Goal: Information Seeking & Learning: Understand process/instructions

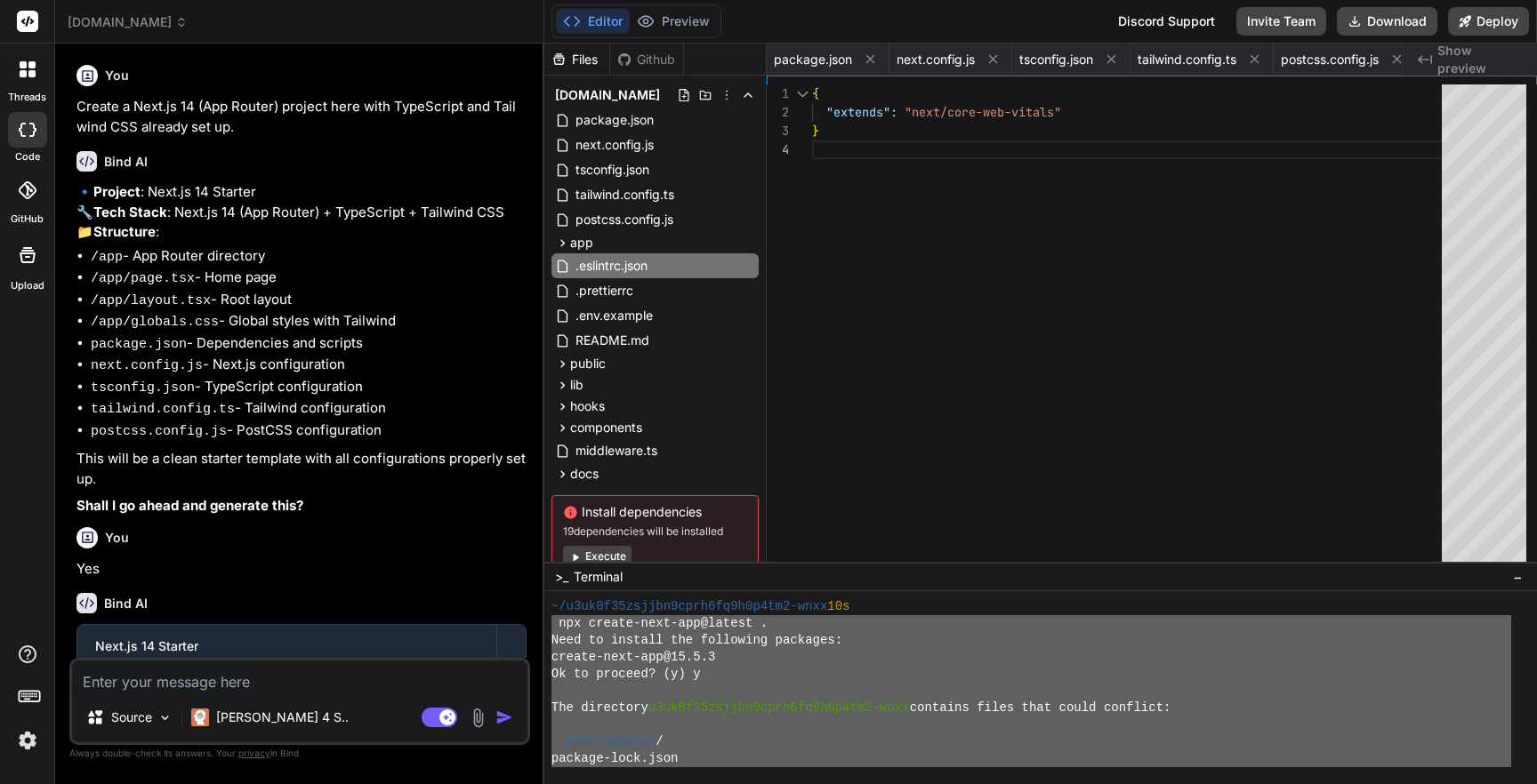
scroll to position [489, 0]
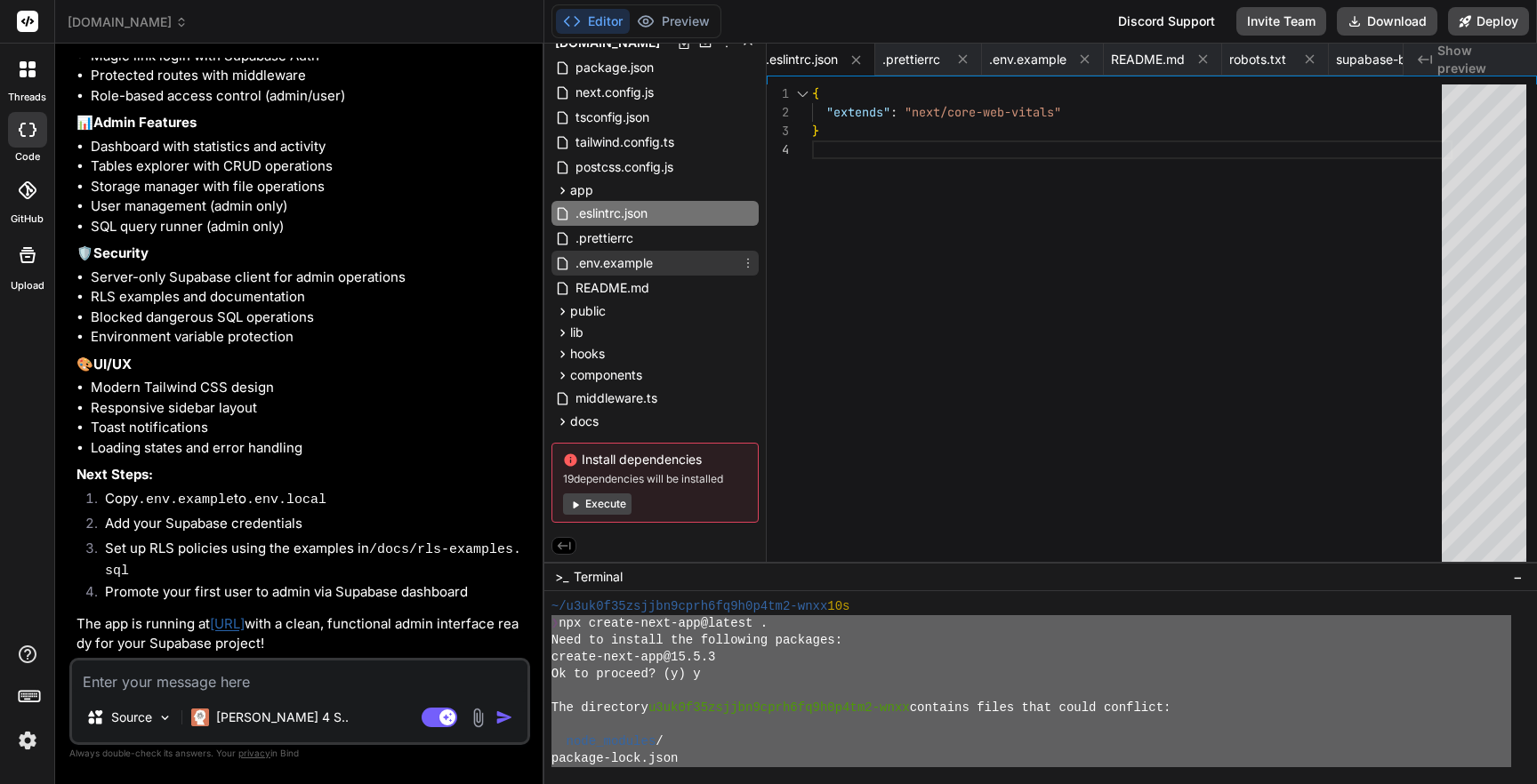
click at [622, 262] on span ".env.example" at bounding box center [614, 263] width 81 height 21
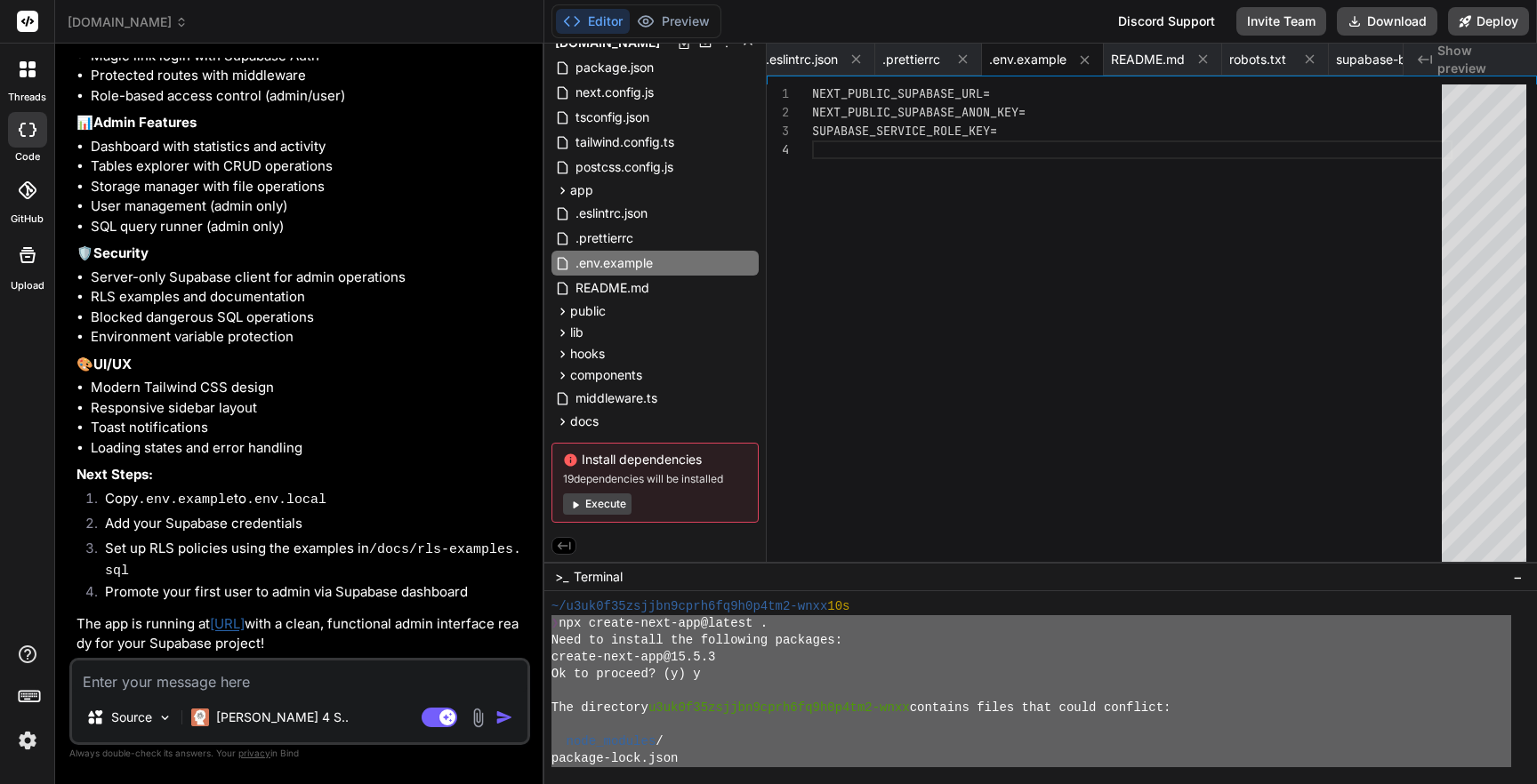
scroll to position [0, 0]
click at [1058, 91] on div "NEXT_PUBLIC_SUPABASE_URL= NEXT_PUBLIC_SUPABASE_ANON_KEY= SUPABASE_SERVICE_ROLE_…" at bounding box center [1131, 327] width 640 height 486
click at [1069, 114] on div "NEXT_PUBLIC_SUPABASE_URL= [URL][DOMAIN_NAME] NEXT_PUBLIC_SUPABASE_ANON_KEY= SUP…" at bounding box center [1131, 327] width 640 height 486
click at [1067, 113] on div "NEXT_PUBLIC_SUPABASE_URL= [URL][DOMAIN_NAME] NEXT_PUBLIC_SUPABASE_ANON_KEY= SUP…" at bounding box center [1131, 327] width 640 height 486
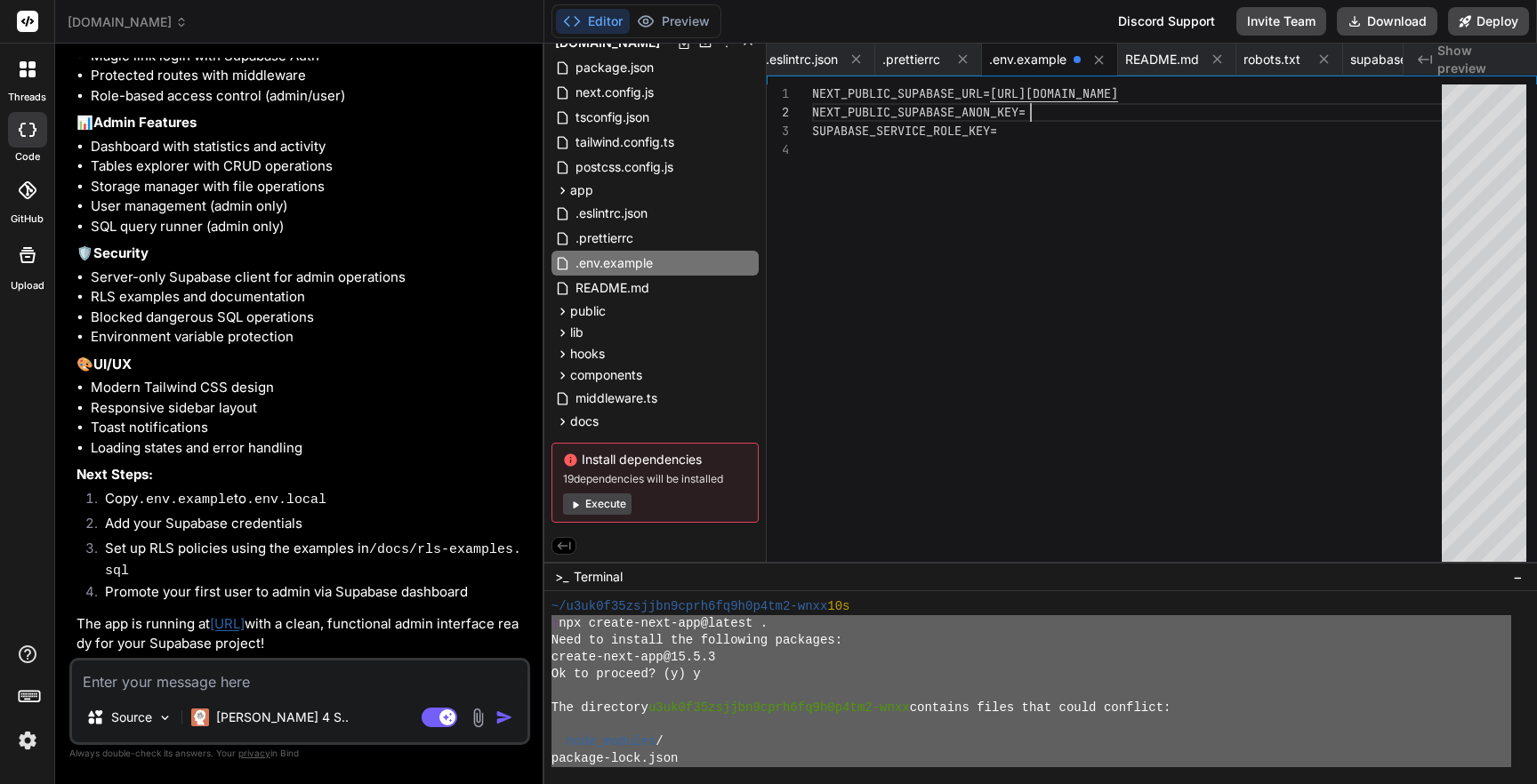
scroll to position [18, 0]
click at [1059, 112] on div "NEXT_PUBLIC_SUPABASE_URL= [URL][DOMAIN_NAME] NEXT_PUBLIC_SUPABASE_ANON_KEY= SUP…" at bounding box center [1131, 327] width 640 height 486
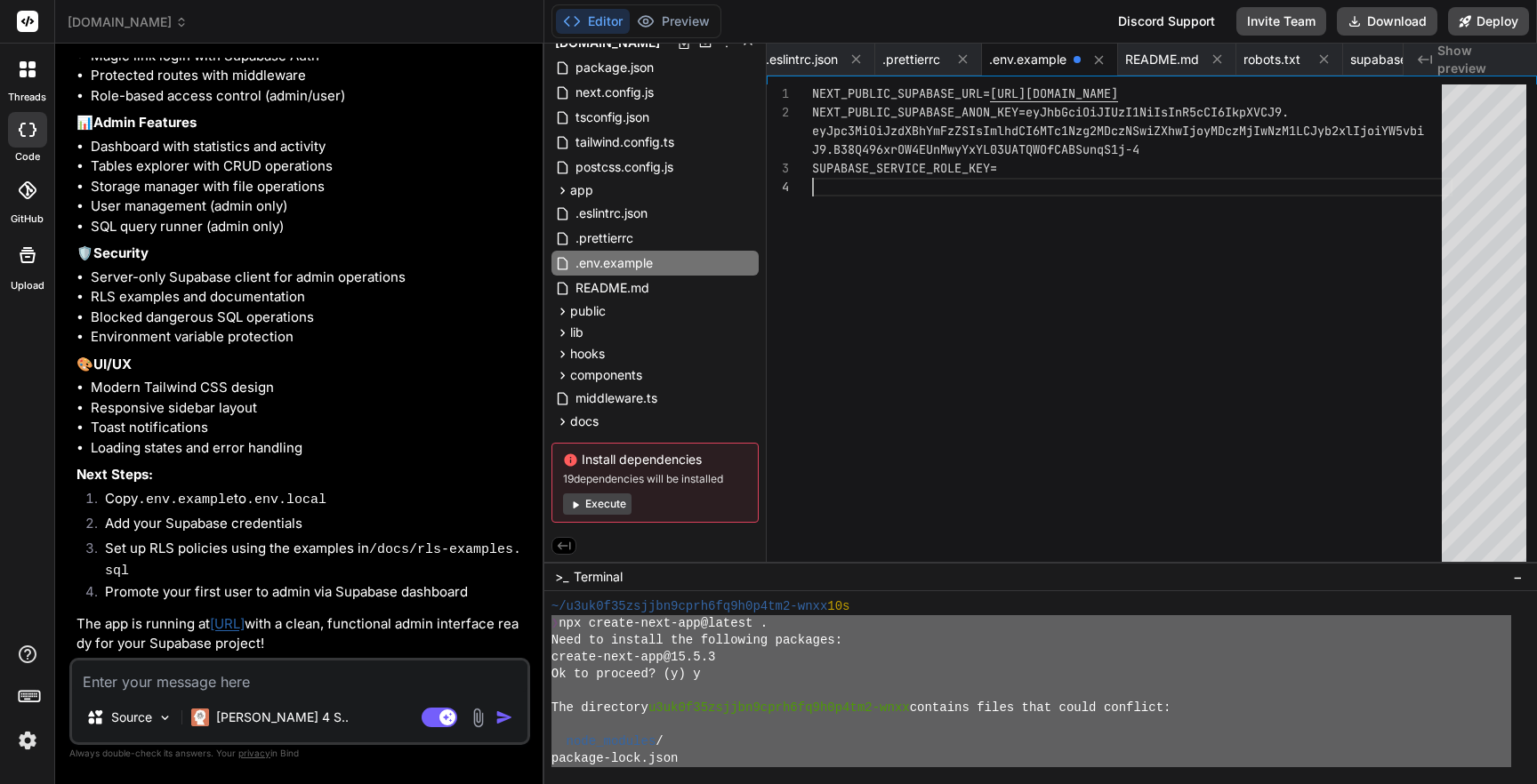
scroll to position [93, 0]
click at [1030, 170] on div "NEXT_PUBLIC_SUPABASE_URL= [URL][DOMAIN_NAME] NEXT_PUBLIC_SUPABASE_ANON_KEY=eyJh…" at bounding box center [1131, 327] width 640 height 486
click at [1019, 169] on div "NEXT_PUBLIC_SUPABASE_URL= [URL][DOMAIN_NAME] NEXT_PUBLIC_SUPABASE_ANON_KEY=eyJh…" at bounding box center [1131, 327] width 640 height 486
click at [1016, 165] on div "NEXT_PUBLIC_SUPABASE_URL= [URL][DOMAIN_NAME] NEXT_PUBLIC_SUPABASE_ANON_KEY=eyJh…" at bounding box center [1131, 327] width 640 height 486
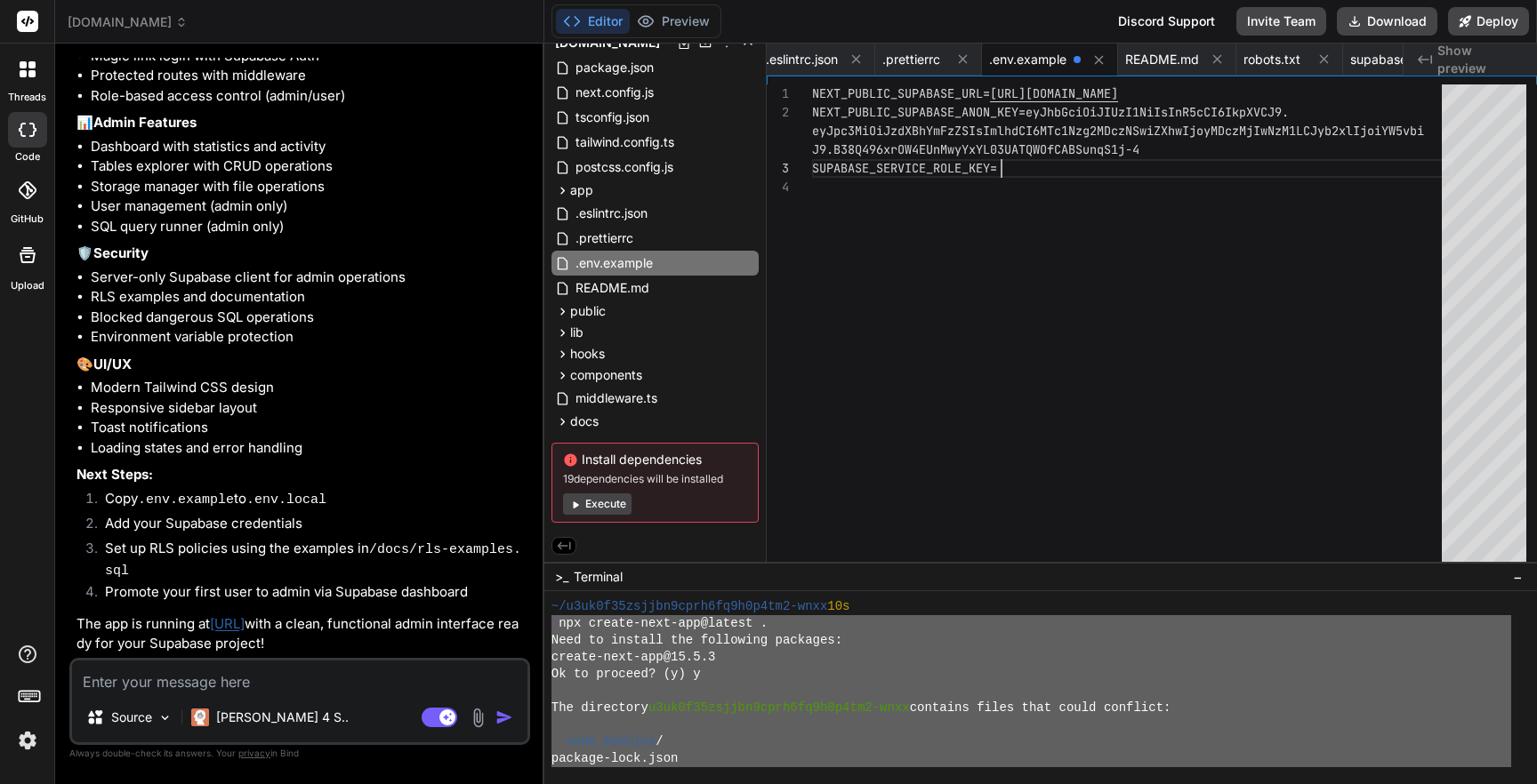
type textarea "NEXT_PUBLIC_SUPABASE_URL=[URL][DOMAIN_NAME] NEXT_PUBLIC_SUPABASE_ANON_KEY=[SECU…"
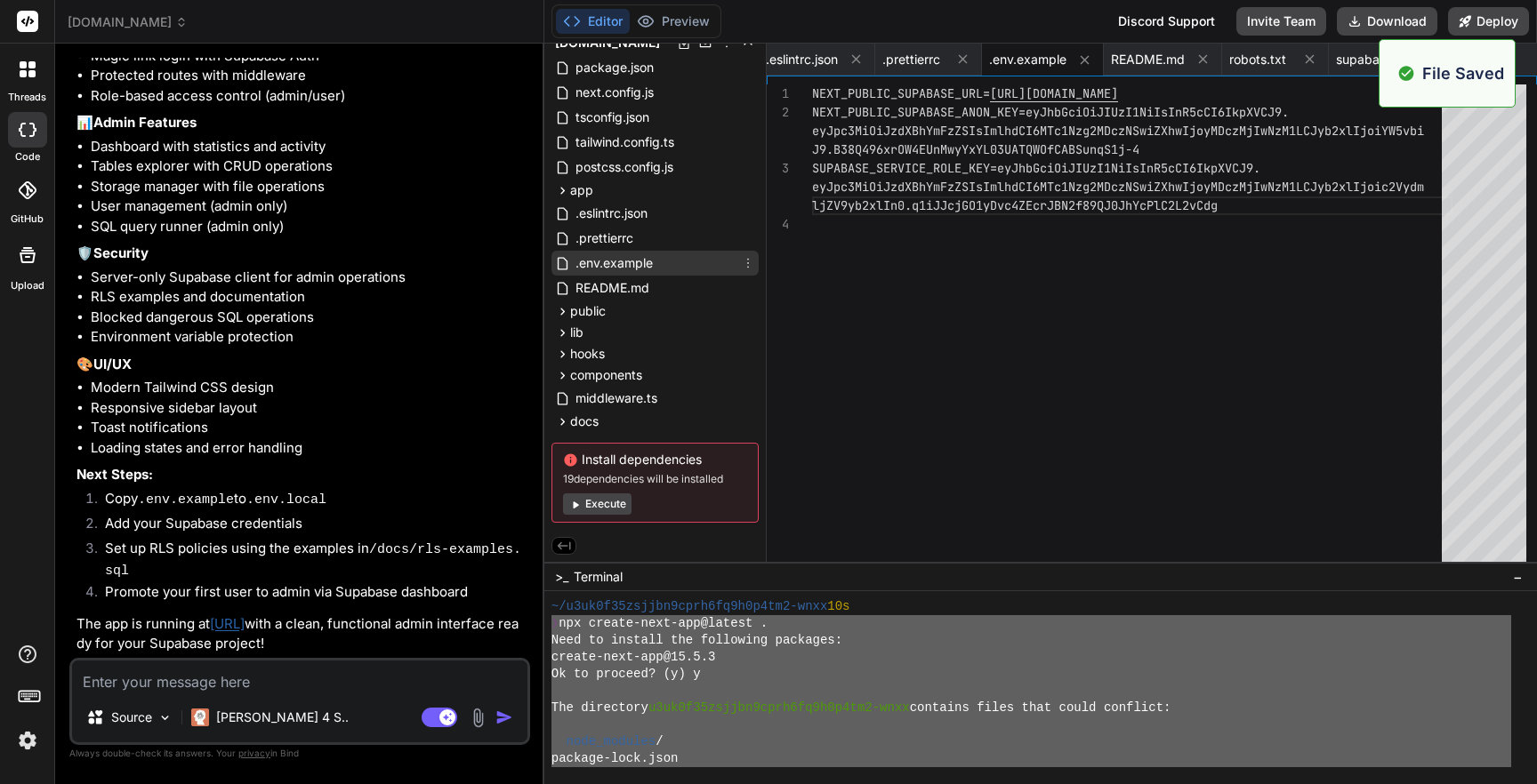
click at [747, 258] on icon at bounding box center [748, 263] width 14 height 14
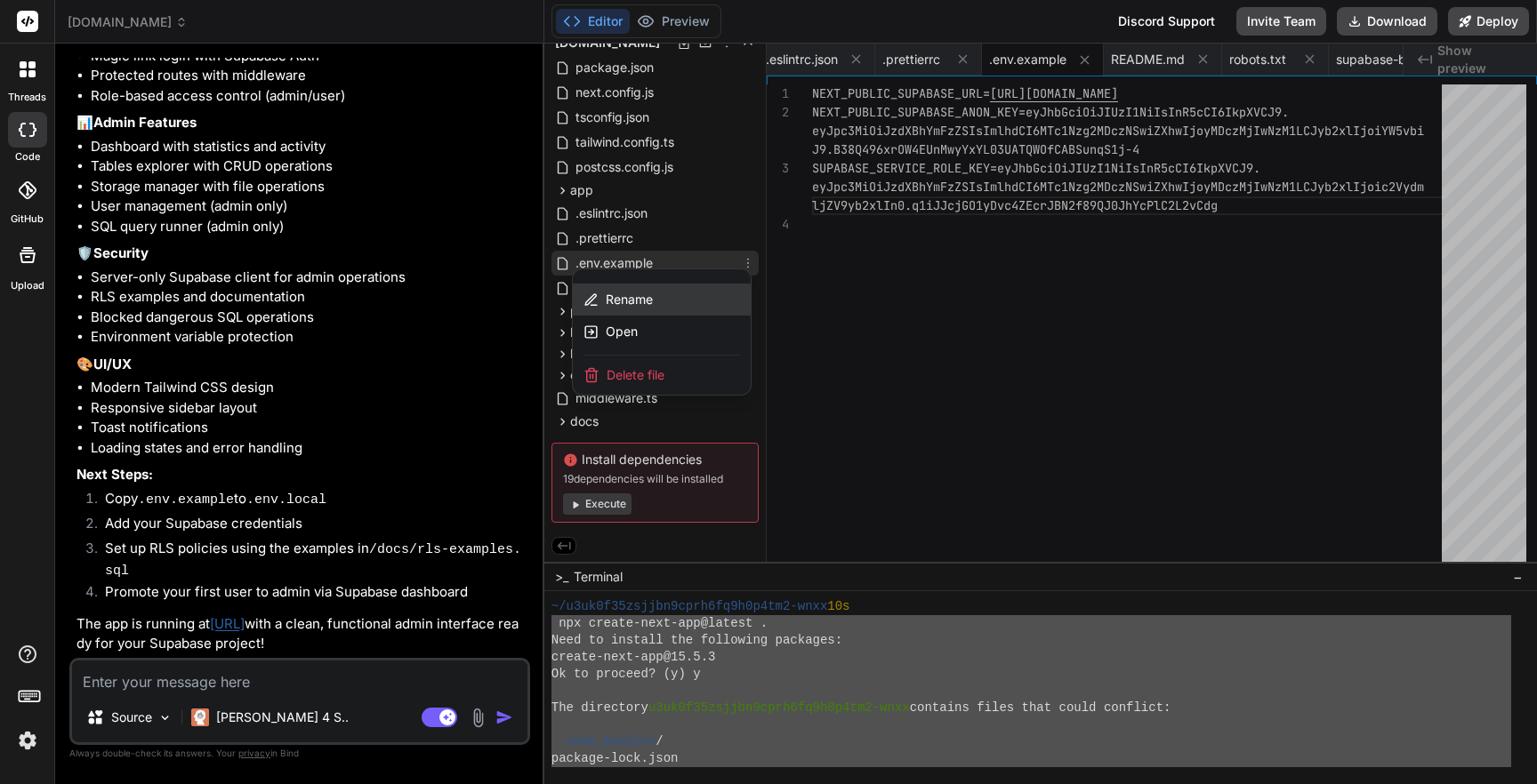
click at [681, 297] on div "Rename" at bounding box center [661, 299] width 178 height 32
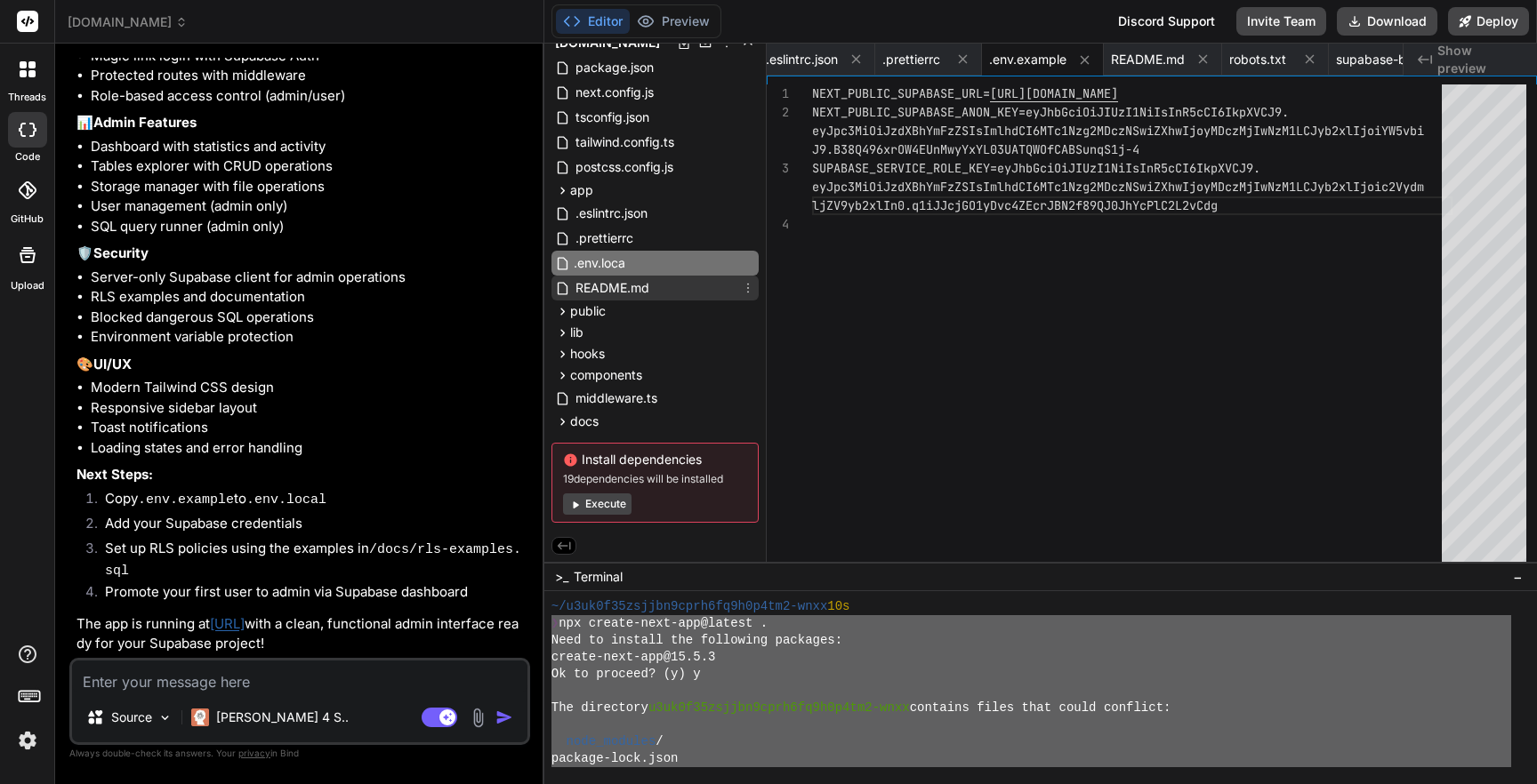
type input ".env.local"
click at [598, 501] on button "Execute" at bounding box center [596, 504] width 68 height 21
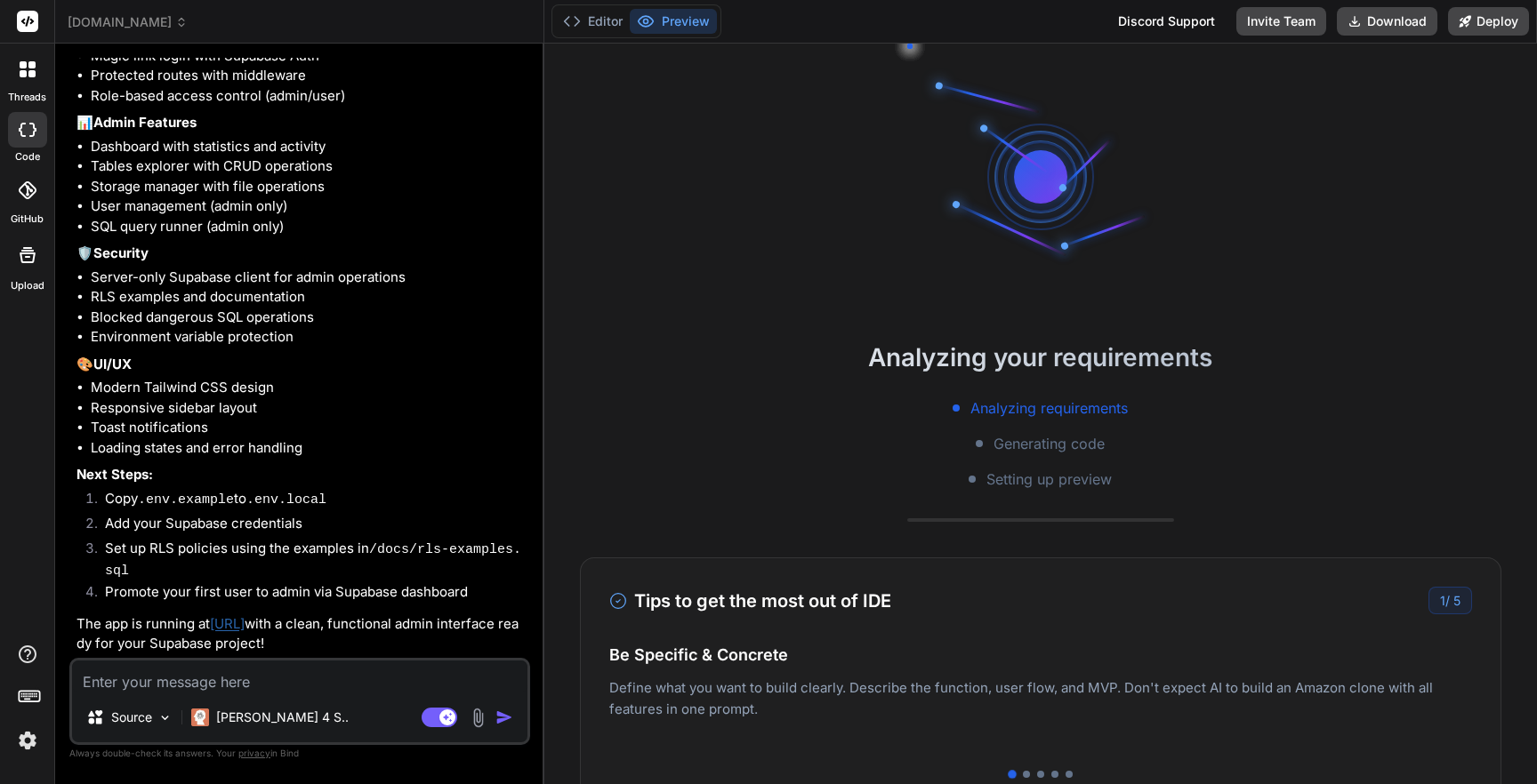
scroll to position [41, 0]
type textarea "x"
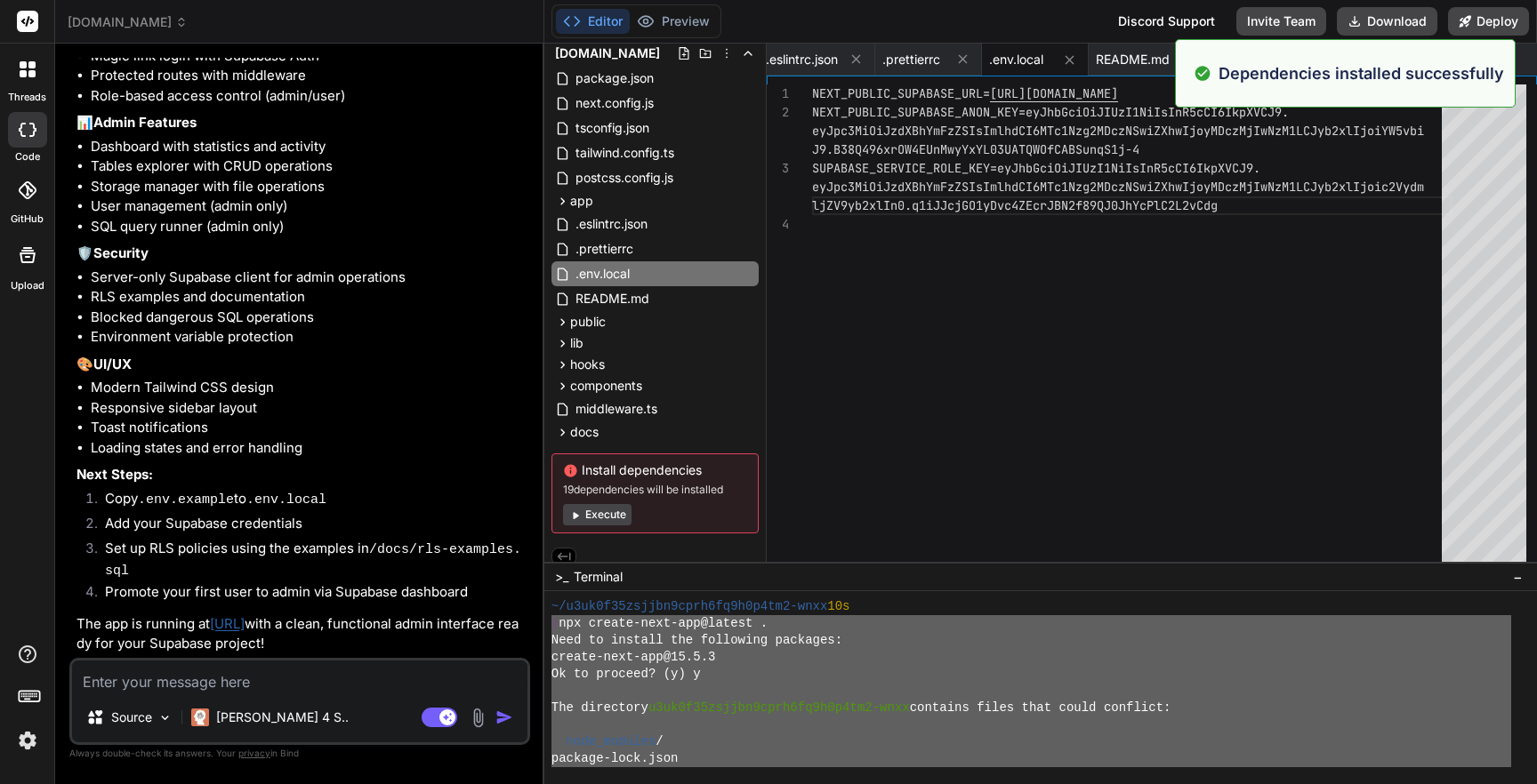
scroll to position [56, 0]
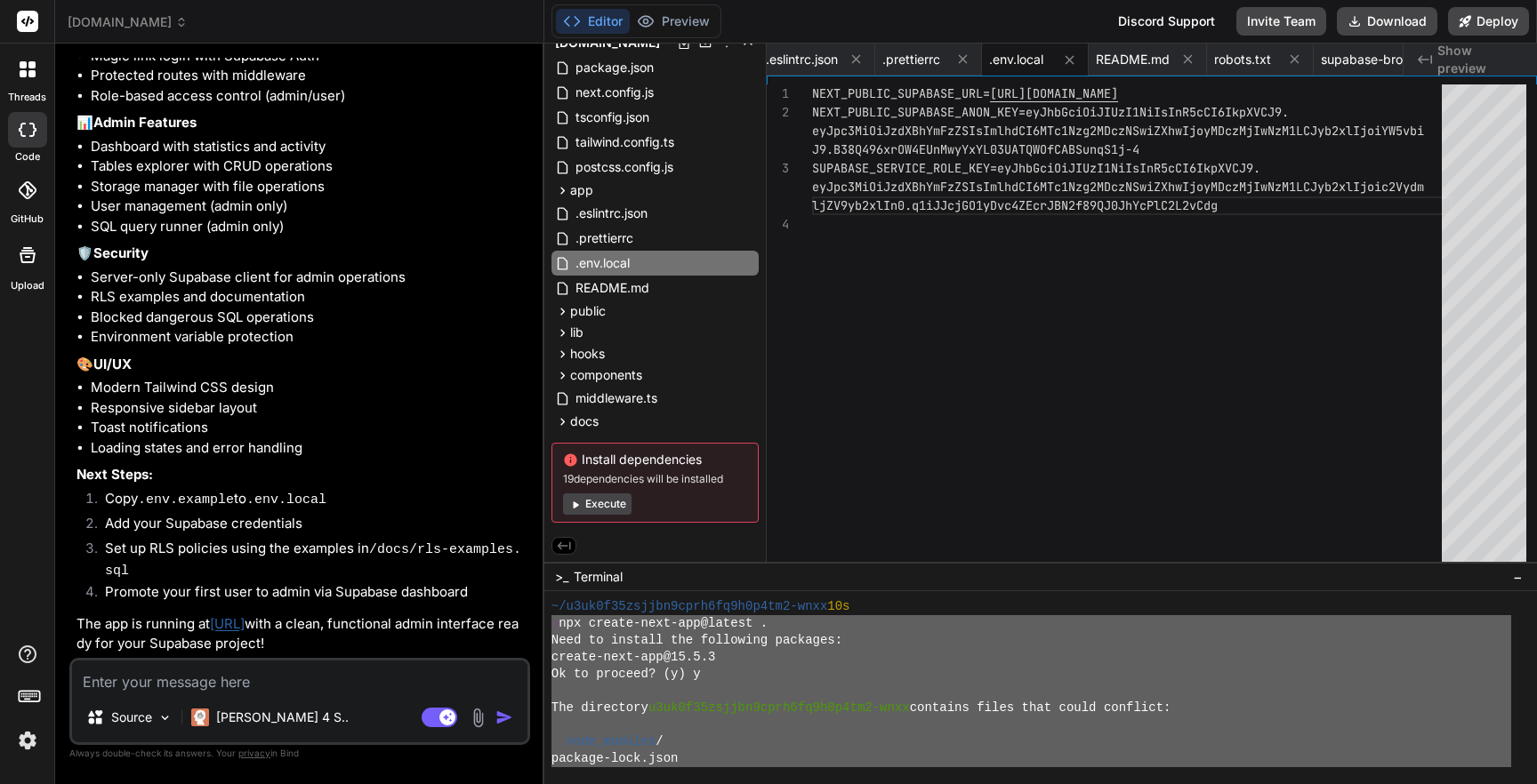
click at [200, 682] on textarea at bounding box center [300, 676] width 455 height 32
type textarea "L"
type textarea "x"
type textarea "Le"
type textarea "x"
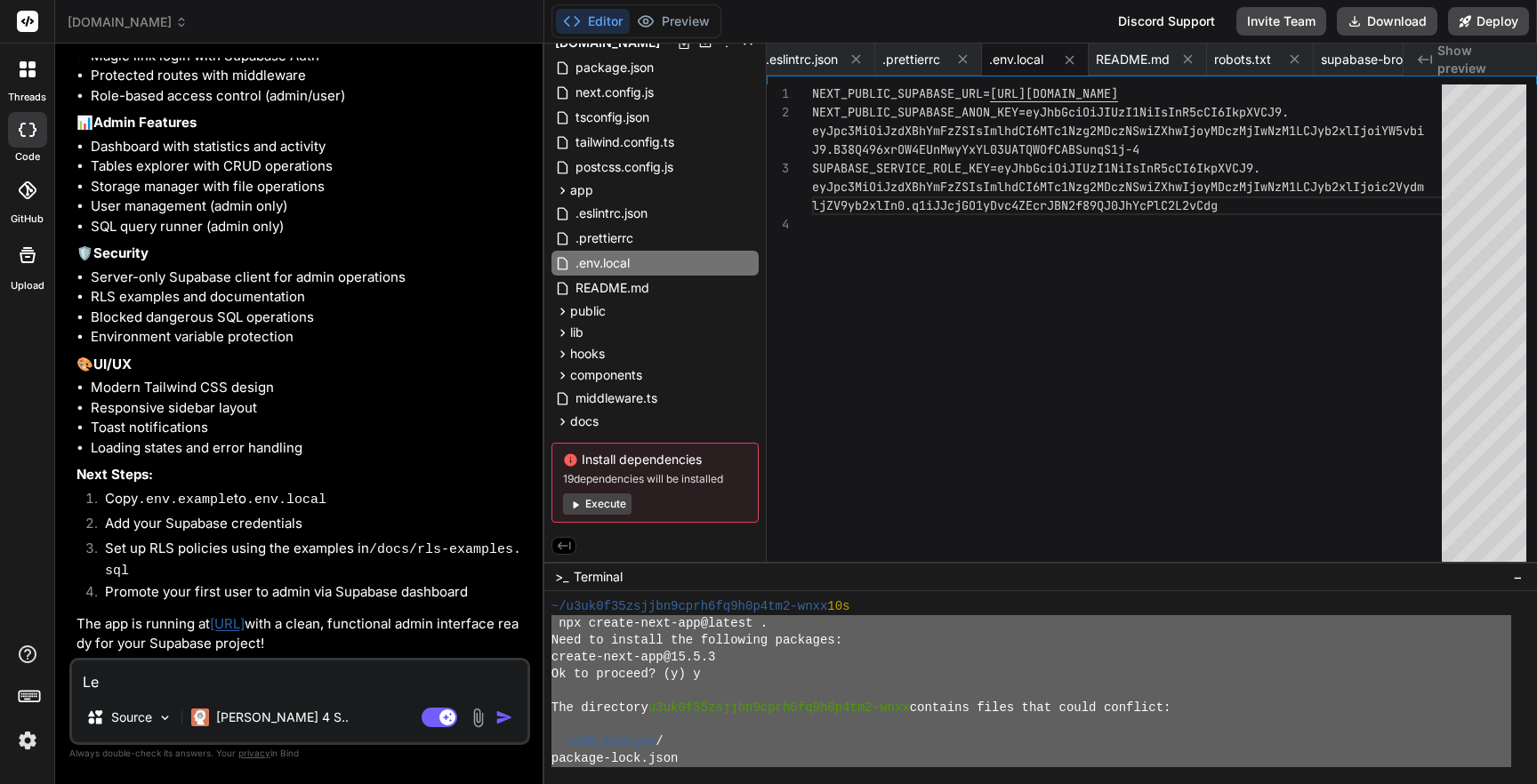
type textarea "Let"
type textarea "x"
type textarea "Let'"
type textarea "x"
type textarea "Let's"
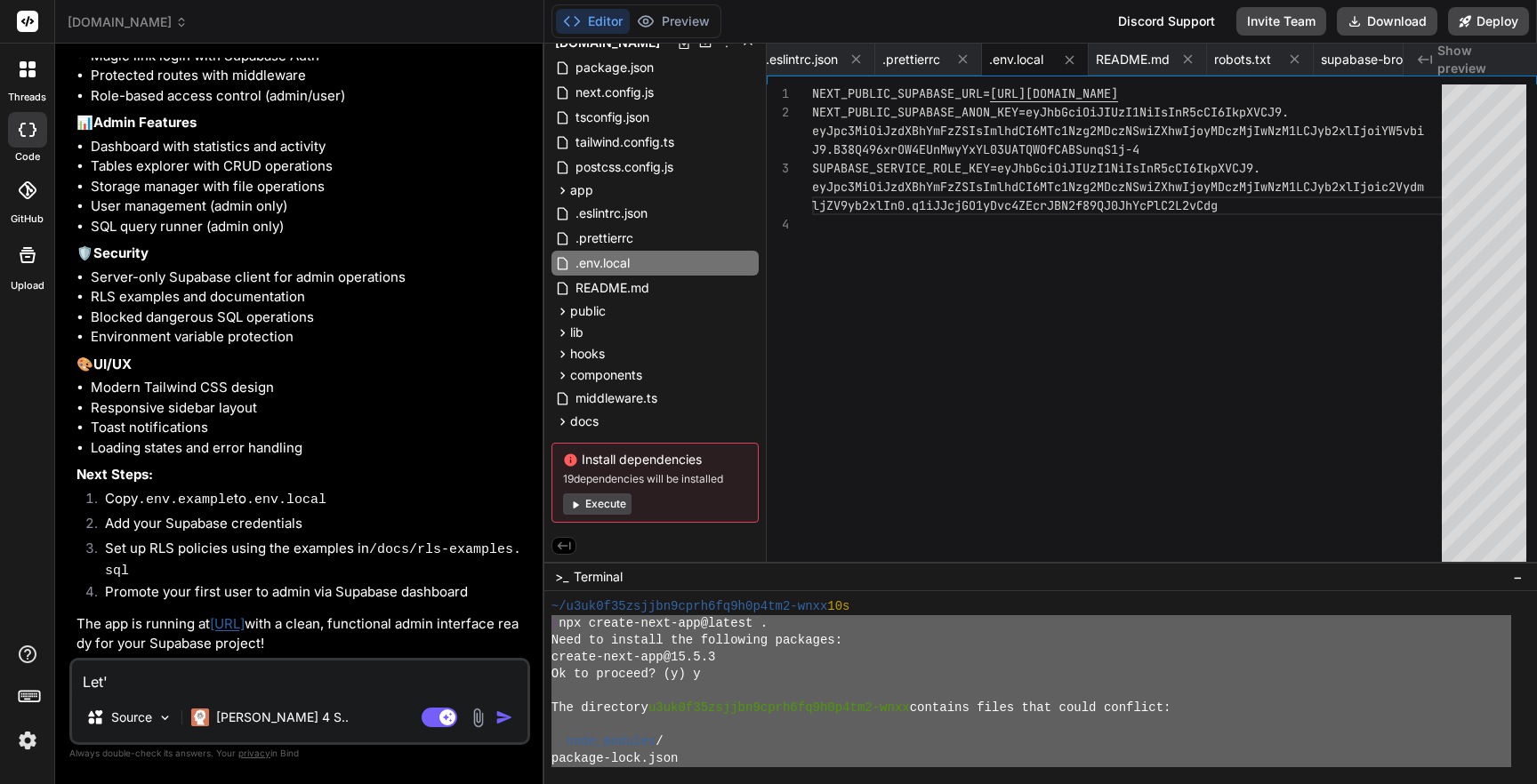
type textarea "x"
type textarea "Let's"
type textarea "x"
type textarea "Let's o"
type textarea "x"
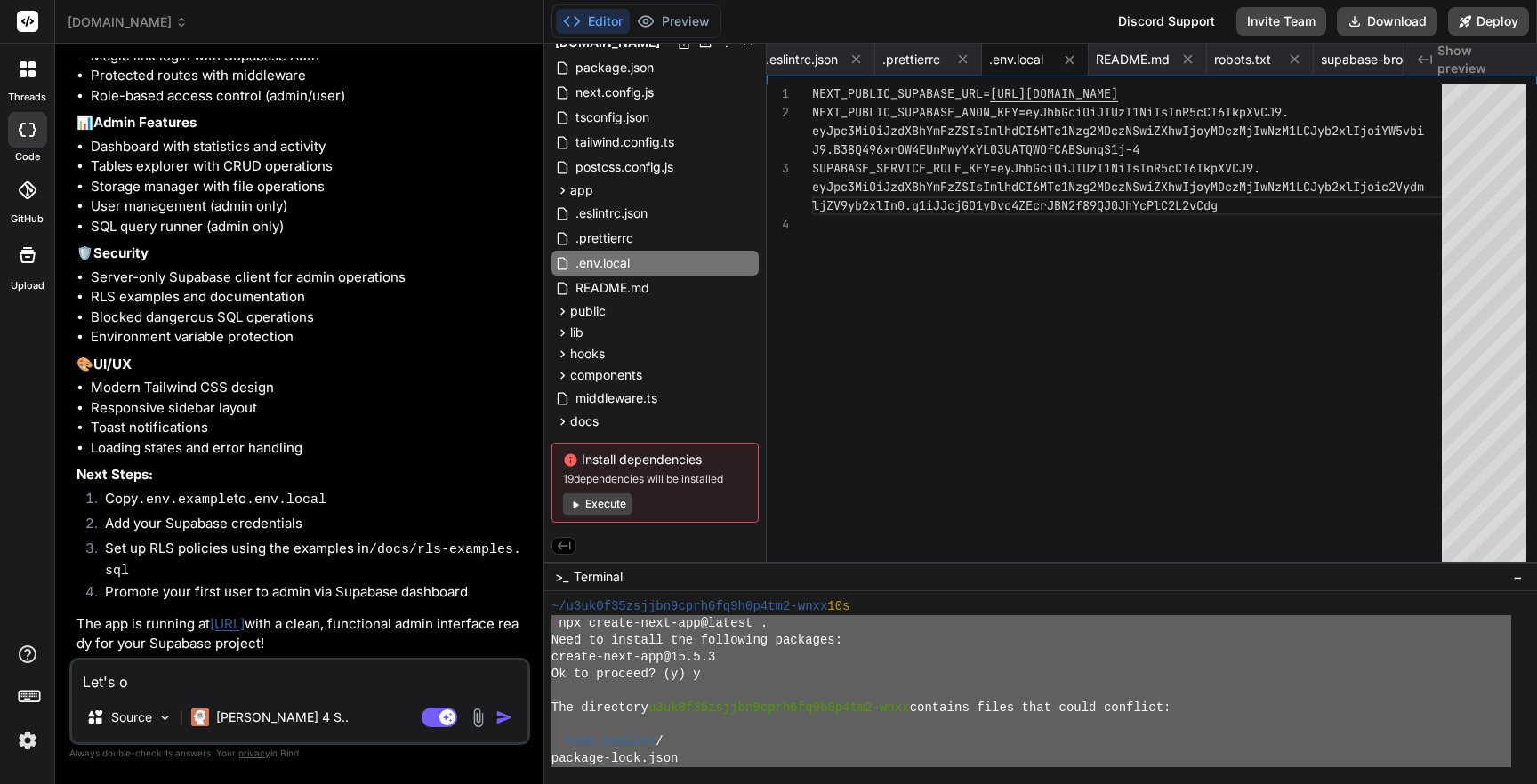
type textarea "Let's ou"
type textarea "x"
type textarea "Let's out"
type textarea "x"
type textarea "Let's out"
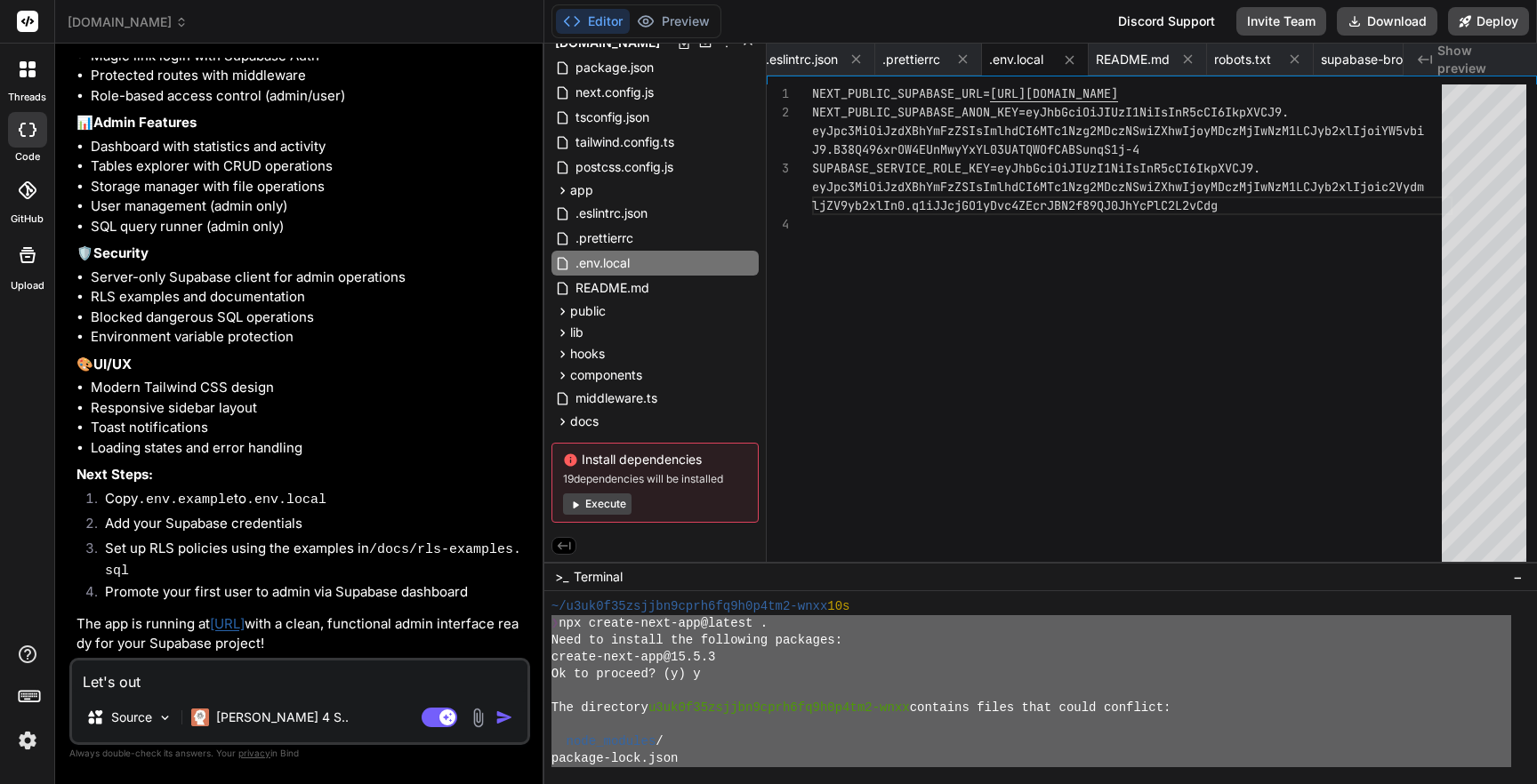
type textarea "x"
type textarea "Let's out"
type textarea "x"
type textarea "Let's ou"
type textarea "x"
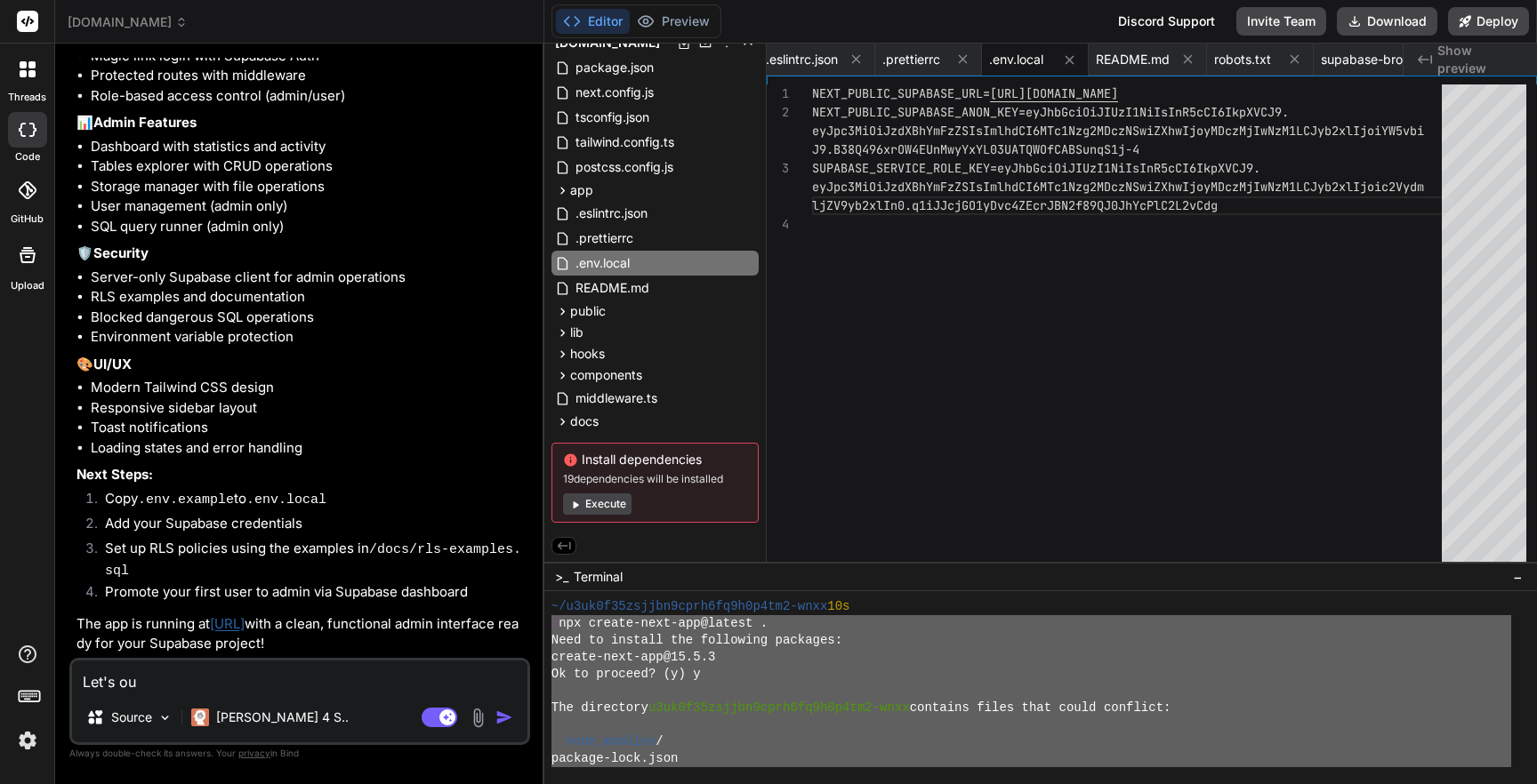
type textarea "Let's o"
type textarea "x"
type textarea "Let's"
type textarea "x"
type textarea "Let's s"
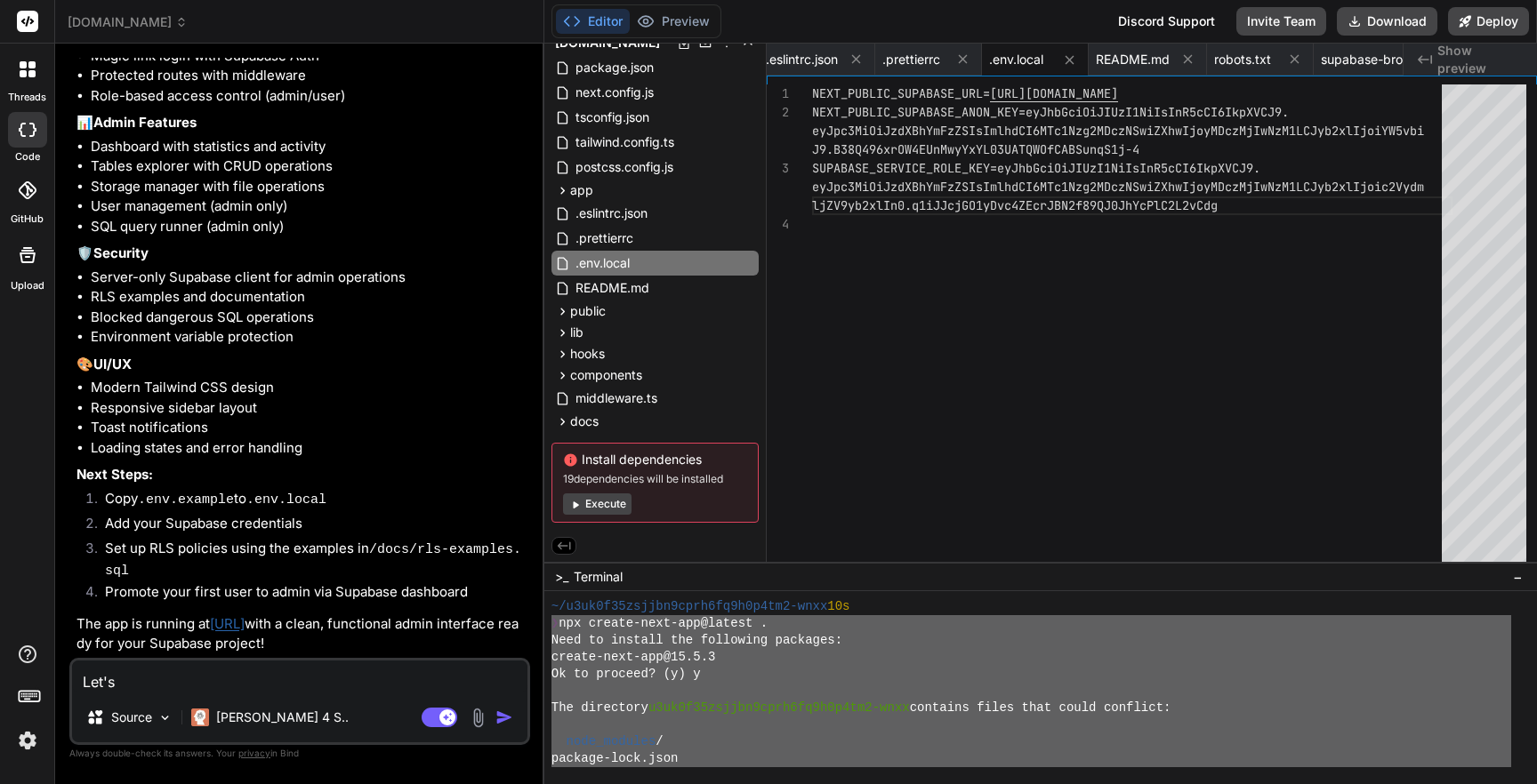
type textarea "x"
type textarea "Let's se"
type textarea "x"
type textarea "Let's set"
type textarea "x"
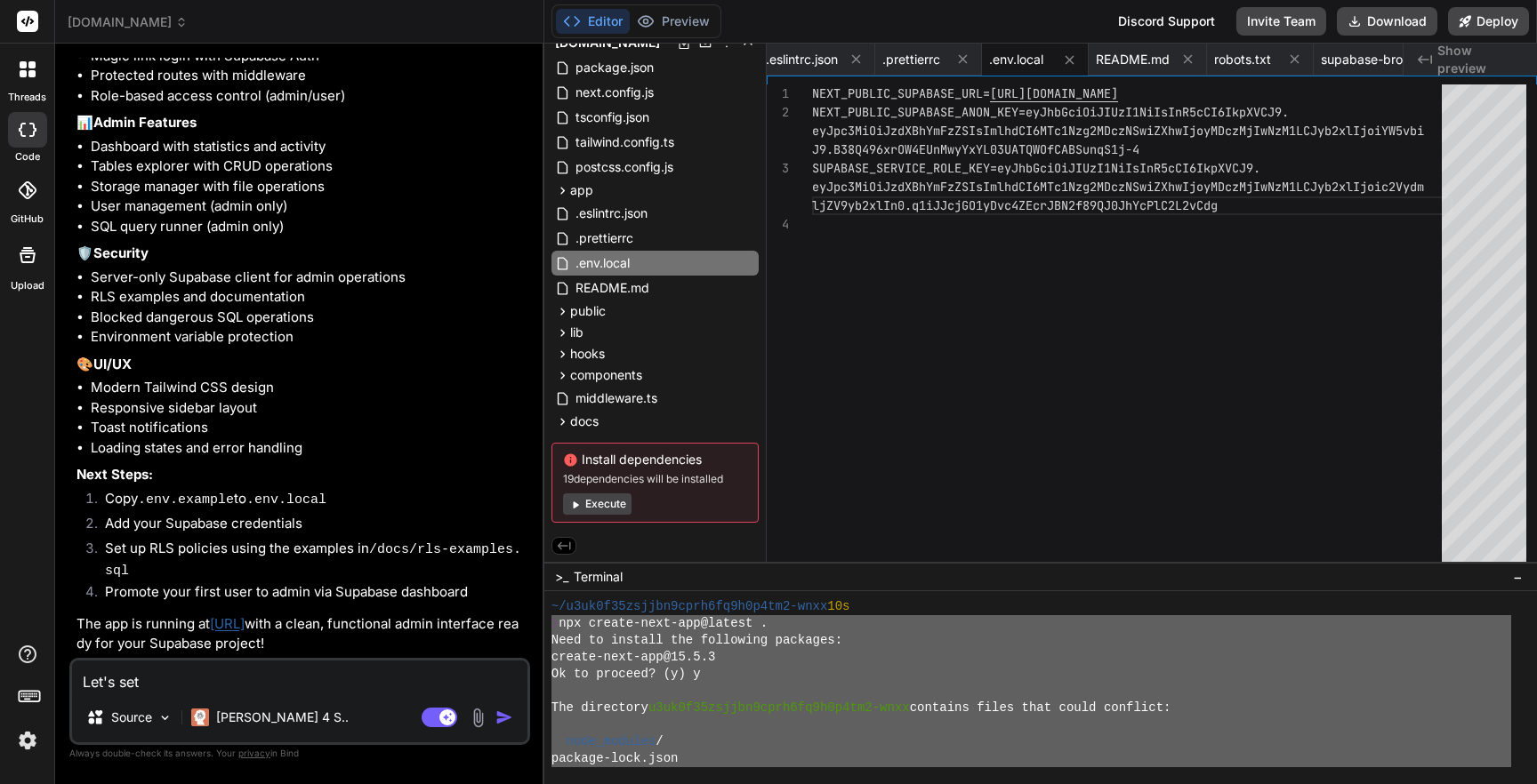
type textarea "Let's set"
type textarea "x"
type textarea "Let's set u"
type textarea "x"
type textarea "Let's set up"
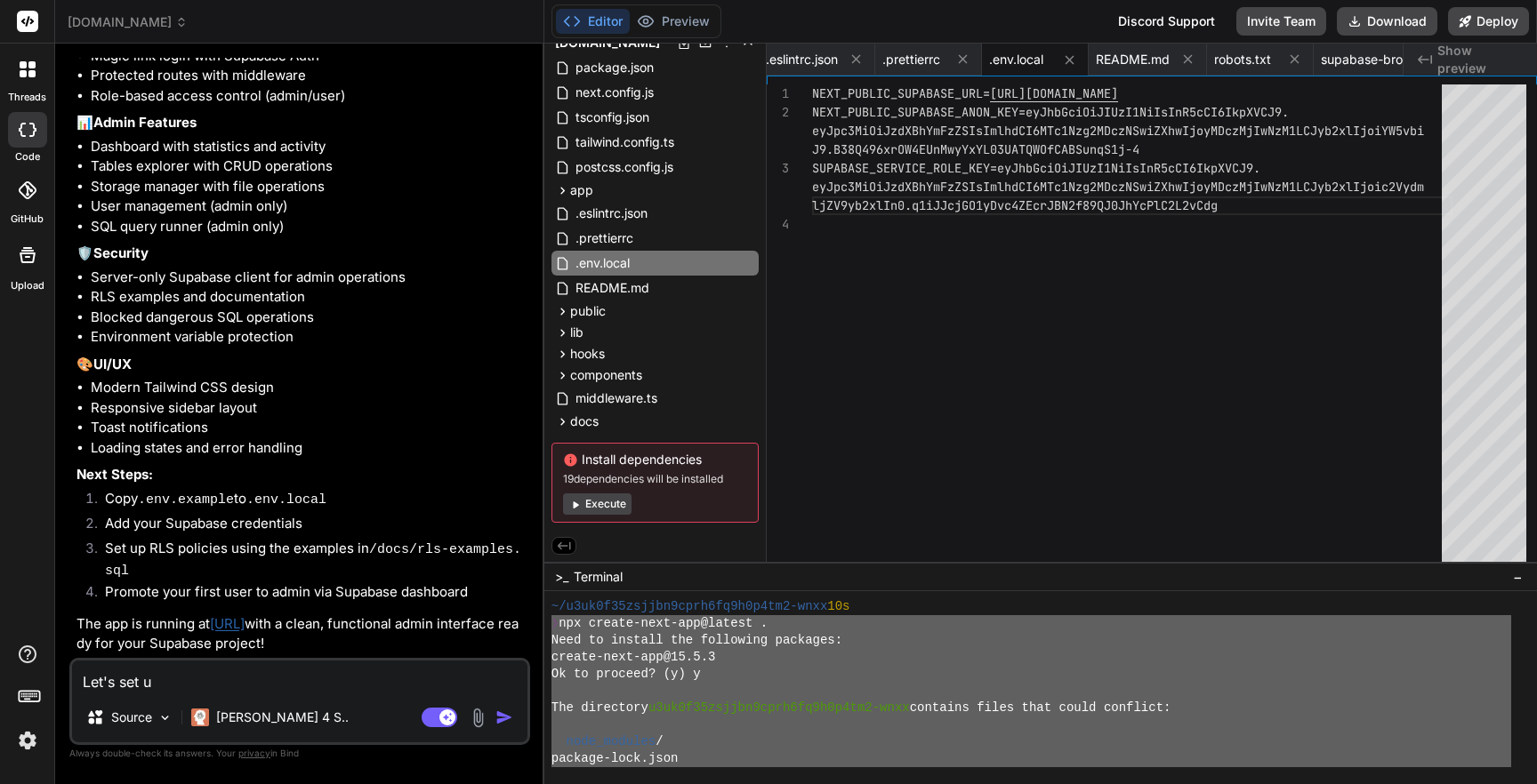
type textarea "x"
type textarea "Let's set up"
type textarea "x"
type textarea "Let's set up s"
type textarea "x"
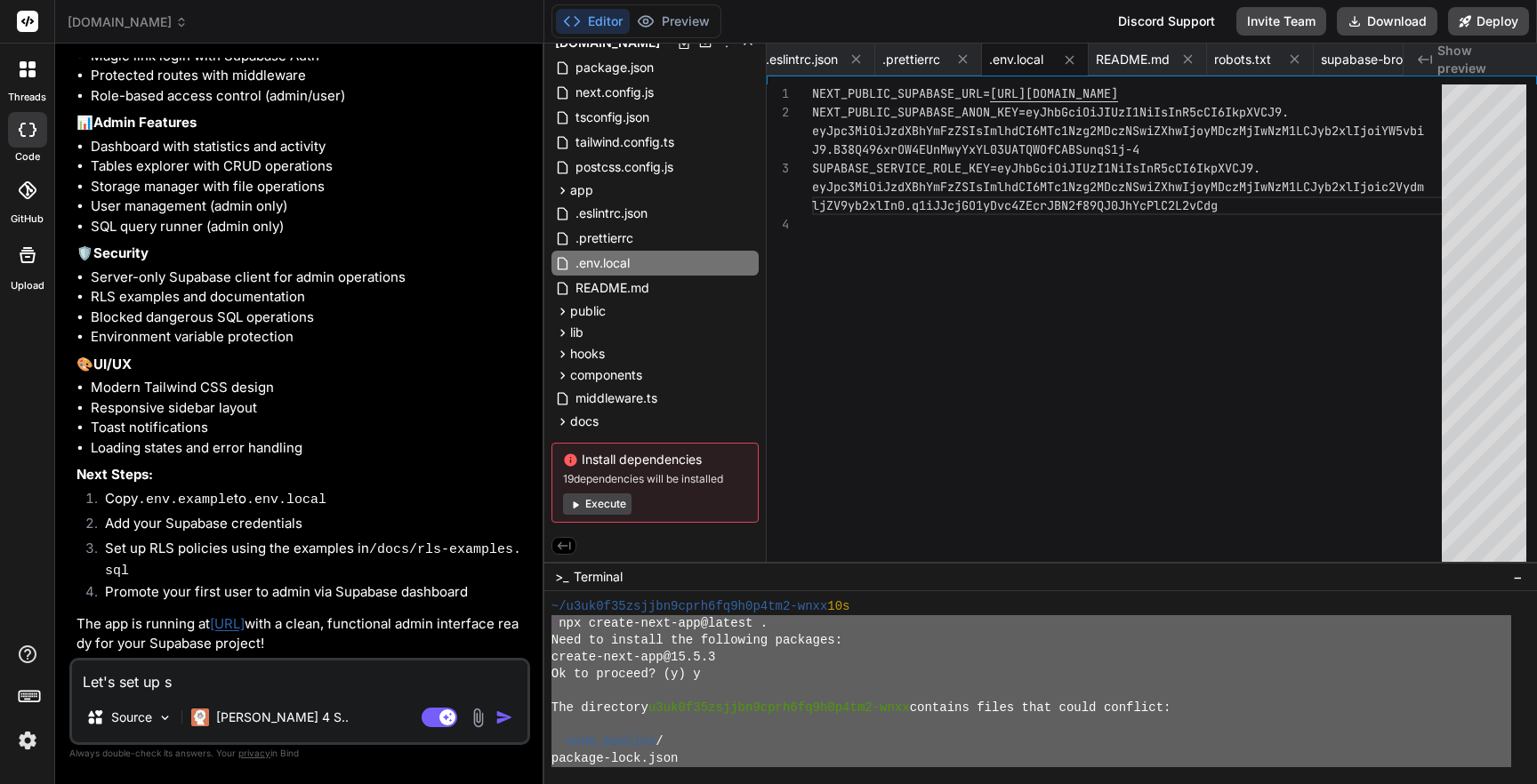
type textarea "Let's set up so"
type textarea "x"
type textarea "Let's set up som"
type textarea "x"
type textarea "Let's set up some"
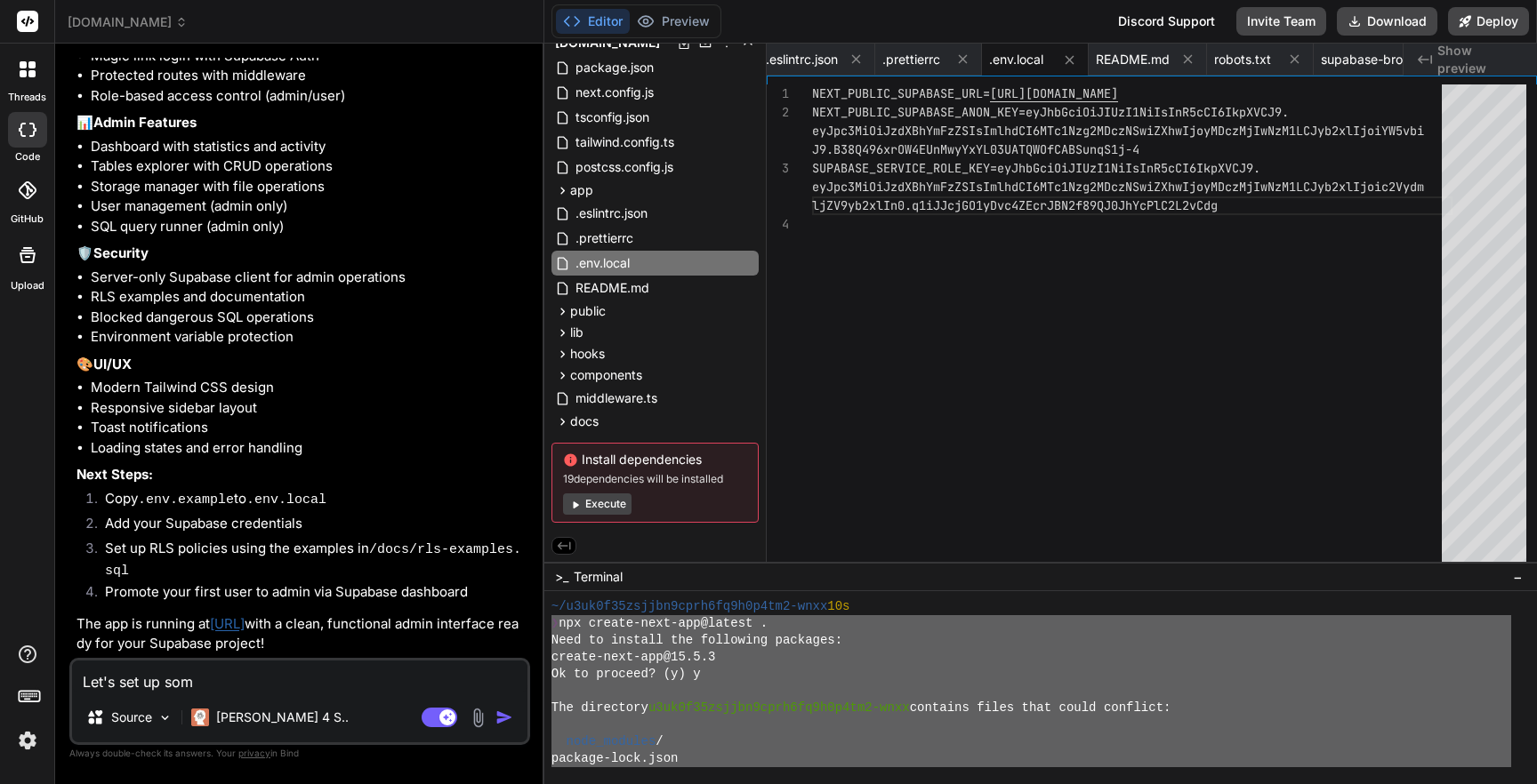
type textarea "x"
type textarea "Let's set up some"
type textarea "x"
type textarea "Let's set up some R"
type textarea "x"
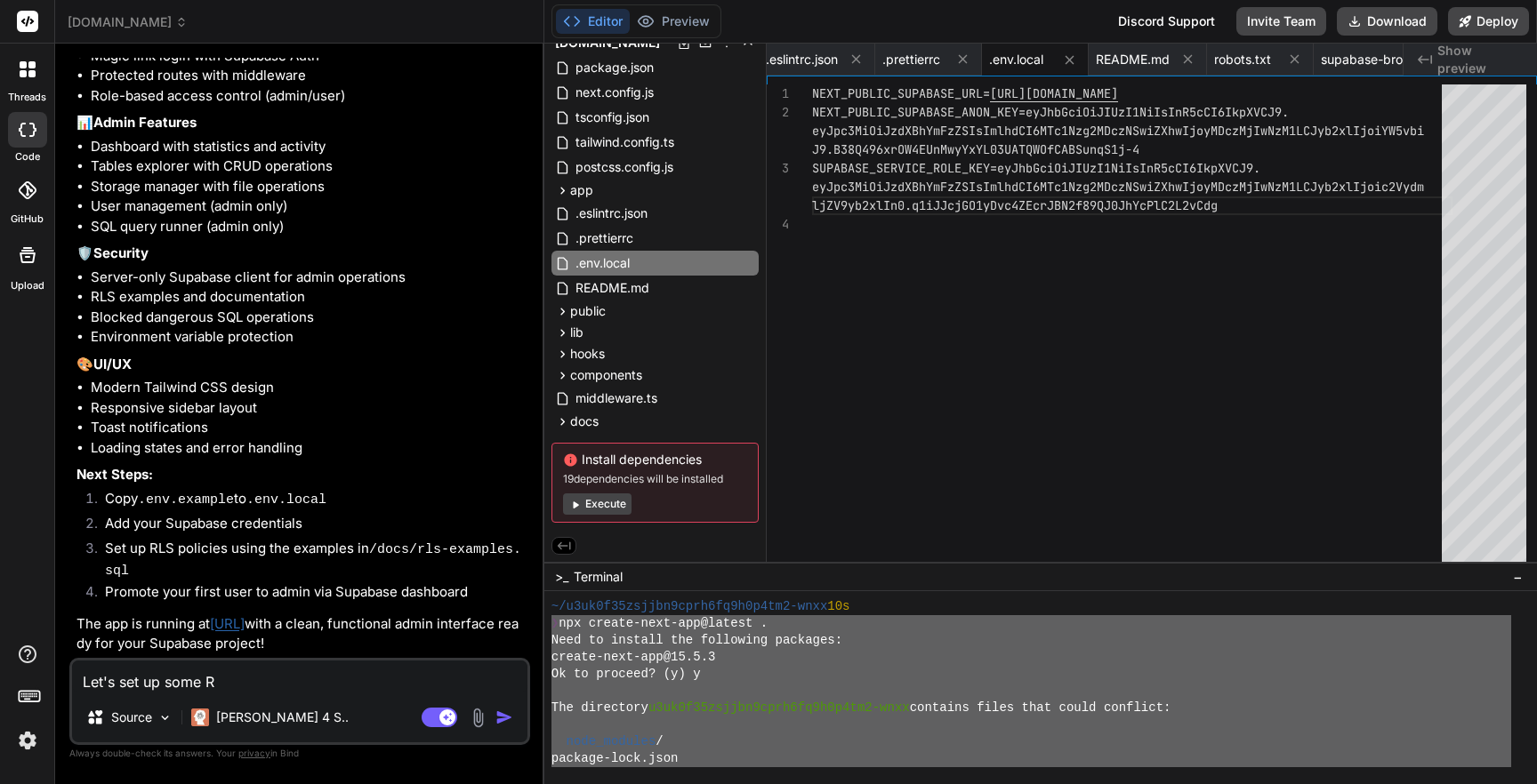
type textarea "Let's set up some RL"
type textarea "x"
type textarea "Let's set up some RLS"
type textarea "x"
type textarea "Let's set up some RLS"
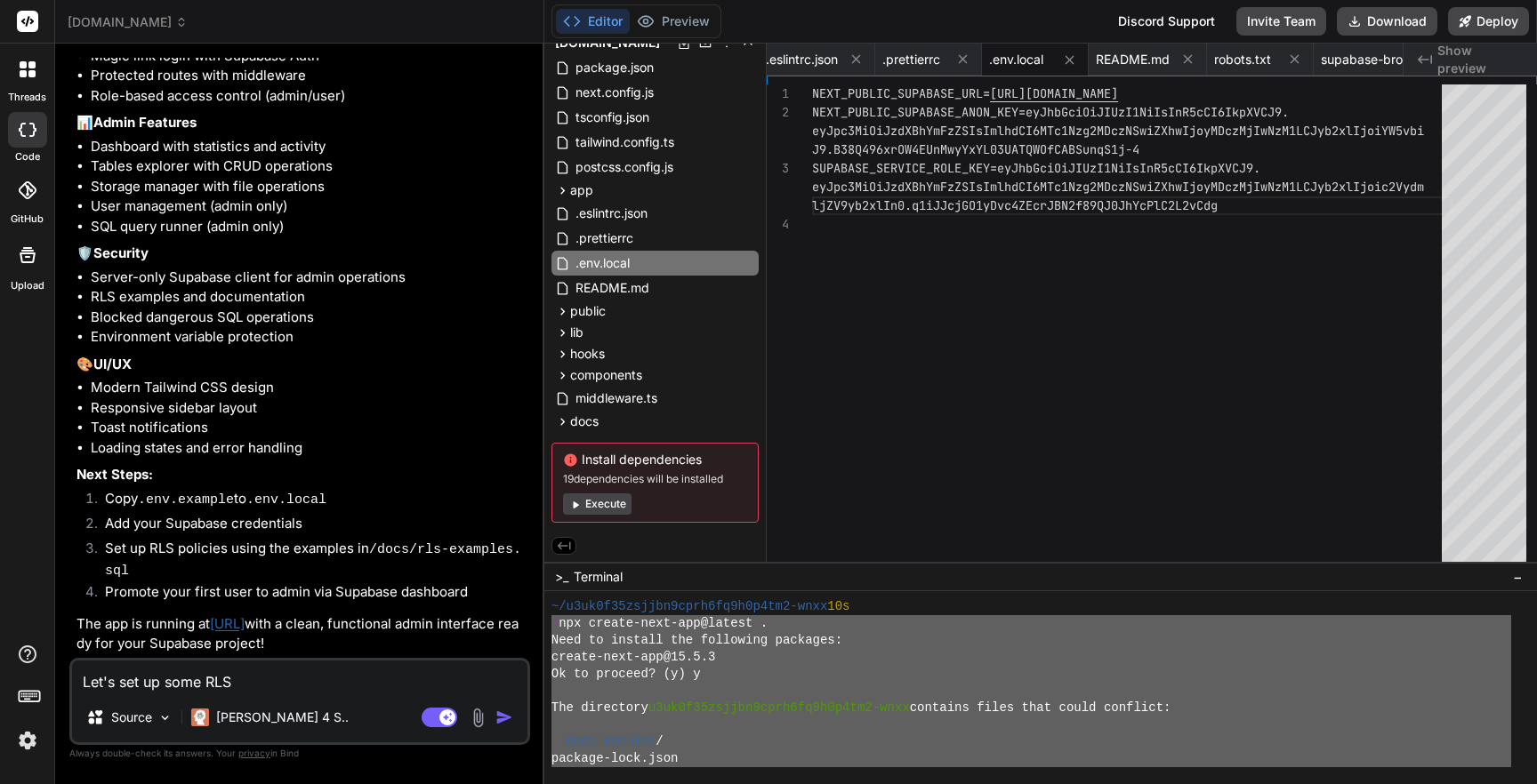
type textarea "x"
type textarea "Let's set up some RLS p"
type textarea "x"
type textarea "Let's set up some RLS po"
type textarea "x"
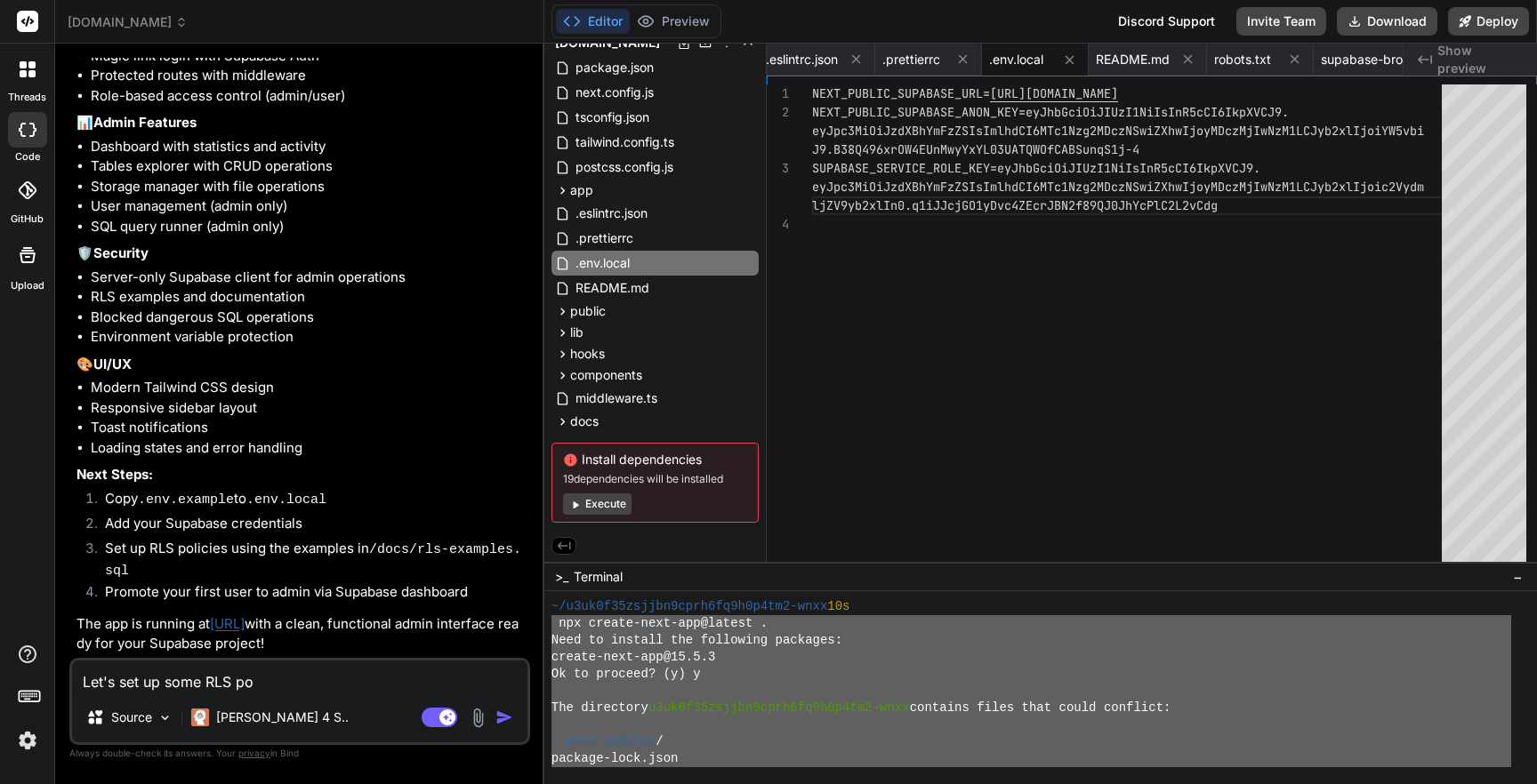
type textarea "Let's set up some RLS pol"
type textarea "x"
type textarea "Let's set up some RLS po"
type textarea "x"
type textarea "Let's set up some RLS p"
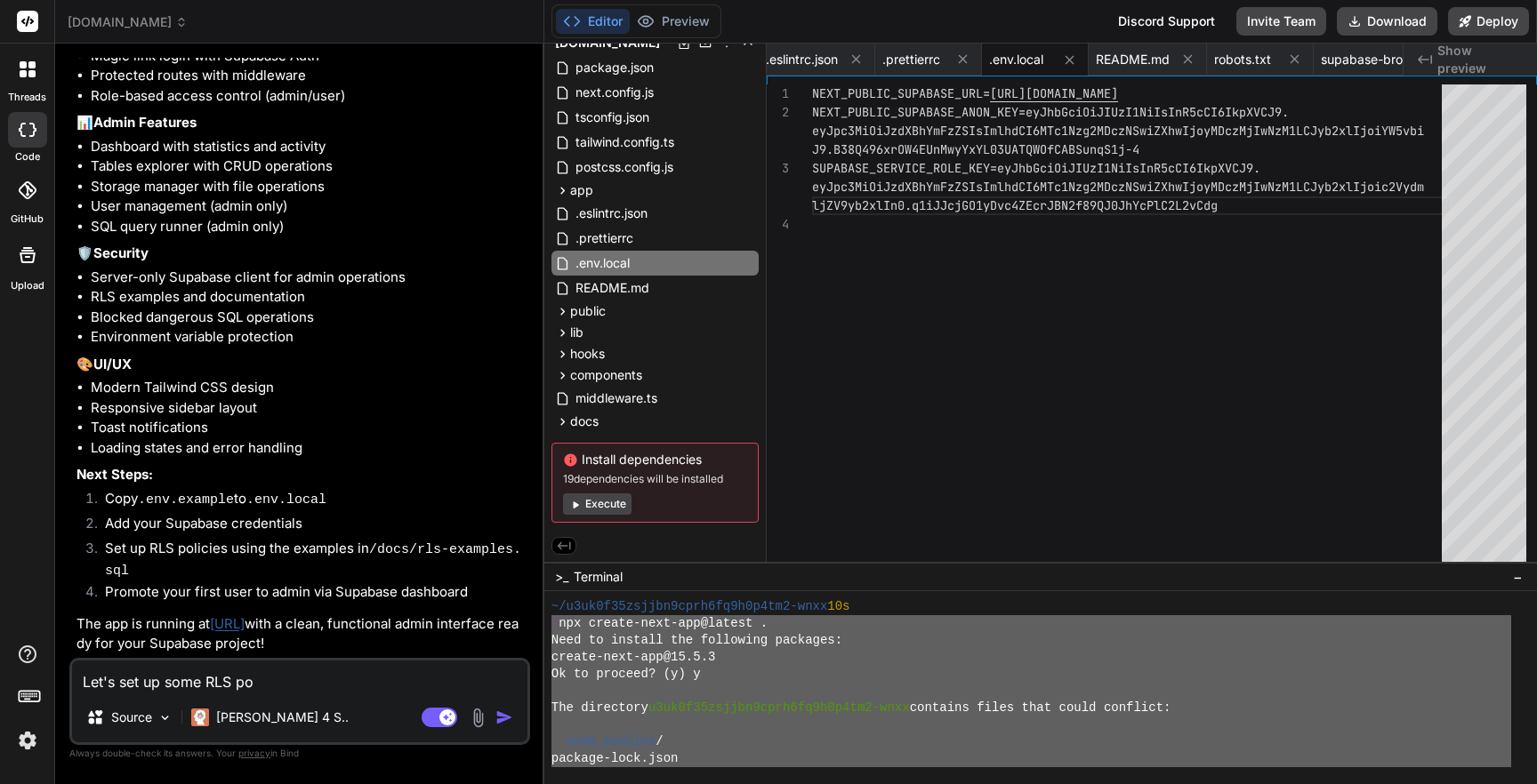
type textarea "x"
type textarea "Let's set up some RLS"
type textarea "x"
type textarea "Let's set up some RLS"
type textarea "x"
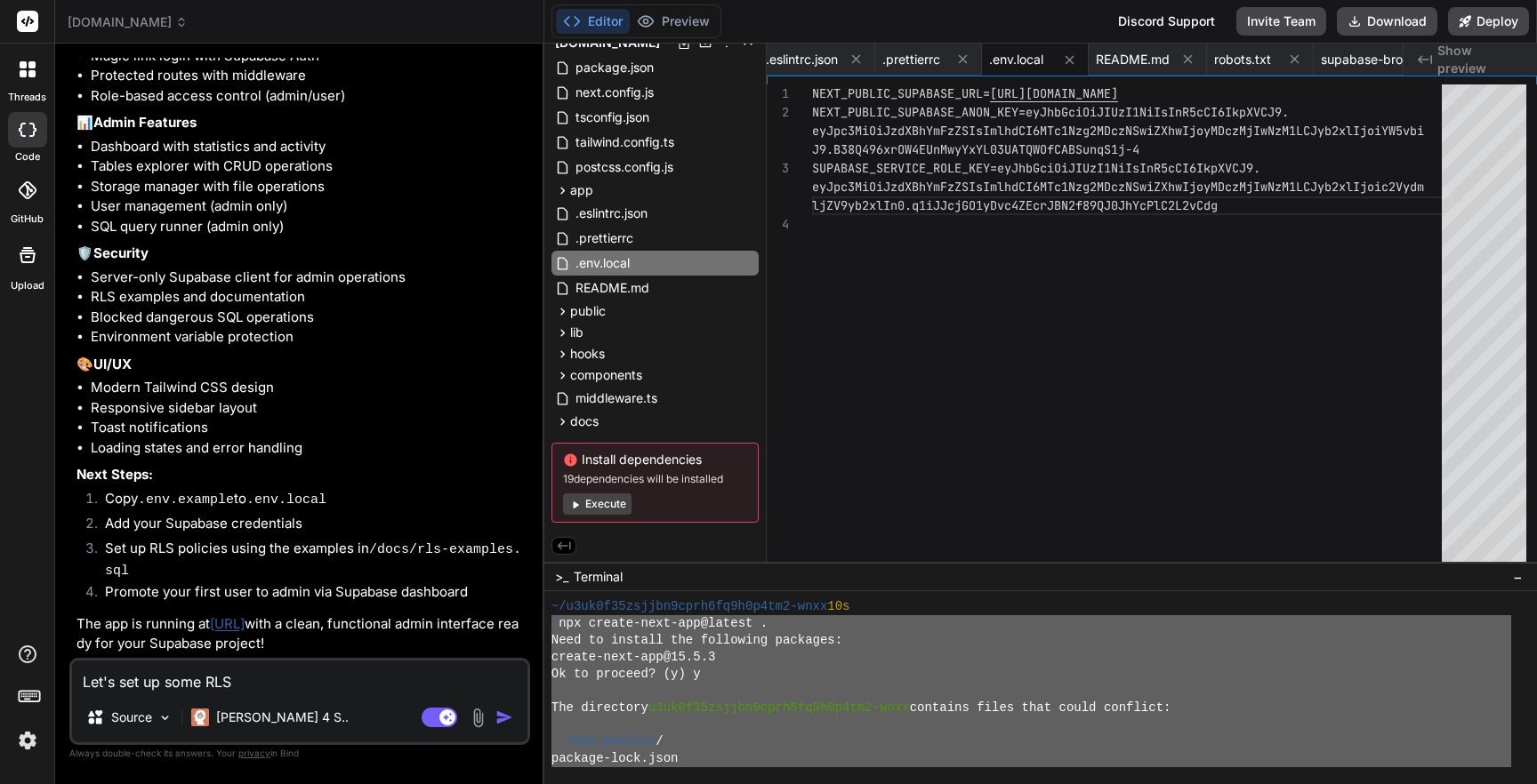
type textarea "Let's set up some RL"
type textarea "x"
type textarea "Let's set up some R"
type textarea "x"
type textarea "Let's set up some"
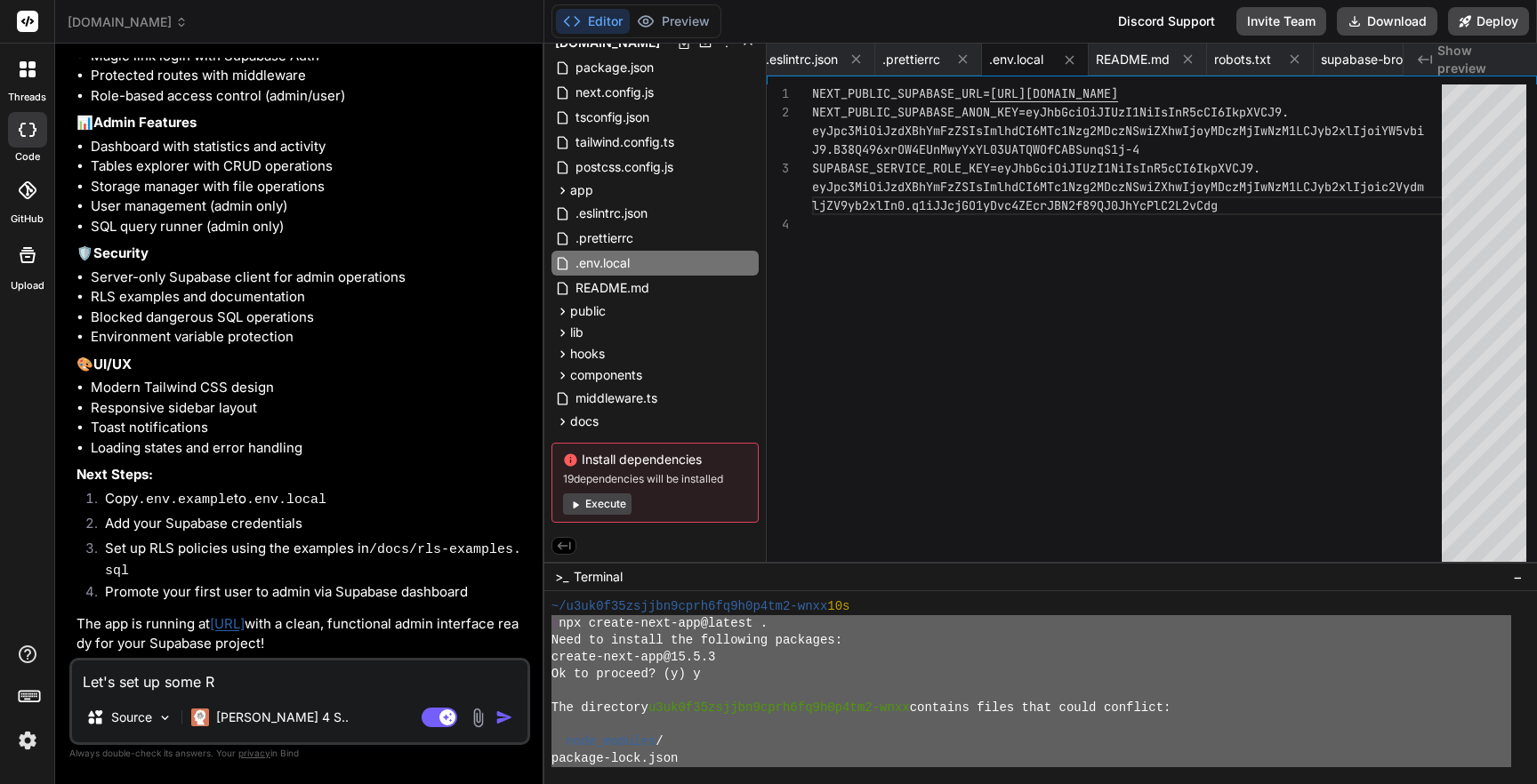
type textarea "x"
type textarea "Let's set up some"
type textarea "x"
type textarea "Let's set up som"
type textarea "x"
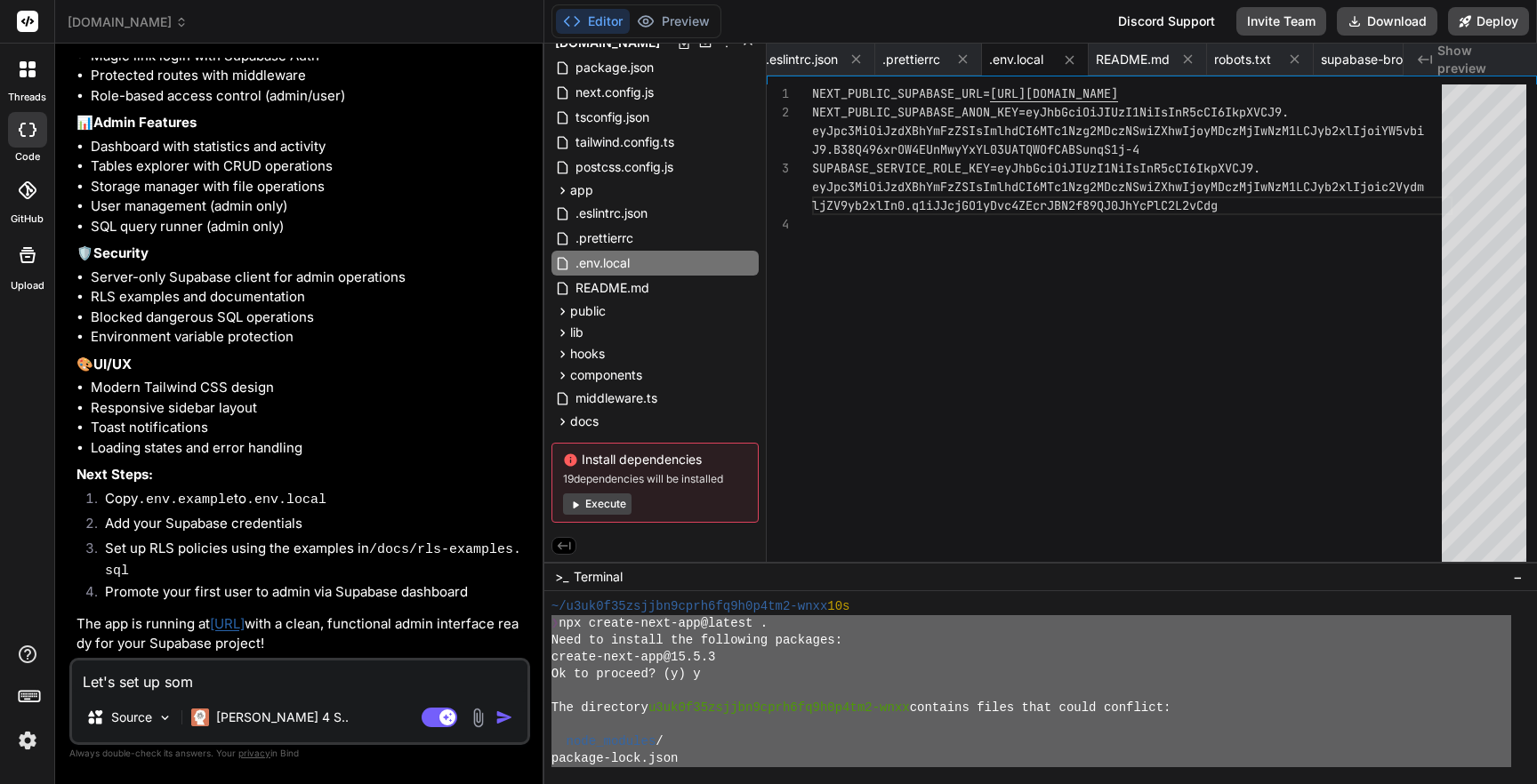
type textarea "Let's set up so"
type textarea "x"
type textarea "Let's set up s"
type textarea "x"
type textarea "Let's set up"
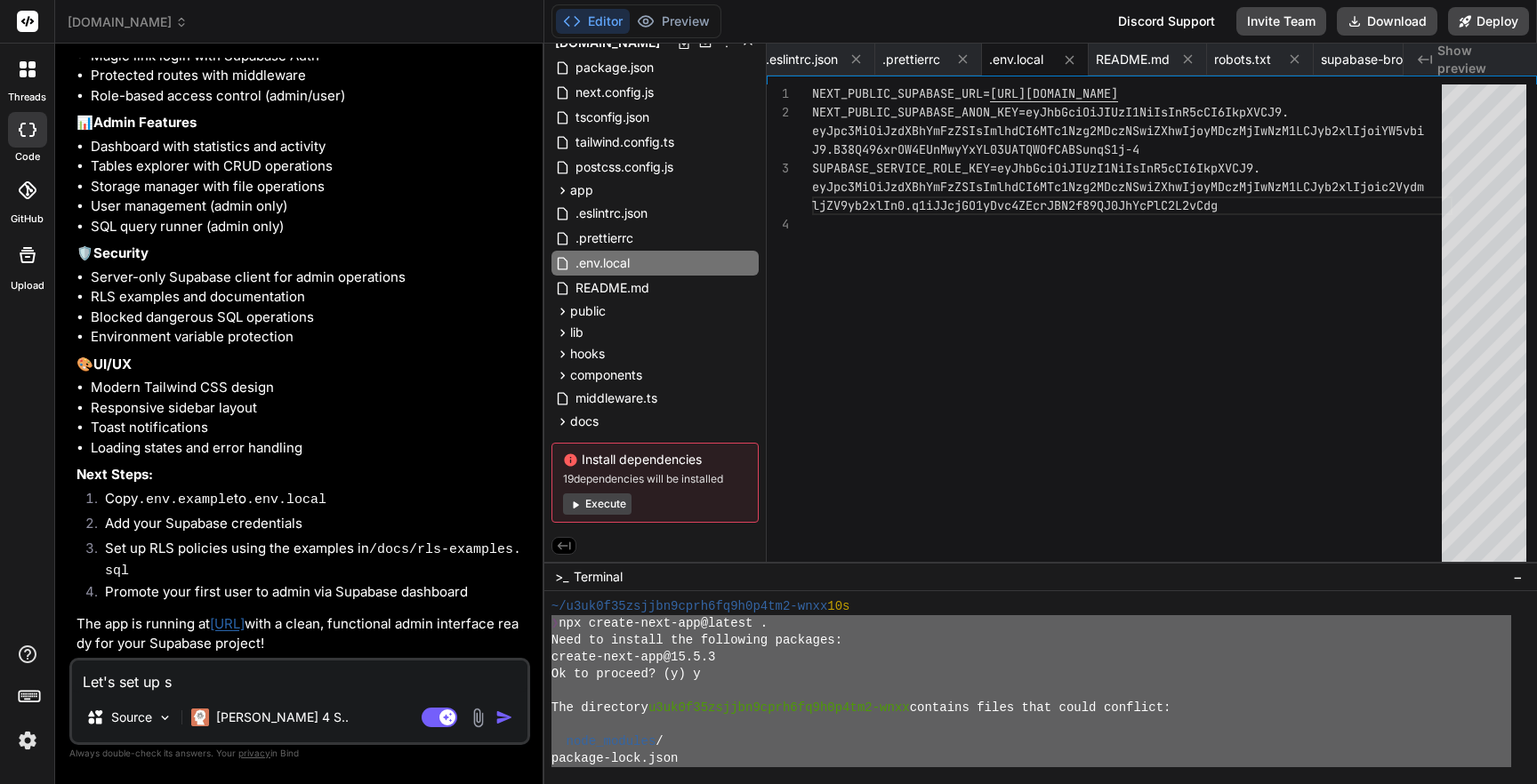
type textarea "x"
type textarea "Let's set up"
type textarea "x"
type textarea "Let's set u"
type textarea "x"
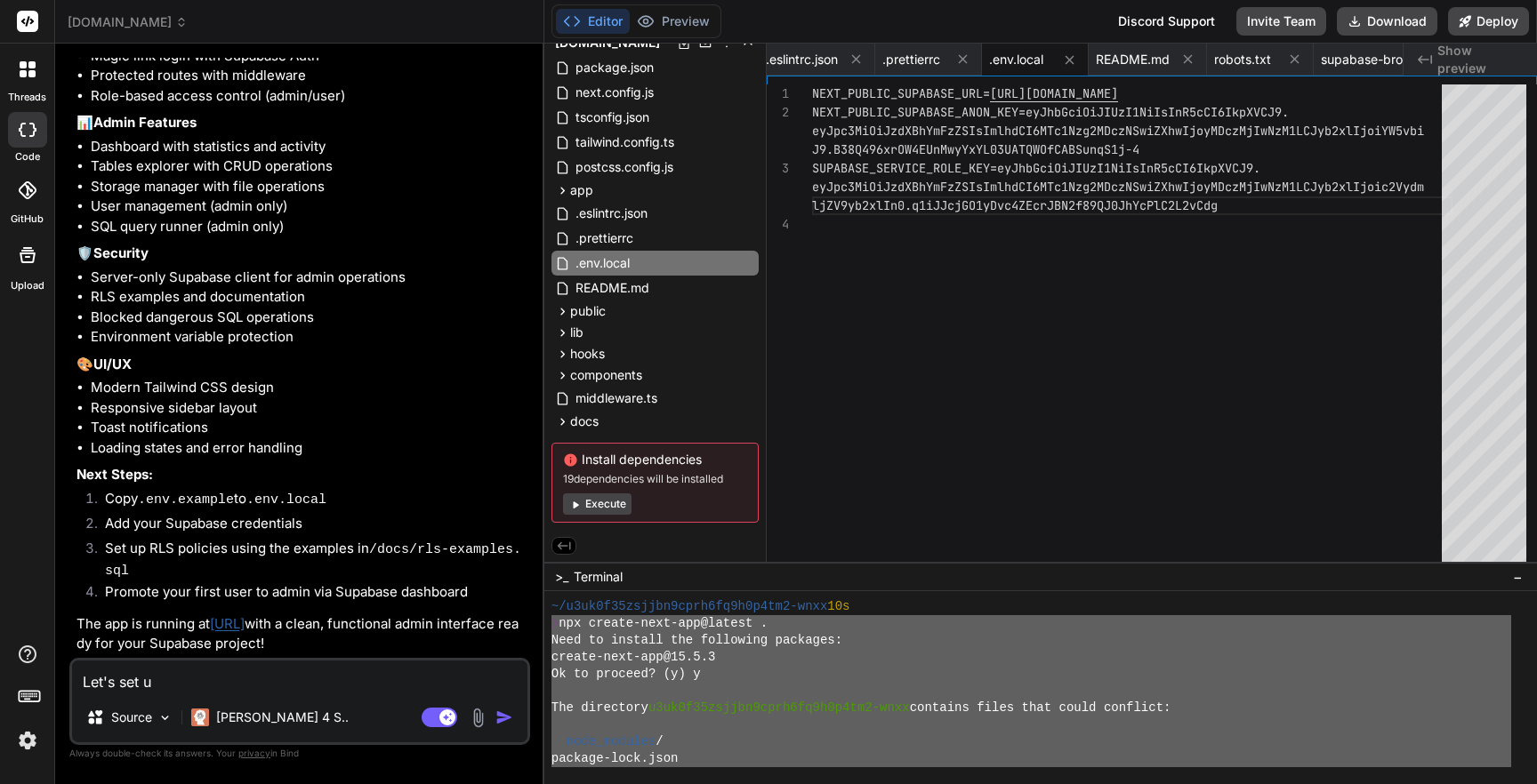
type textarea "Let's set"
type textarea "x"
type textarea "Let's set u"
type textarea "x"
type textarea "Let's set up"
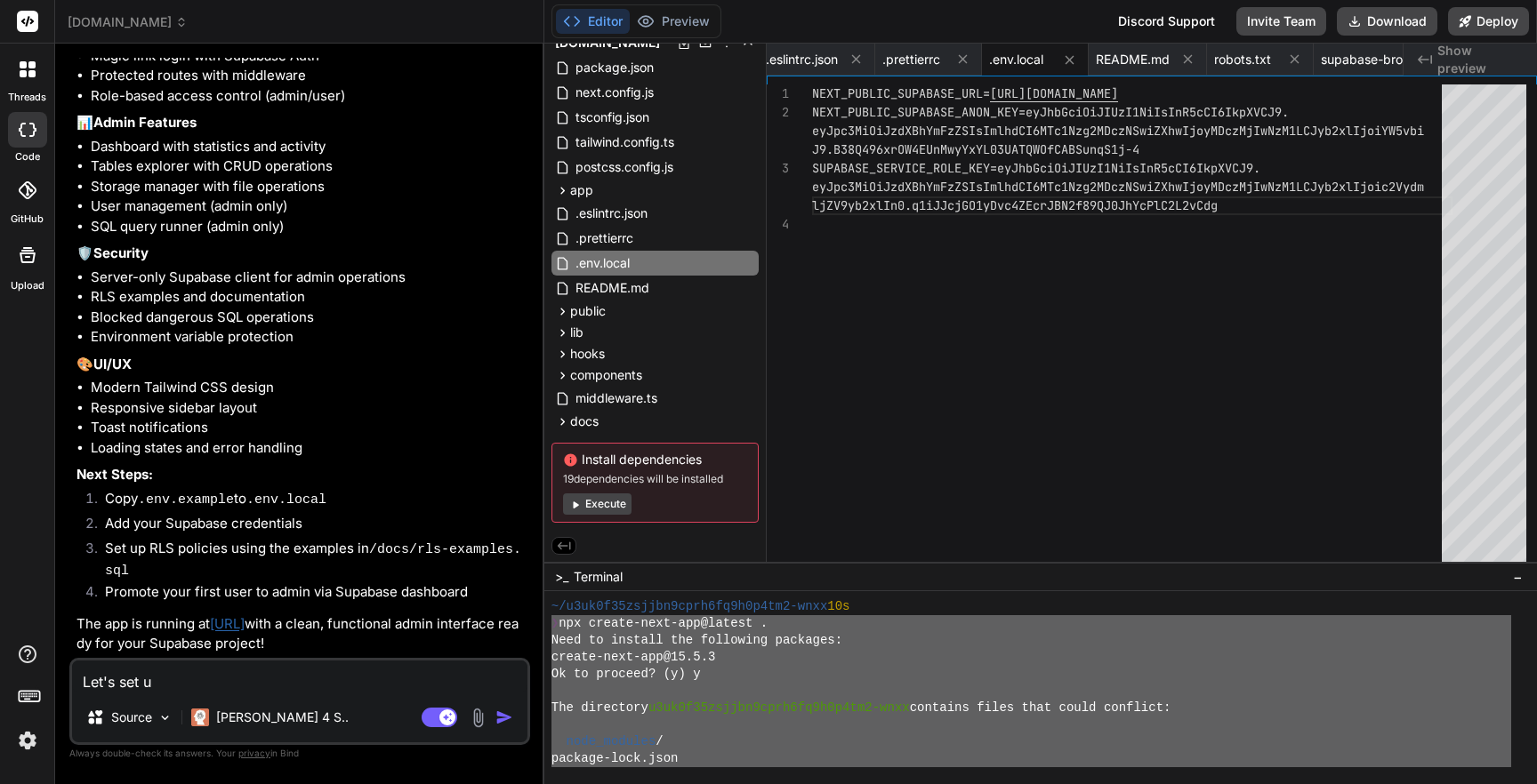
type textarea "x"
type textarea "Let's set up"
type textarea "x"
type textarea "Let's set up t"
type textarea "x"
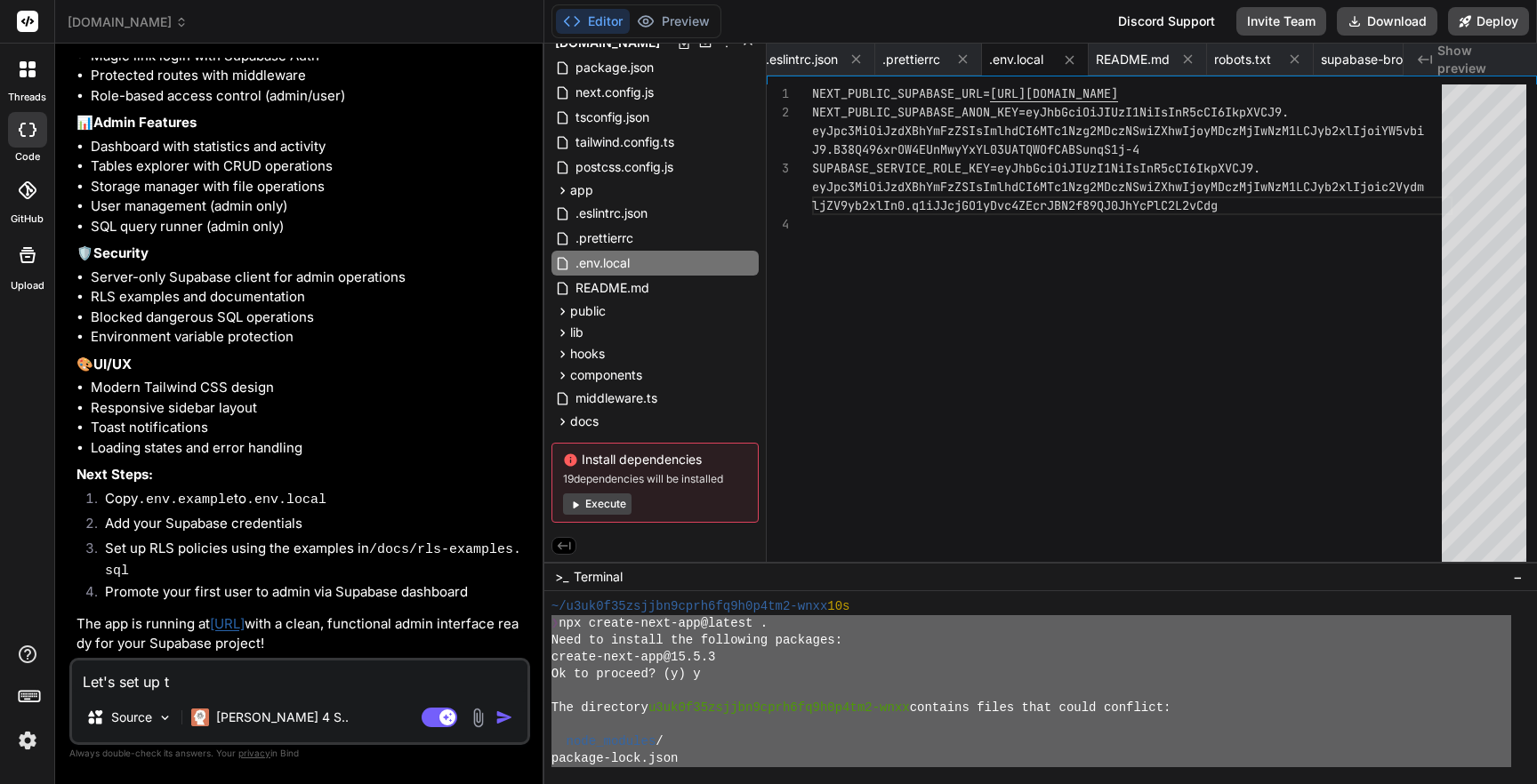
type textarea "Let's set up th"
type textarea "x"
type textarea "Let's set up the"
type textarea "x"
type textarea "Let's set up the"
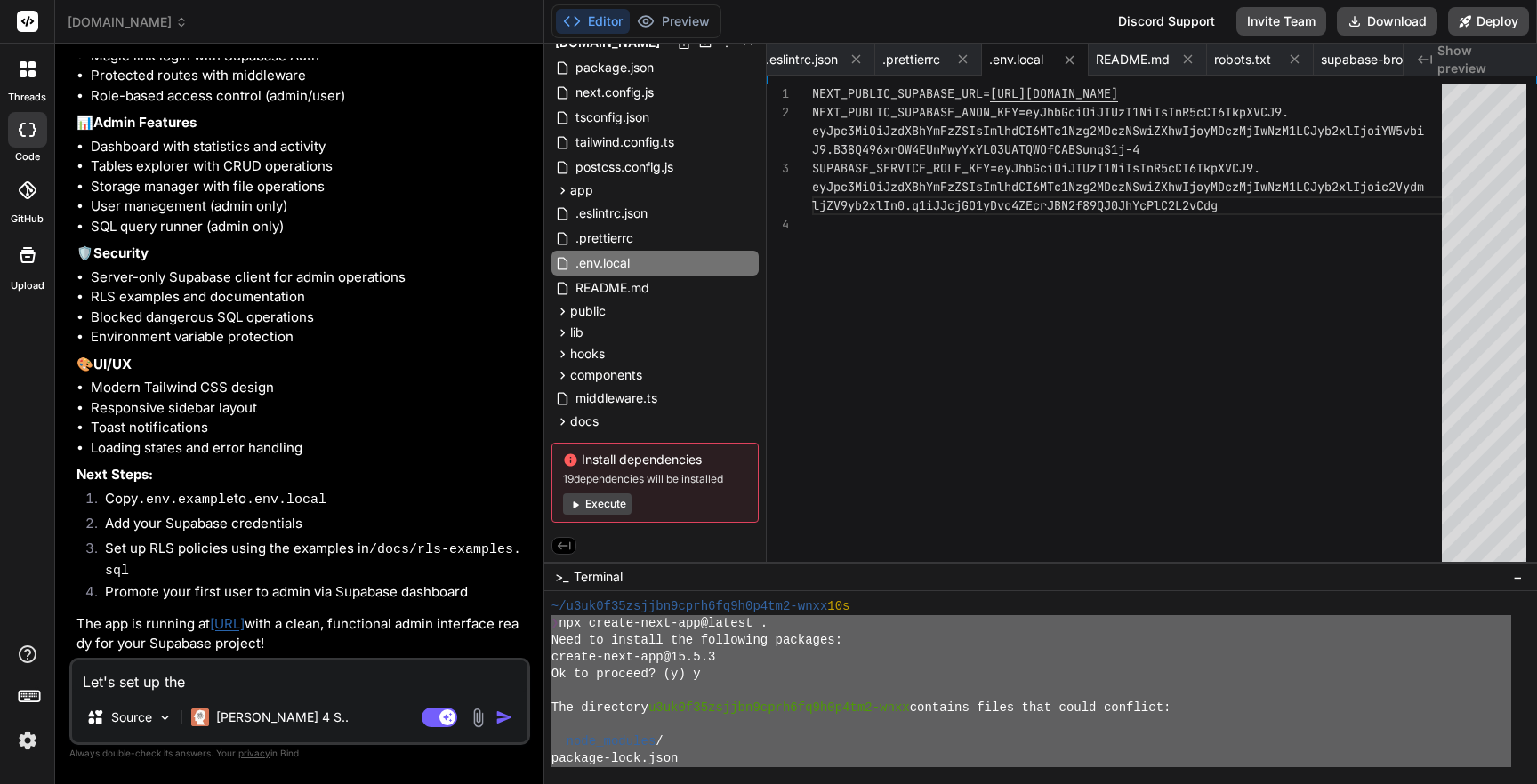
type textarea "x"
type textarea "Let's set up the R"
type textarea "x"
type textarea "Let's set up the RL"
type textarea "x"
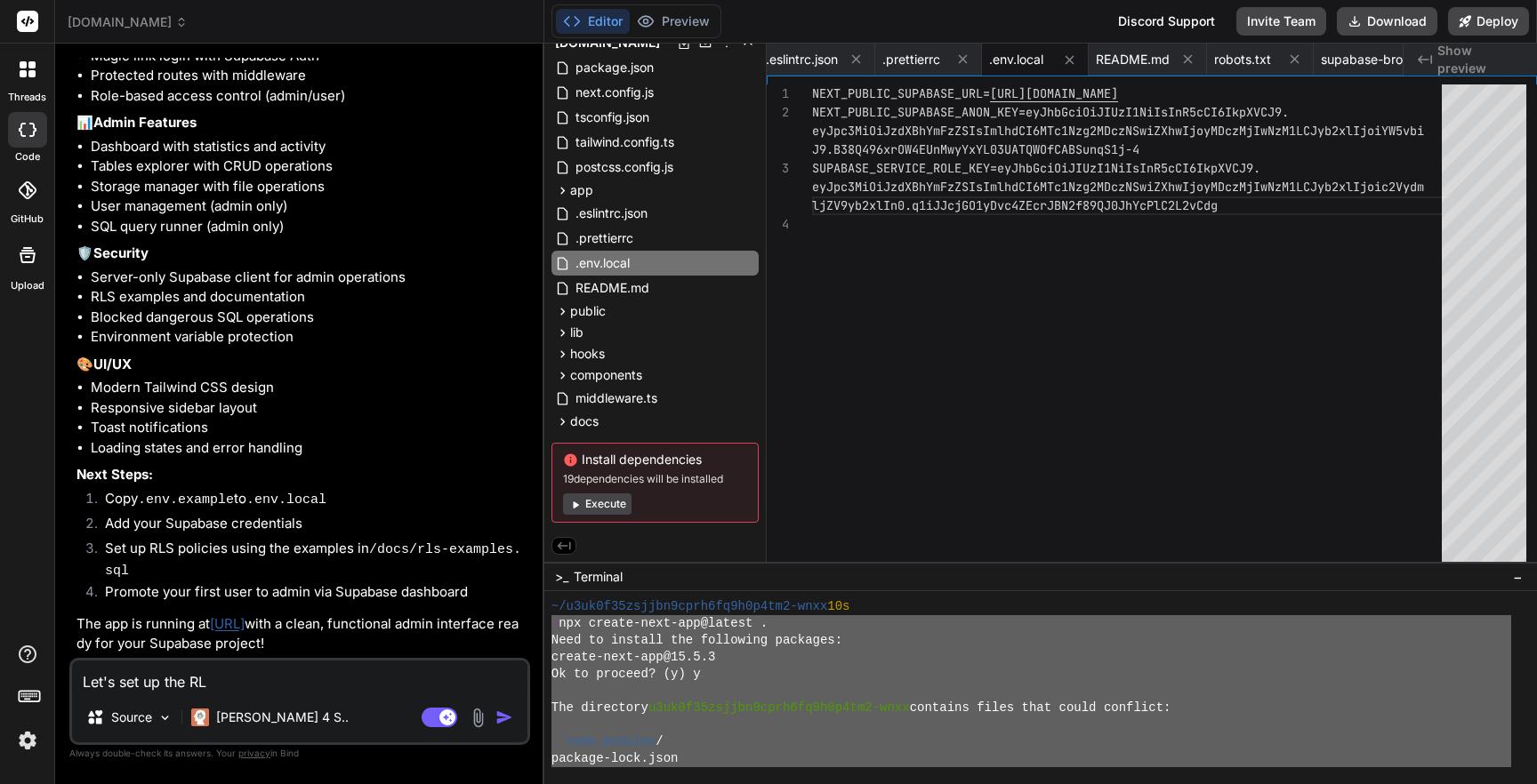
type textarea "Let's set up the RLS"
type textarea "x"
type textarea "Let's set up the RLS"
type textarea "x"
type textarea "Let's set up the RLS p"
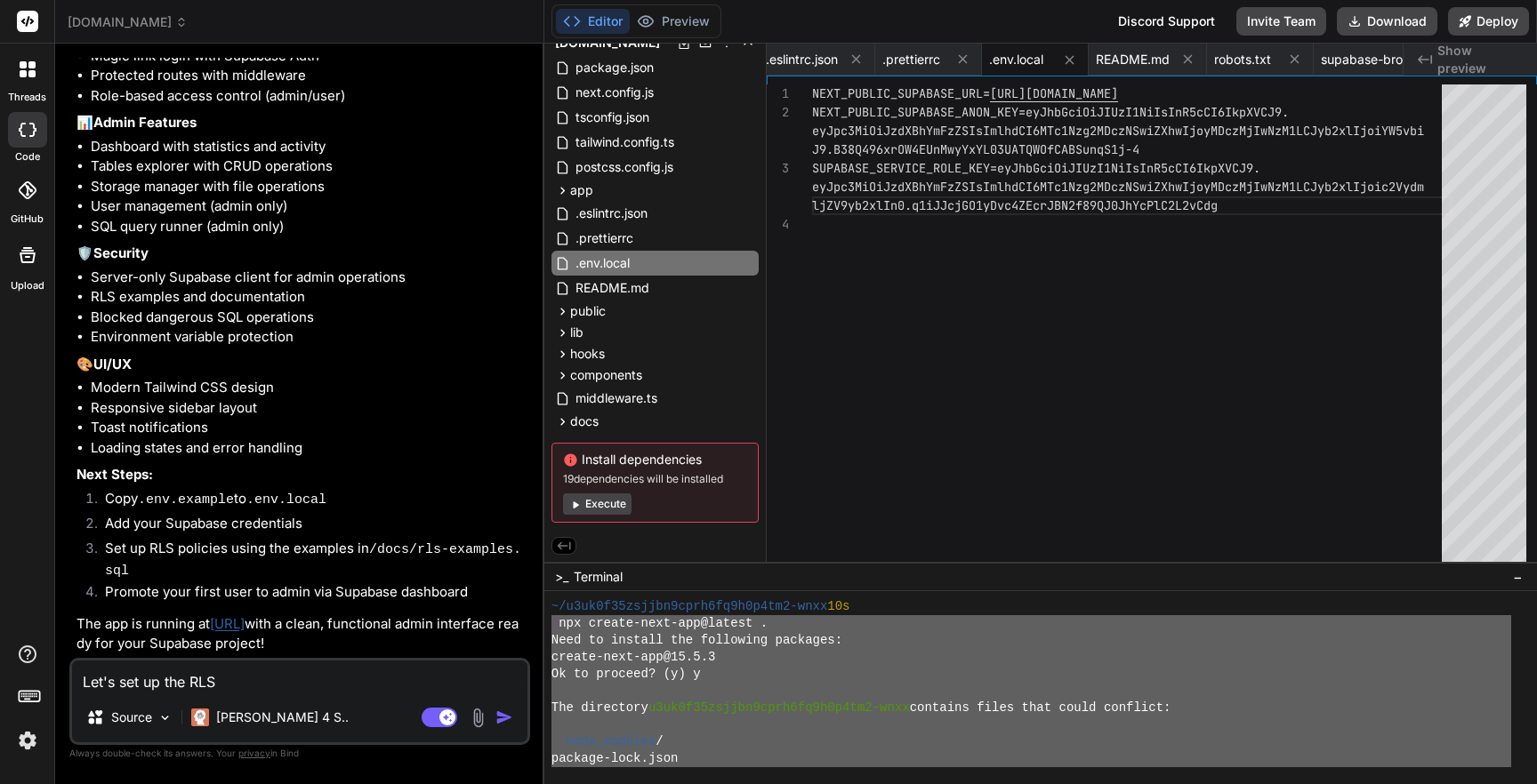
type textarea "x"
type textarea "Let's set up the RLS po"
type textarea "x"
type textarea "Let's set up the RLS pol"
type textarea "x"
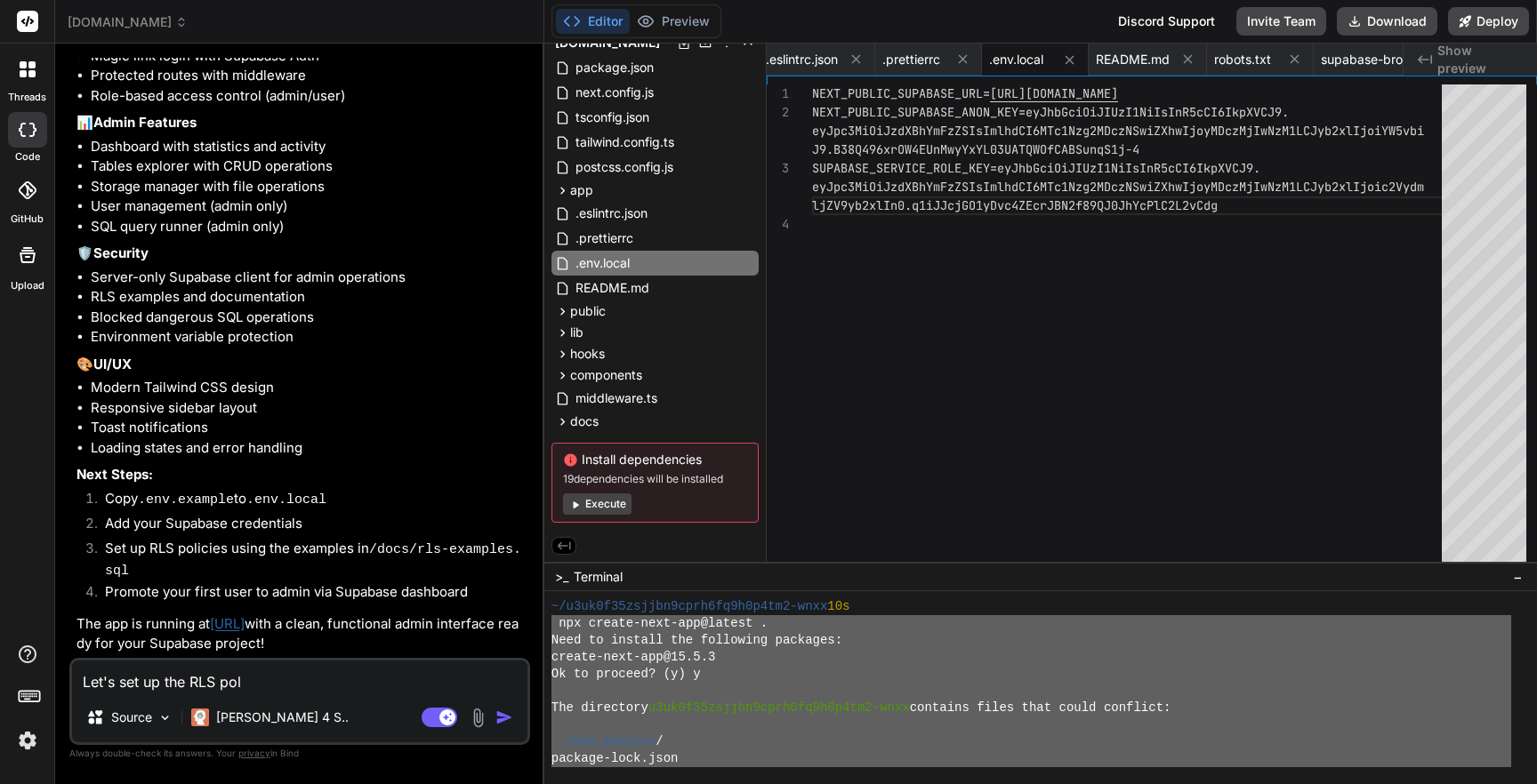
type textarea "Let's set up the RLS poli"
type textarea "x"
type textarea "Let's set up the RLS polic"
type textarea "x"
type textarea "Let's set up the RLS polici"
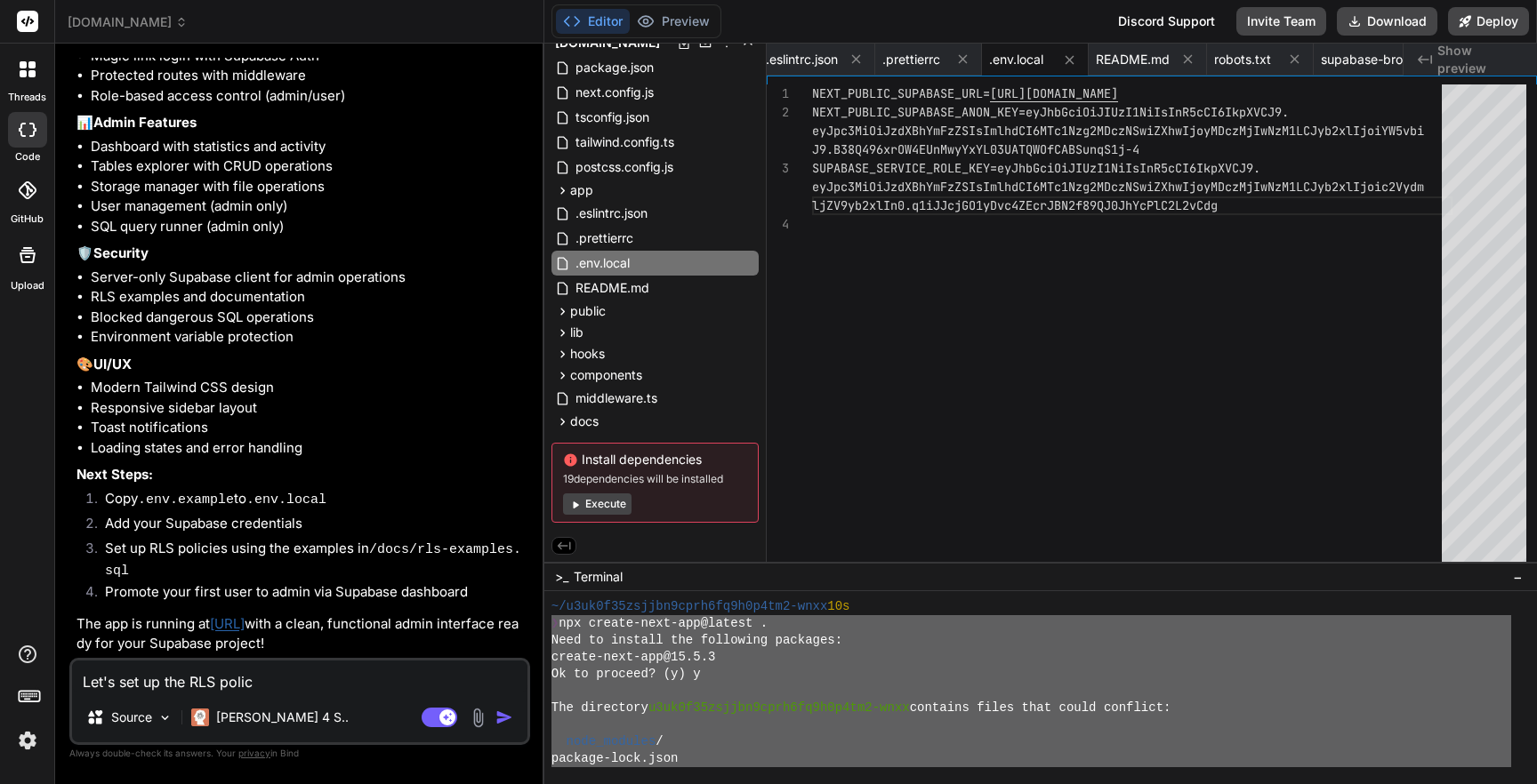
type textarea "x"
type textarea "Let's set up the RLS policie"
type textarea "x"
type textarea "Let's set up the RLS policies"
type textarea "x"
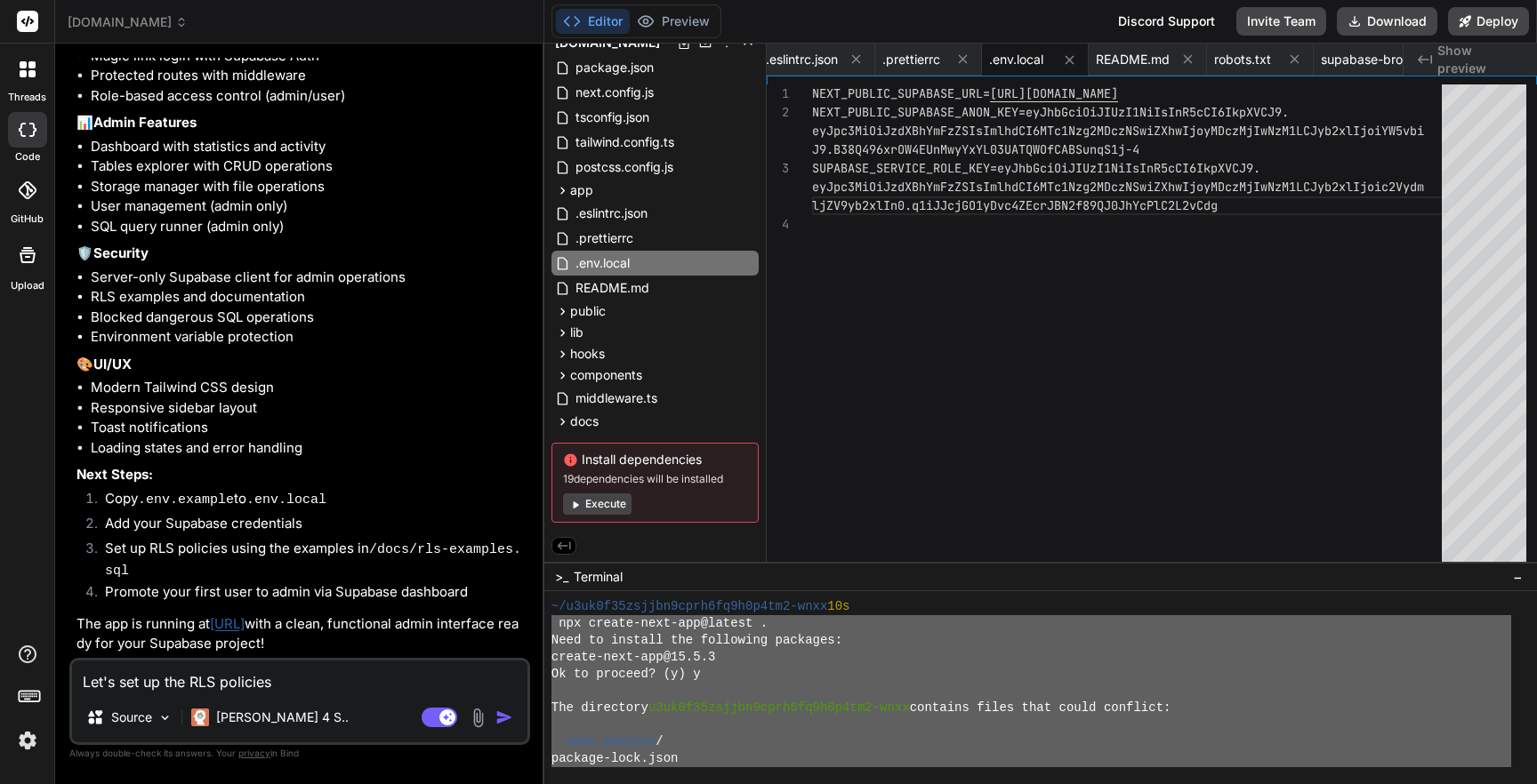
type textarea "Let's set up the RLS policies."
type textarea "x"
type textarea "Let's set up the RLS policies."
type textarea "x"
type textarea "Let's set up the RLS policies. W"
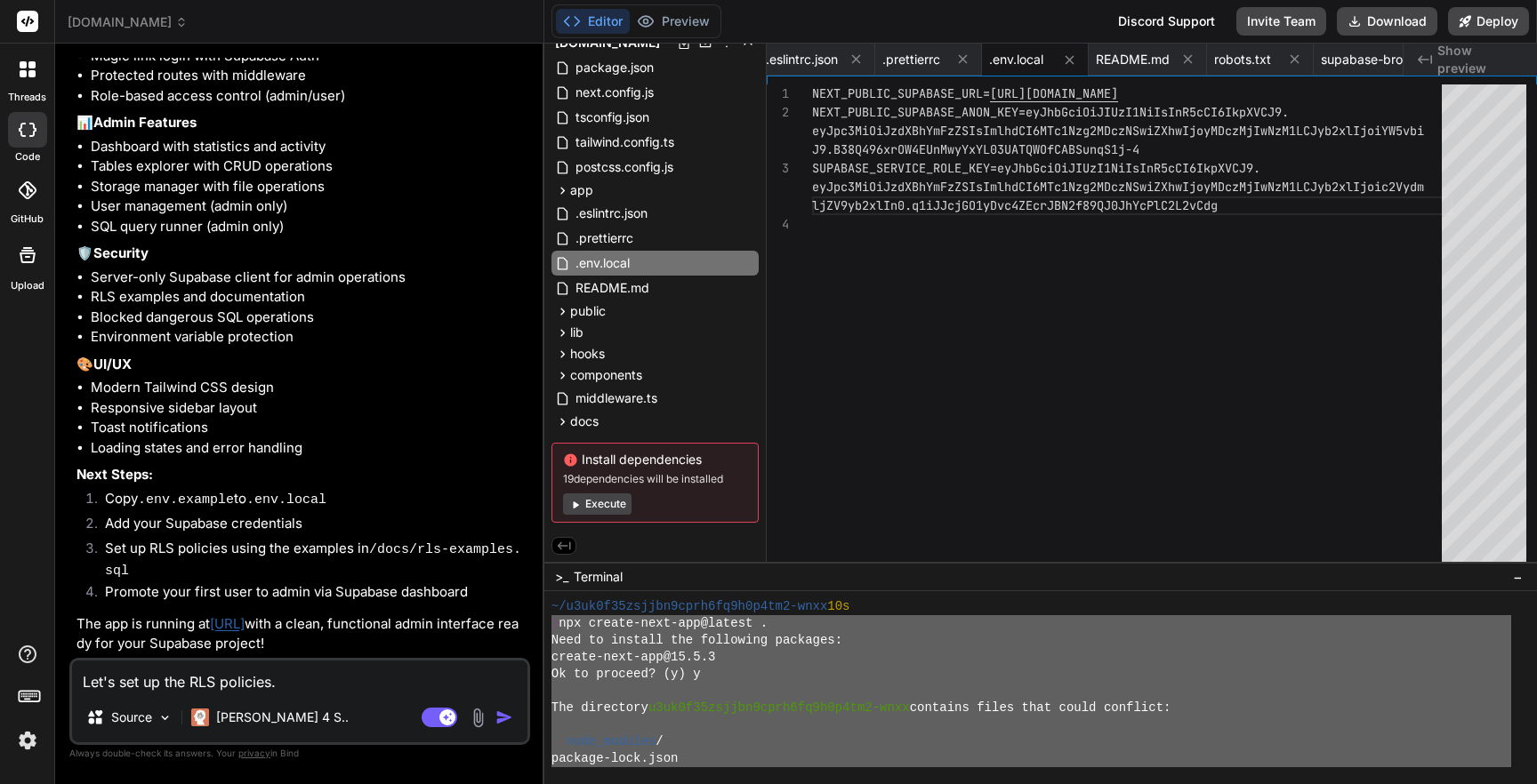
type textarea "x"
type textarea "Let's set up the RLS policies. Wh"
type textarea "x"
type textarea "Let's set up the RLS policies. Wha"
type textarea "x"
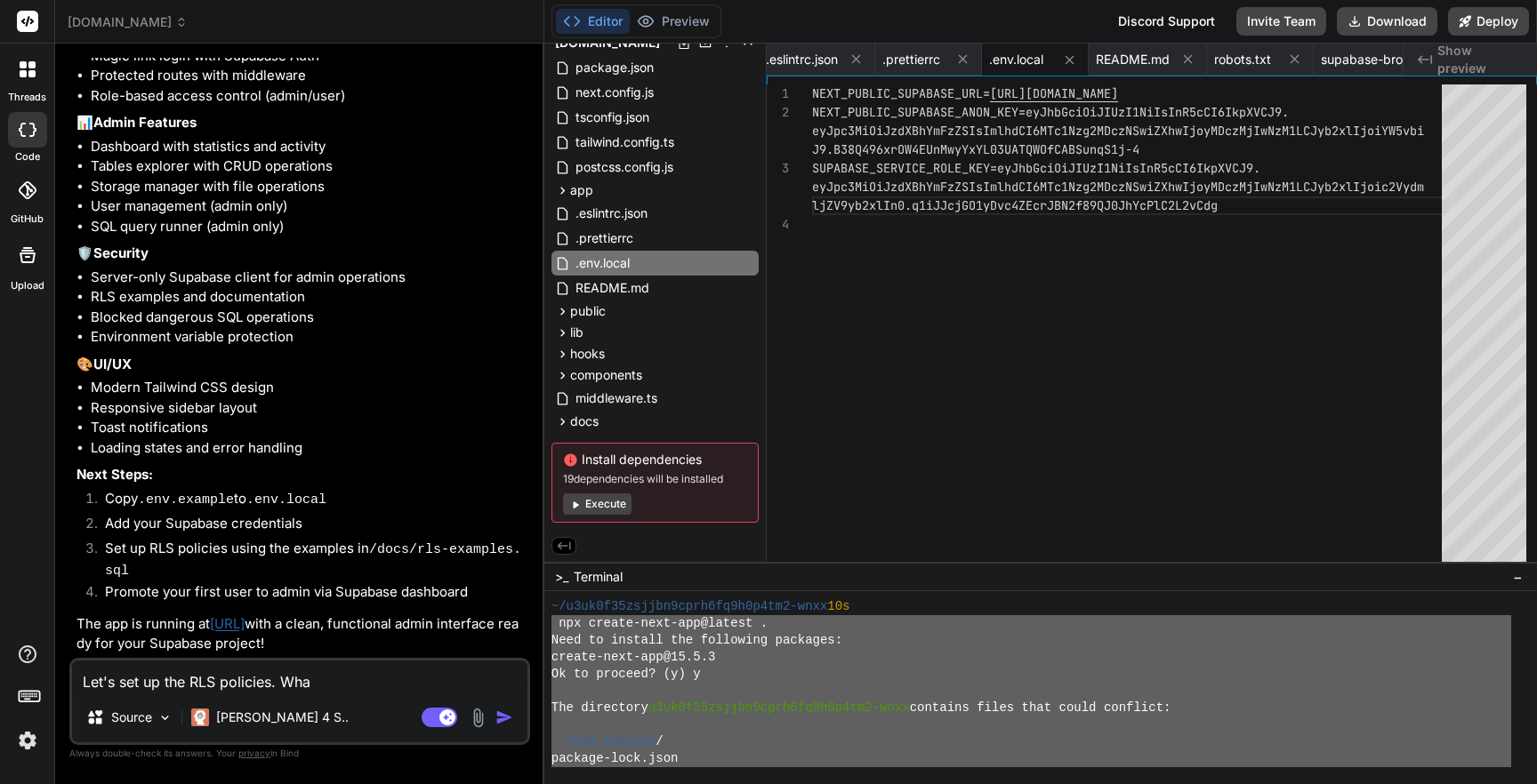
type textarea "Let's set up the RLS policies. What"
type textarea "x"
type textarea "Let's set up the RLS policies. What"
type textarea "x"
type textarea "Let's set up the RLS policies. What d"
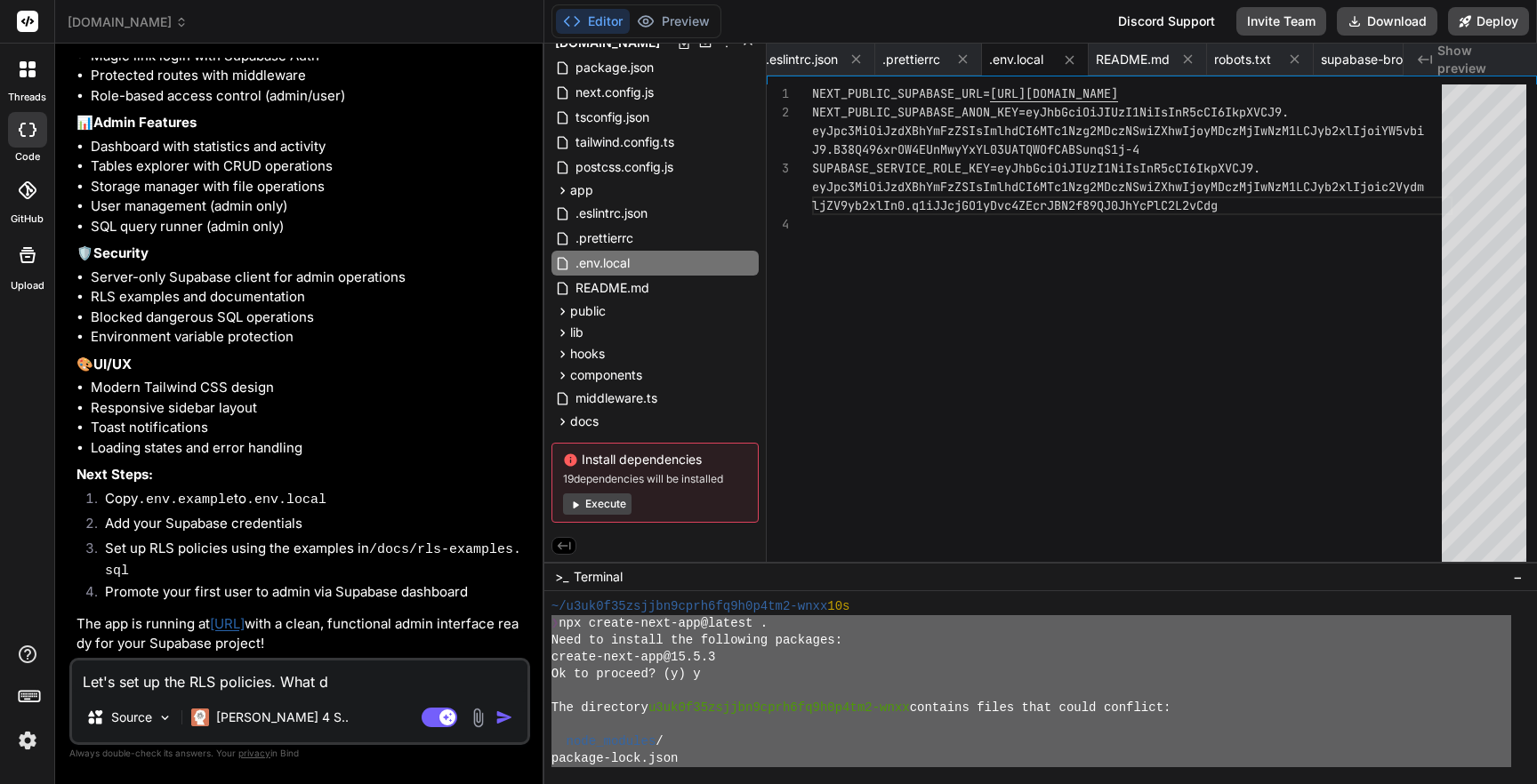
type textarea "x"
type textarea "Let's set up the RLS policies. What do"
type textarea "x"
type textarea "Let's set up the RLS policies. What do"
type textarea "x"
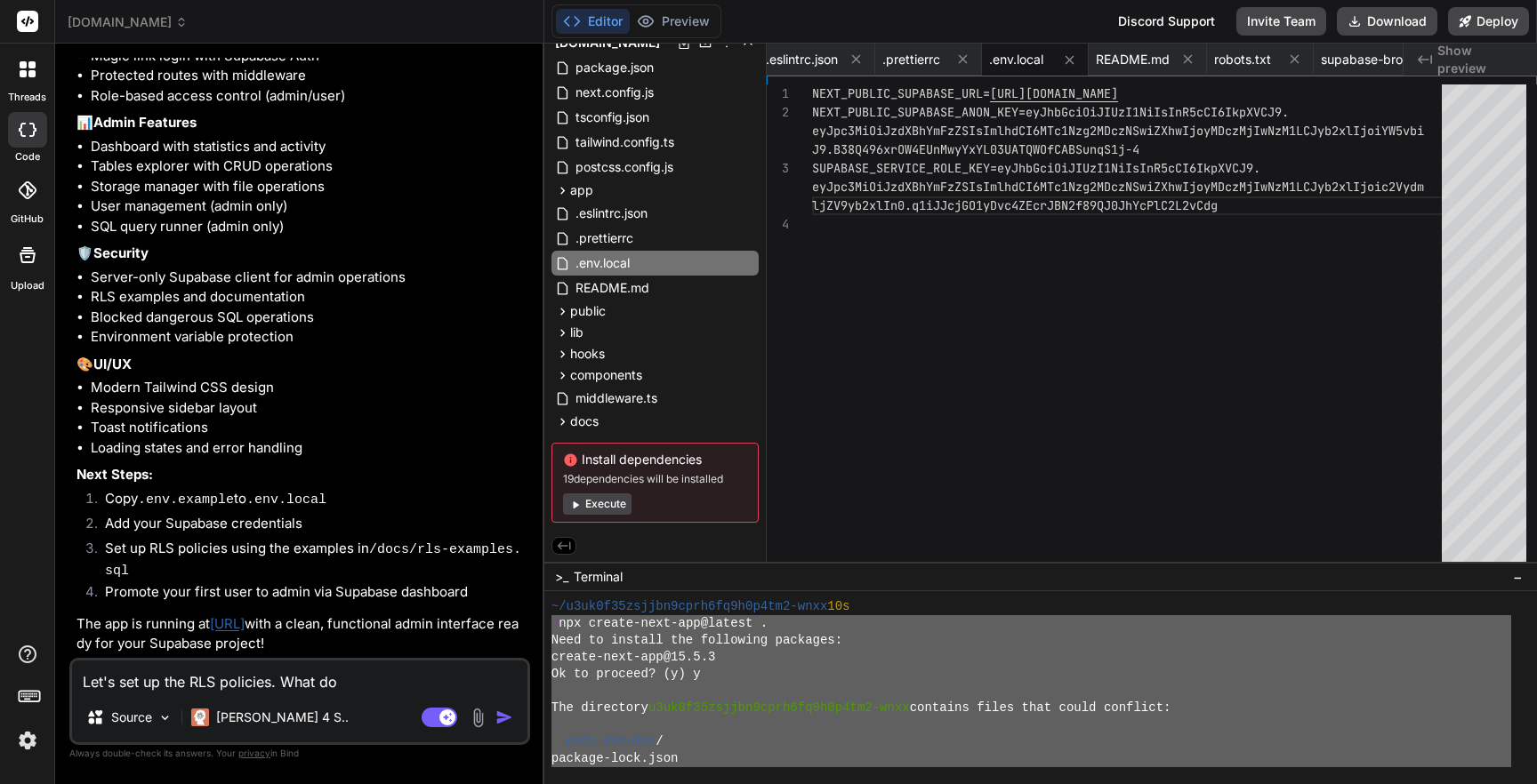
type textarea "Let's set up the RLS policies. What do I"
type textarea "x"
type textarea "Let's set up the RLS policies. What do I"
type textarea "x"
type textarea "Let's set up the RLS policies. What do I n"
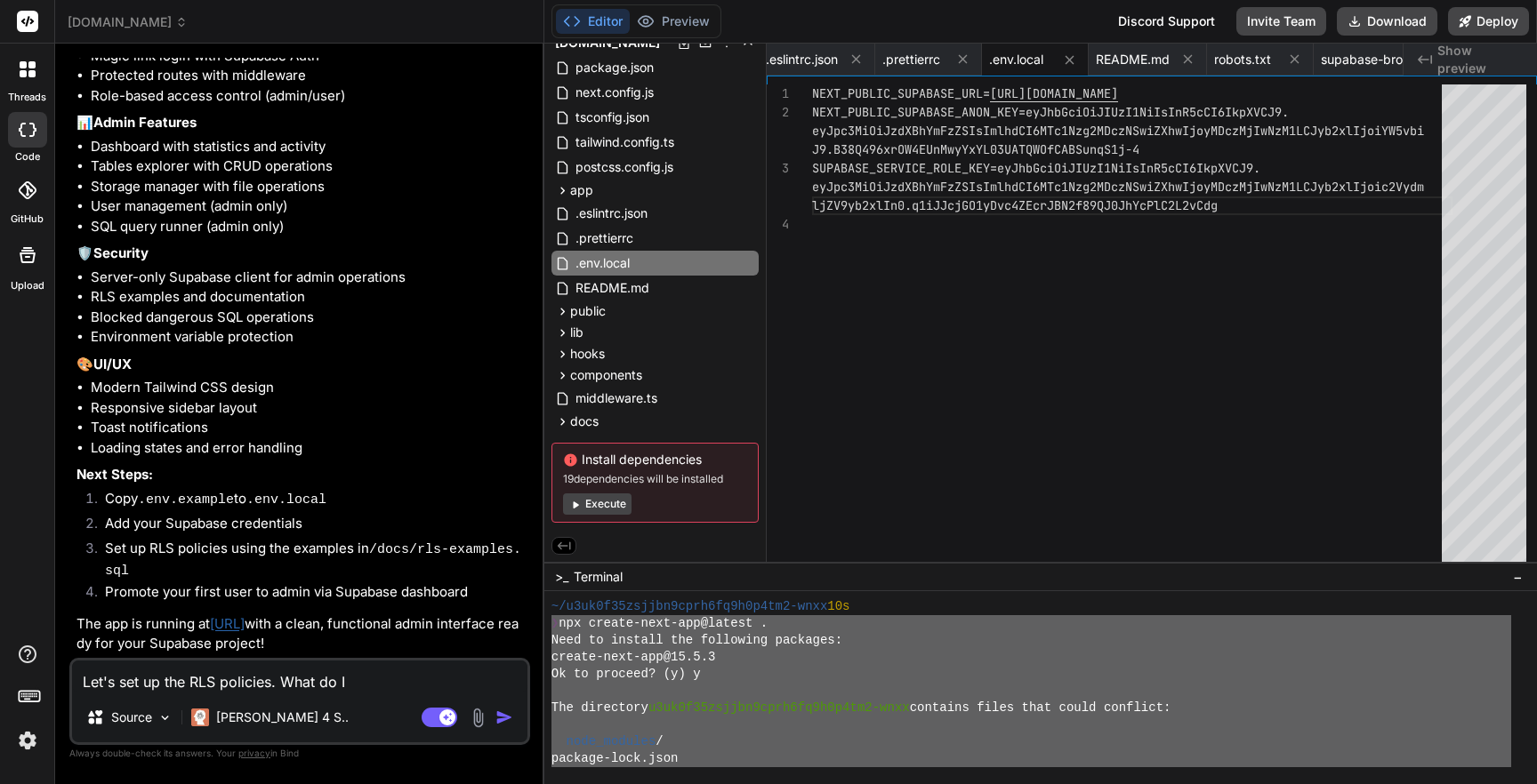
type textarea "x"
type textarea "Let's set up the RLS policies. What do I ne"
type textarea "x"
type textarea "Let's set up the RLS policies. What do I nee"
type textarea "x"
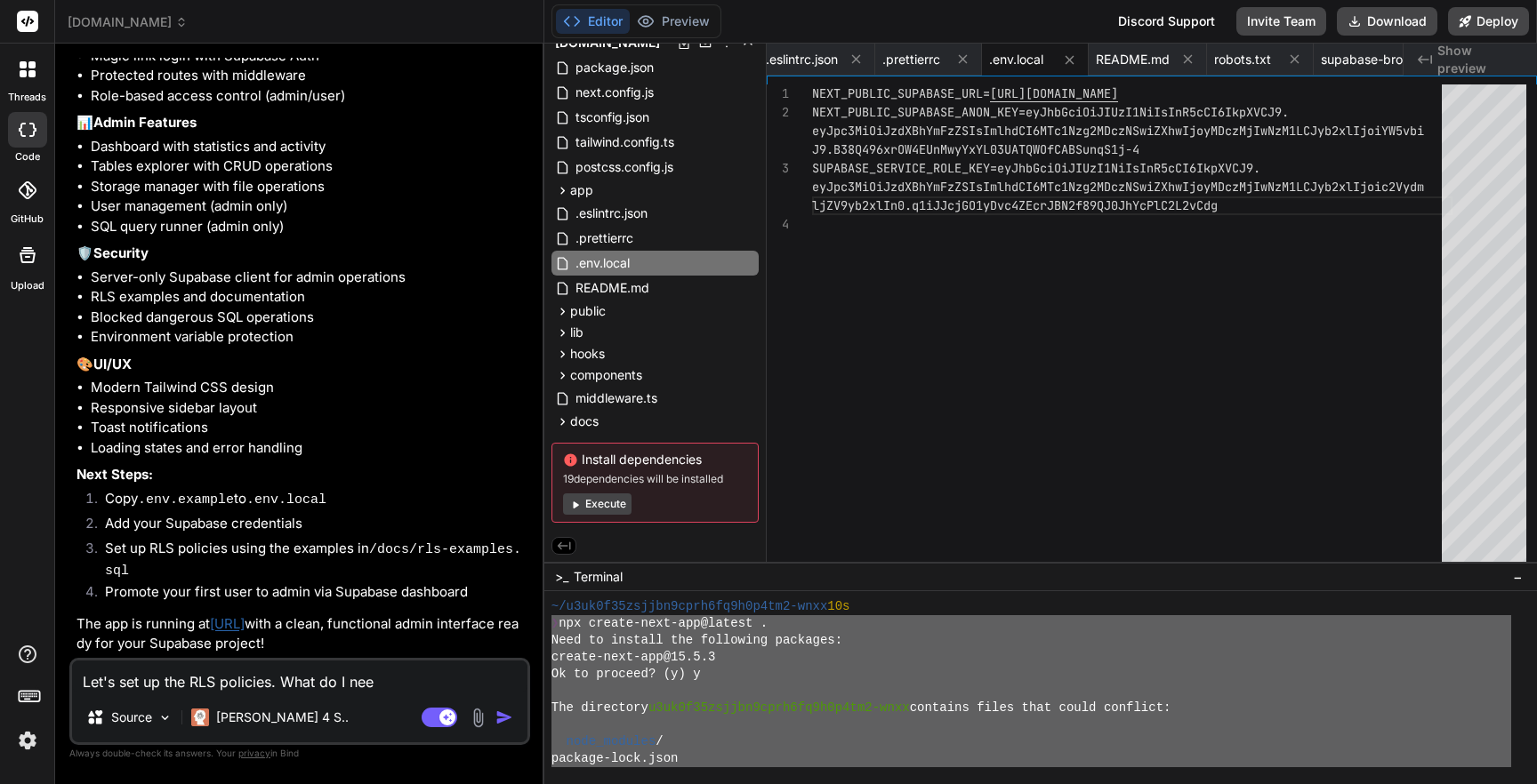
type textarea "Let's set up the RLS policies. What do I need"
type textarea "x"
type textarea "Let's set up the RLS policies. What do I need"
type textarea "x"
type textarea "Let's set up the RLS policies. What do I need t"
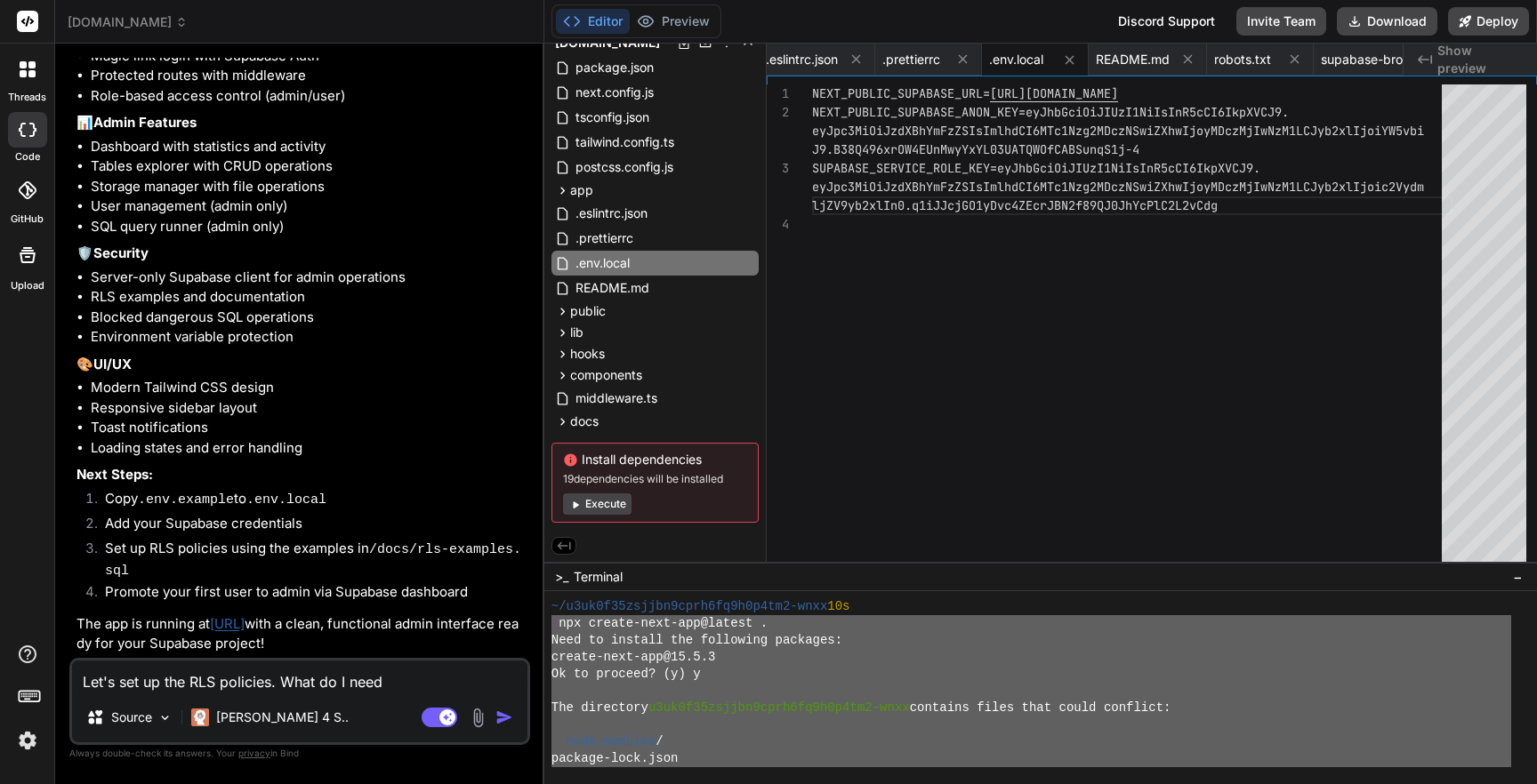
type textarea "x"
type textarea "Let's set up the RLS policies. What do I need to"
type textarea "x"
type textarea "Let's set up the RLS policies. What do I need to"
type textarea "x"
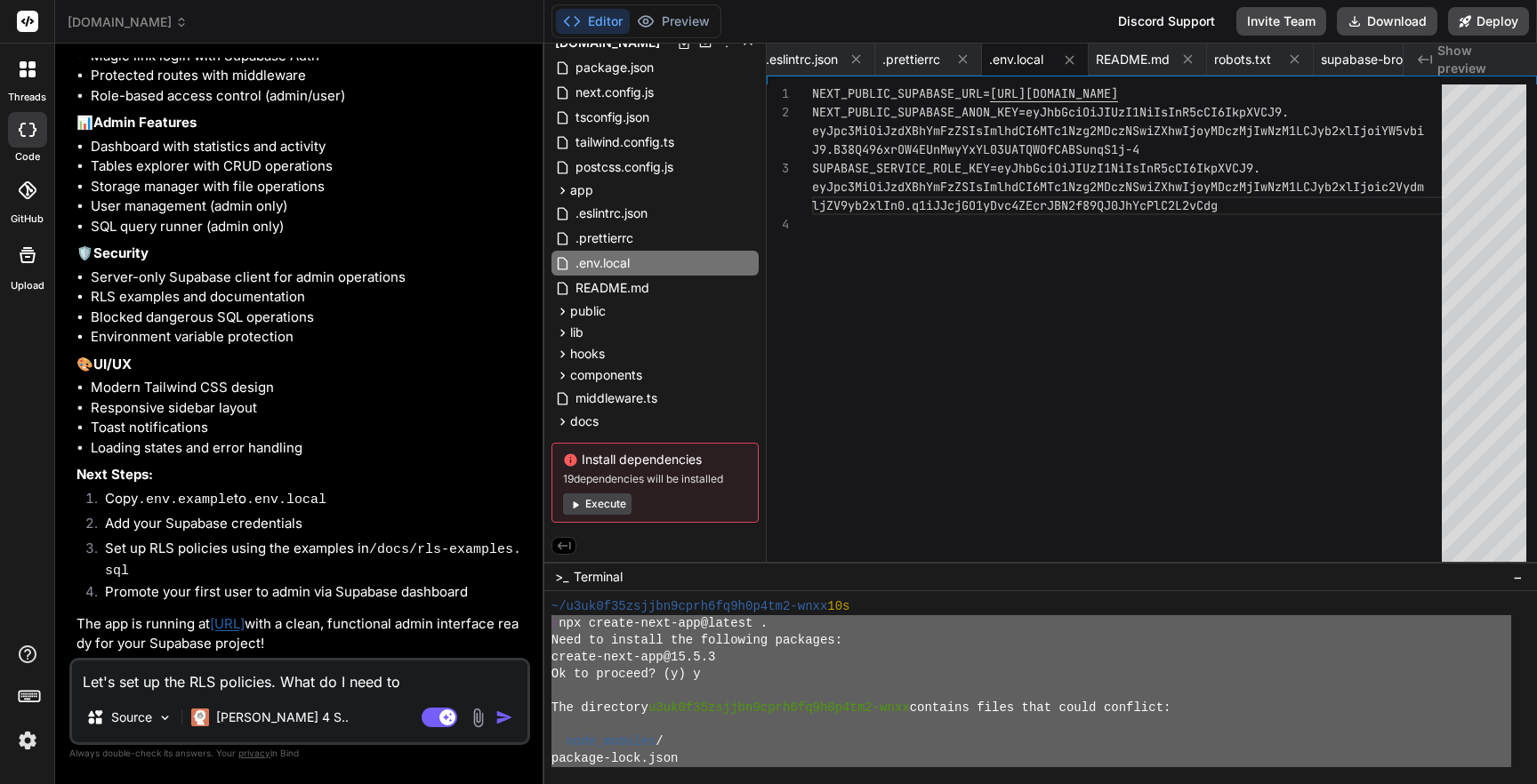
type textarea "Let's set up the RLS policies. What do I need to d"
type textarea "x"
type textarea "Let's set up the RLS policies. What do I need to do"
type textarea "x"
type textarea "Let's set up the RLS policies. What do I need to do?"
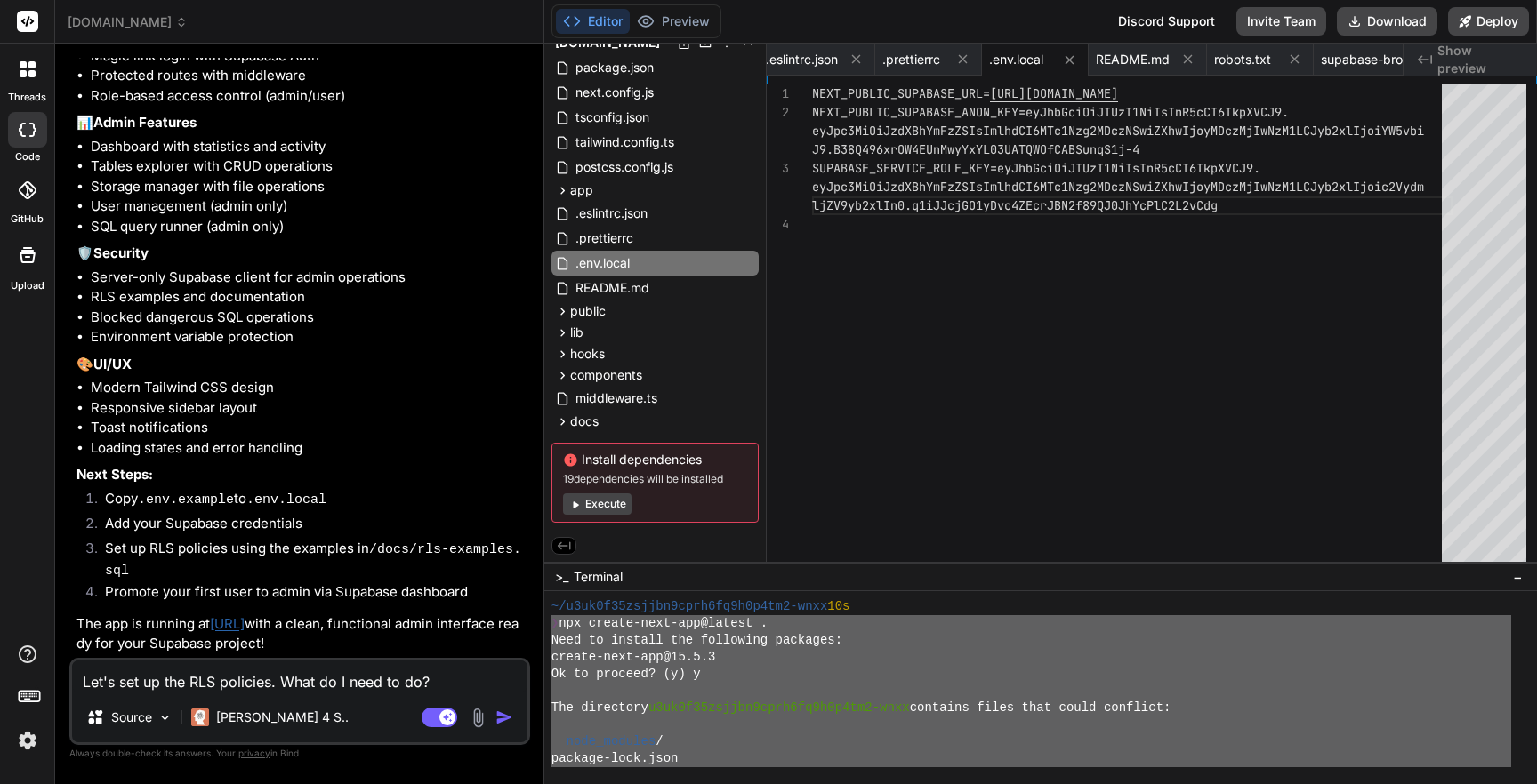
type textarea "x"
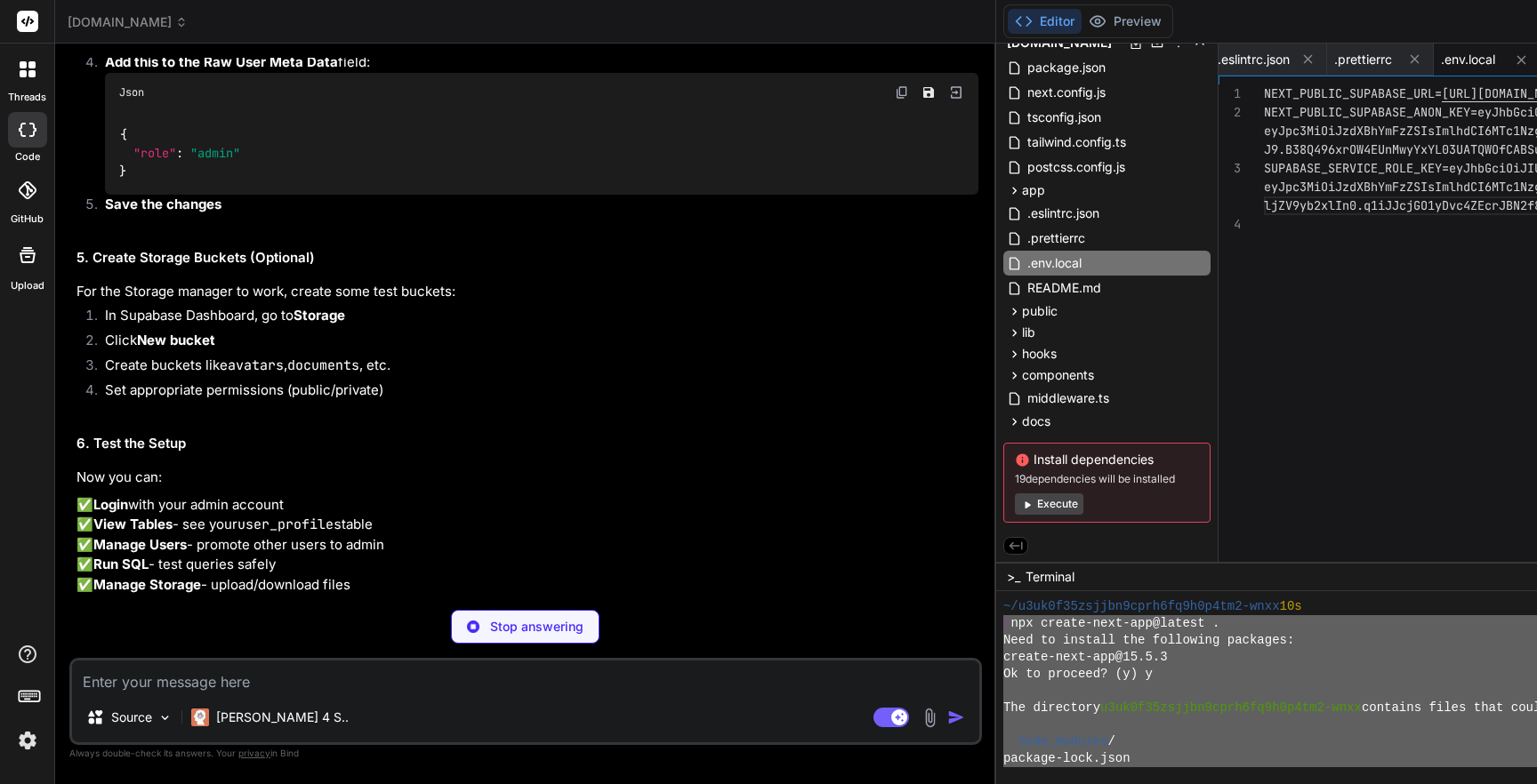
scroll to position [4739, 0]
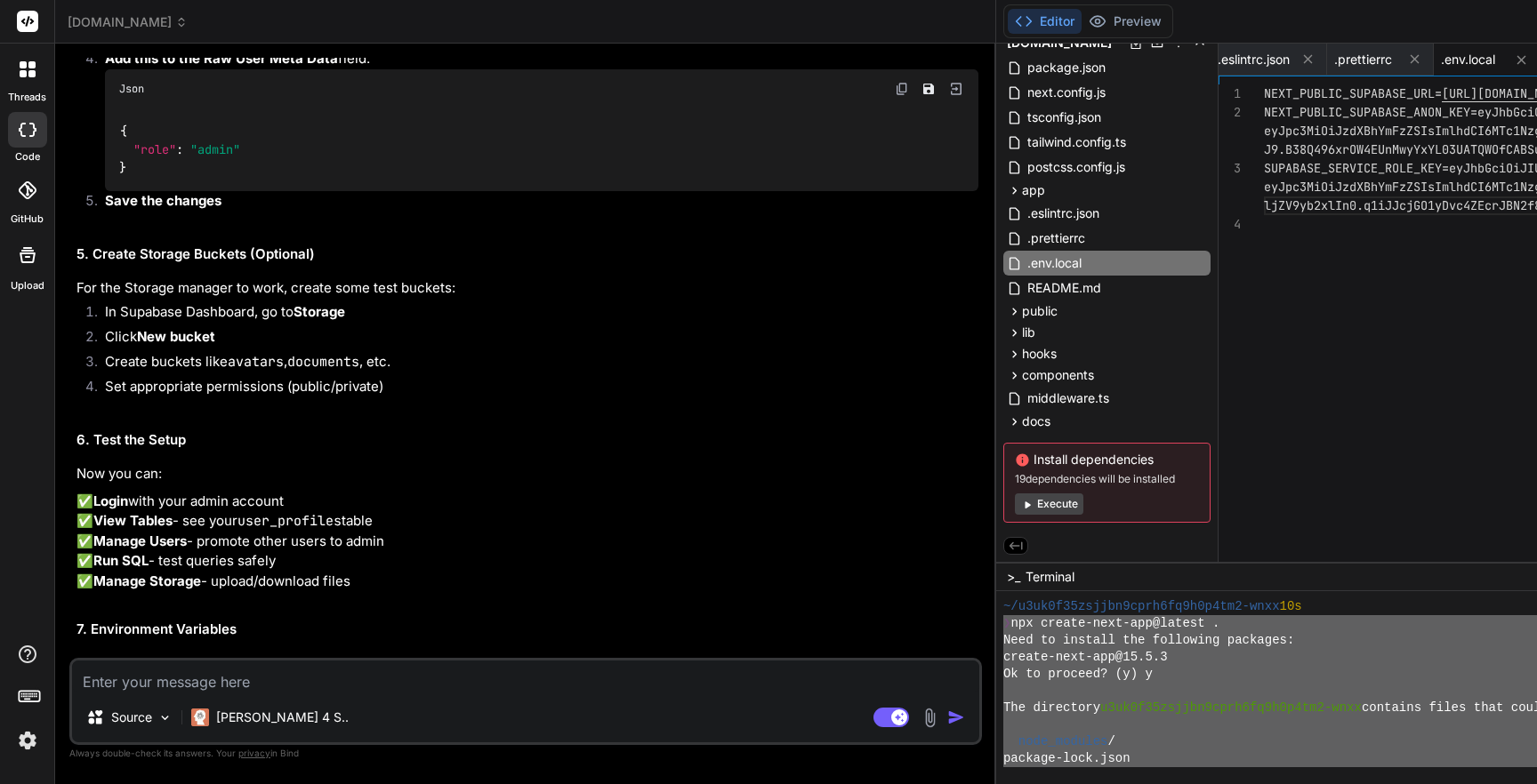
type textarea "x"
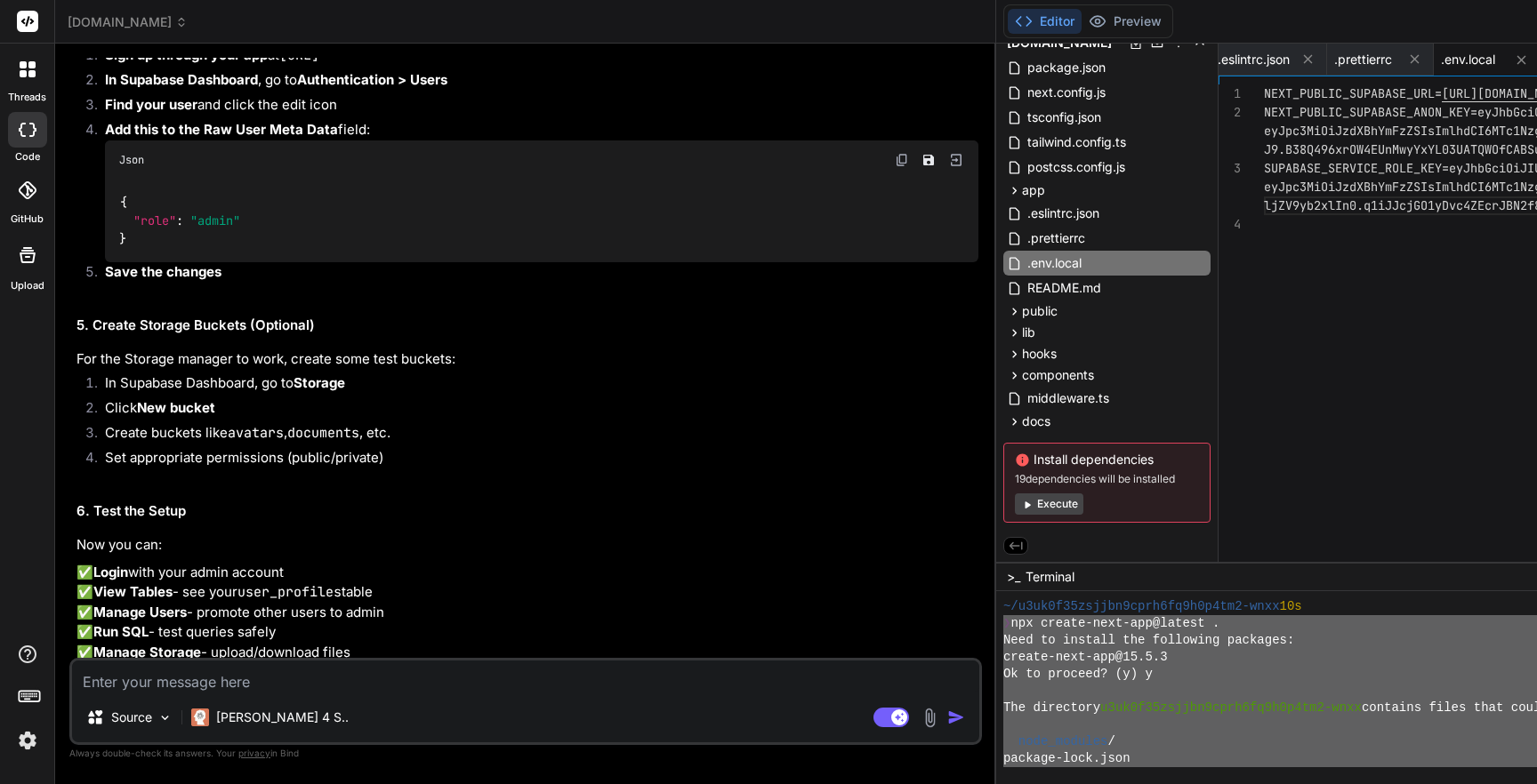
scroll to position [4663, 0]
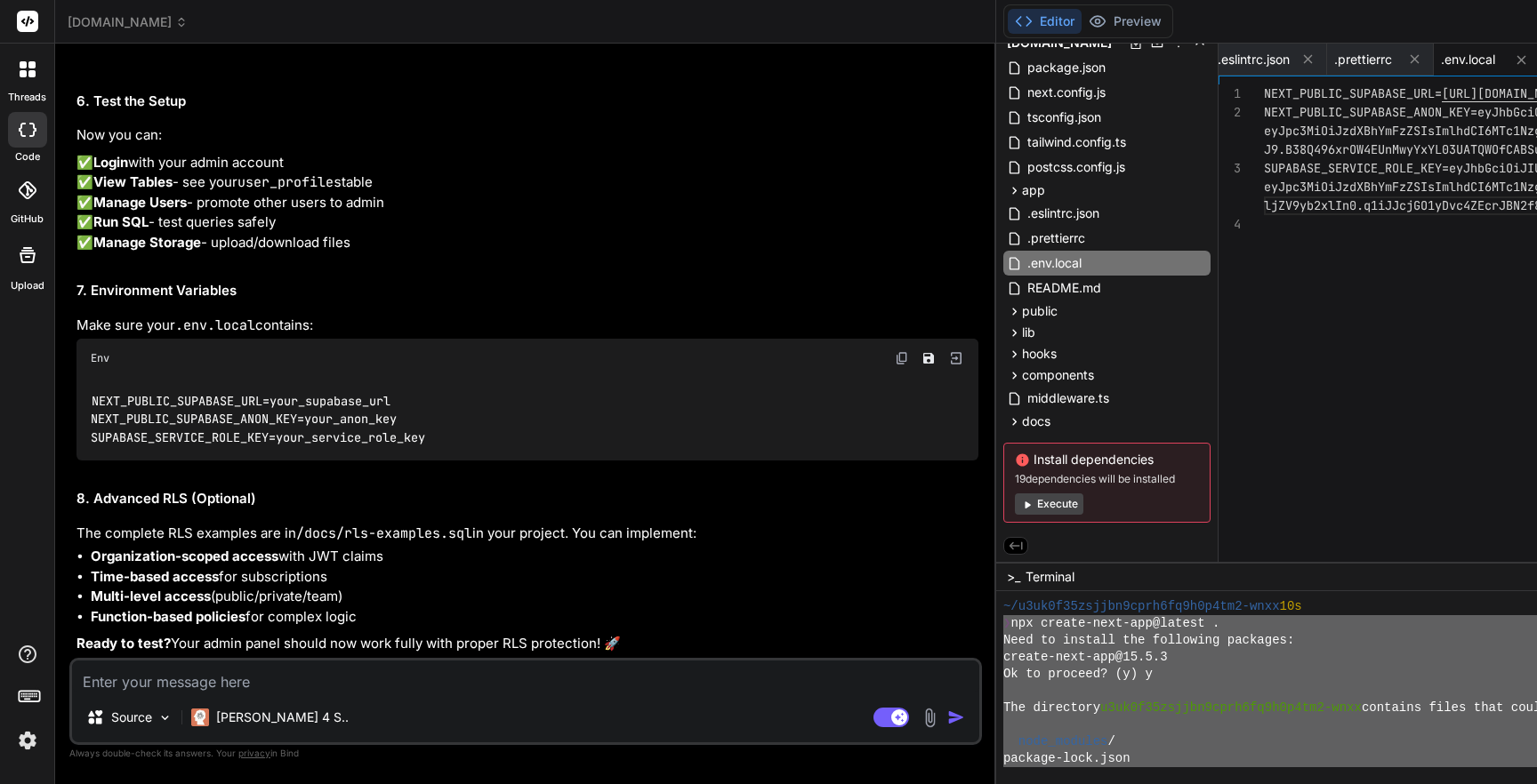
scroll to position [5207, 0]
click at [248, 685] on textarea at bounding box center [525, 676] width 907 height 32
type textarea "H"
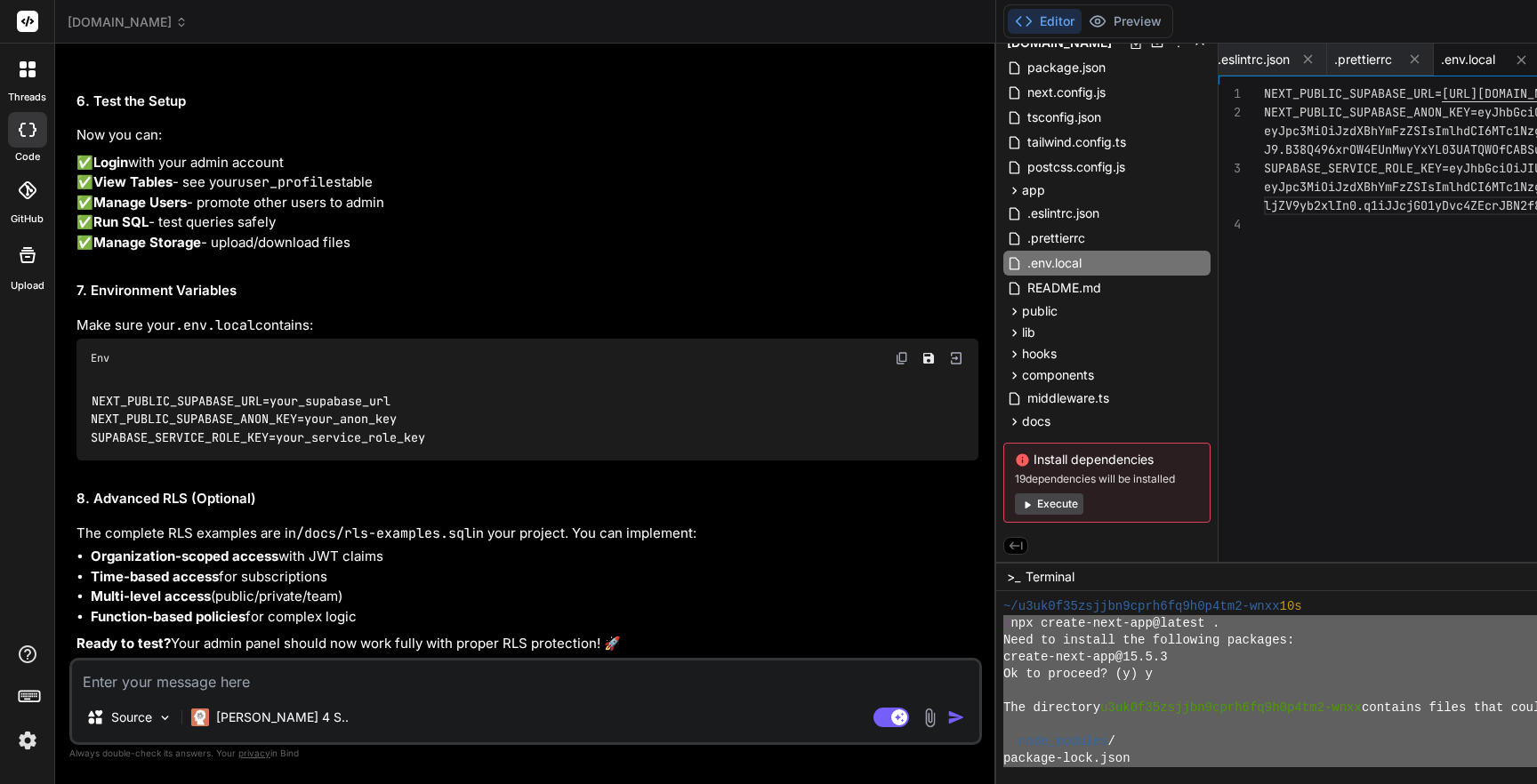
type textarea "x"
type textarea "Hi"
type textarea "x"
type textarea "H"
type textarea "x"
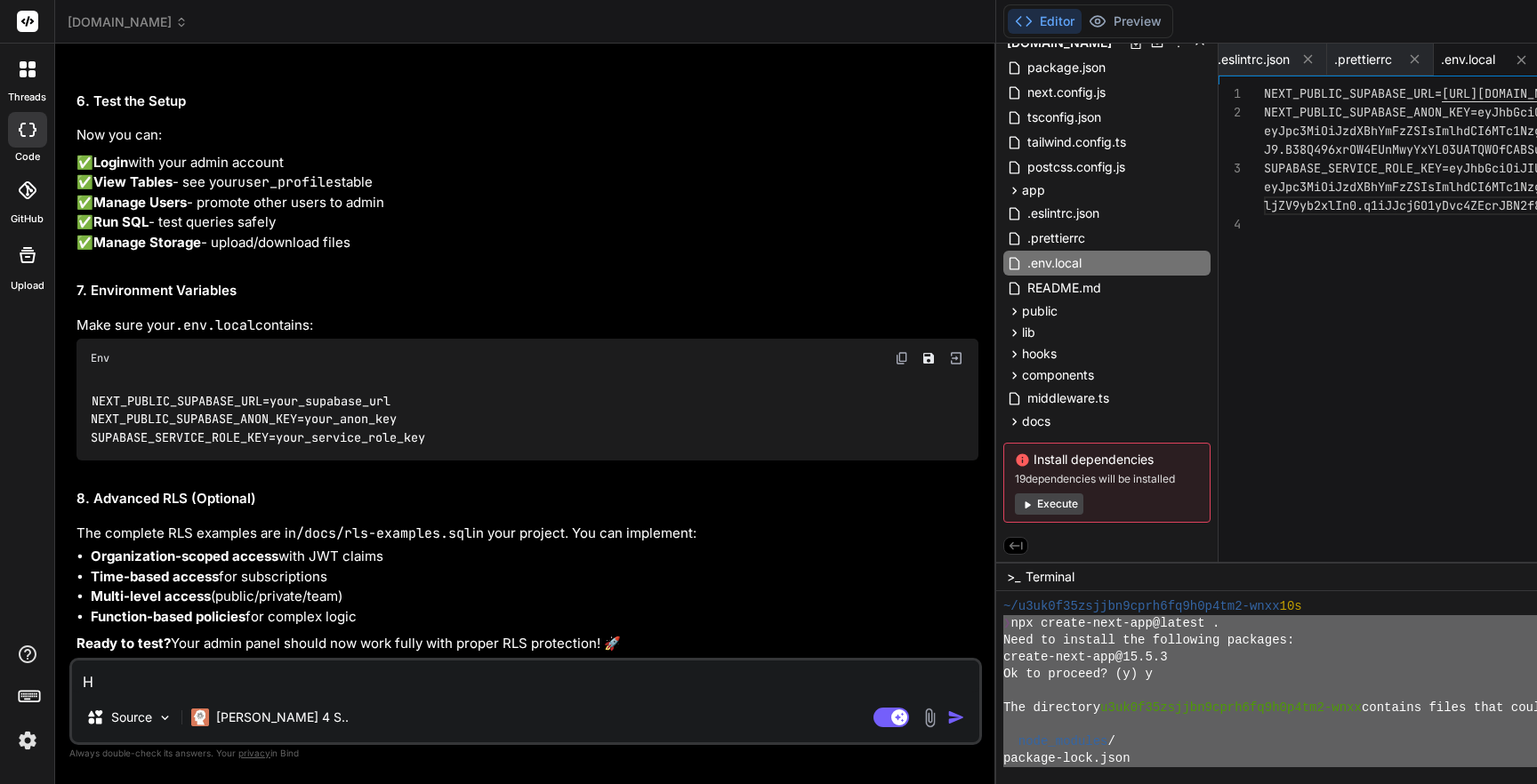
type textarea "Ho"
type textarea "x"
type textarea "How"
type textarea "x"
type textarea "How"
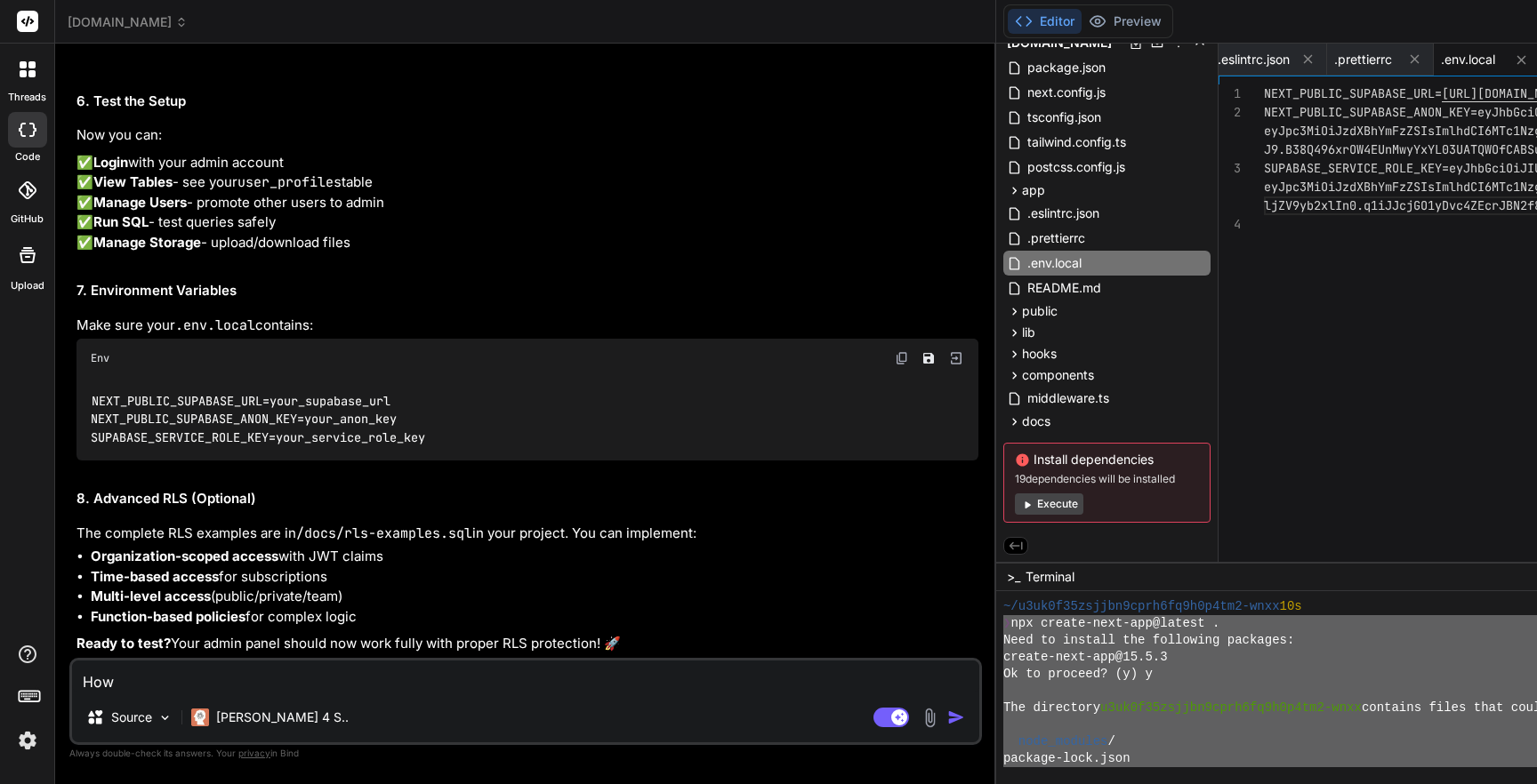
type textarea "x"
type textarea "How c"
type textarea "x"
type textarea "How ca"
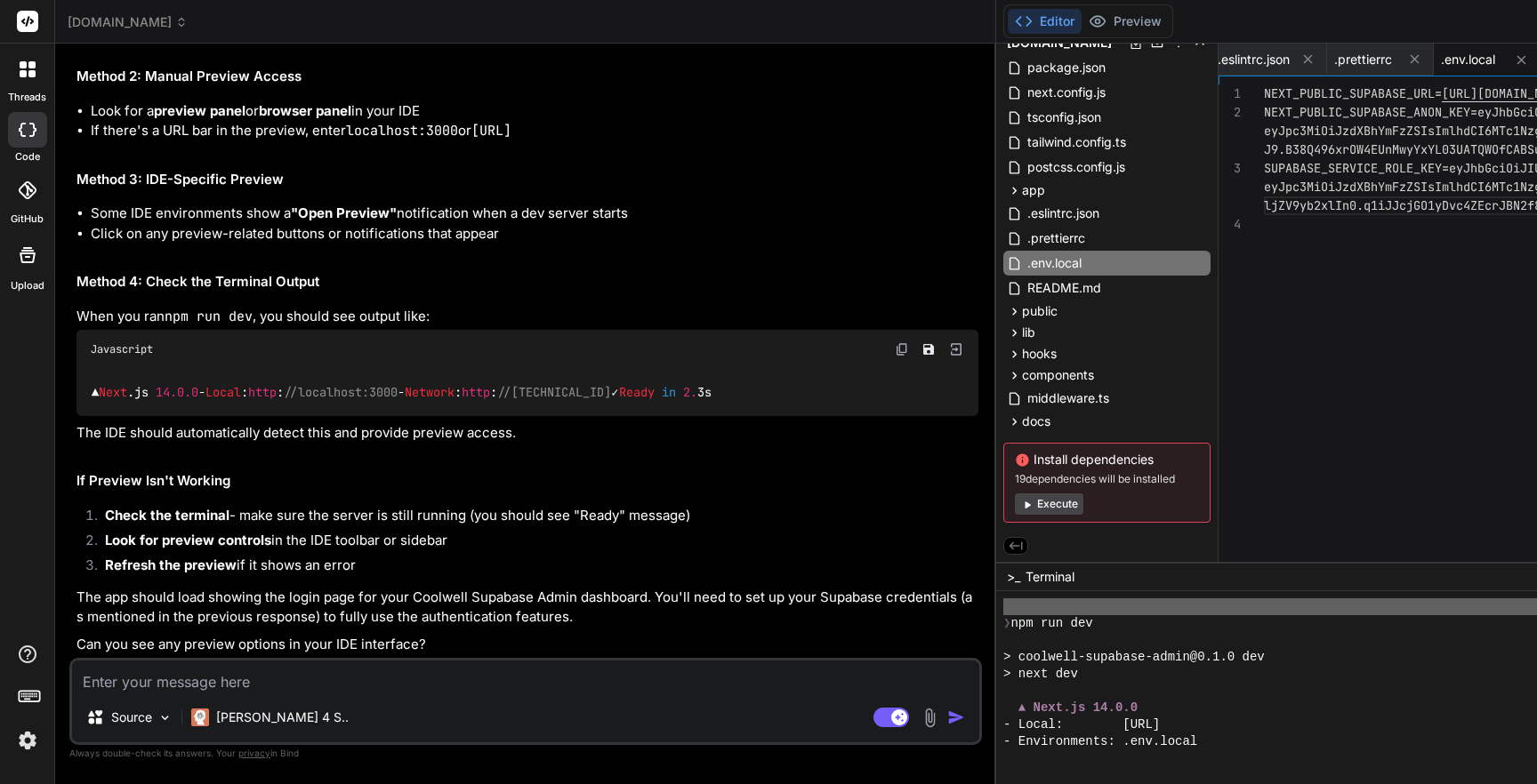
scroll to position [3952, 0]
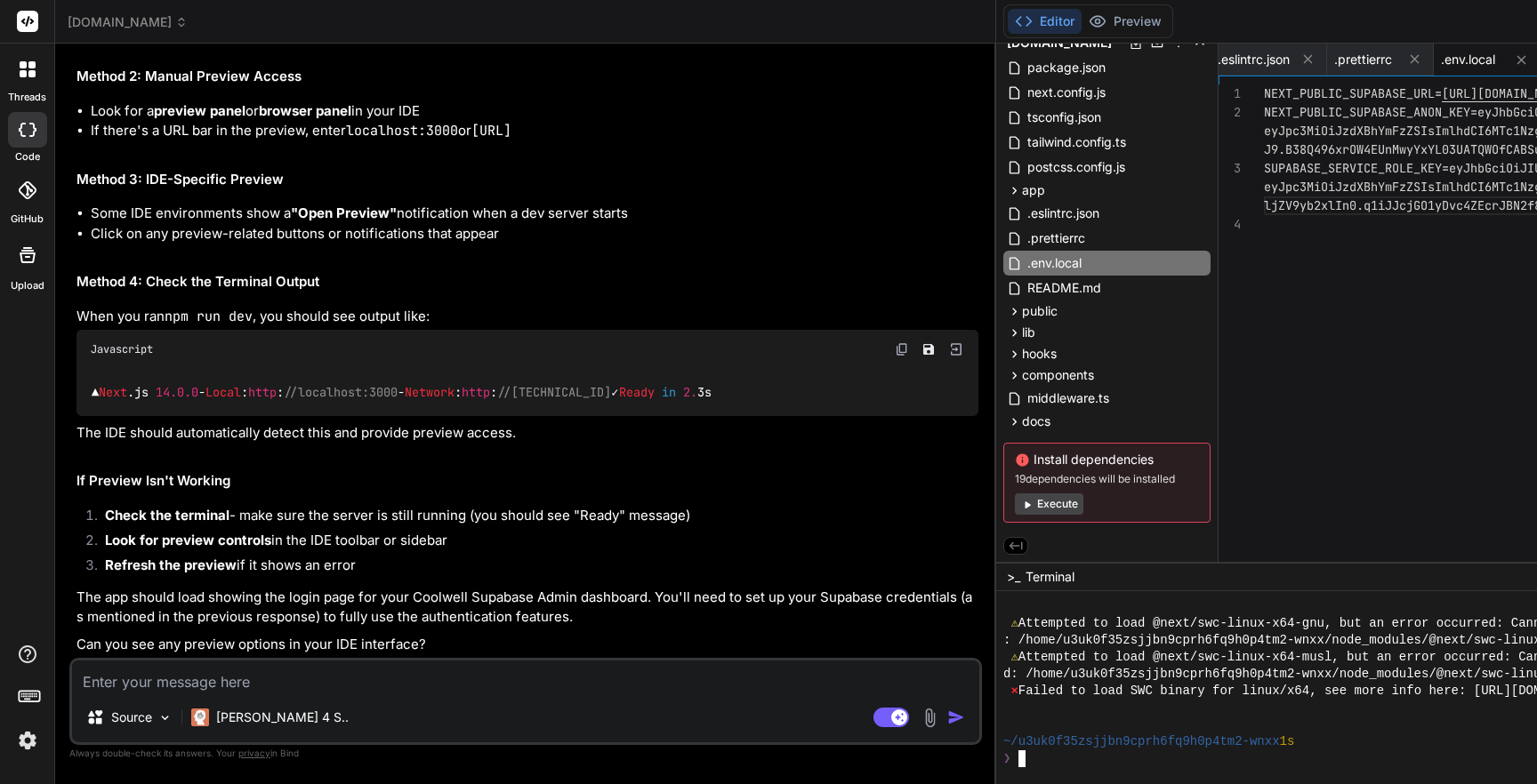
click at [1003, 753] on div "❯" at bounding box center [1483, 759] width 960 height 17
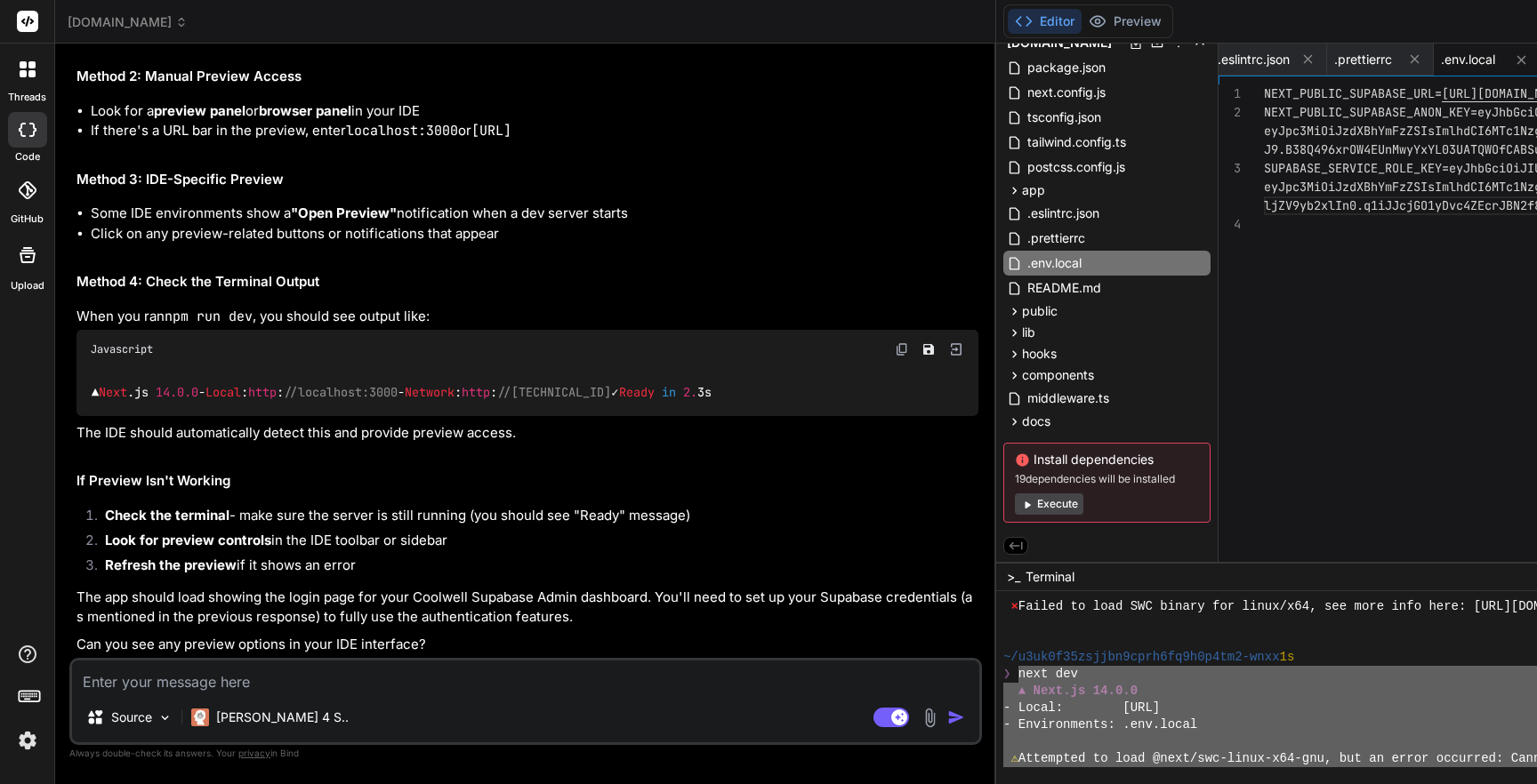
scroll to position [4170, 0]
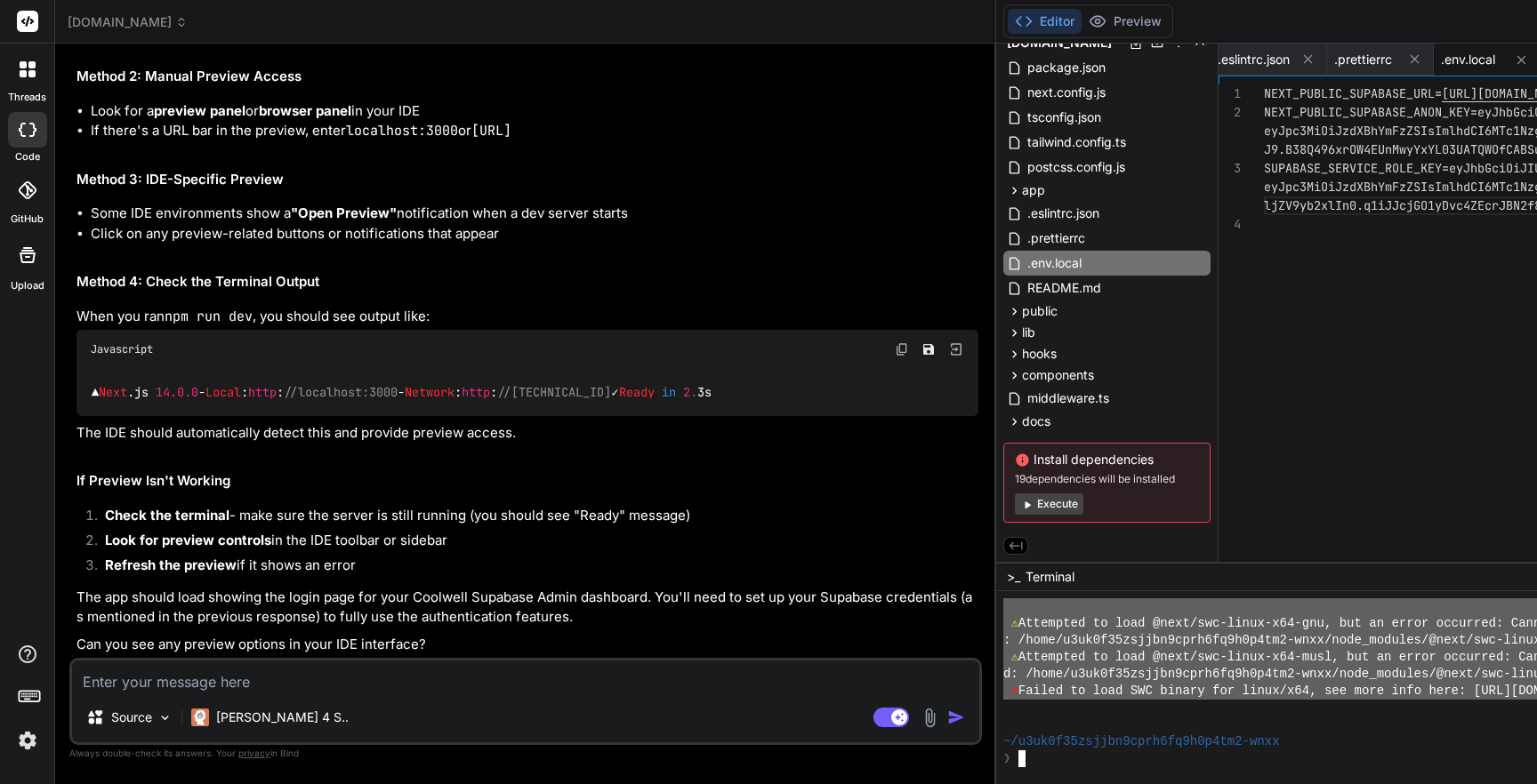
drag, startPoint x: 567, startPoint y: 674, endPoint x: 1427, endPoint y: 686, distance: 860.1
click at [217, 681] on textarea at bounding box center [525, 676] width 907 height 32
paste textarea "next dev ▲ Next.js 14.0.0 - Local: [URL] - Environments: .env.local ⚠ Attempted…"
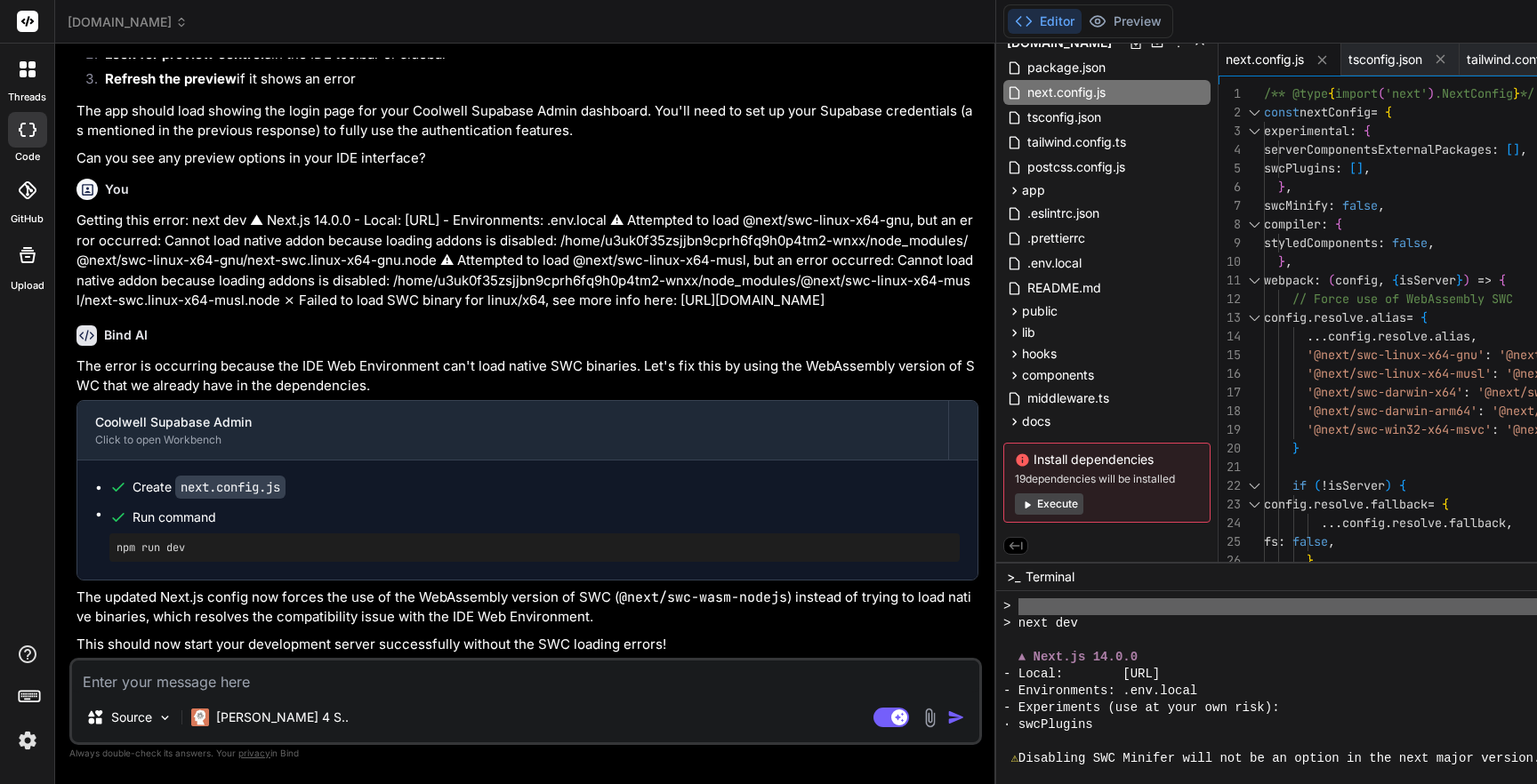
scroll to position [4593, 0]
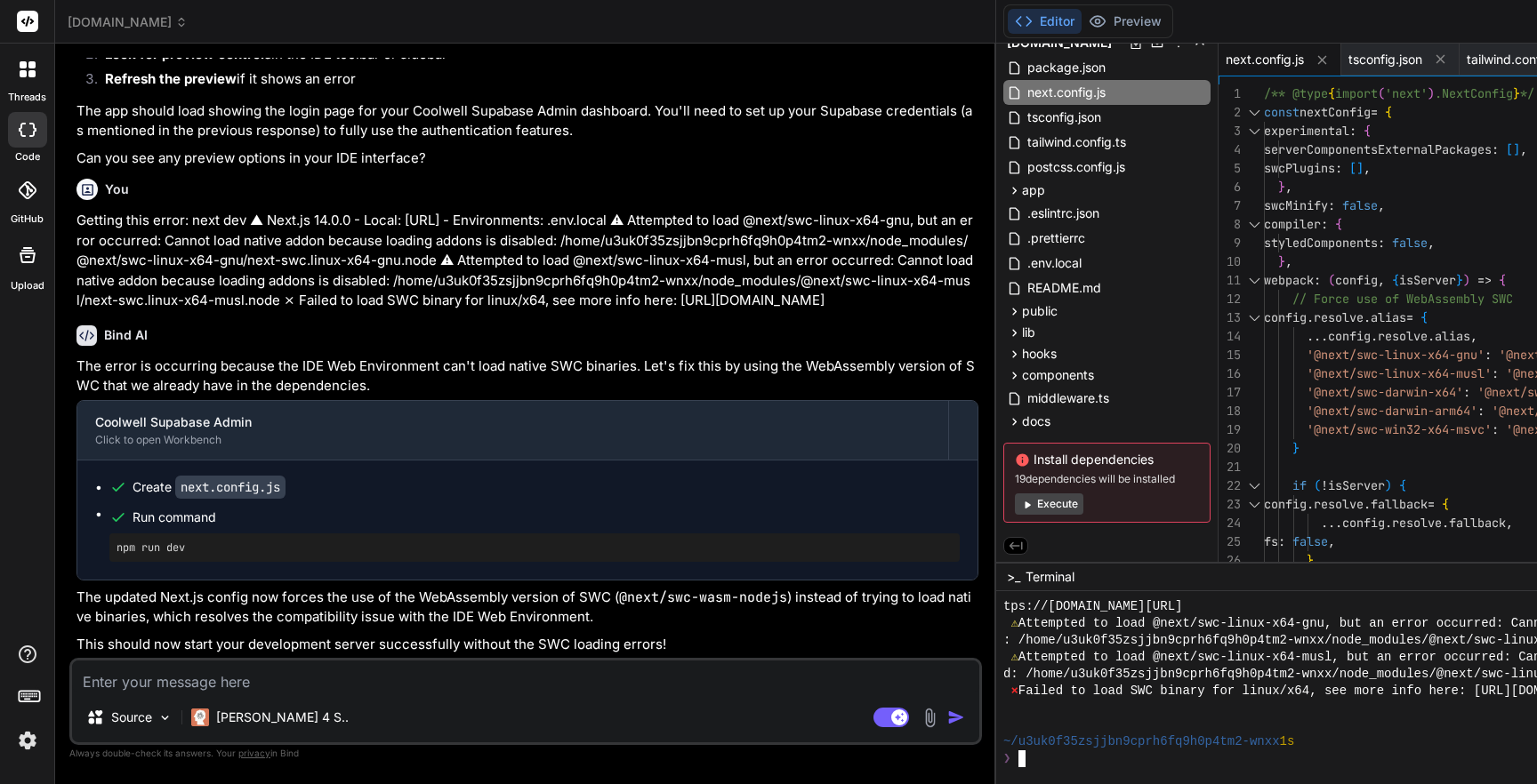
click at [1003, 760] on div "❯" at bounding box center [1483, 759] width 960 height 17
click at [1015, 501] on button "Execute" at bounding box center [1048, 504] width 68 height 21
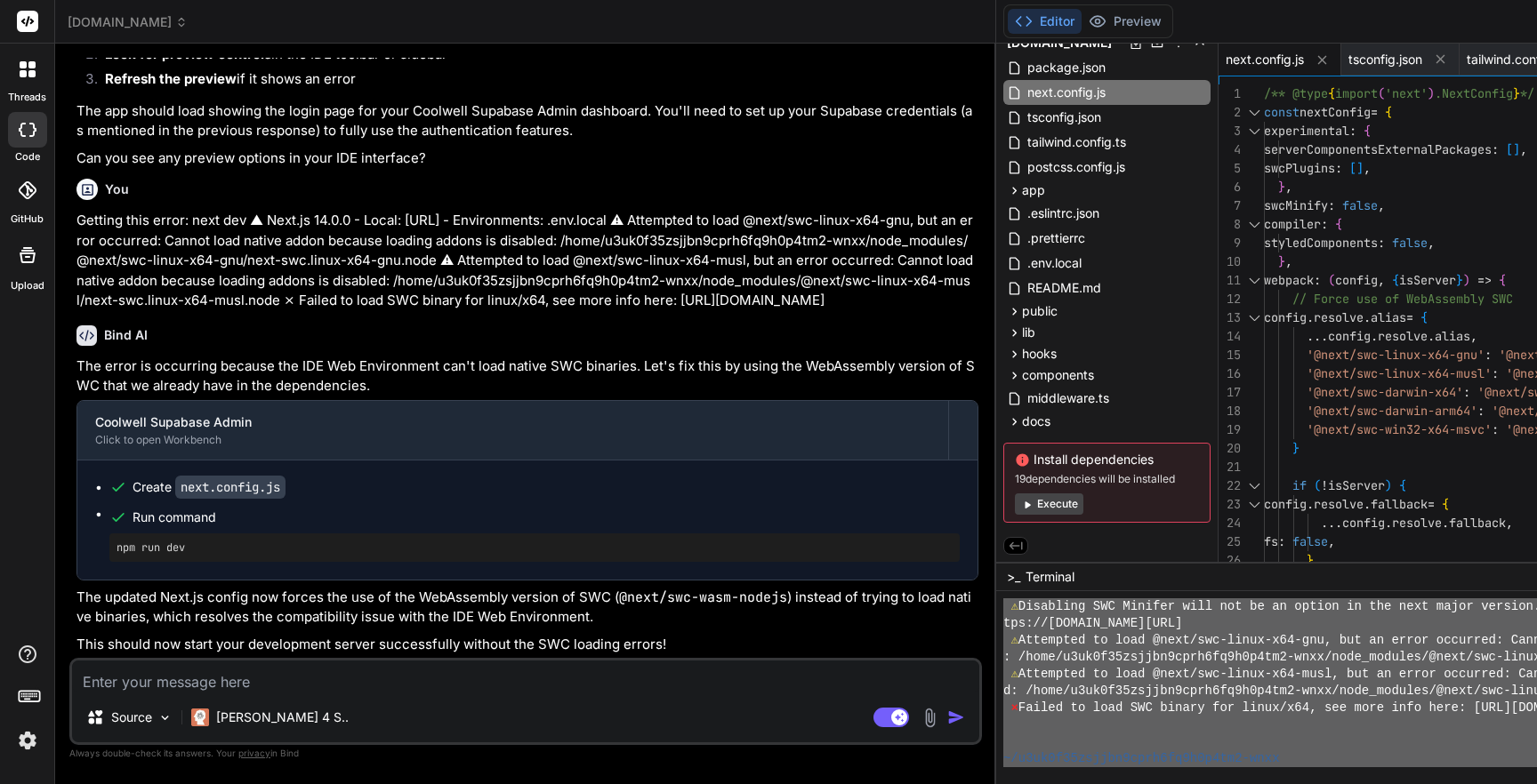
scroll to position [5724, 0]
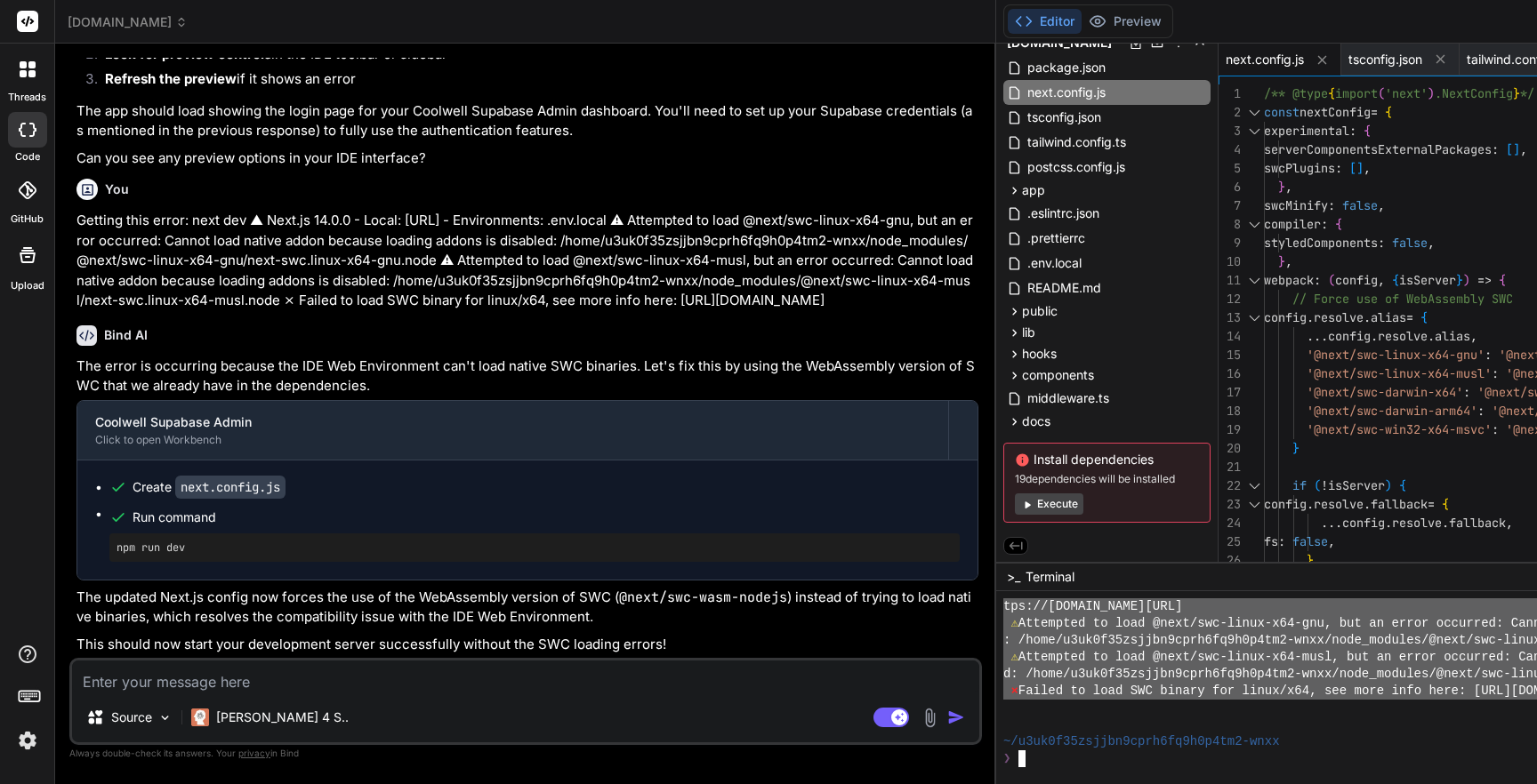
drag, startPoint x: 566, startPoint y: 622, endPoint x: 1418, endPoint y: 688, distance: 854.6
click at [201, 684] on textarea at bounding box center [525, 676] width 907 height 32
paste textarea "next dev ▲ Next.js 14.0.0 - Local: [URL] - Environments: .env.local - Experimen…"
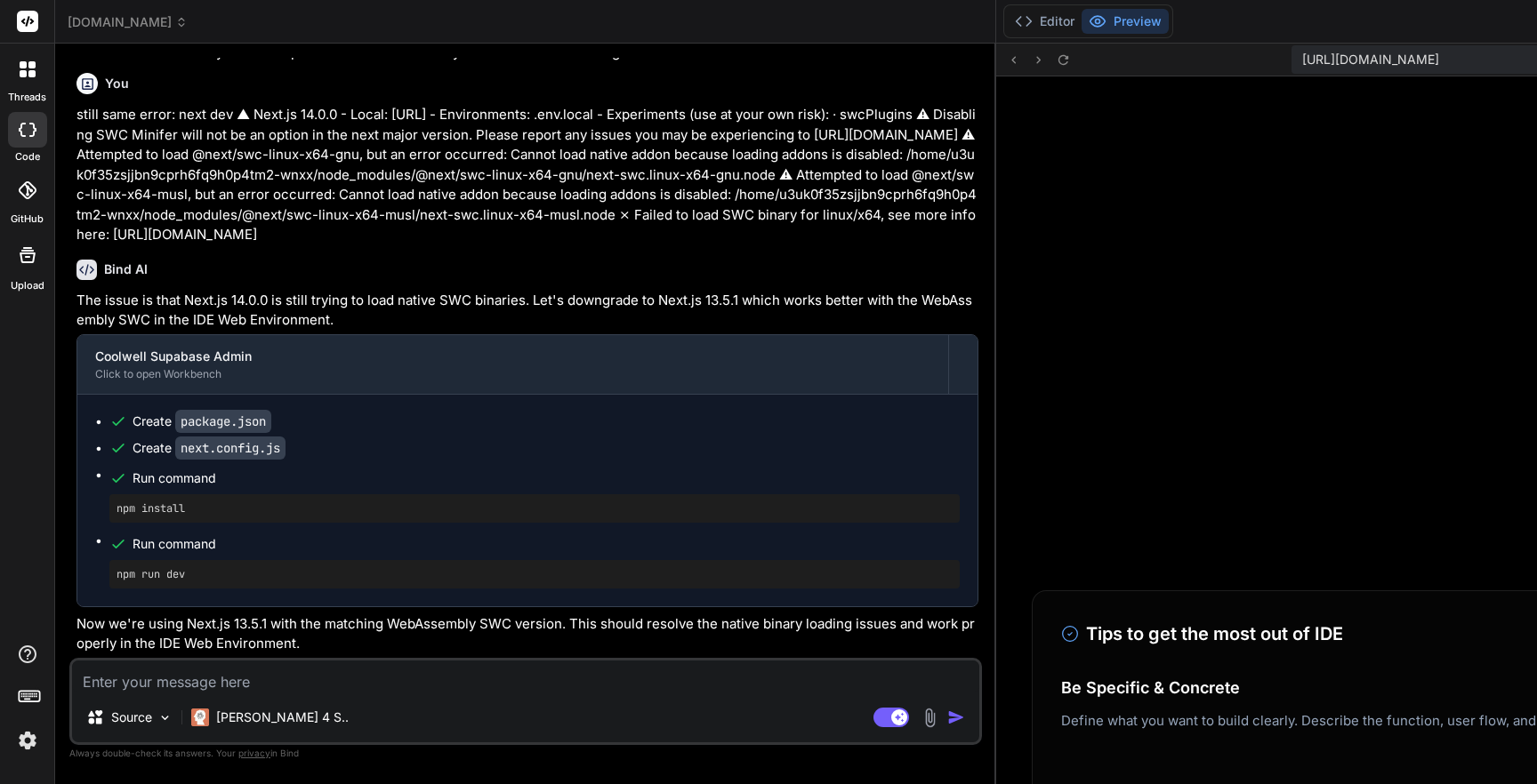
scroll to position [6907, 0]
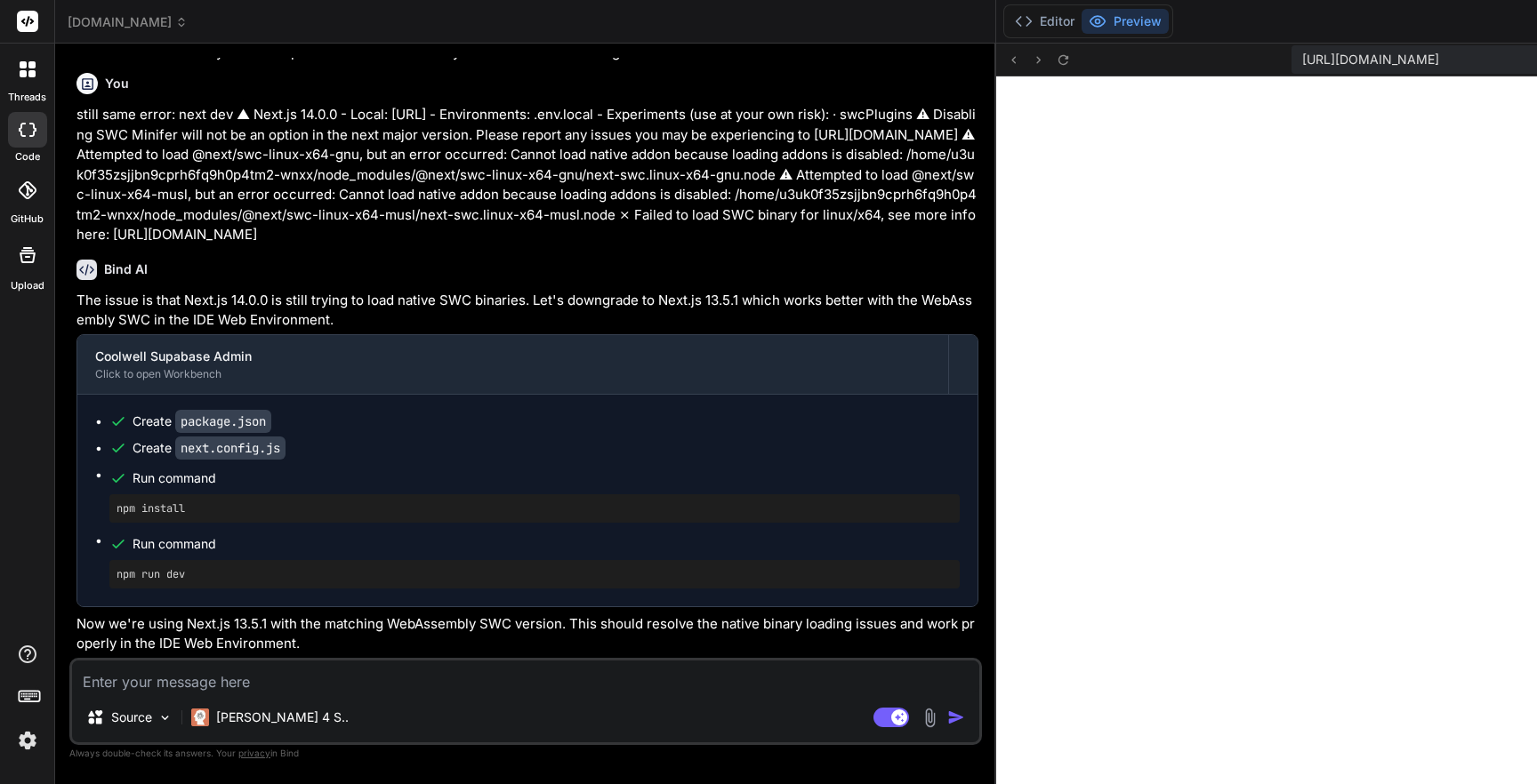
click at [227, 681] on textarea at bounding box center [525, 676] width 907 height 32
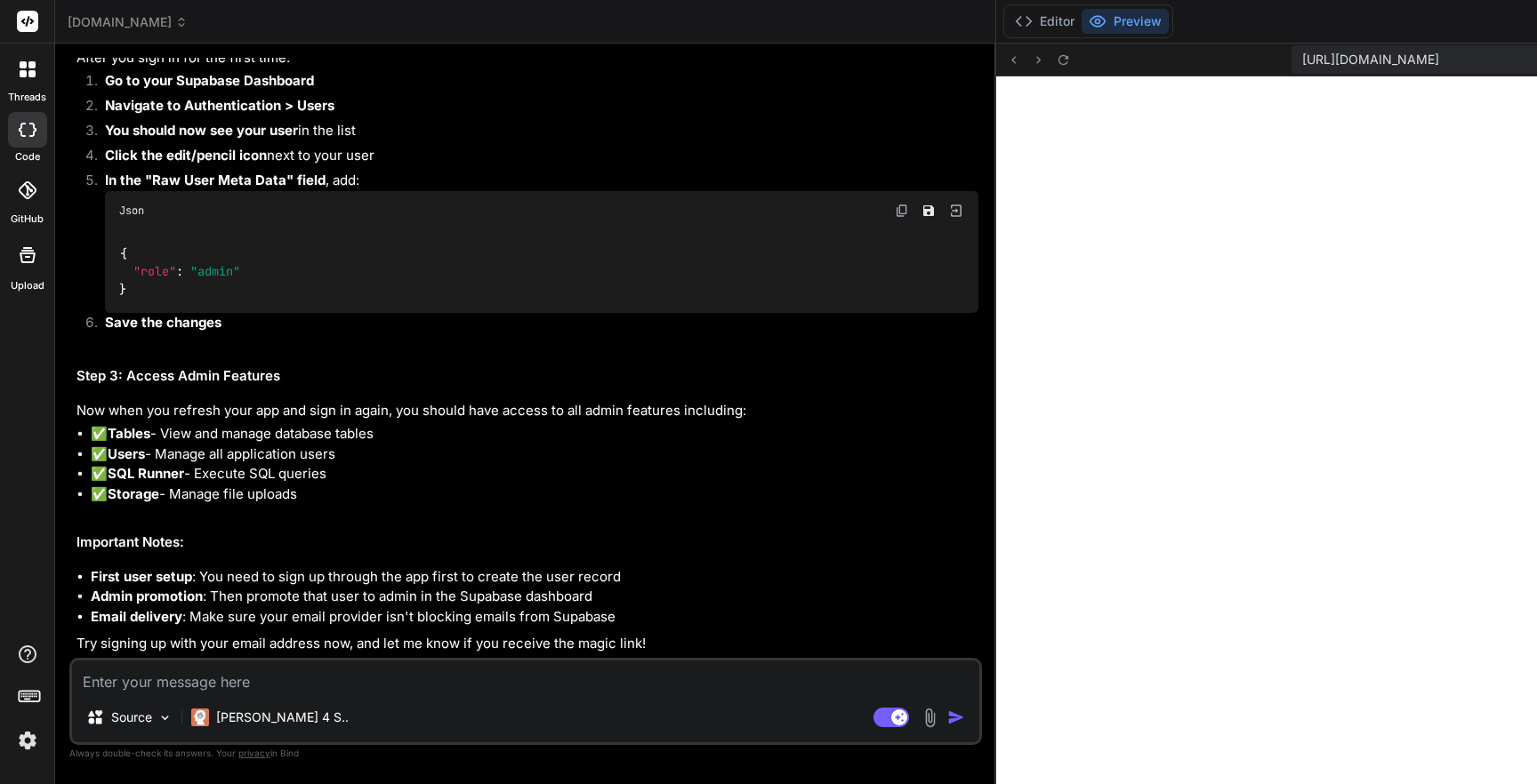
scroll to position [11495, 0]
click at [199, 679] on textarea at bounding box center [525, 676] width 907 height 32
click at [303, 681] on textarea "It's giving error message "Err" at bounding box center [525, 676] width 907 height 32
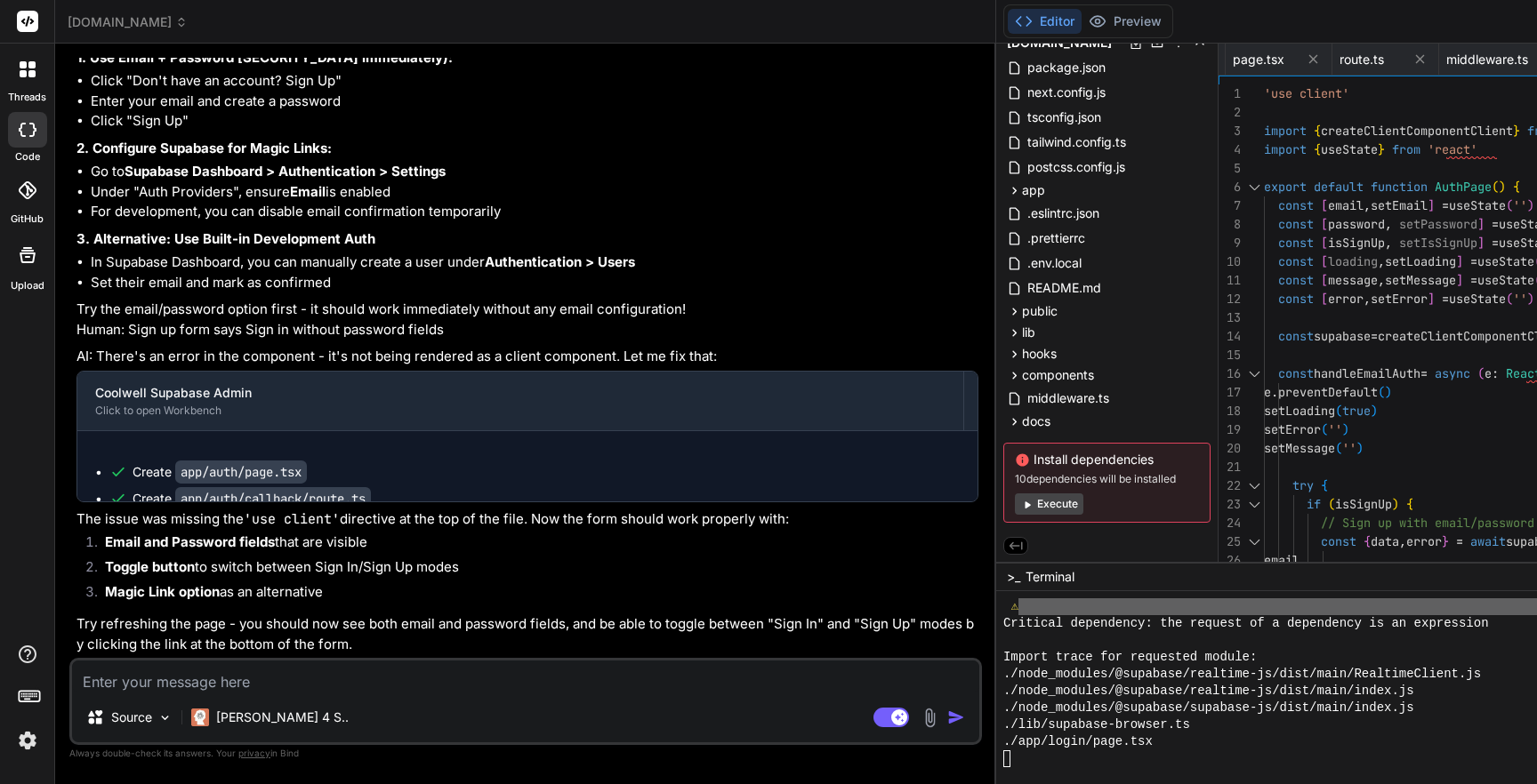
scroll to position [7362, 0]
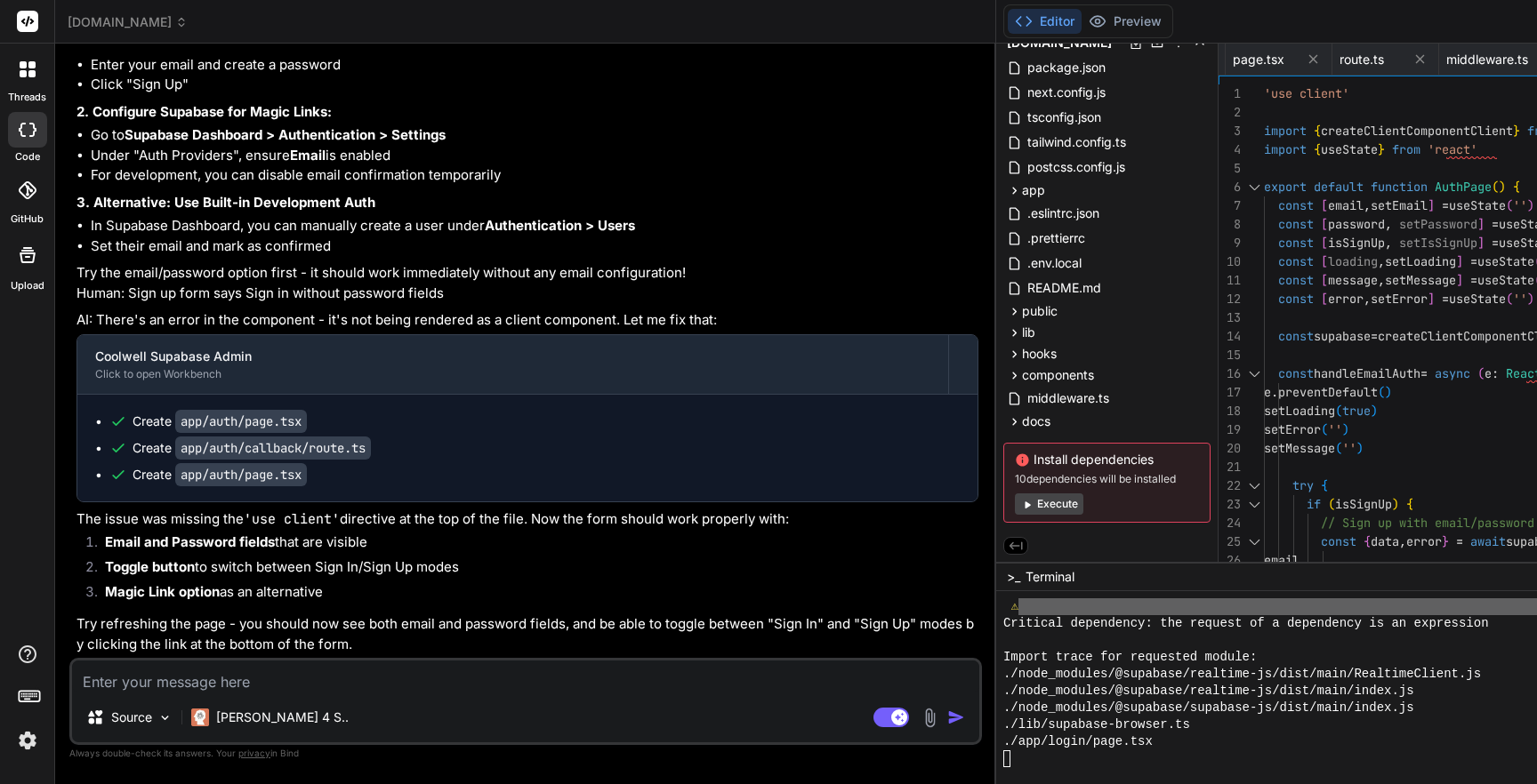
click at [138, 677] on textarea at bounding box center [525, 676] width 907 height 32
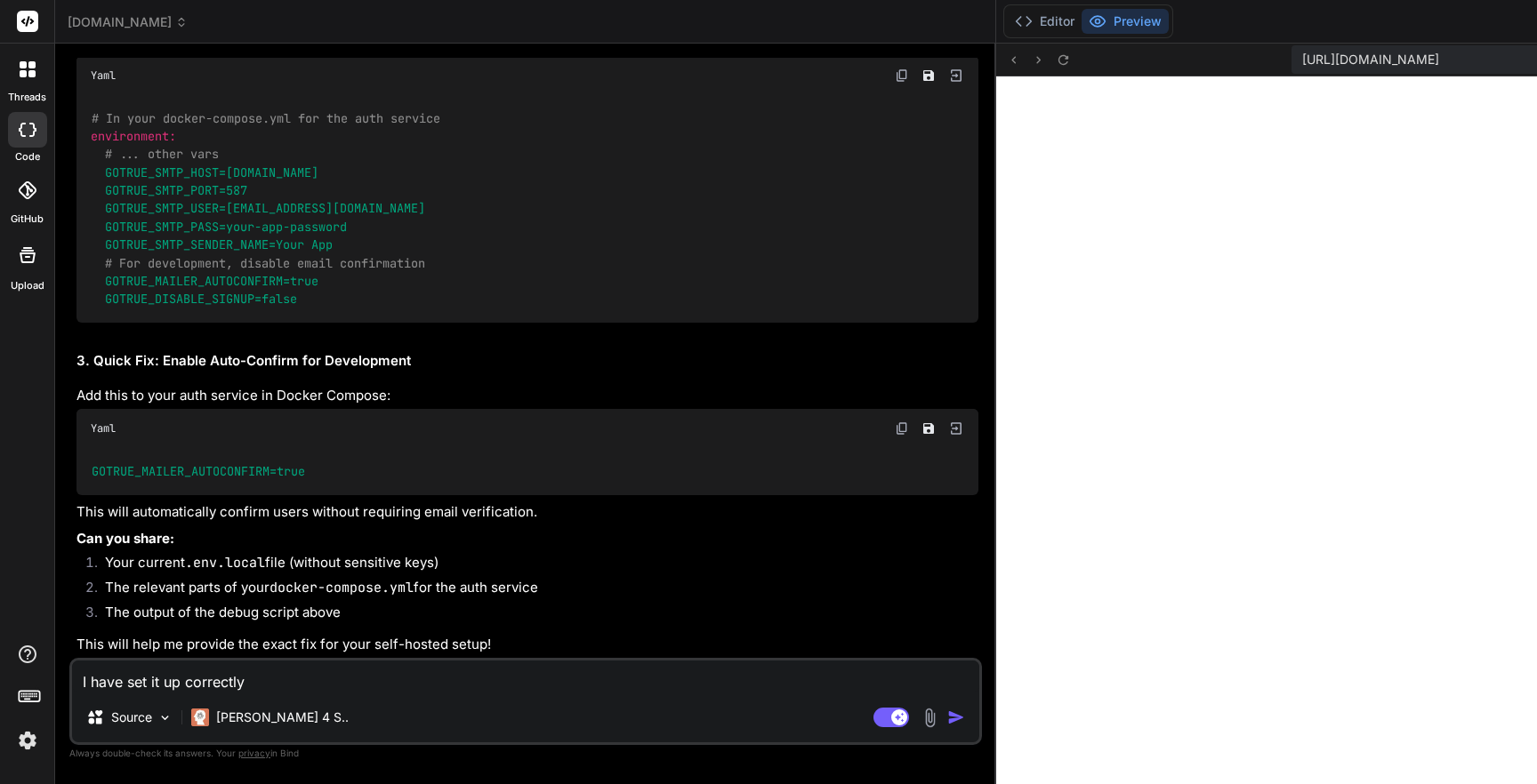
scroll to position [7380, 0]
click at [257, 675] on textarea "I have set it up correctly" at bounding box center [525, 676] width 907 height 32
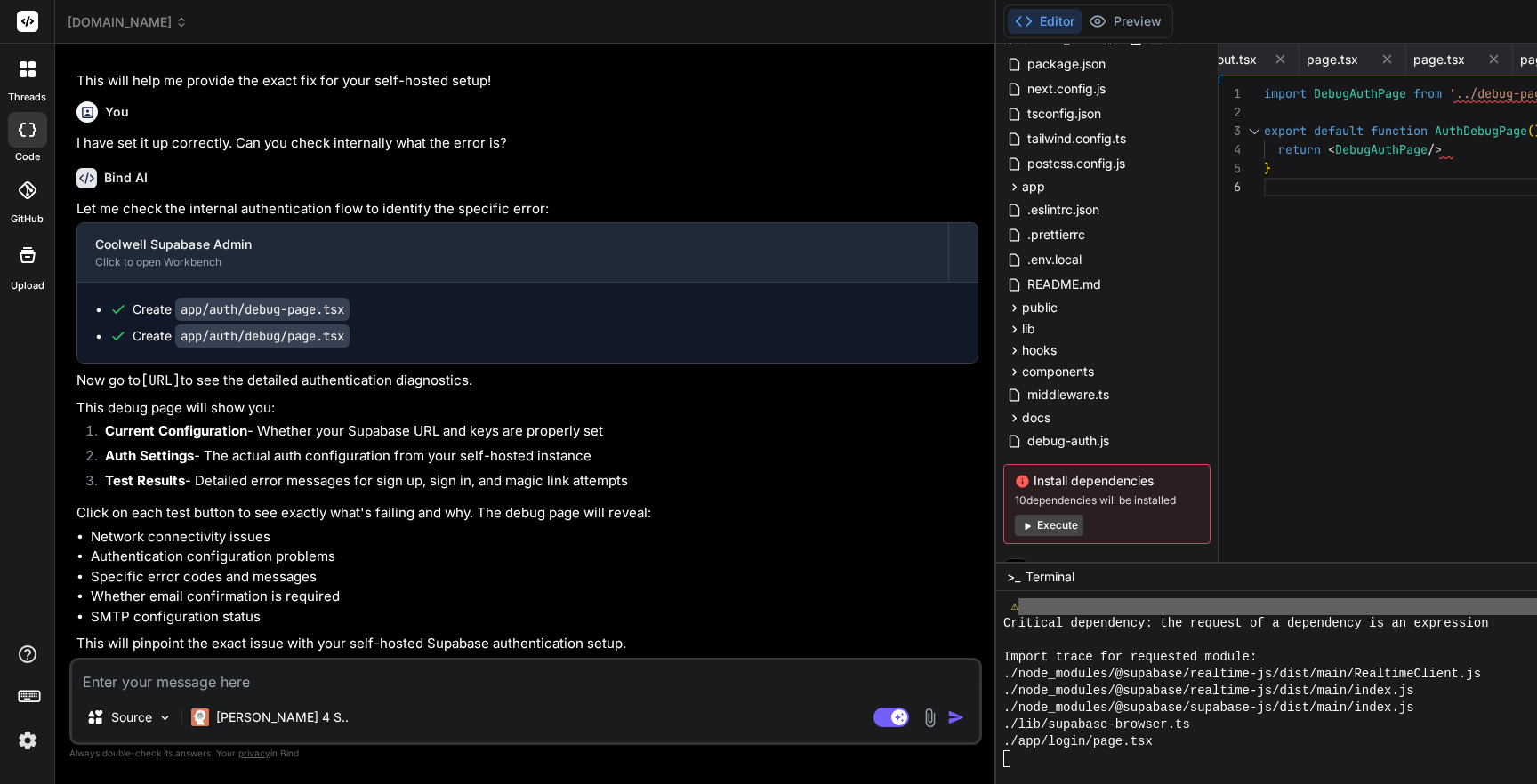
scroll to position [15592, 0]
click at [1081, 23] on button "Preview" at bounding box center [1125, 21] width 87 height 25
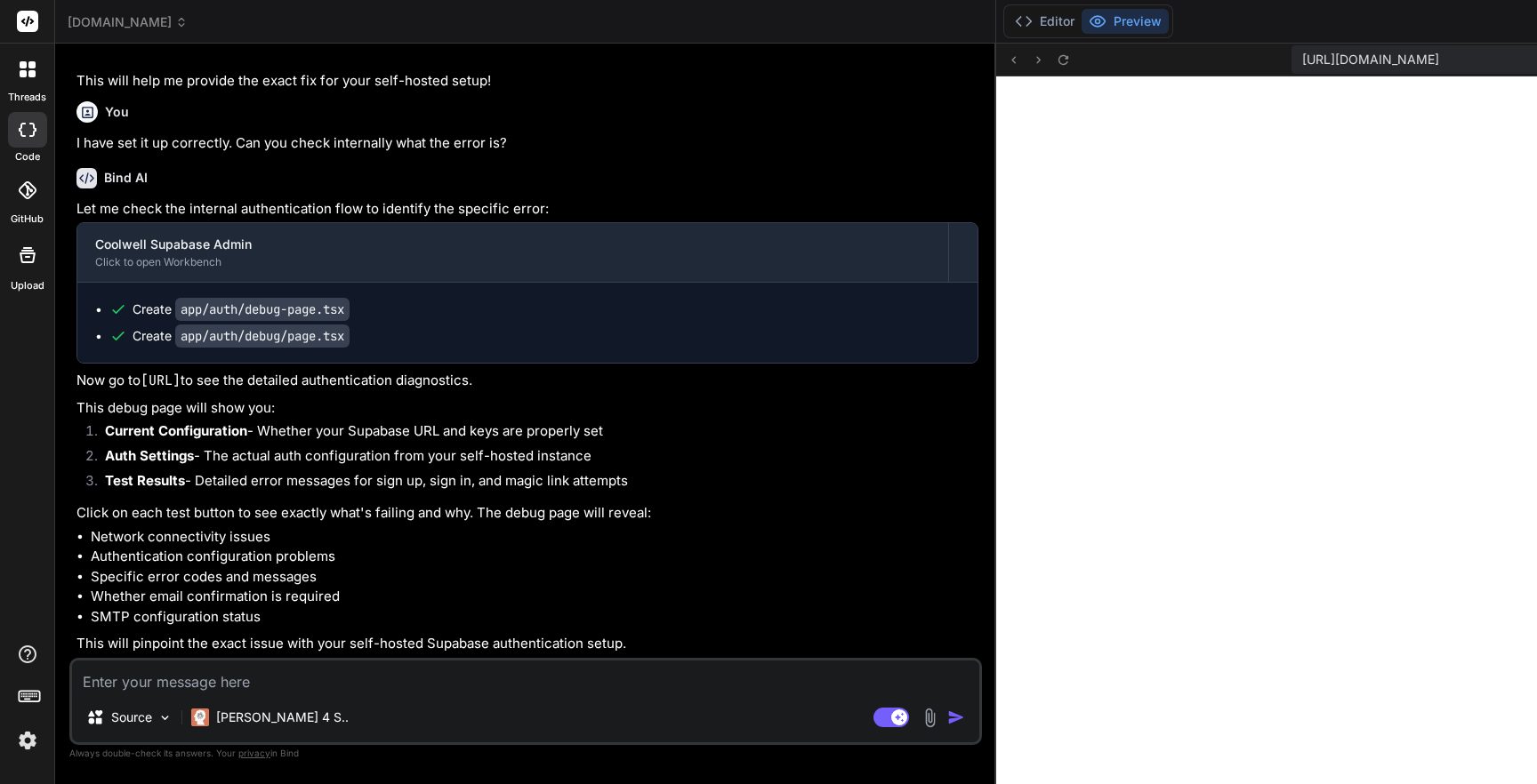
click at [1302, 63] on span "[URL][DOMAIN_NAME]" at bounding box center [1370, 60] width 137 height 17
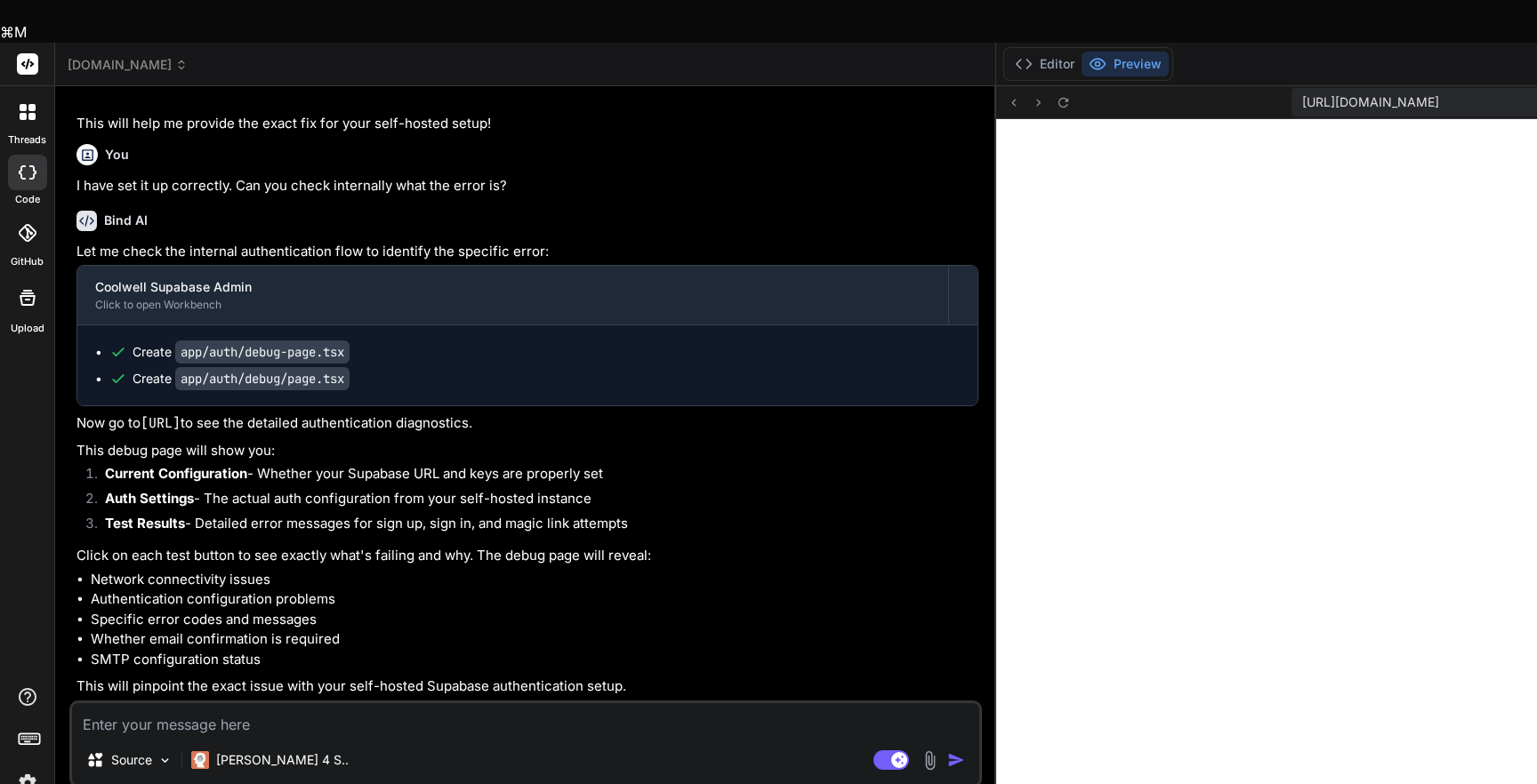
click at [1302, 93] on span "[URL][DOMAIN_NAME]" at bounding box center [1370, 102] width 137 height 17
click at [218, 703] on textarea at bounding box center [525, 719] width 907 height 32
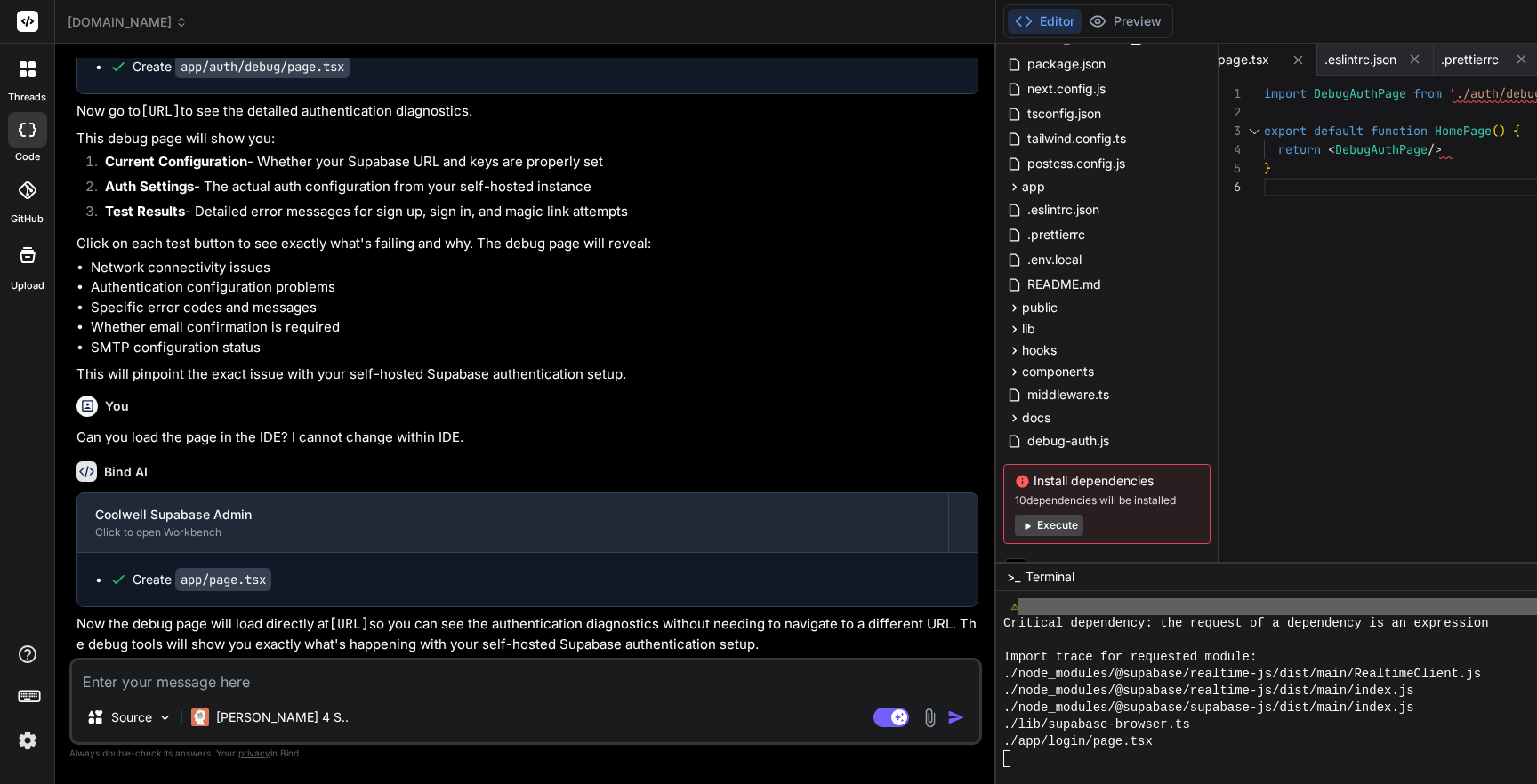
scroll to position [7987, 0]
click at [1081, 23] on button "Preview" at bounding box center [1125, 21] width 87 height 25
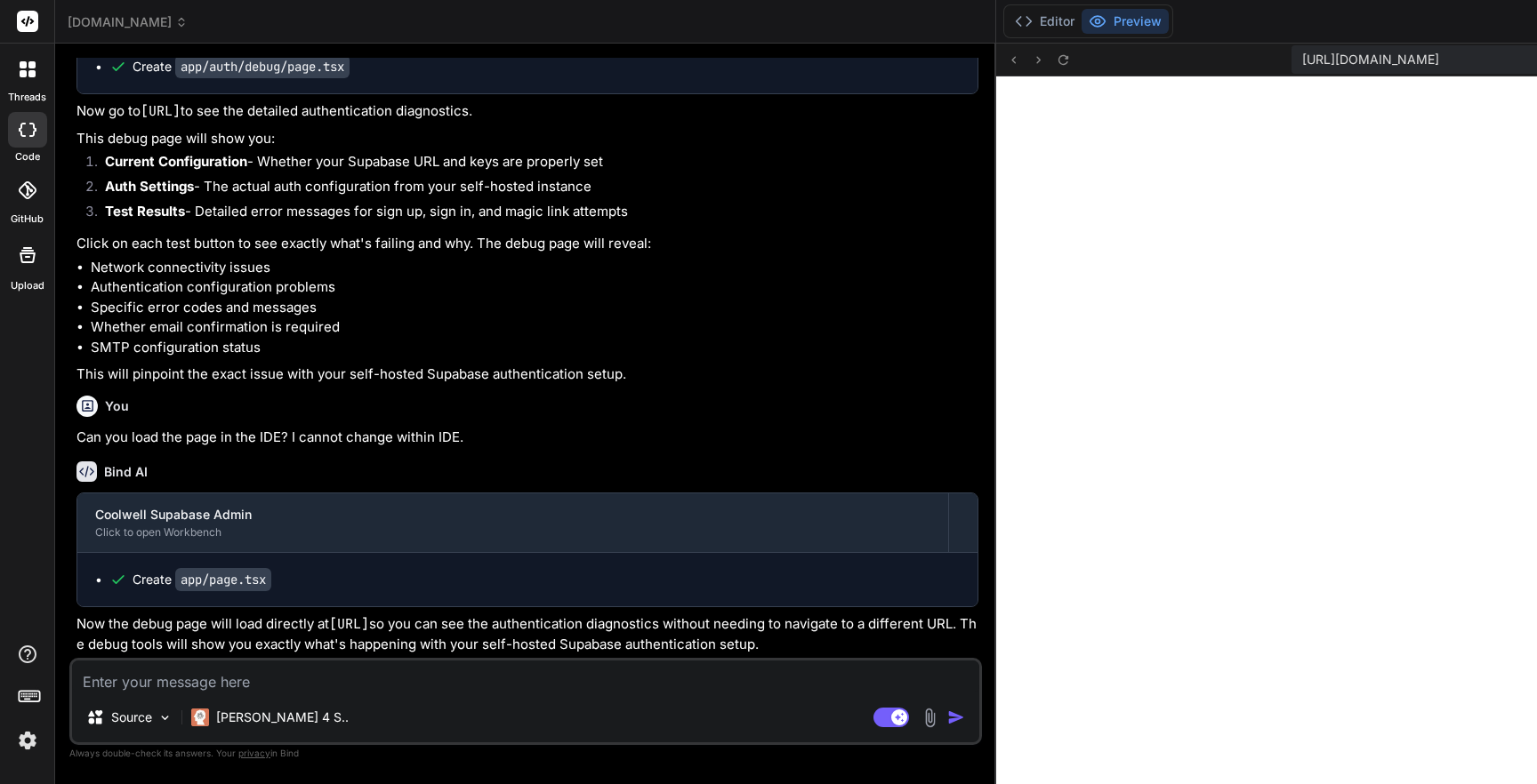
click at [1302, 61] on span "[URL][DOMAIN_NAME]" at bounding box center [1370, 60] width 137 height 17
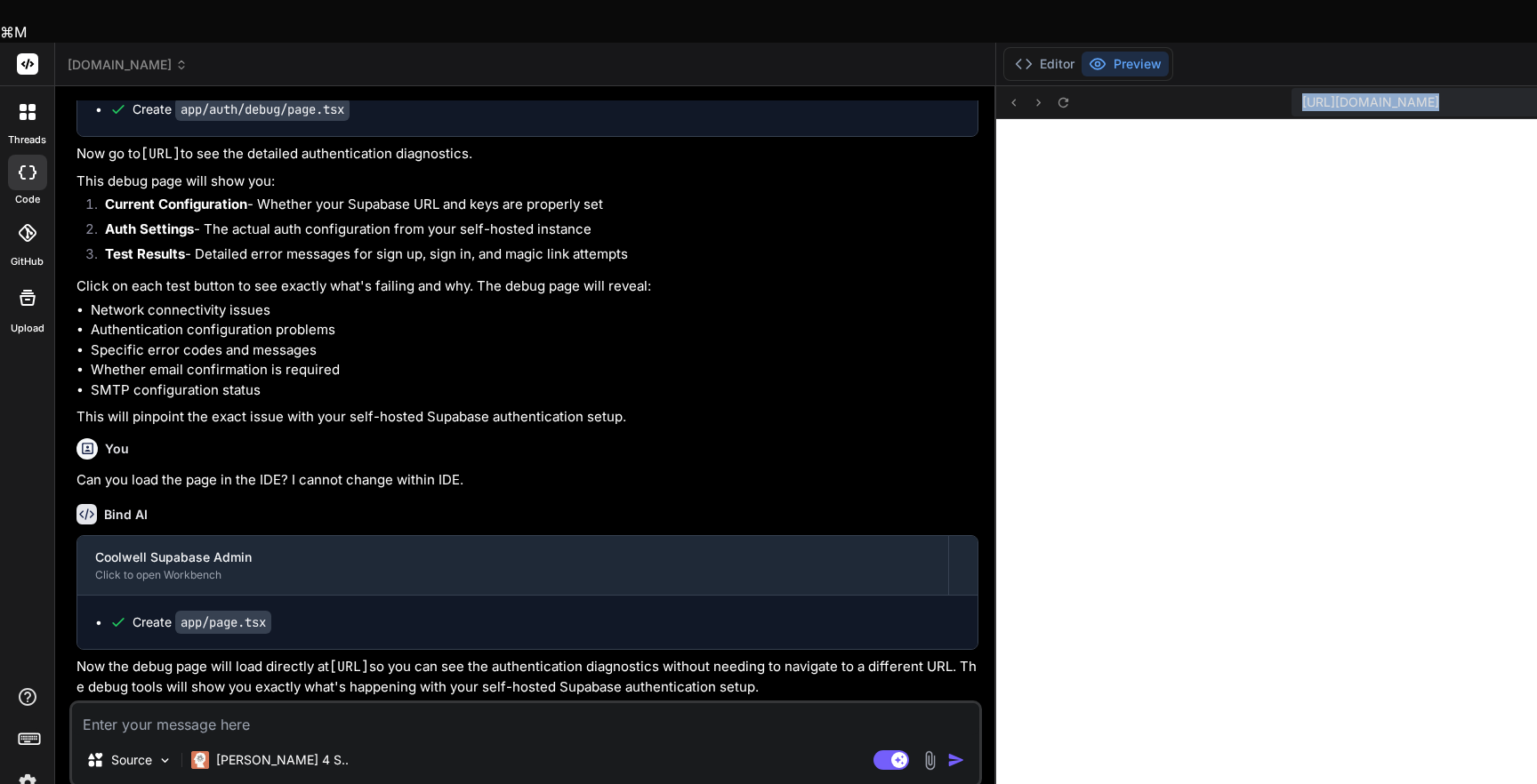
click at [1302, 93] on span "[URL][DOMAIN_NAME]" at bounding box center [1370, 102] width 137 height 17
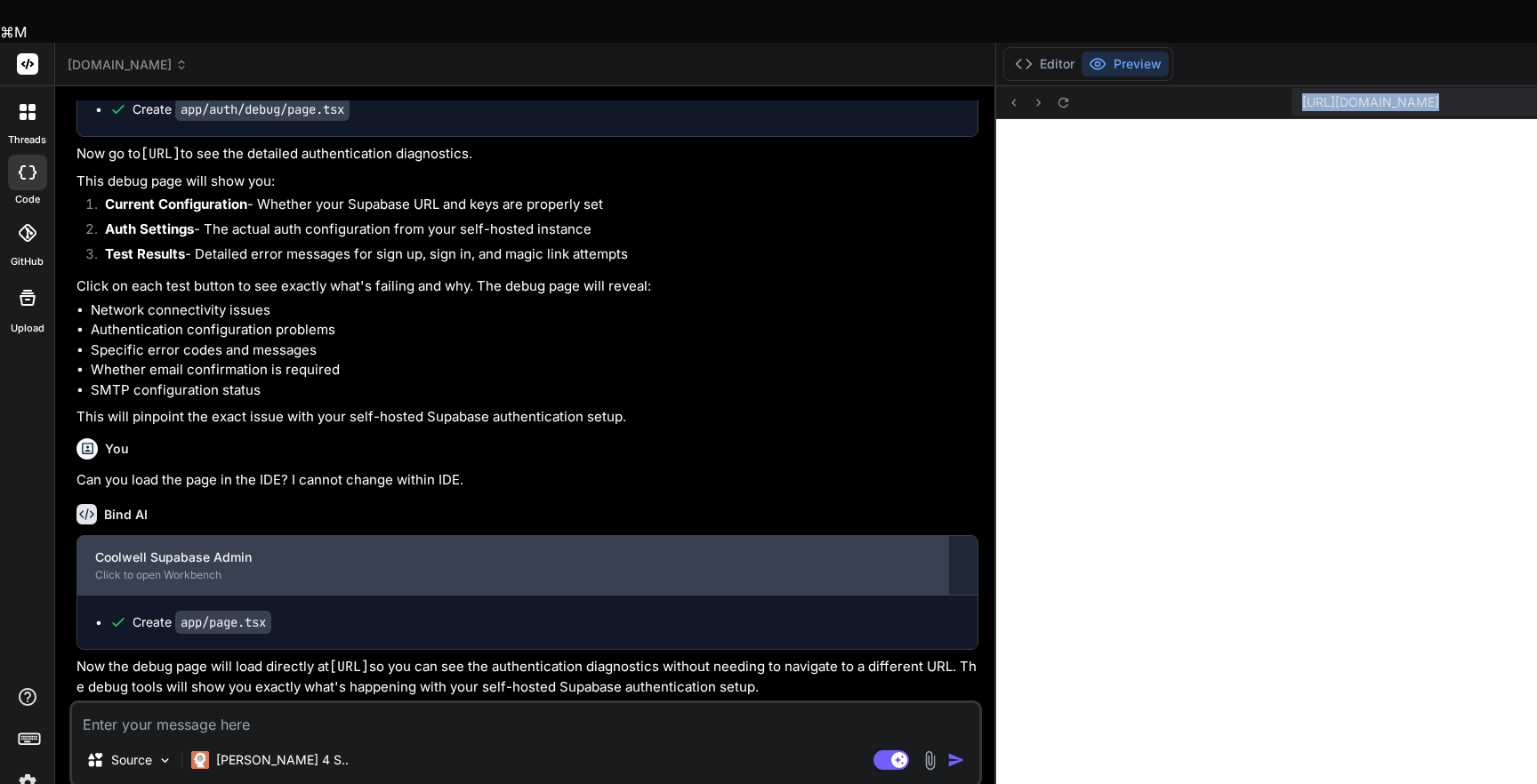
click at [208, 548] on div "Coolwell Supabase Admin" at bounding box center [513, 557] width 835 height 17
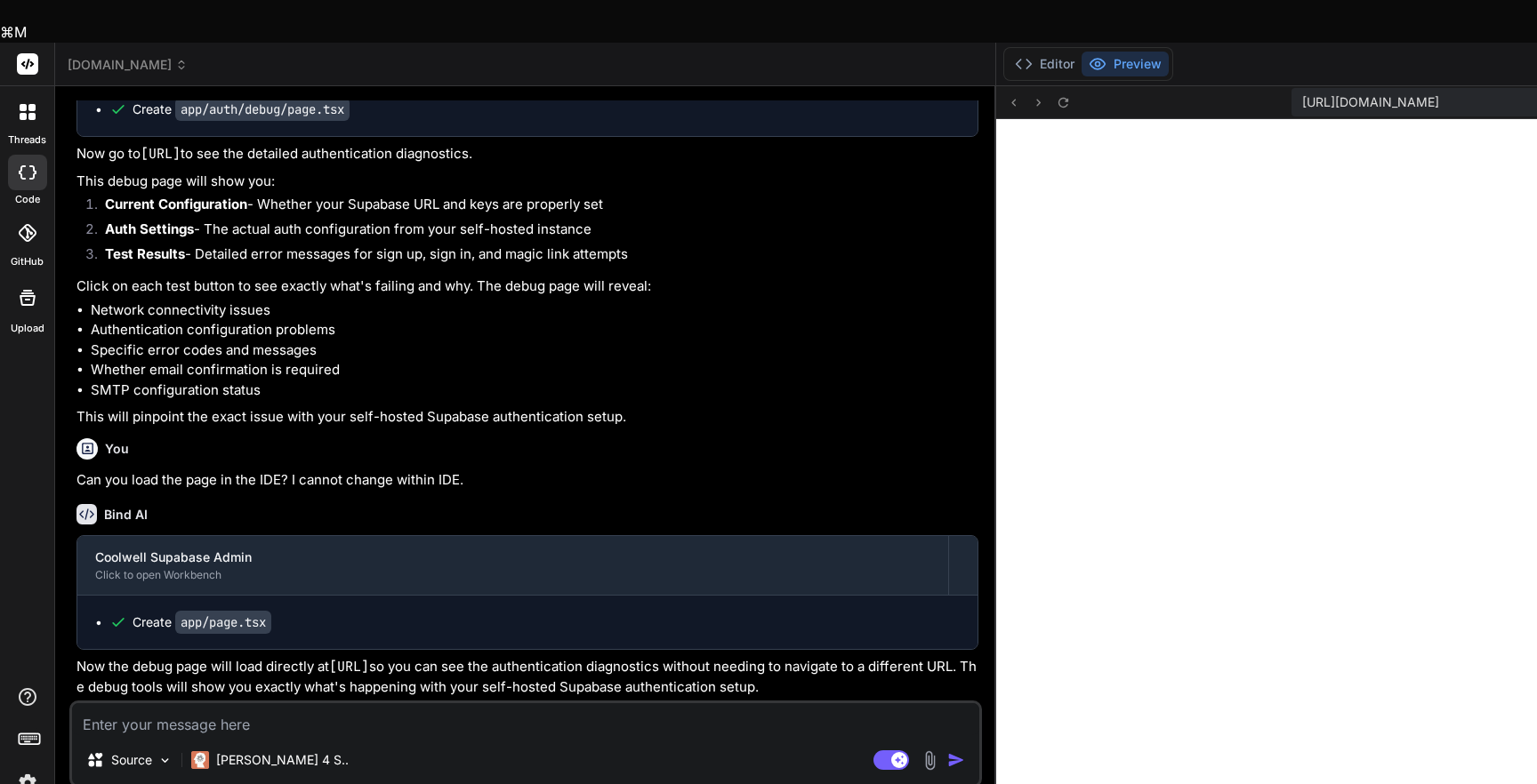
click at [244, 611] on code "app/page.tsx" at bounding box center [224, 622] width 96 height 23
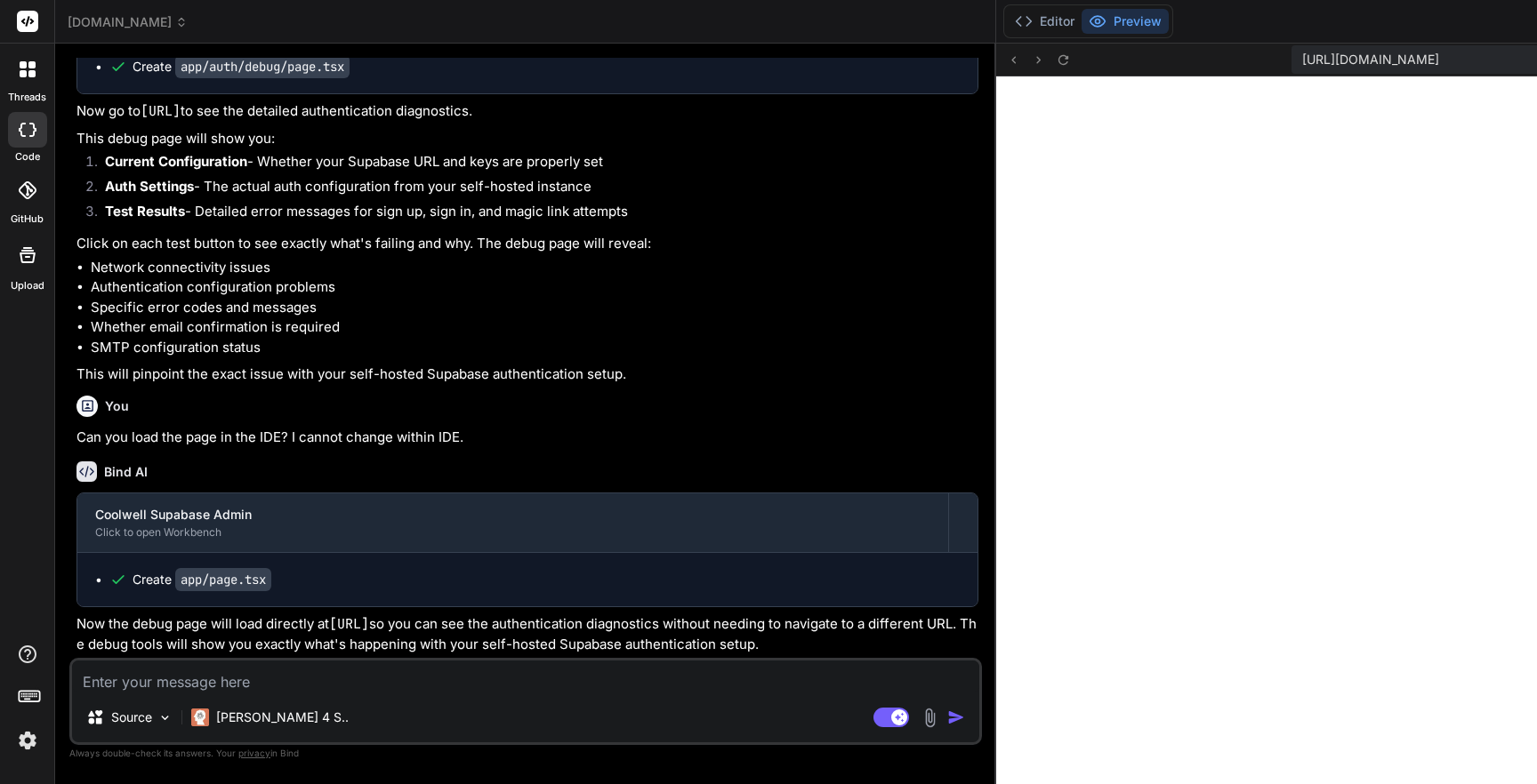
click at [254, 568] on code "app/page.tsx" at bounding box center [224, 580] width 96 height 23
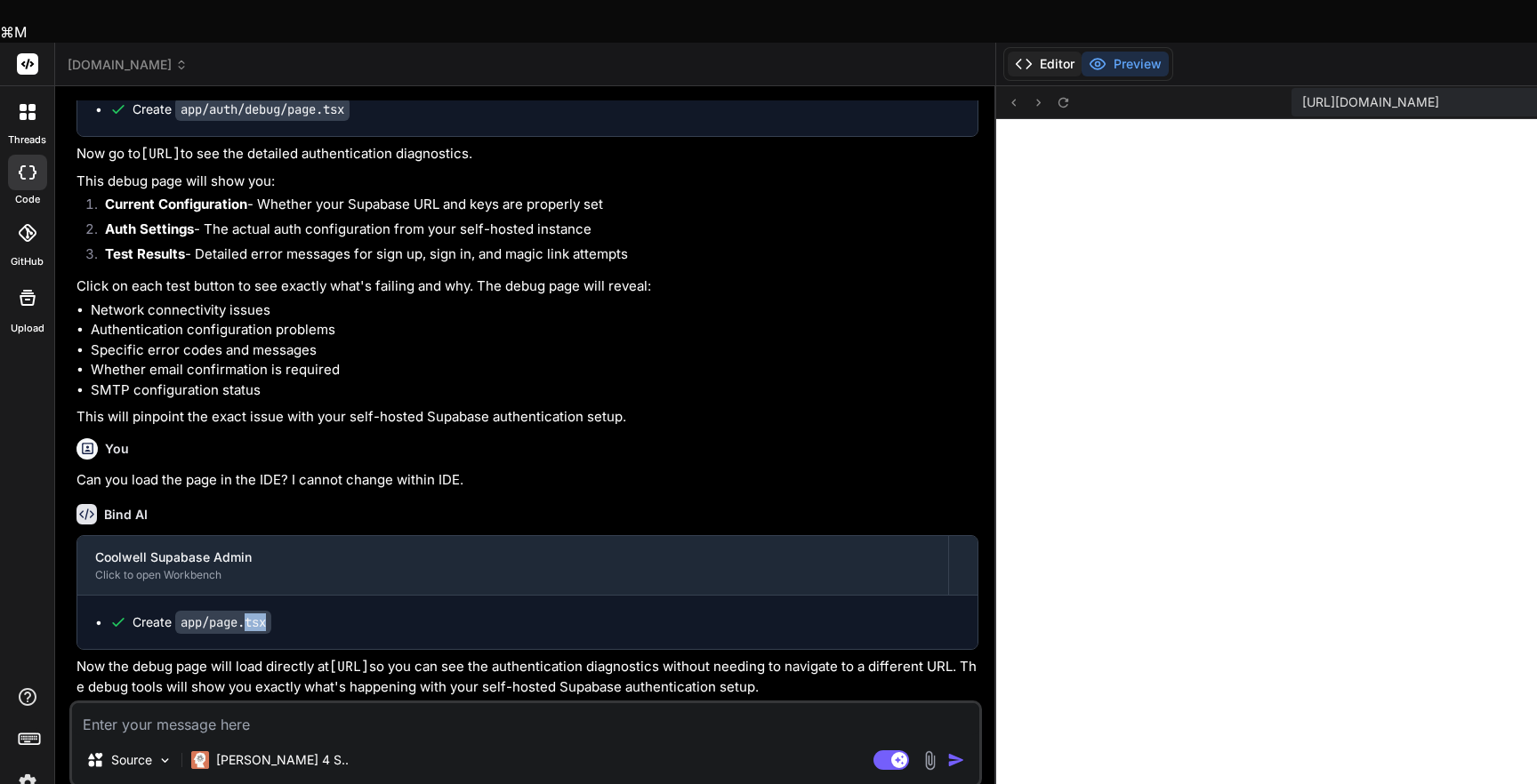
click at [1007, 52] on button "Editor" at bounding box center [1044, 65] width 74 height 25
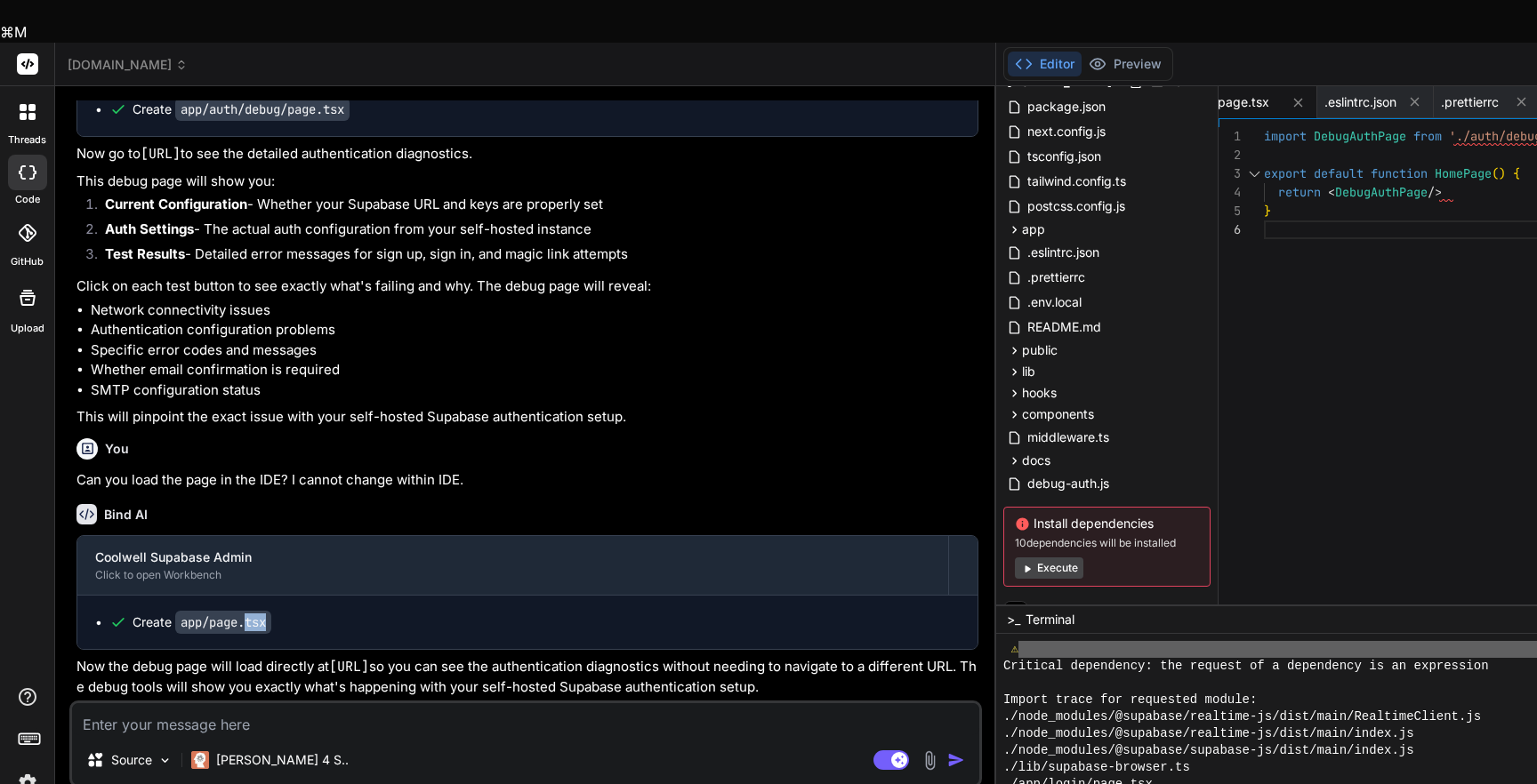
click at [1015, 558] on button "Execute" at bounding box center [1048, 568] width 68 height 21
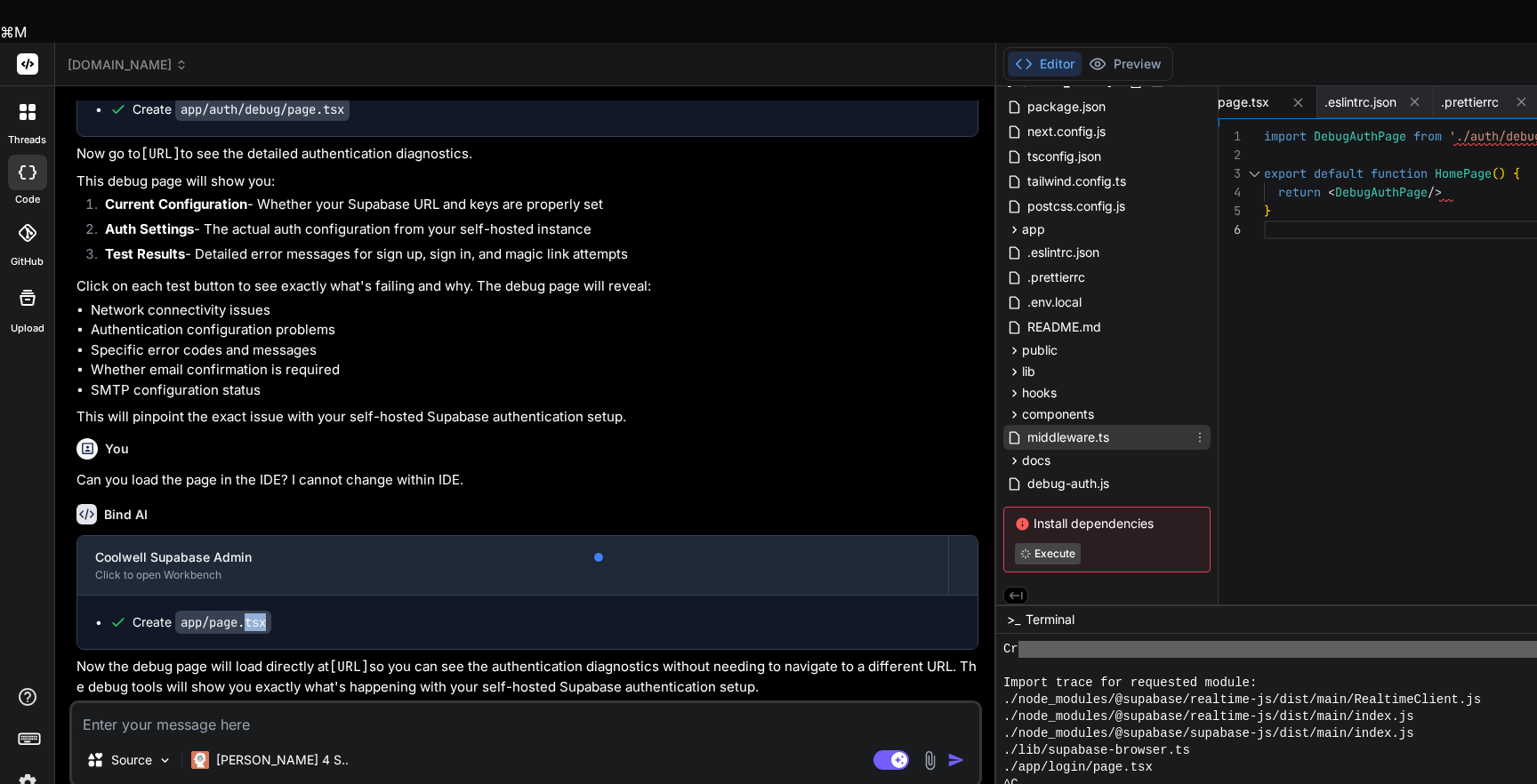
scroll to position [66, 0]
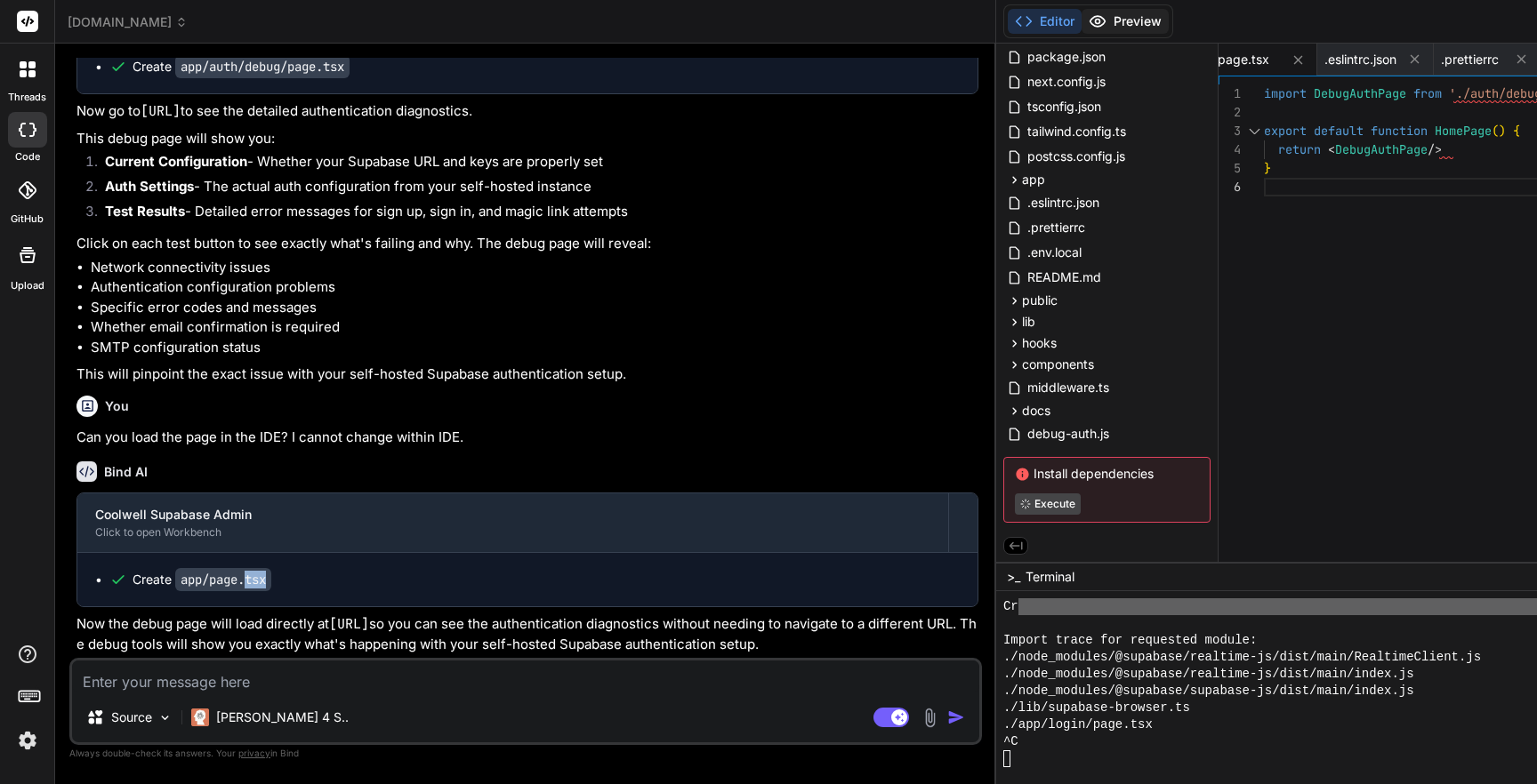
click at [1081, 16] on button "Preview" at bounding box center [1125, 21] width 87 height 25
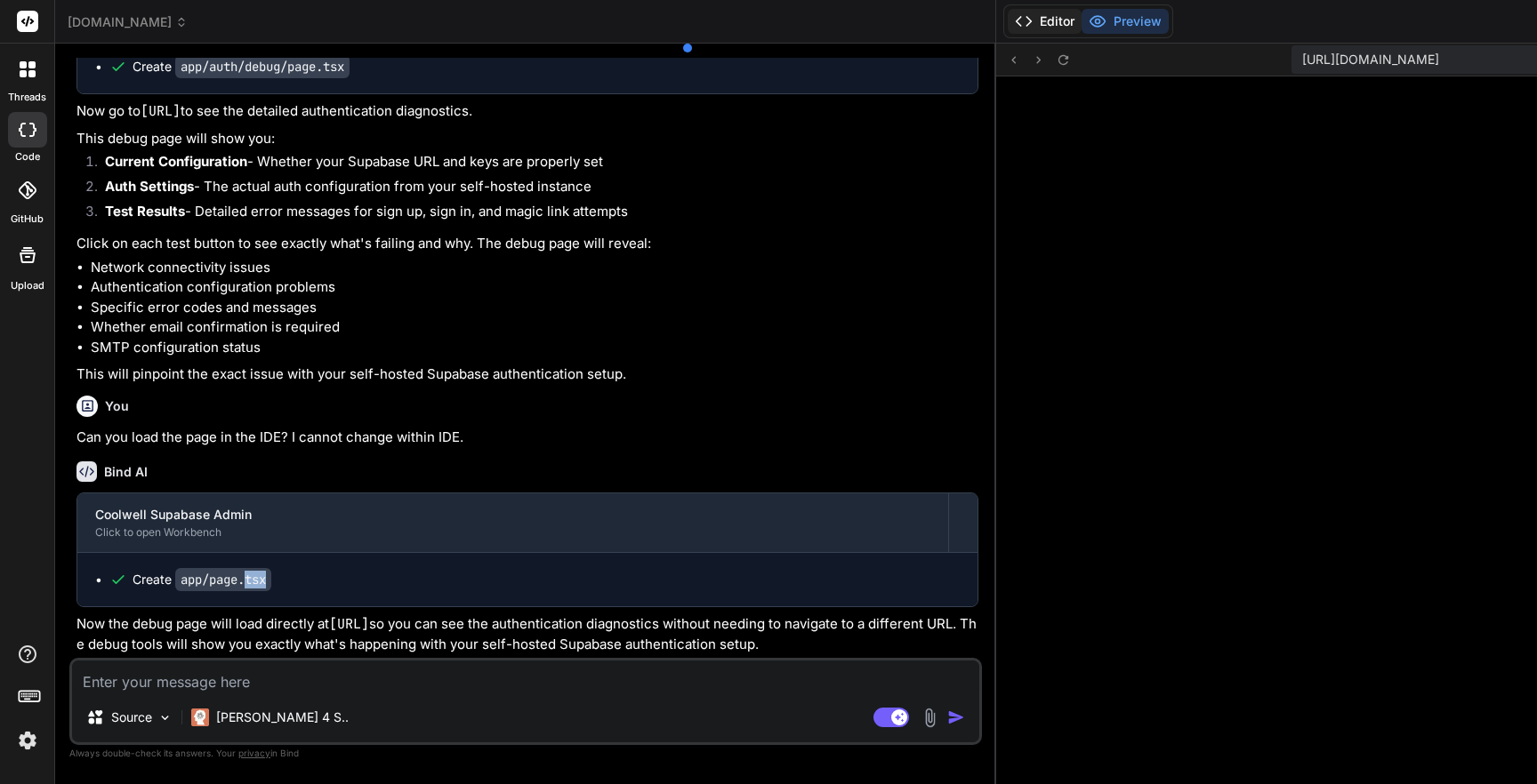
click at [1007, 13] on button "Editor" at bounding box center [1044, 21] width 74 height 25
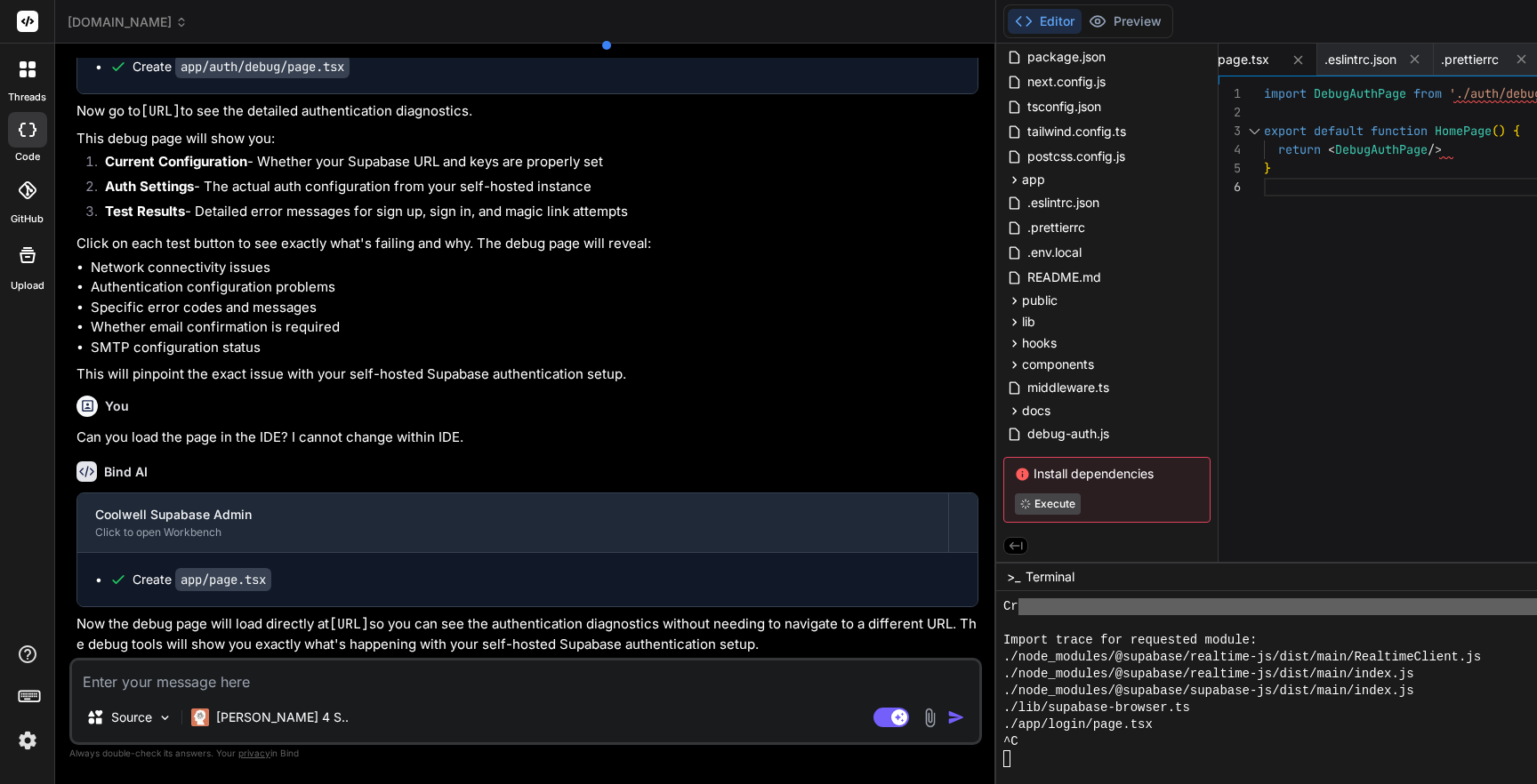
click at [1003, 737] on div "^C" at bounding box center [1483, 742] width 960 height 17
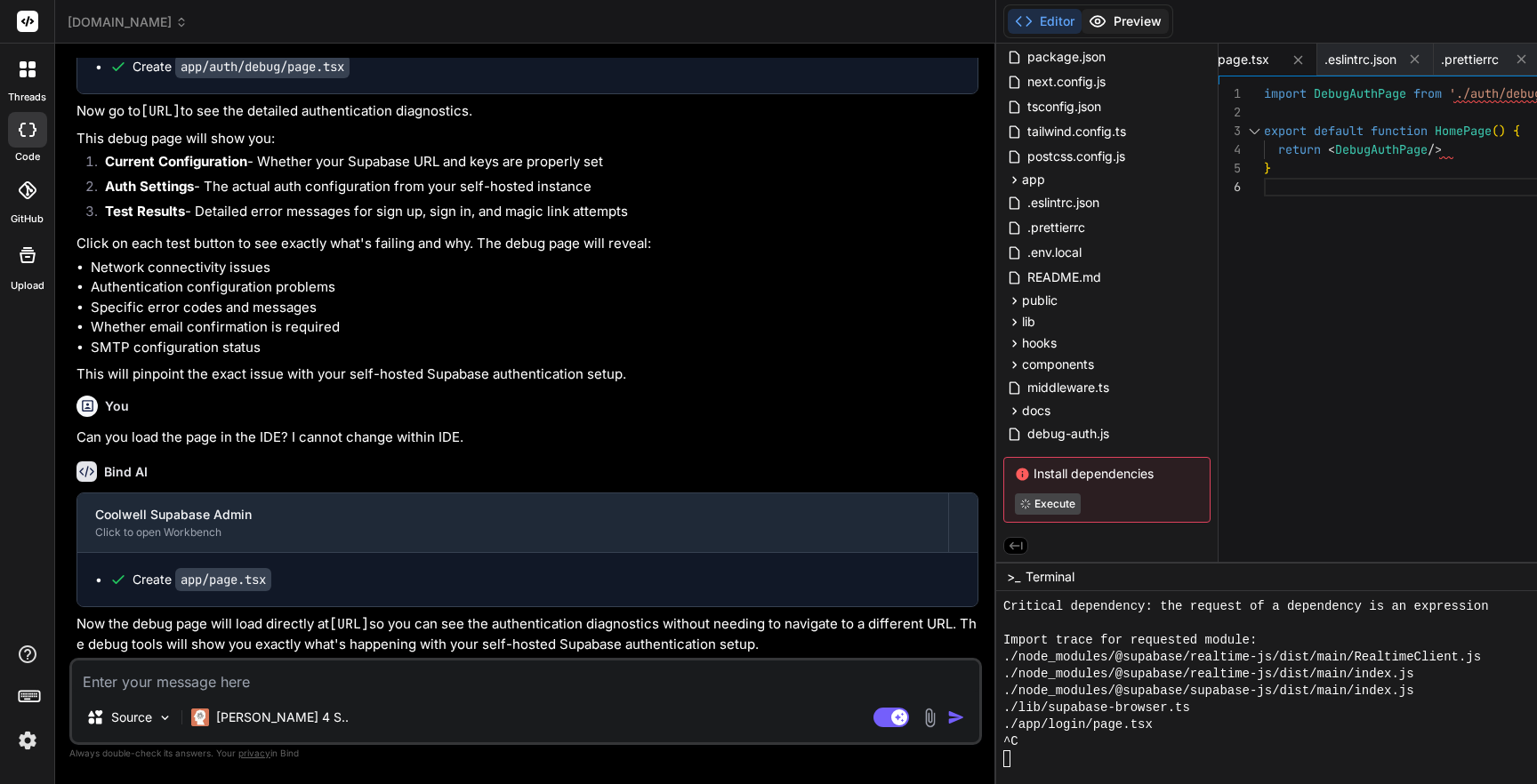
click at [1090, 18] on icon at bounding box center [1098, 21] width 15 height 11
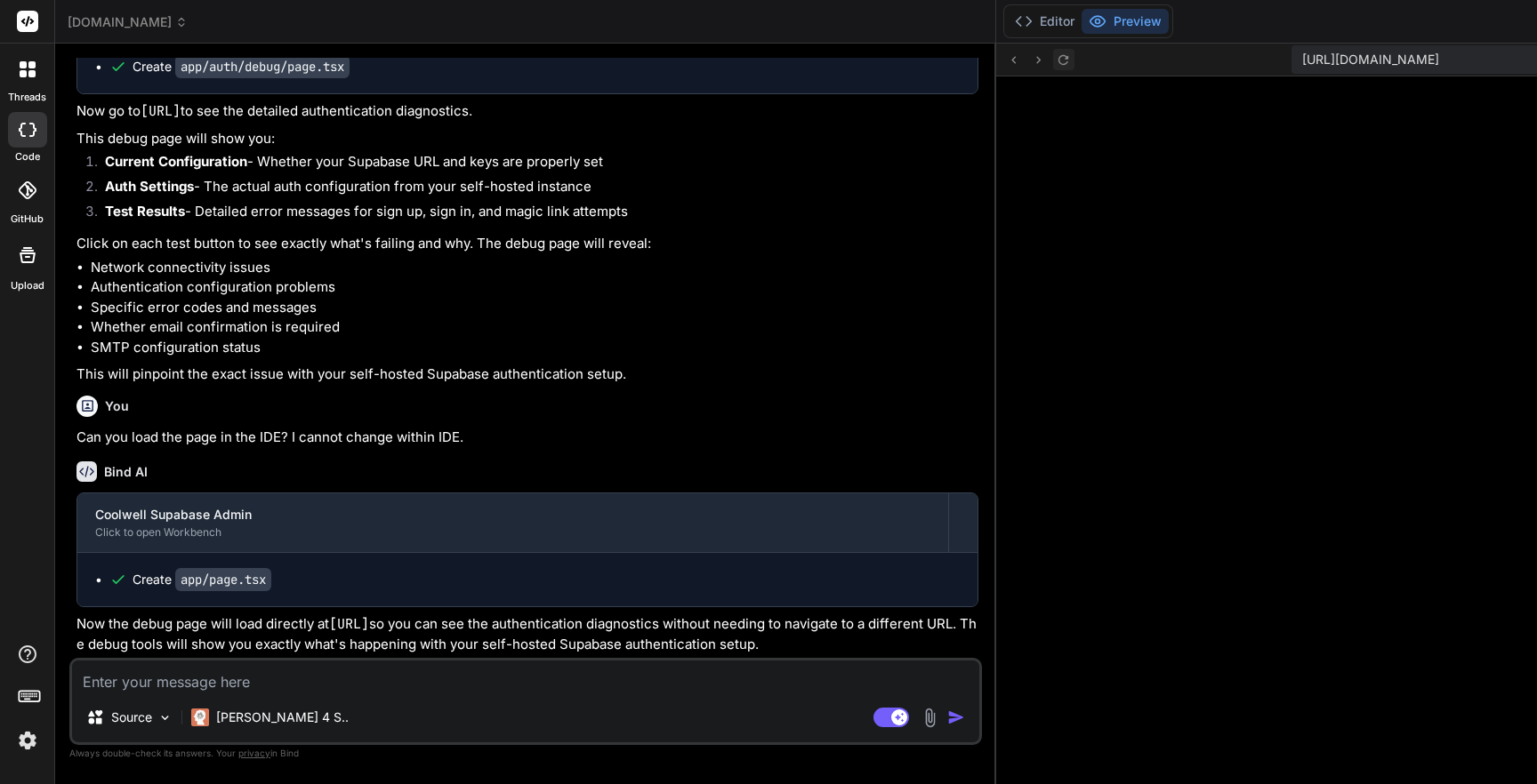
click at [1055, 59] on icon at bounding box center [1063, 60] width 15 height 15
click at [1055, 63] on icon at bounding box center [1063, 60] width 15 height 15
click at [1007, 17] on button "Editor" at bounding box center [1044, 21] width 74 height 25
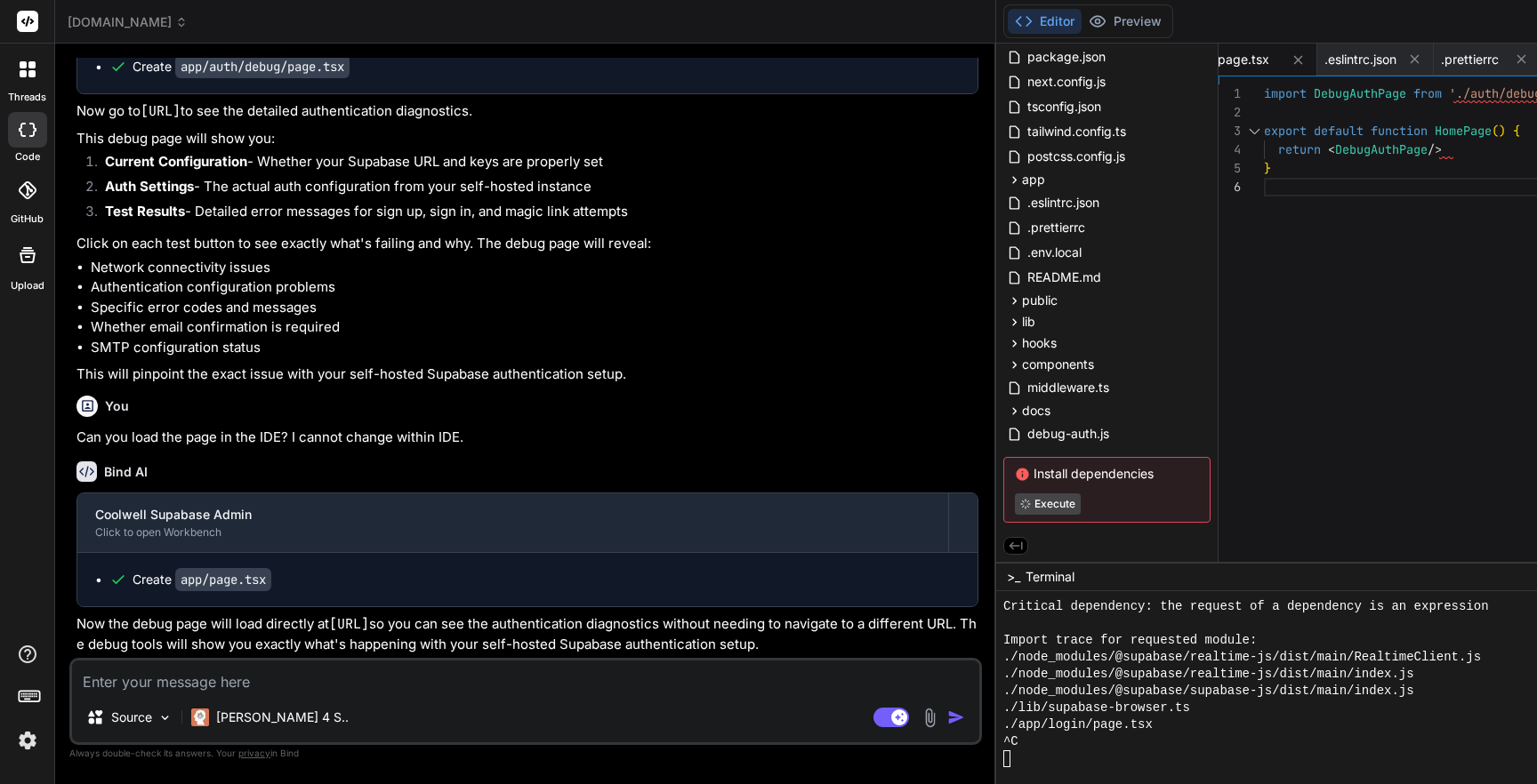
click at [1015, 473] on span "Install dependencies" at bounding box center [1106, 474] width 184 height 17
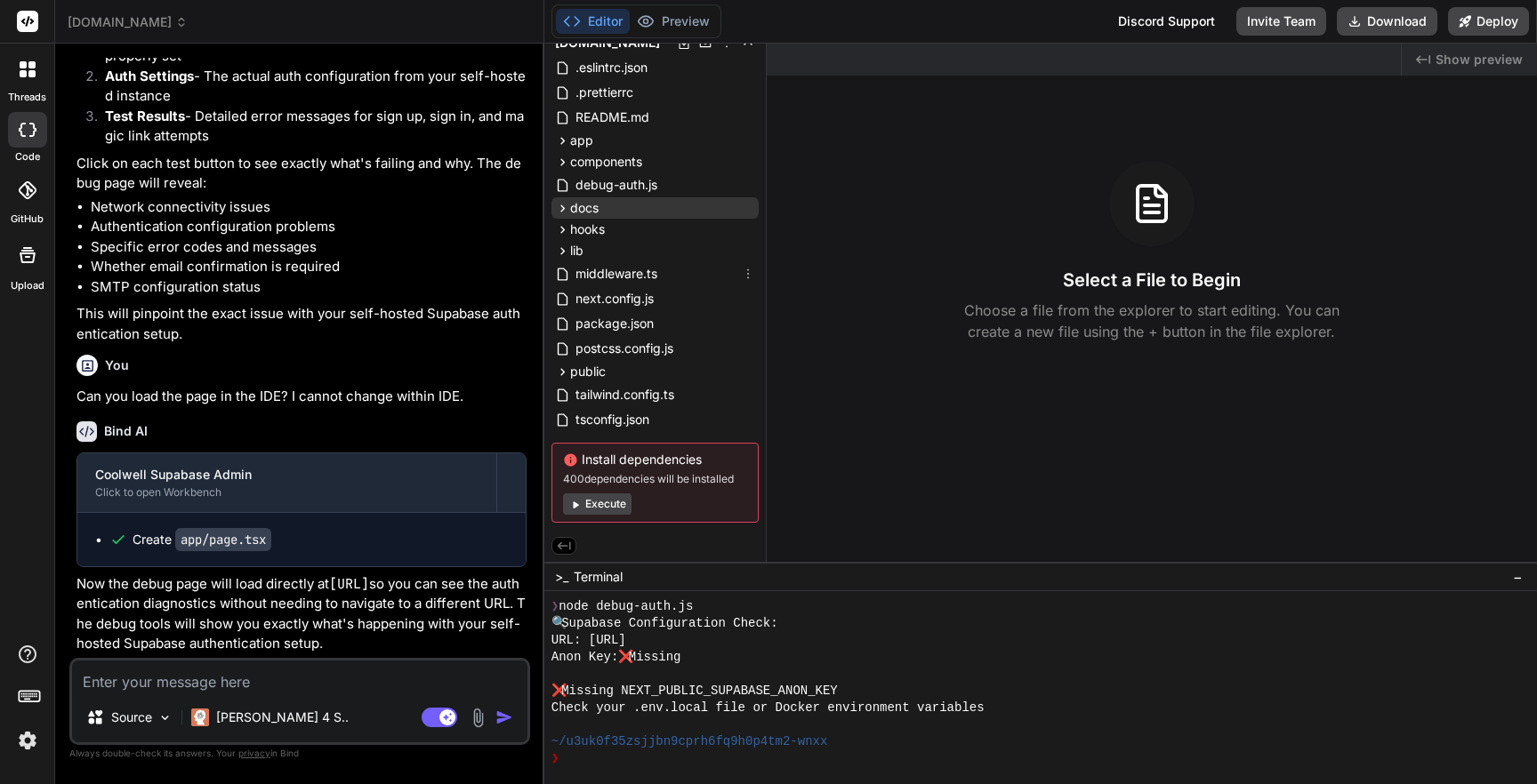
scroll to position [56, 0]
click at [616, 495] on button "Execute" at bounding box center [596, 504] width 68 height 21
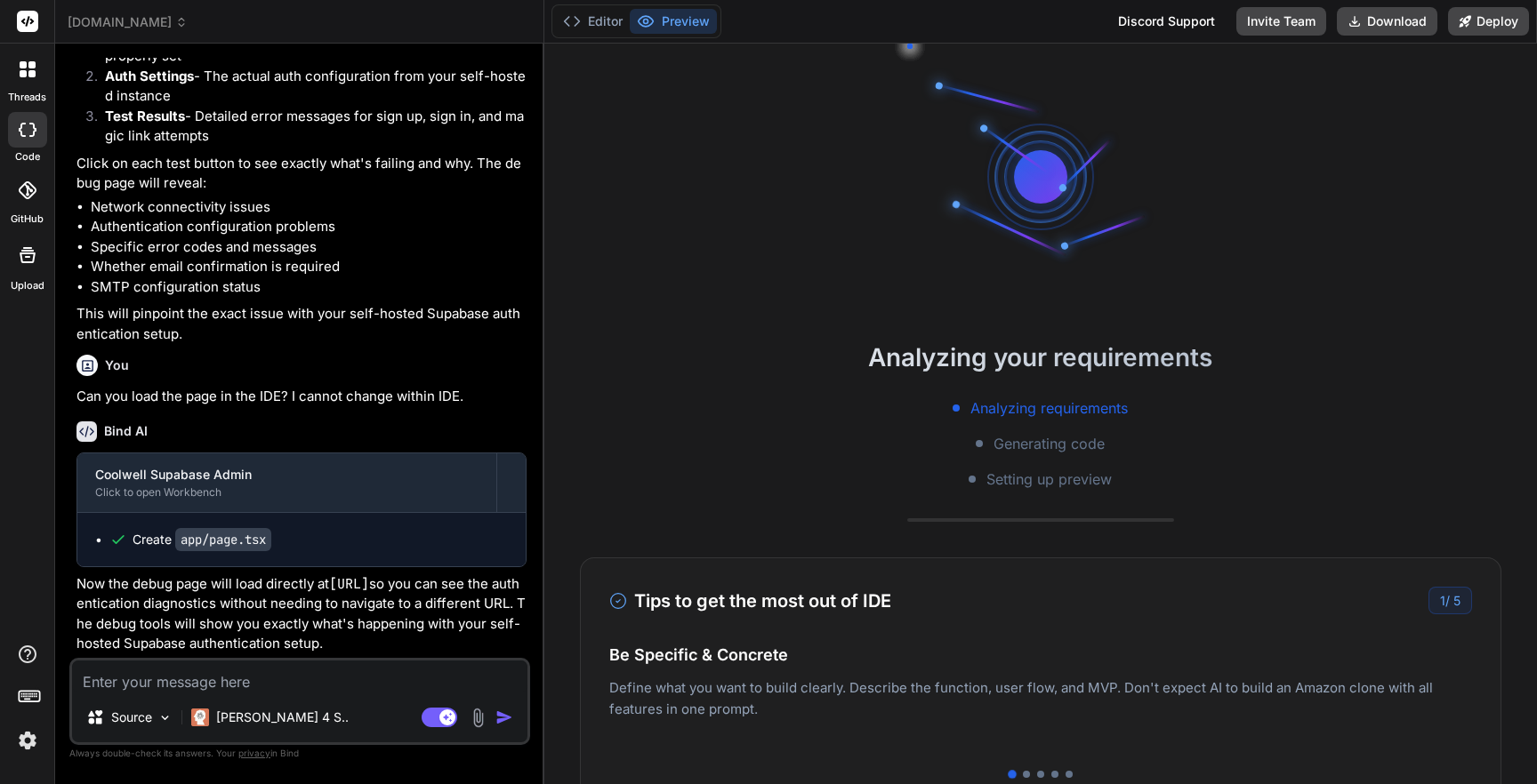
scroll to position [591, 0]
type textarea "x"
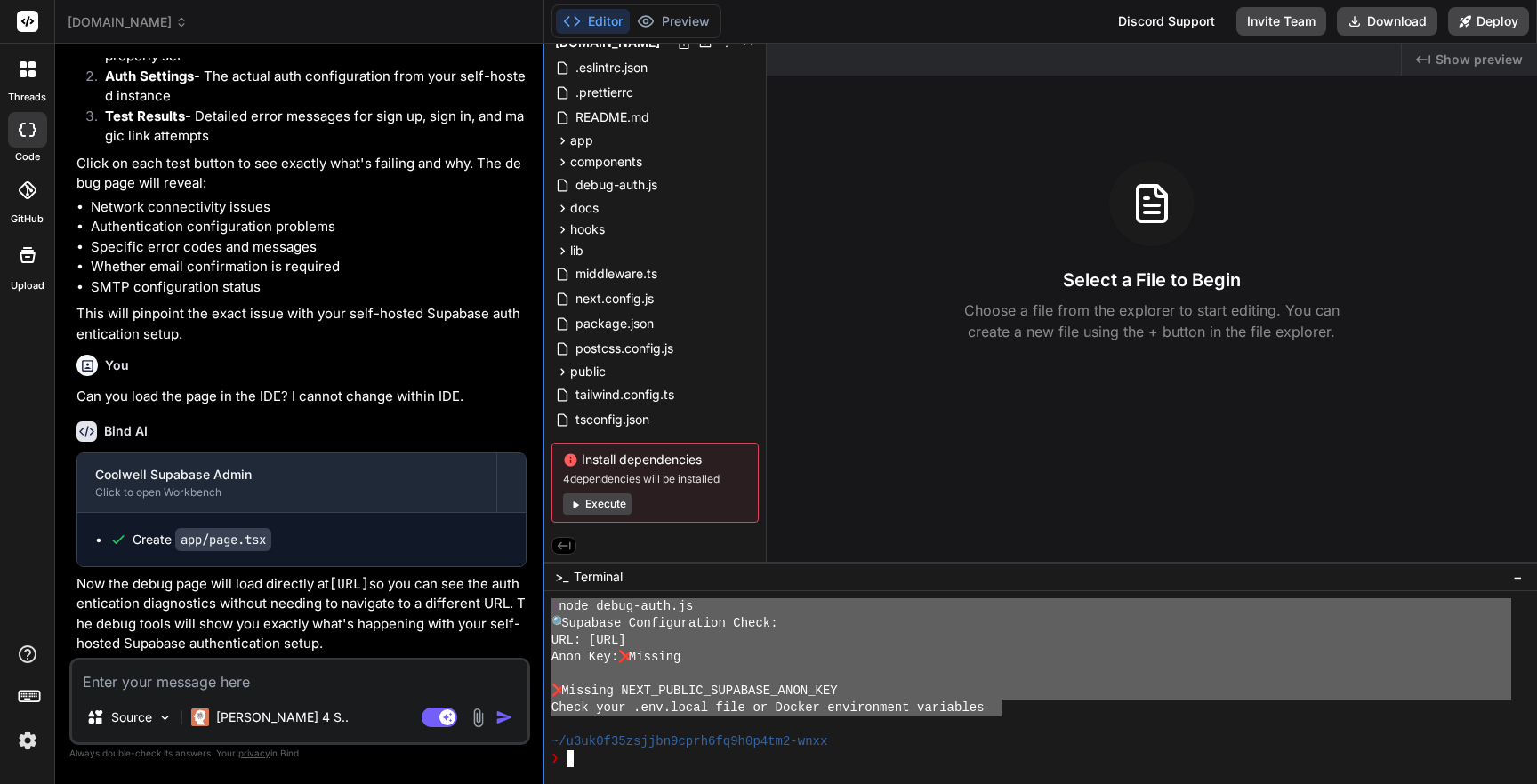
drag, startPoint x: 998, startPoint y: 709, endPoint x: 543, endPoint y: 605, distance: 466.7
click at [543, 605] on div "spartan.coolwellac.com Created with Pixso. Bind AI Web Search Created with Pixs…" at bounding box center [795, 392] width 1481 height 784
click at [148, 673] on textarea at bounding box center [300, 676] width 455 height 32
paste textarea "❯ node debug-auth.js 🔍 Supabase Configuration Check: URL: http://localhost:8000…"
type textarea "❯ node debug-auth.js 🔍 Supabase Configuration Check: URL: http://localhost:8000…"
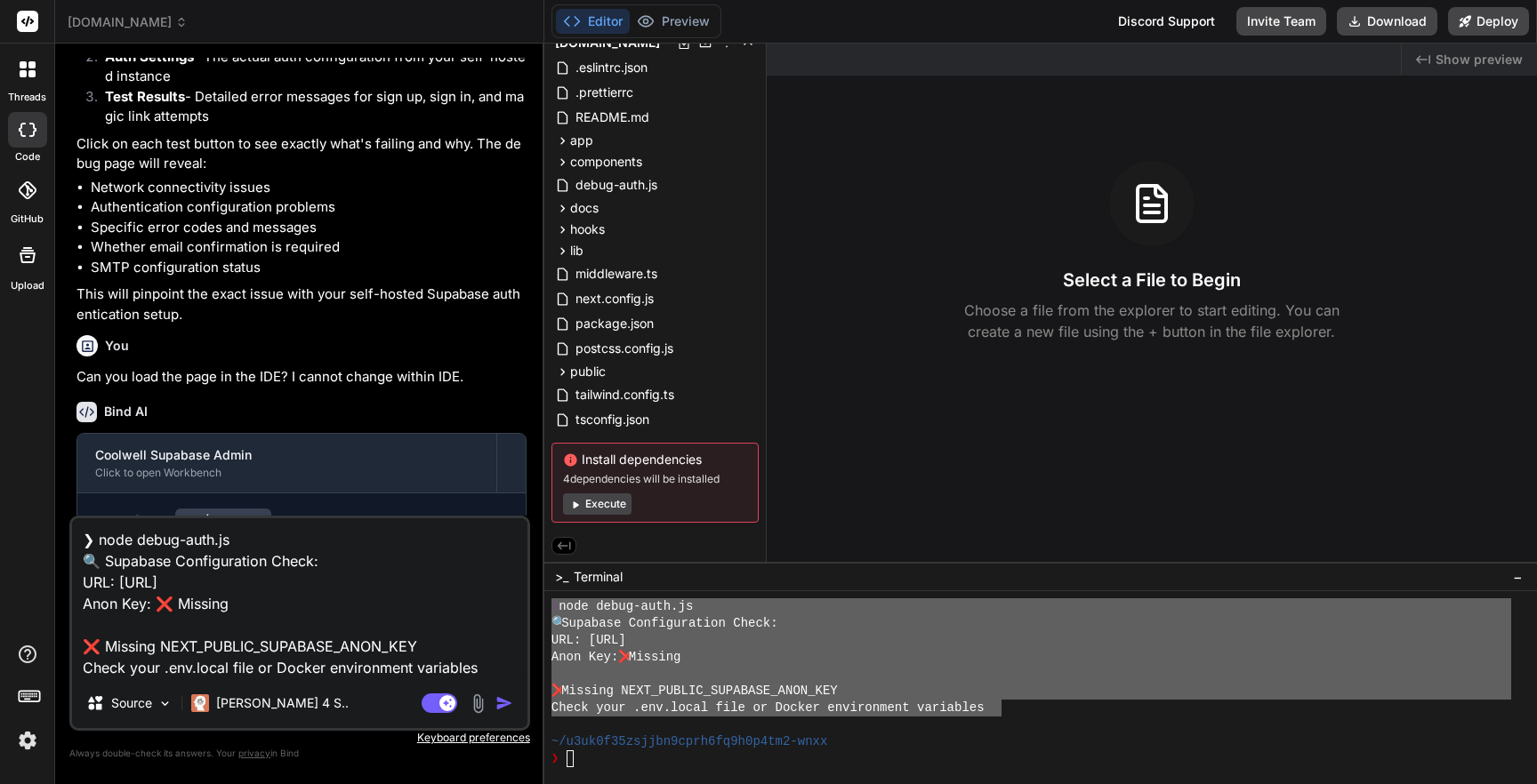
type textarea "x"
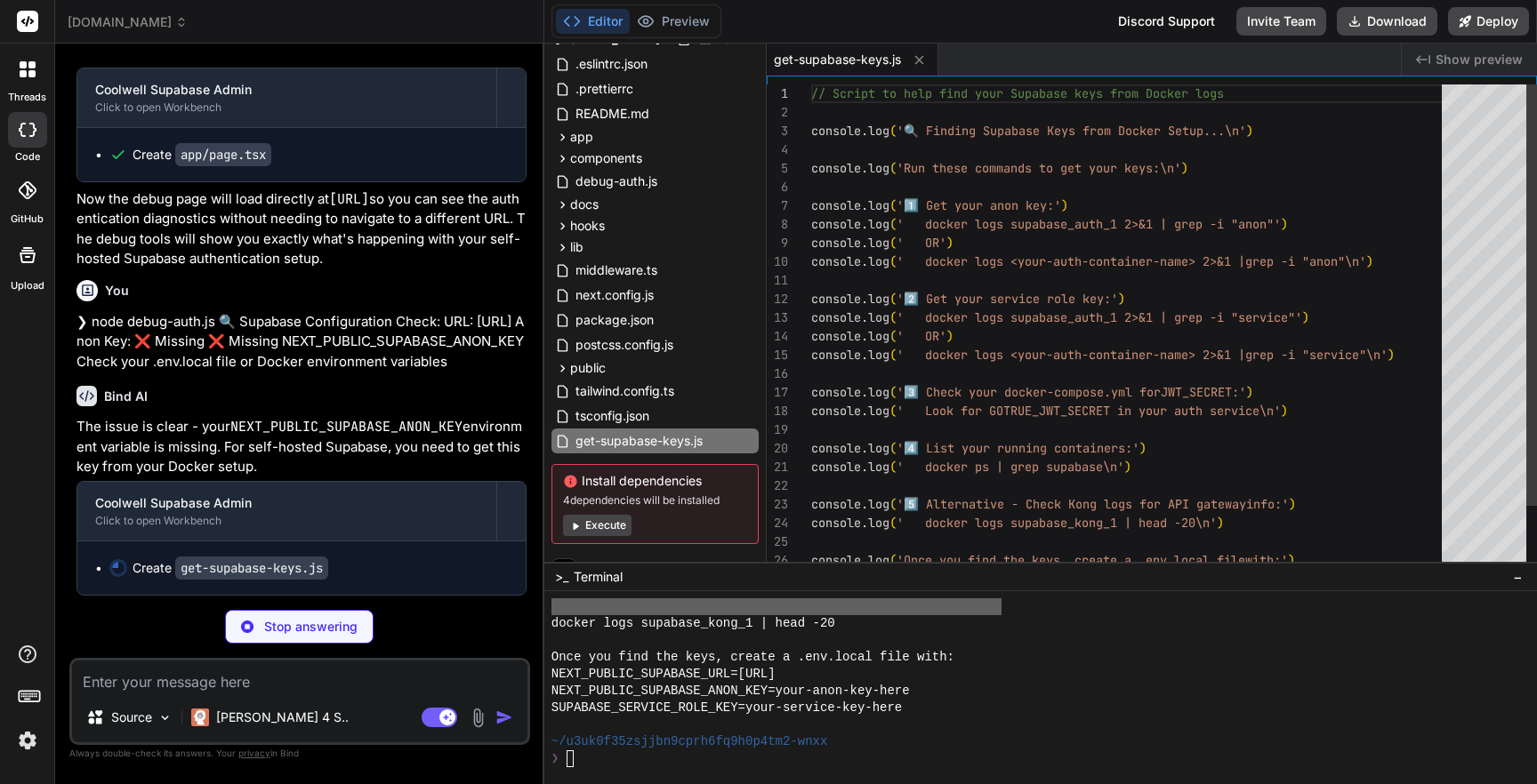
scroll to position [1318, 0]
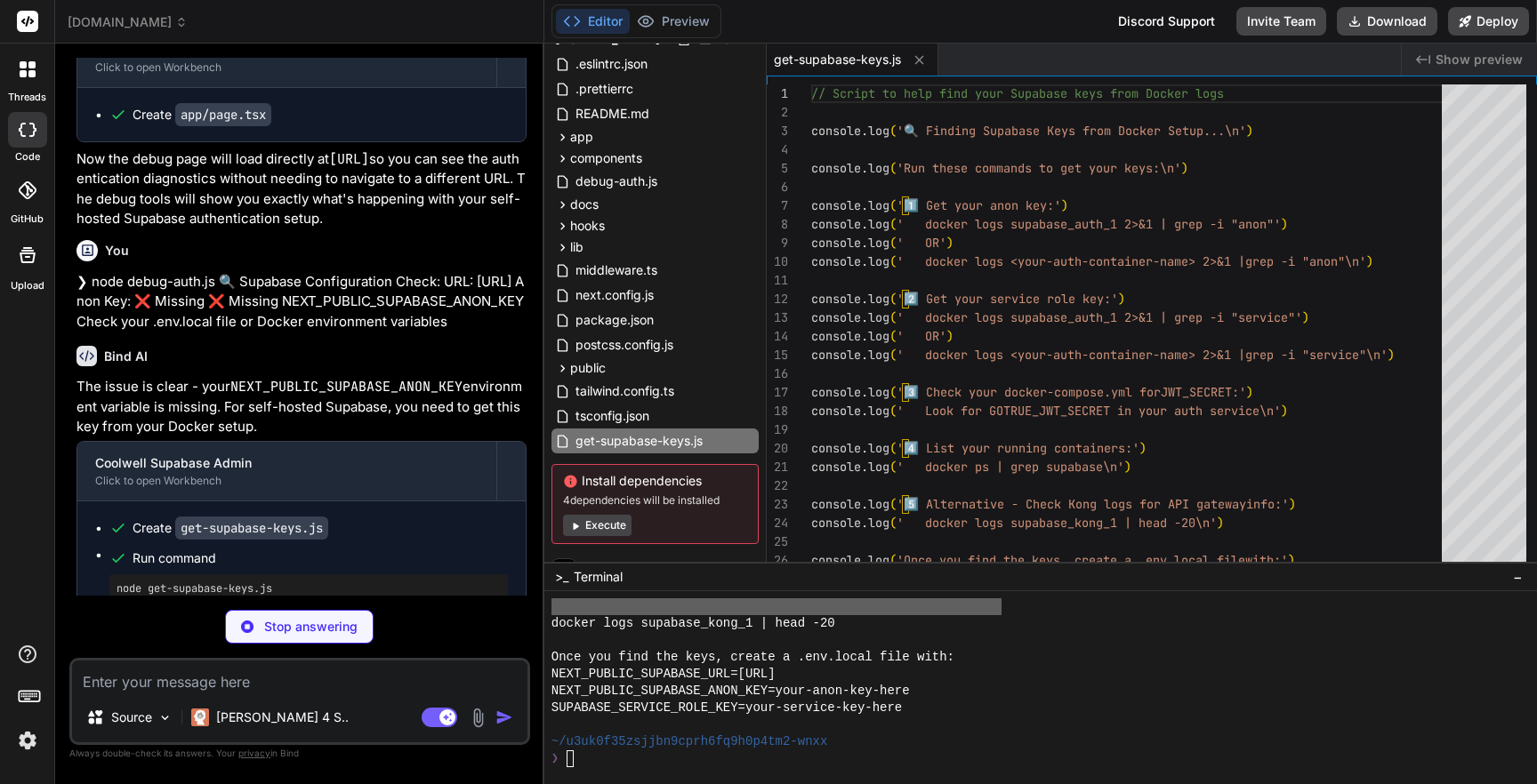
type textarea "x"
type textarea "SUPABASE_SERVICE_ROLE_KEY=eyJhbGciOiJIUzI1NiIsInR5cCI6IkpXVCJ9..."
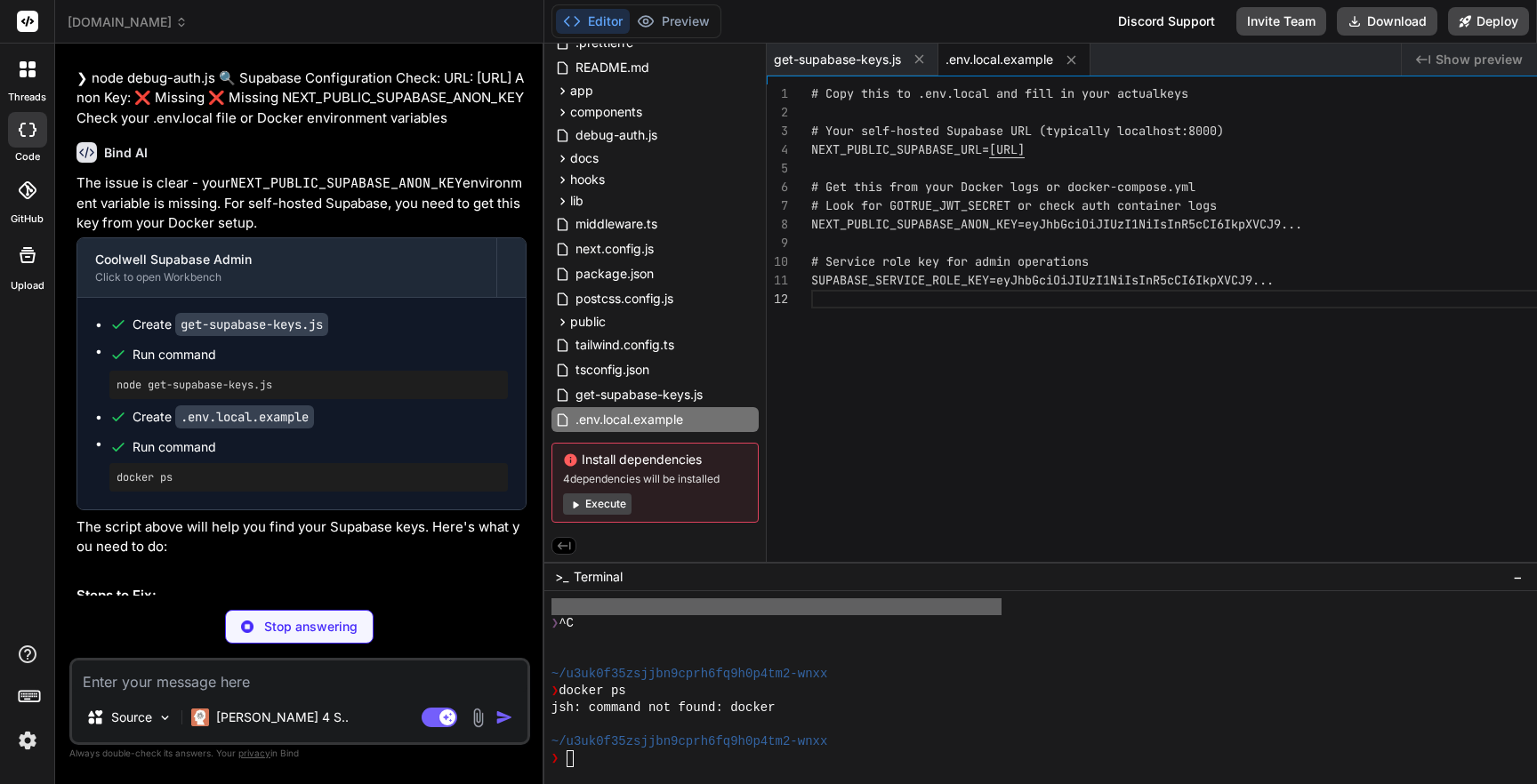
scroll to position [5177, 0]
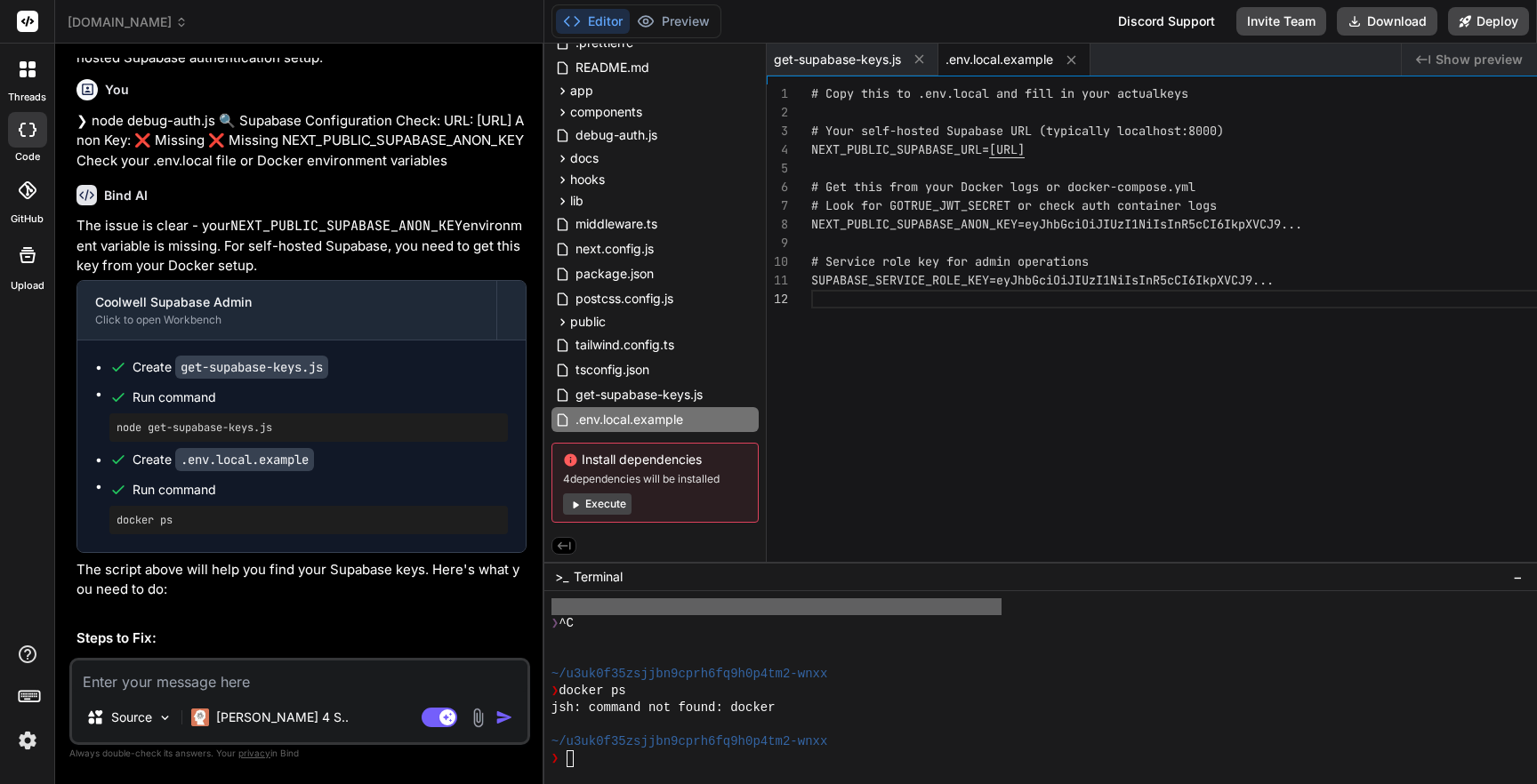
type textarea "x"
drag, startPoint x: 1315, startPoint y: 148, endPoint x: 1138, endPoint y: 148, distance: 177.0
click at [1138, 148] on div "# Copy this to .env.local and fill in your actual keys # Your self-hosted Supab…" at bounding box center [1267, 327] width 912 height 486
type textarea "# Copy this to .env.local and fill in your actual keys # Your self-hosted Supab…"
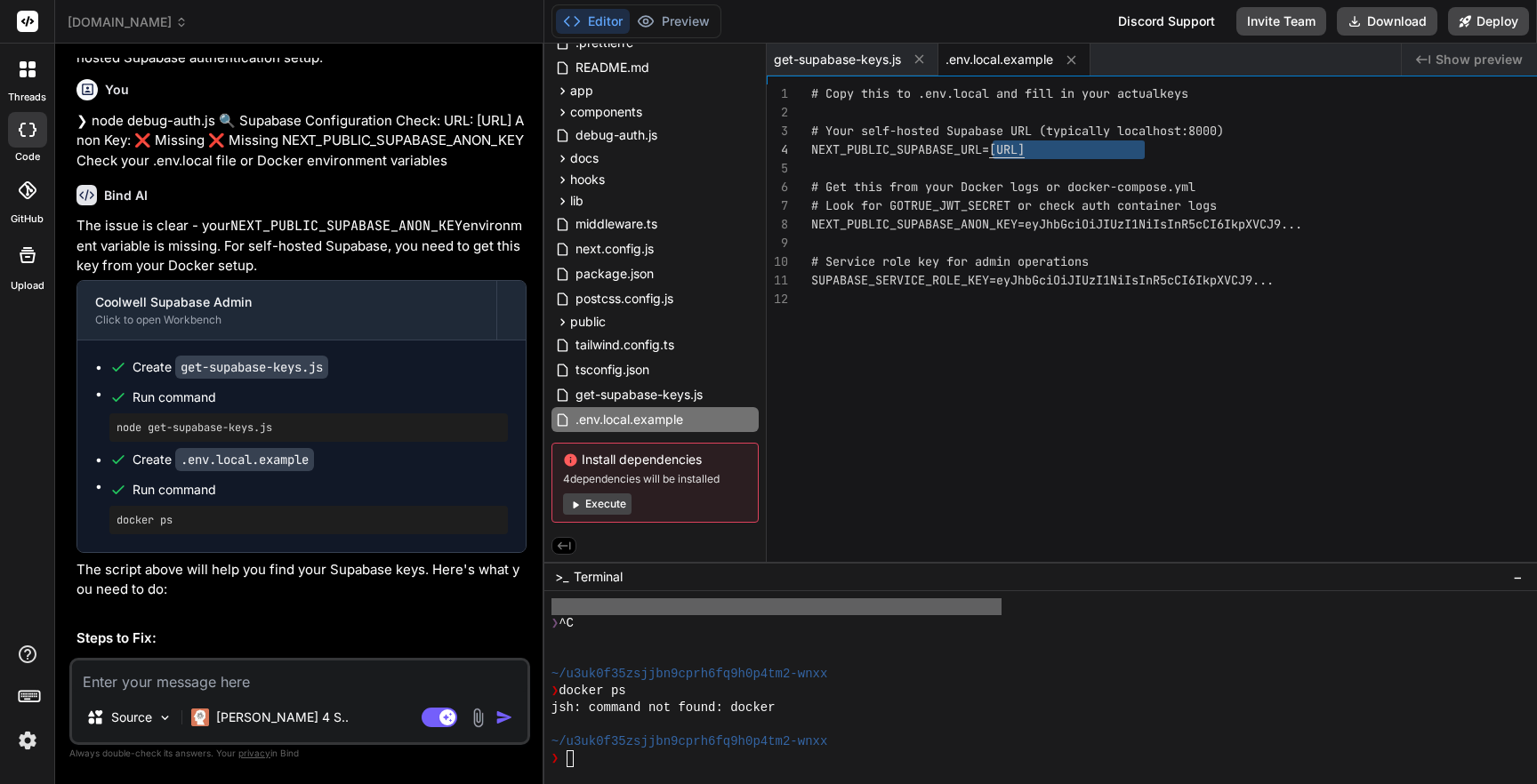
type textarea "x"
click at [1119, 235] on div "# Copy this to .env.local and fill in your actual keys # Your self-hosted Supab…" at bounding box center [1267, 327] width 912 height 486
drag, startPoint x: 1174, startPoint y: 224, endPoint x: 1456, endPoint y: 223, distance: 282.0
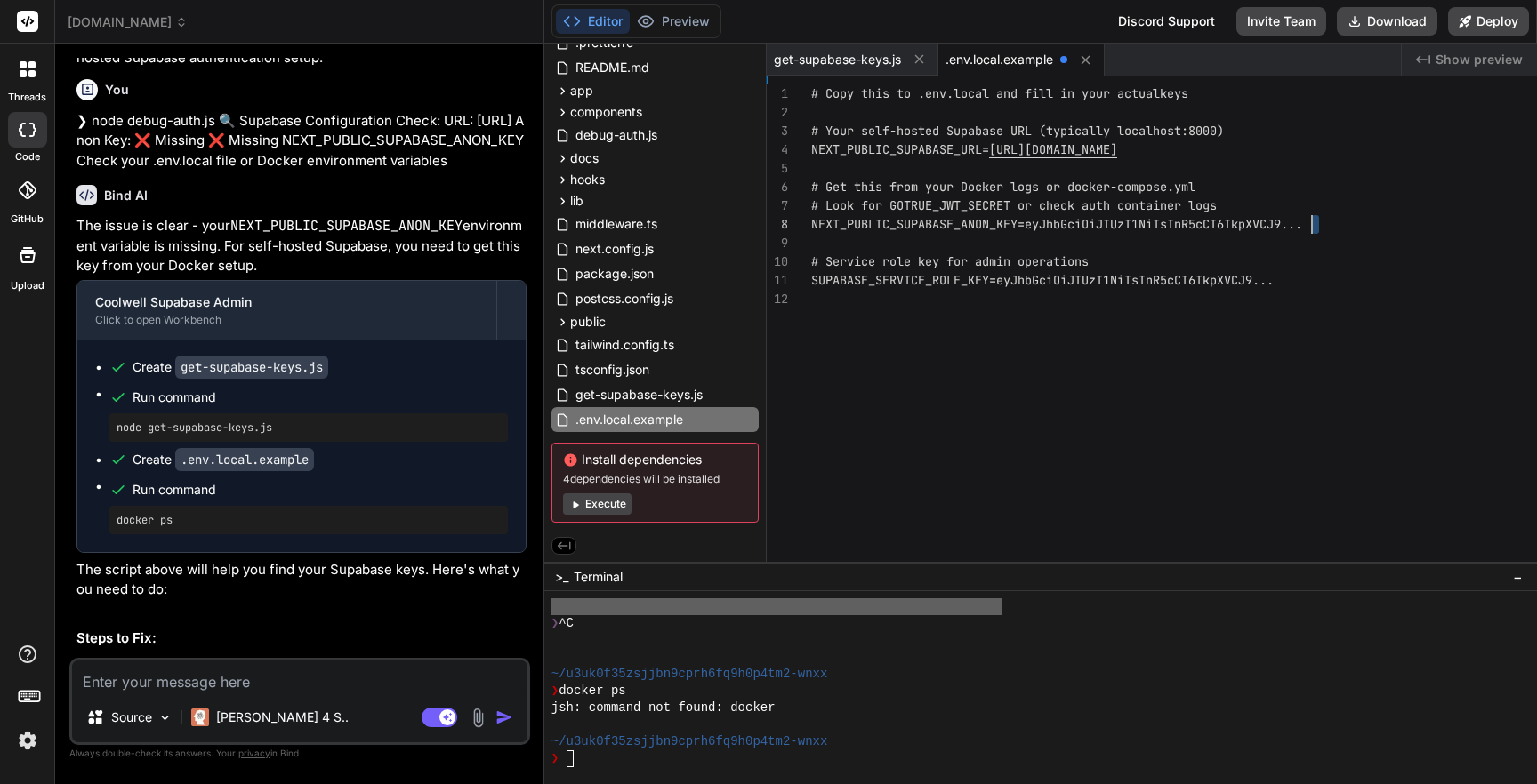
click at [1456, 223] on div "# Copy this to .env.local and fill in your actual keys # Your self-hosted Supab…" at bounding box center [1267, 327] width 912 height 486
drag, startPoint x: 1461, startPoint y: 223, endPoint x: 1173, endPoint y: 223, distance: 288.0
click at [1173, 223] on div "# Copy this to .env.local and fill in your actual keys # Your self-hosted Supab…" at bounding box center [1267, 327] width 912 height 486
click at [1193, 224] on div "# Copy this to .env.local and fill in your actual keys # Your self-hosted Supab…" at bounding box center [1267, 327] width 912 height 486
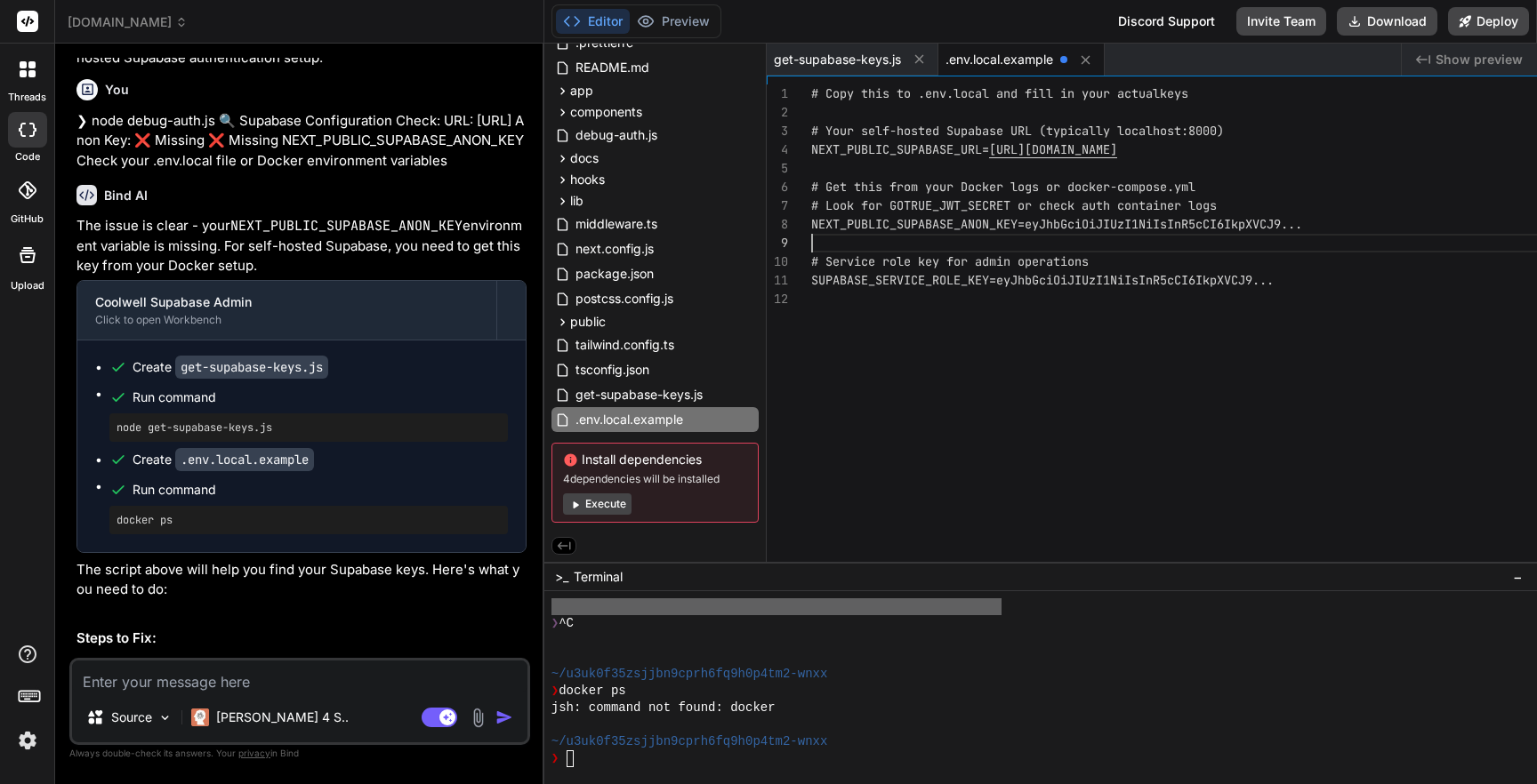
click at [1193, 224] on div "# Copy this to .env.local and fill in your actual keys # Your self-hosted Supab…" at bounding box center [1267, 327] width 912 height 486
drag, startPoint x: 1177, startPoint y: 226, endPoint x: 1322, endPoint y: 222, distance: 145.1
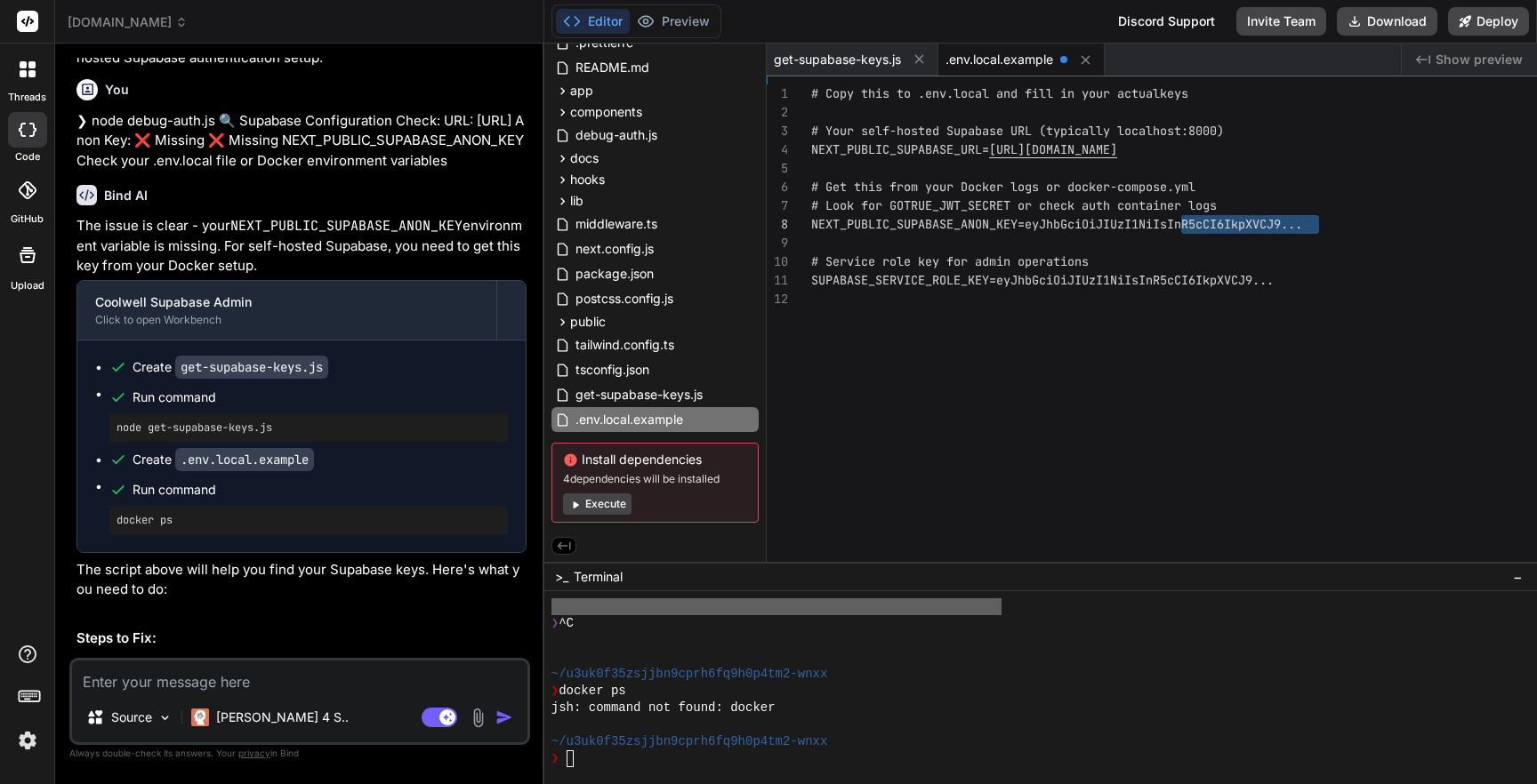
click at [1322, 222] on div "# Copy this to .env.local and fill in your actual keys # Your self-hosted Supab…" at bounding box center [1267, 327] width 912 height 486
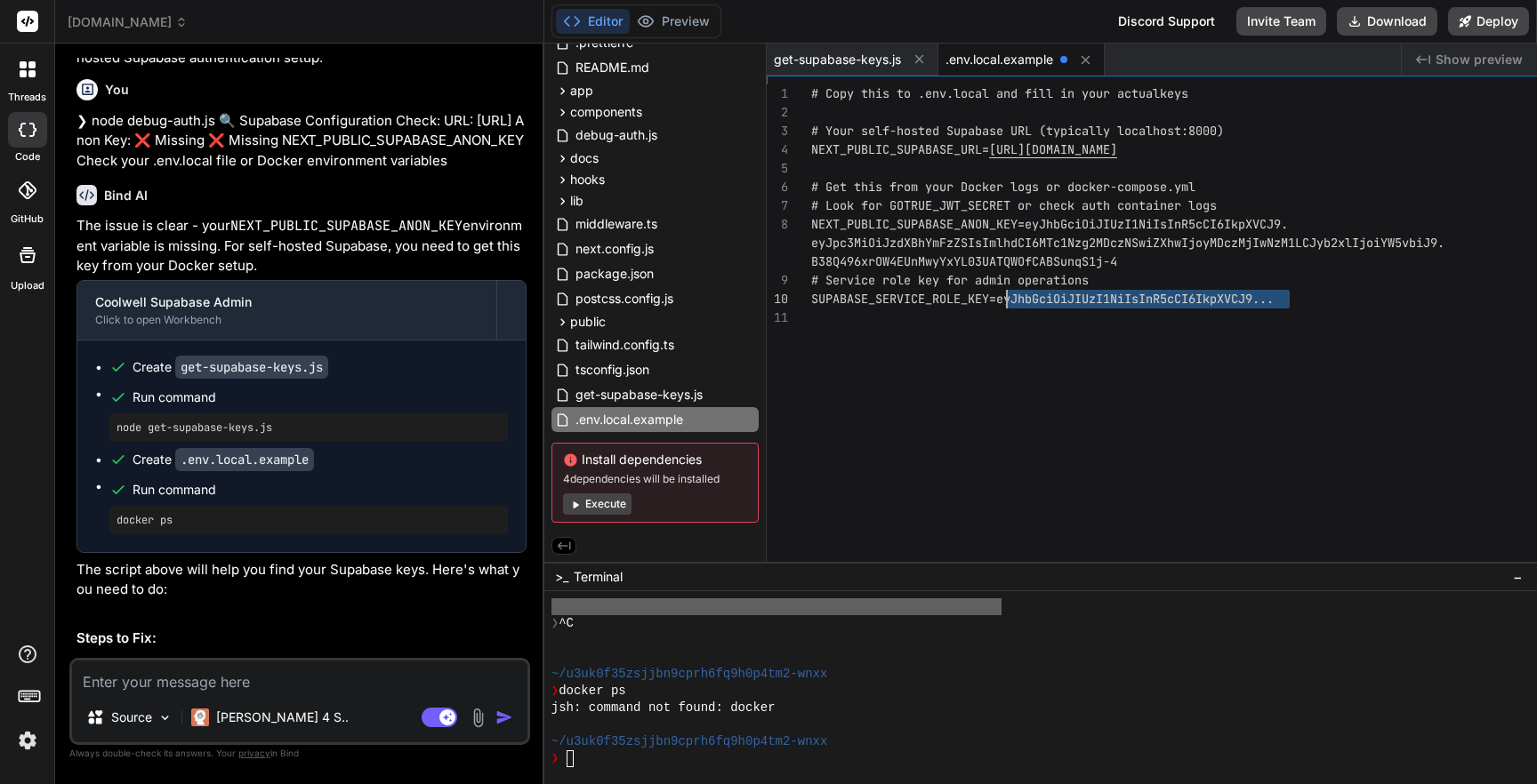
scroll to position [38, 0]
drag, startPoint x: 1428, startPoint y: 301, endPoint x: 1146, endPoint y: 300, distance: 282.0
click at [1146, 300] on div "# Copy this to .env.local and fill in your actual keys # Your self-hosted Supab…" at bounding box center [1267, 327] width 912 height 486
drag, startPoint x: 1146, startPoint y: 300, endPoint x: 1394, endPoint y: 284, distance: 248.5
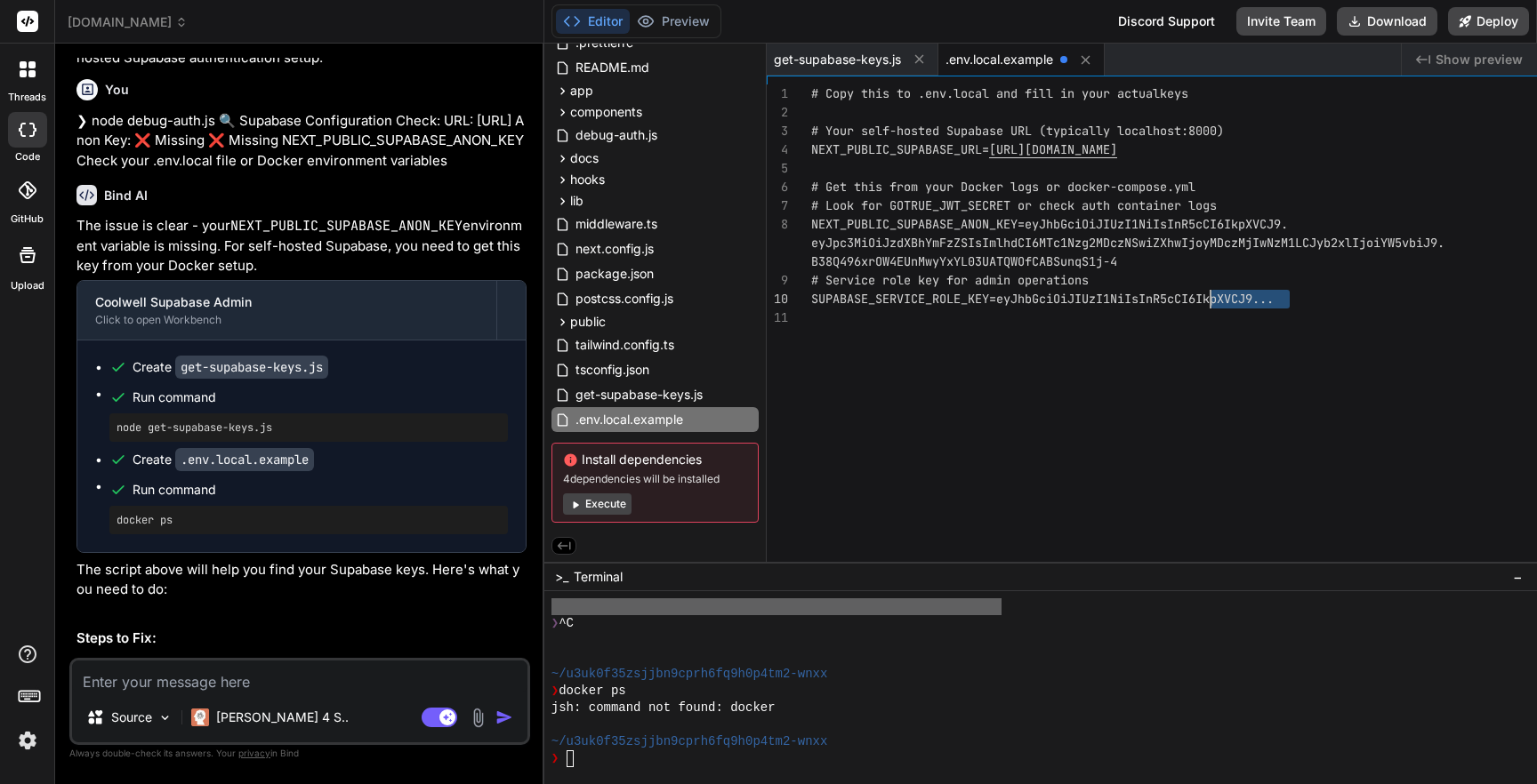
click at [1394, 285] on div "# Copy this to .env.local and fill in your actual keys # Your self-hosted Supab…" at bounding box center [1267, 327] width 912 height 486
click at [1401, 289] on div "# Copy this to .env.local and fill in your actual keys # Your self-hosted Supab…" at bounding box center [1267, 327] width 912 height 486
click at [1424, 300] on div "# Copy this to .env.local and fill in your actual keys # Your self-hosted Supab…" at bounding box center [1267, 327] width 912 height 486
drag, startPoint x: 1424, startPoint y: 300, endPoint x: 1145, endPoint y: 298, distance: 279.0
click at [1145, 298] on div "# Copy this to .env.local and fill in your actual keys # Your self-hosted Supab…" at bounding box center [1267, 327] width 912 height 486
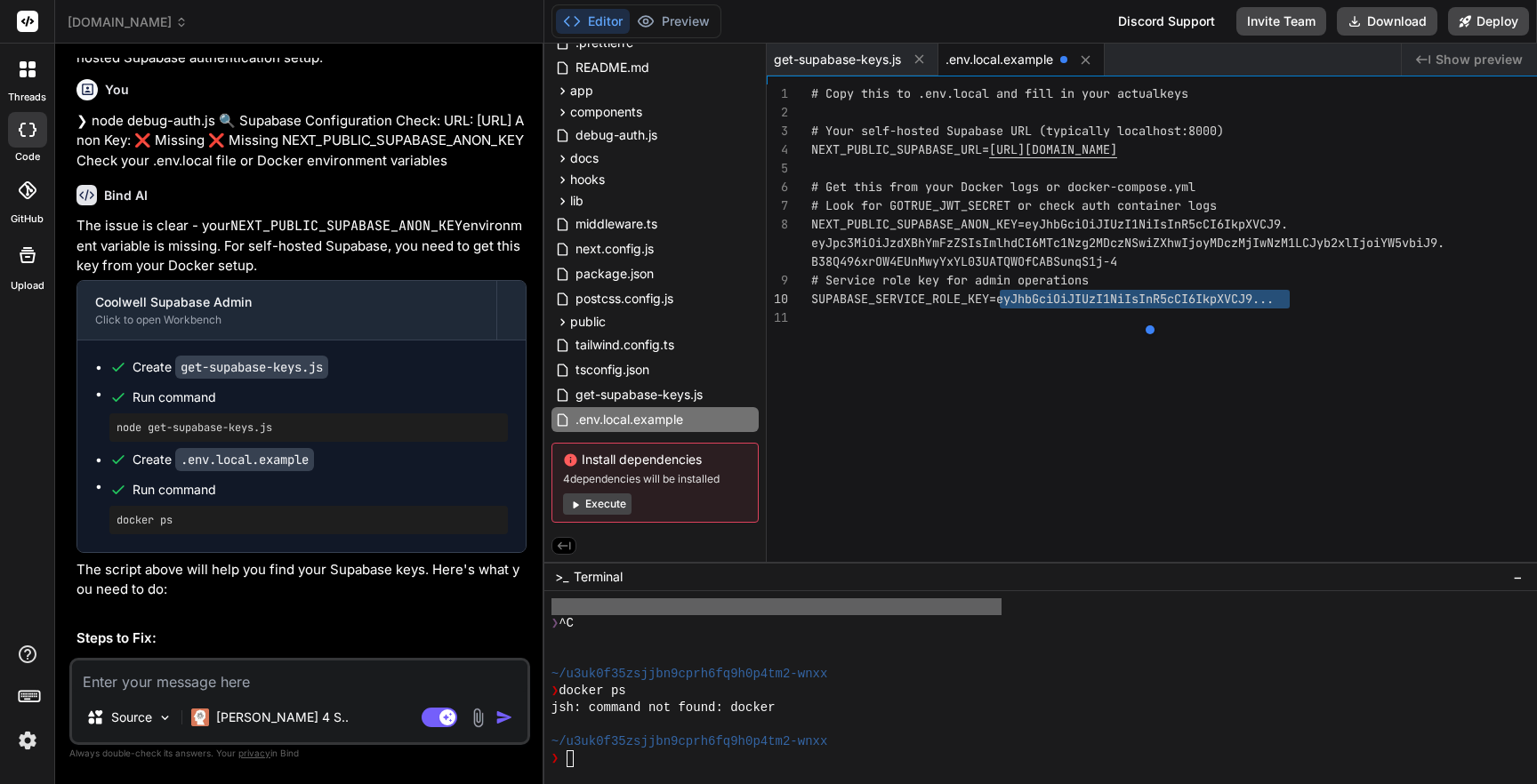
type textarea "# Service role key for admin operations SUPABASE_SERVICE_ROLE_KEY=eyJhbGciOiJIU…"
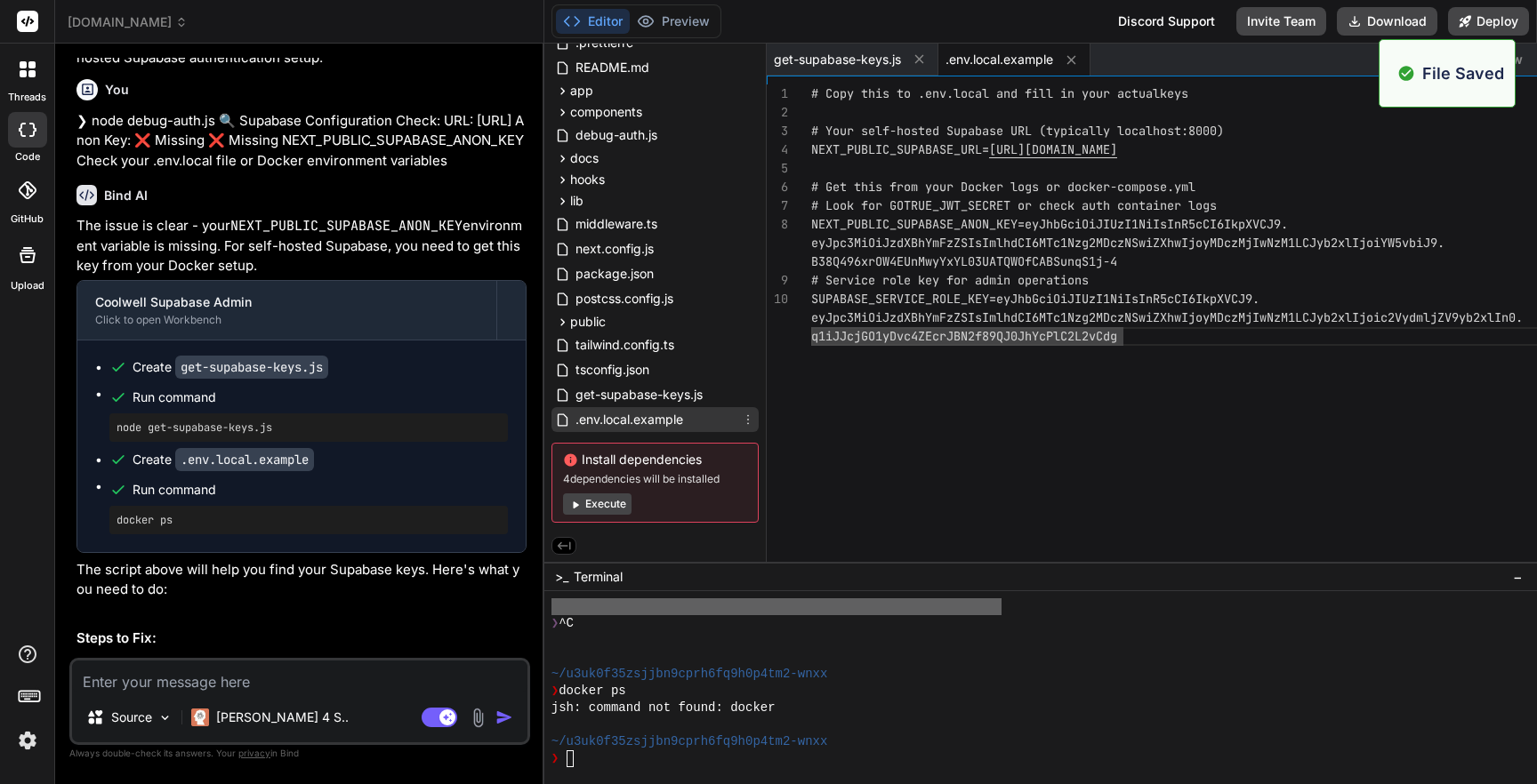
click at [755, 417] on icon at bounding box center [748, 419] width 14 height 14
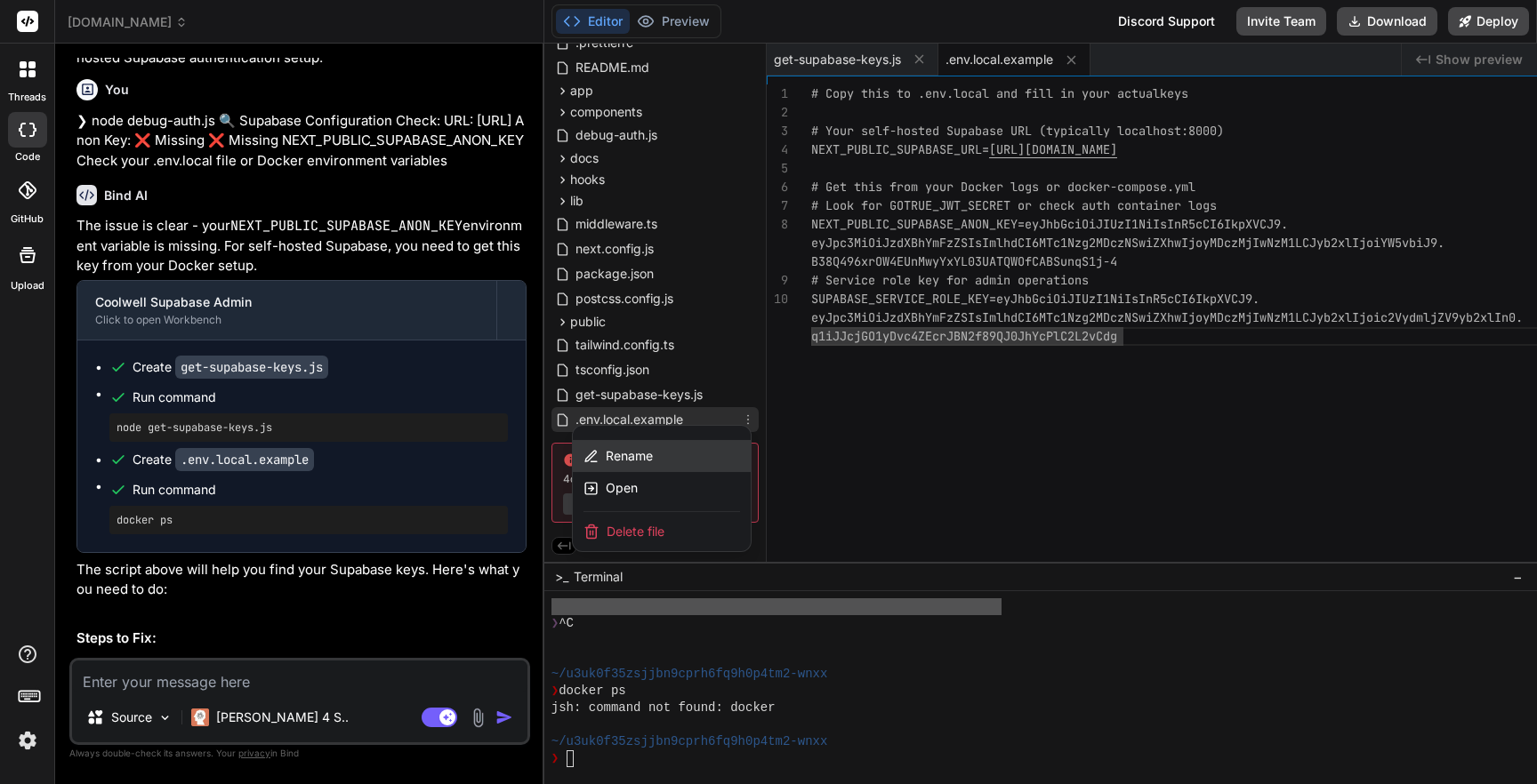
click at [751, 455] on div "Rename" at bounding box center [661, 456] width 178 height 32
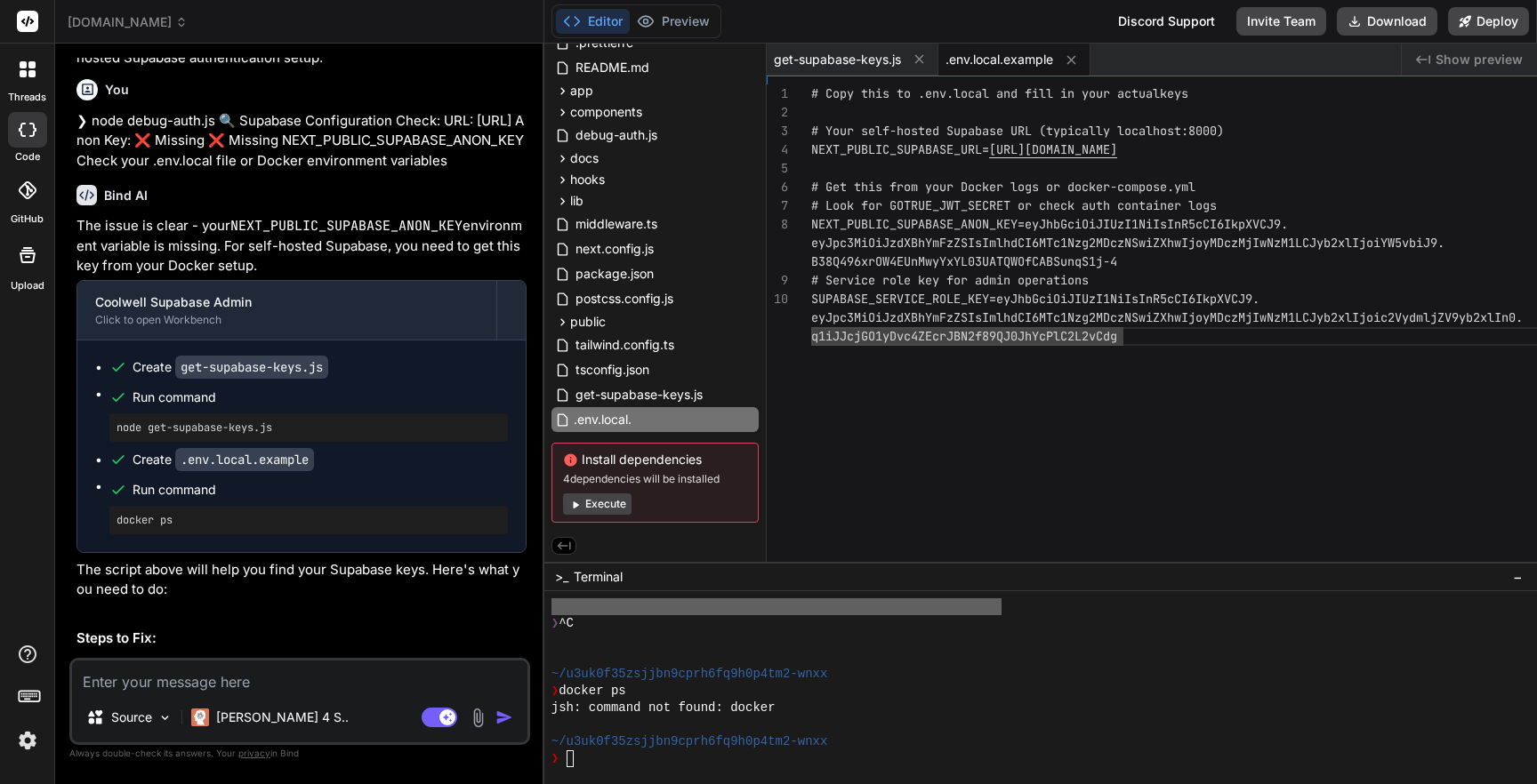
type input ".env.local"
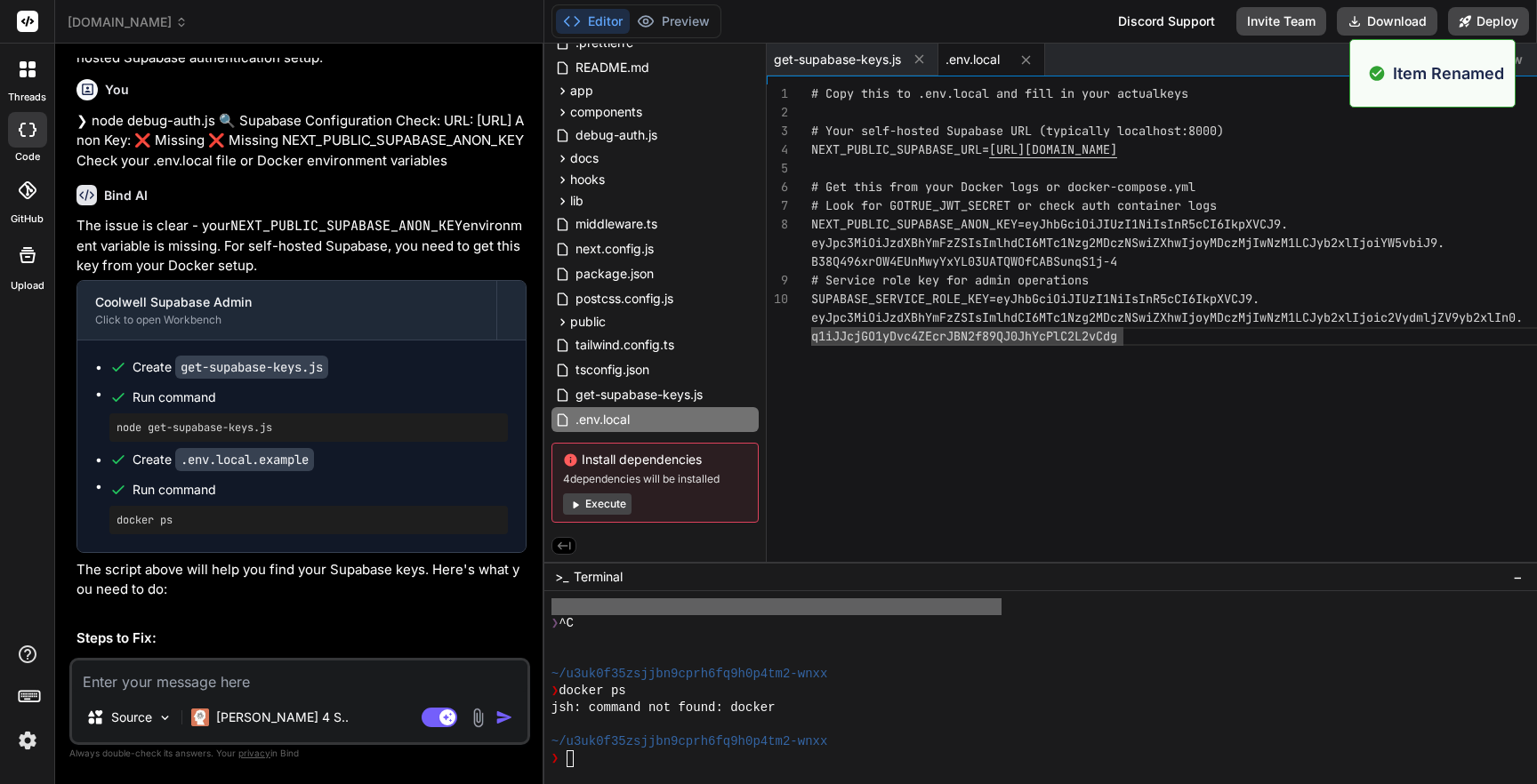
click at [276, 683] on textarea at bounding box center [300, 676] width 455 height 32
type textarea "T"
type textarea "x"
type textarea "Th"
type textarea "x"
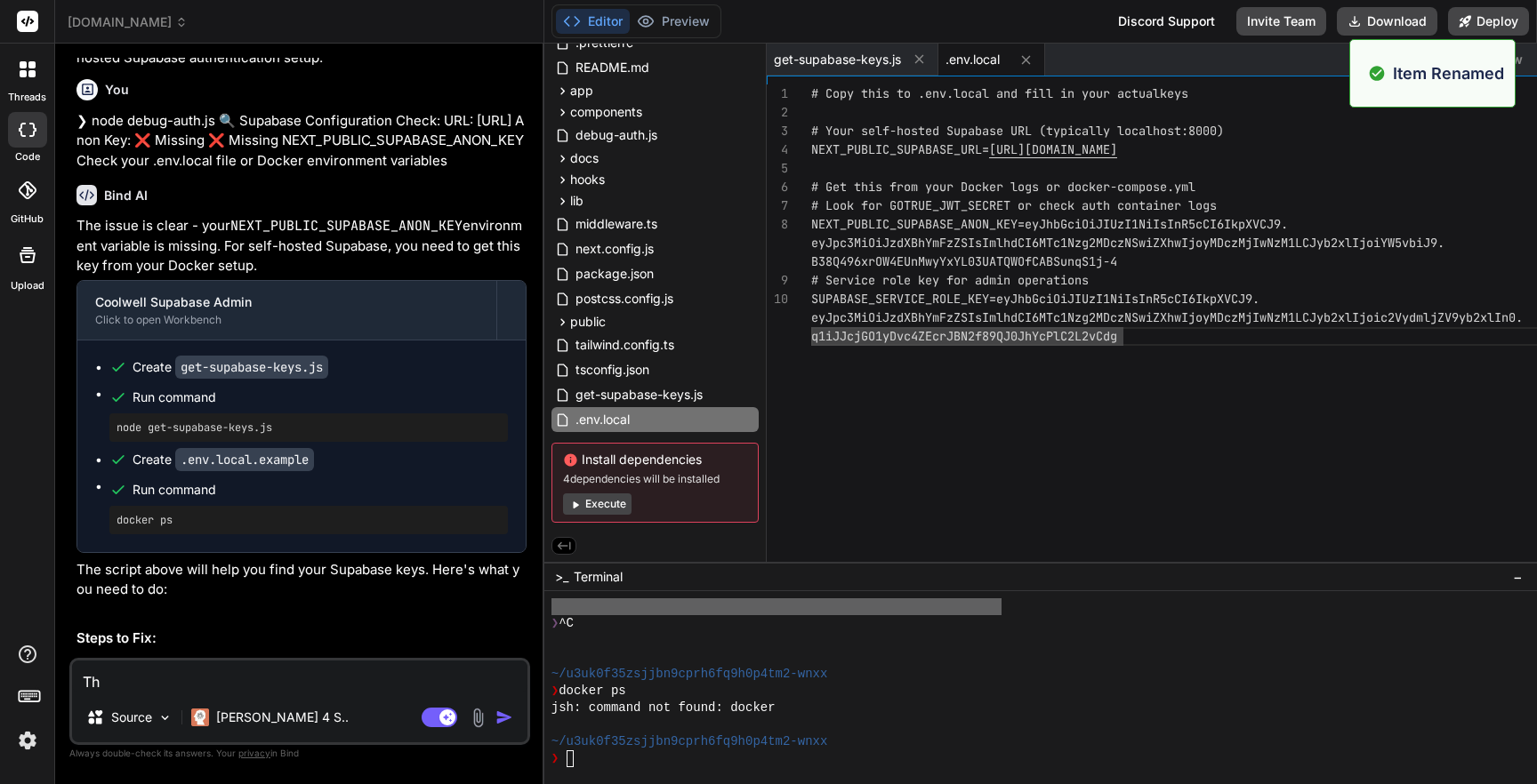
type textarea "The"
type textarea "x"
type textarea "The"
type textarea "x"
type textarea "The f"
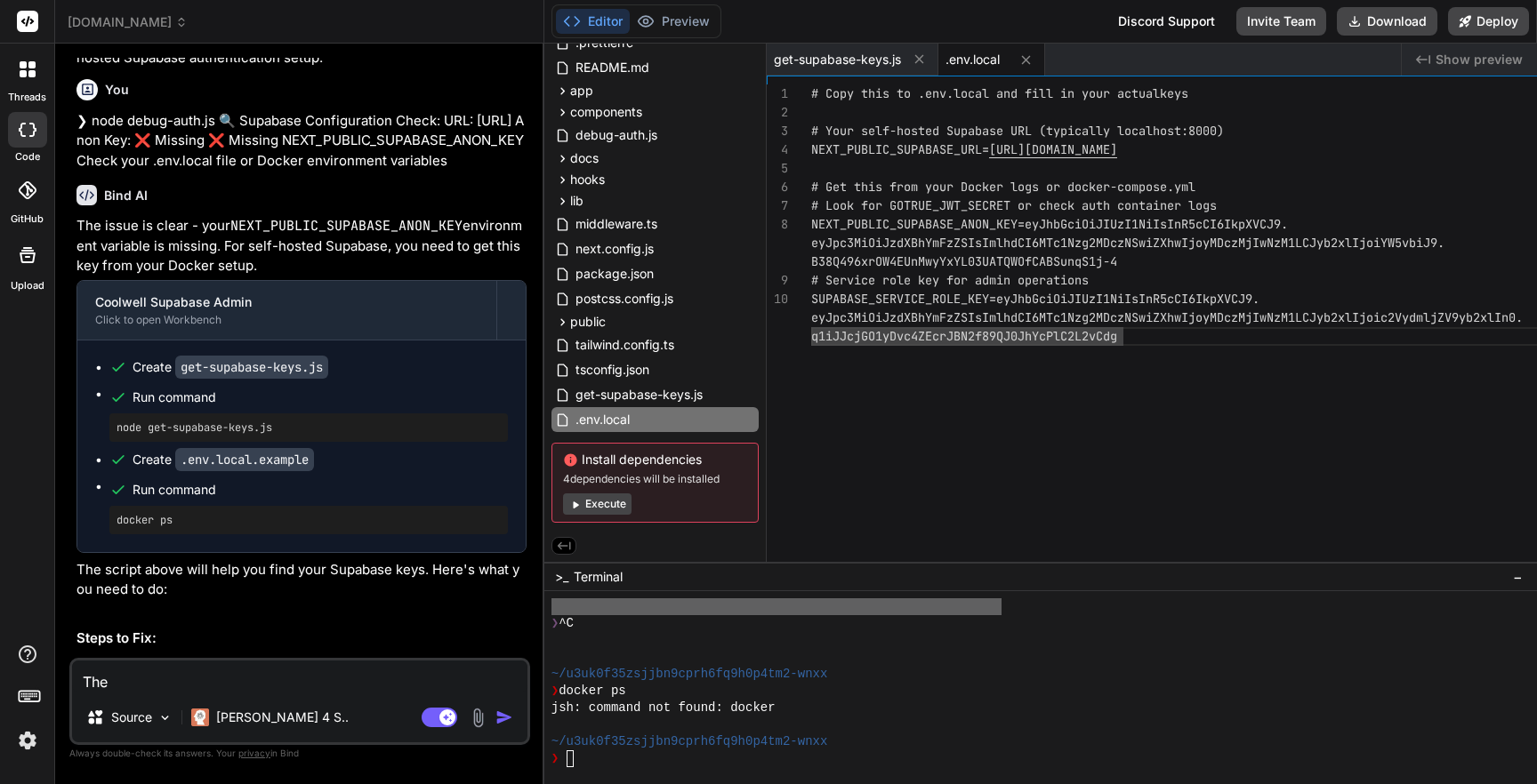
type textarea "x"
type textarea "The fi"
type textarea "x"
type textarea "The filk"
type textarea "x"
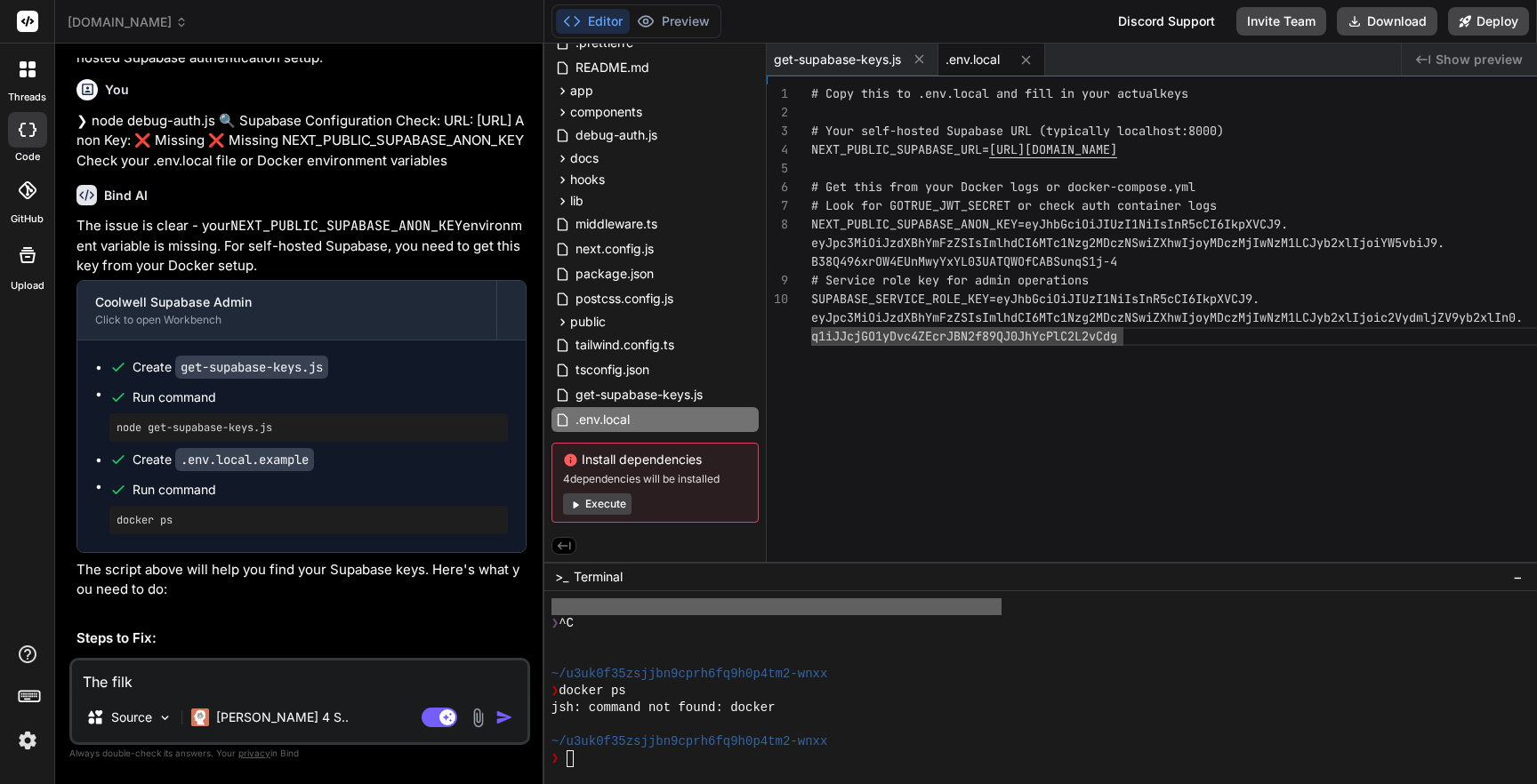
type textarea "The filke"
type textarea "x"
type textarea "The filk"
type textarea "x"
type textarea "The fil"
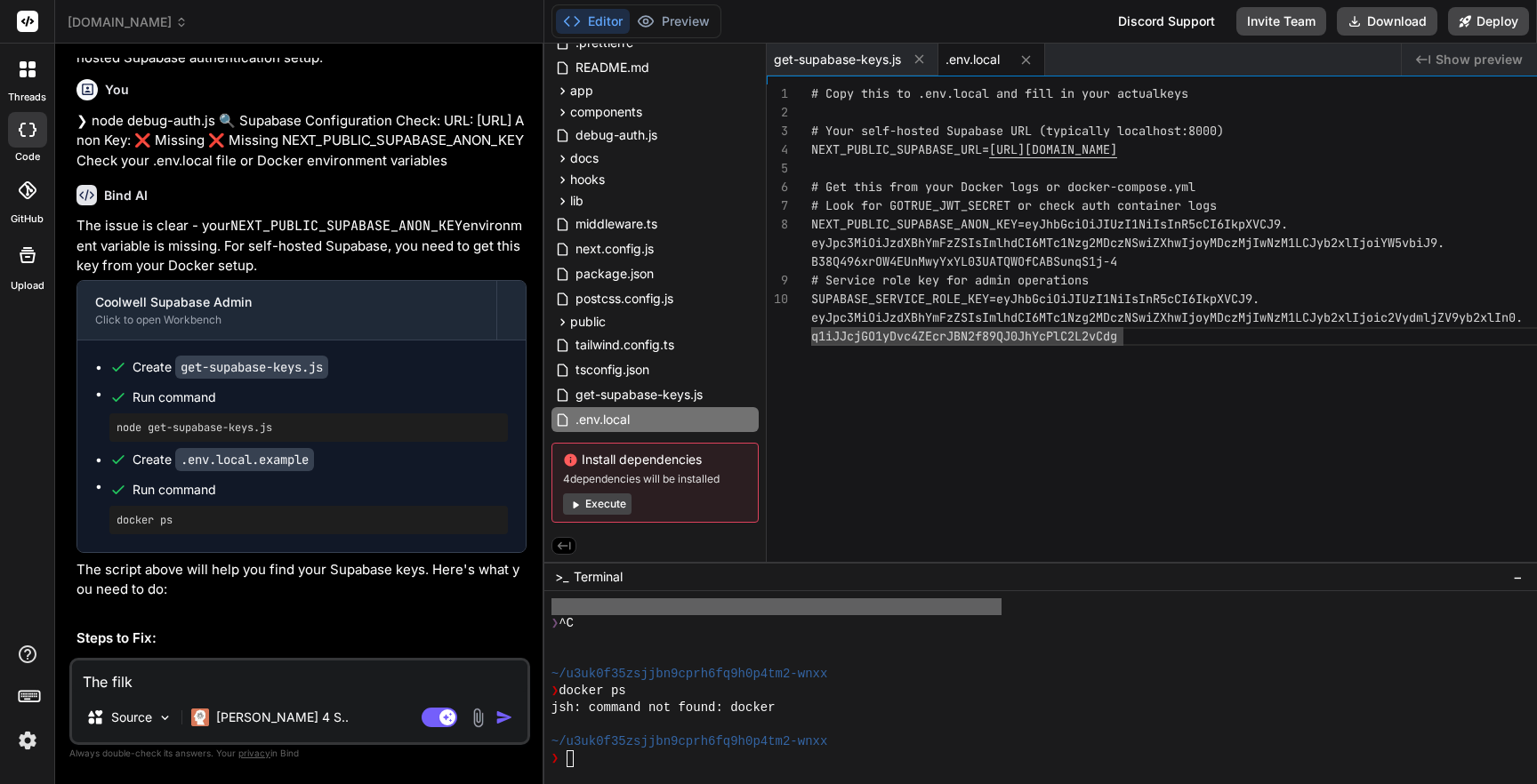
type textarea "x"
type textarea "The filw"
type textarea "x"
type textarea "The fil"
type textarea "x"
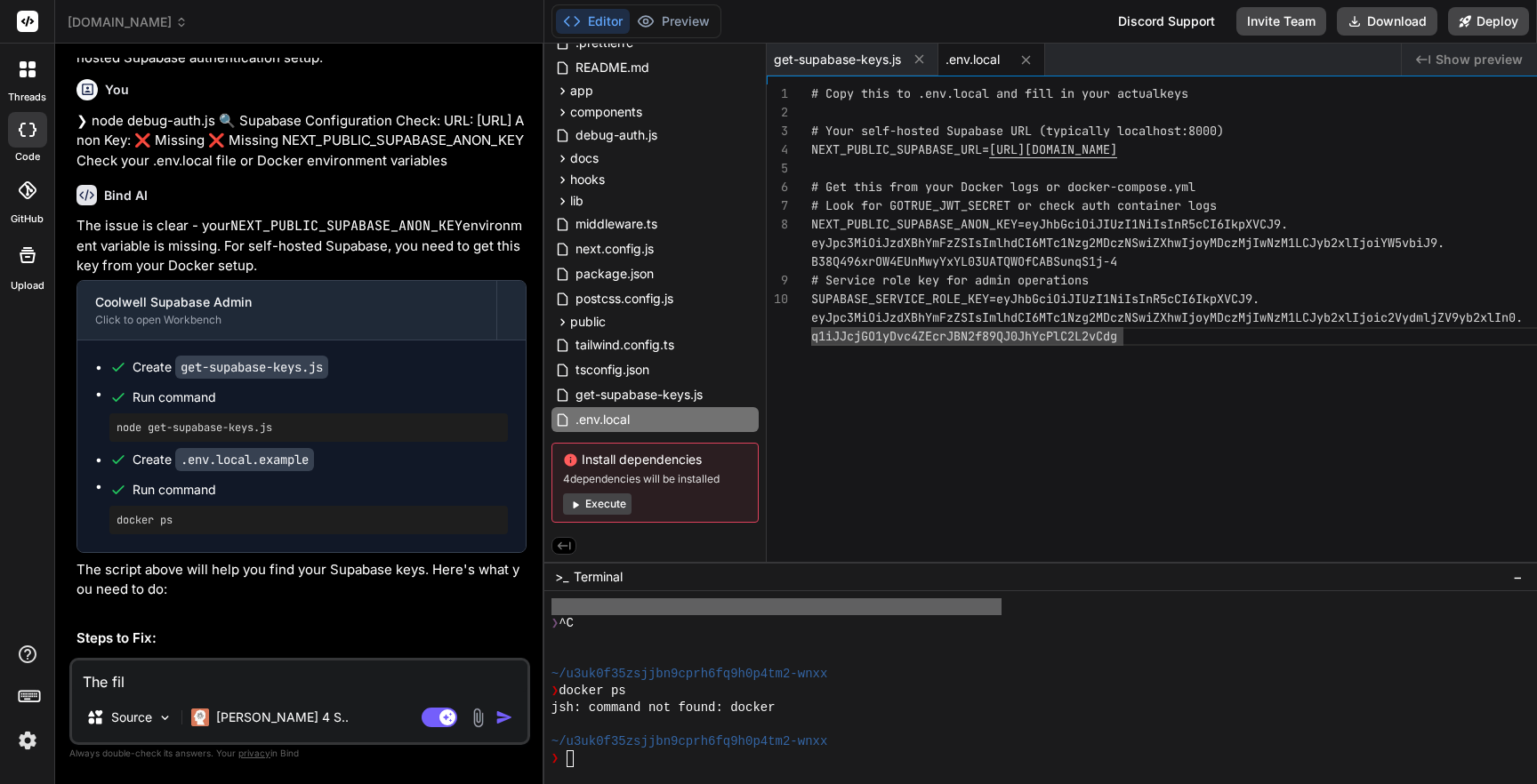
type textarea "The file"
type textarea "x"
type textarea "The file"
type textarea "x"
type textarea "The file w"
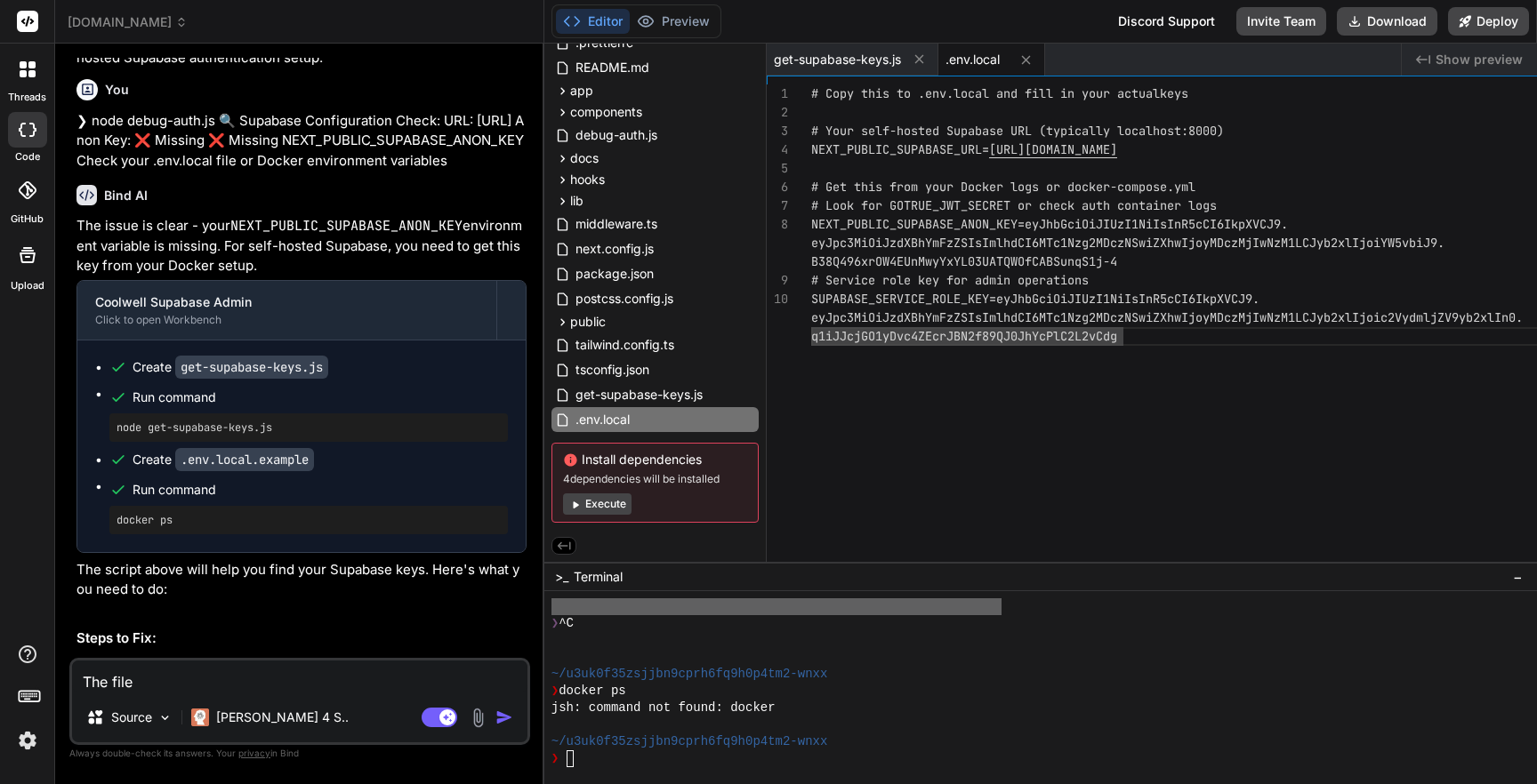
type textarea "x"
type textarea "The file wa"
type textarea "x"
type textarea "The file was"
type textarea "x"
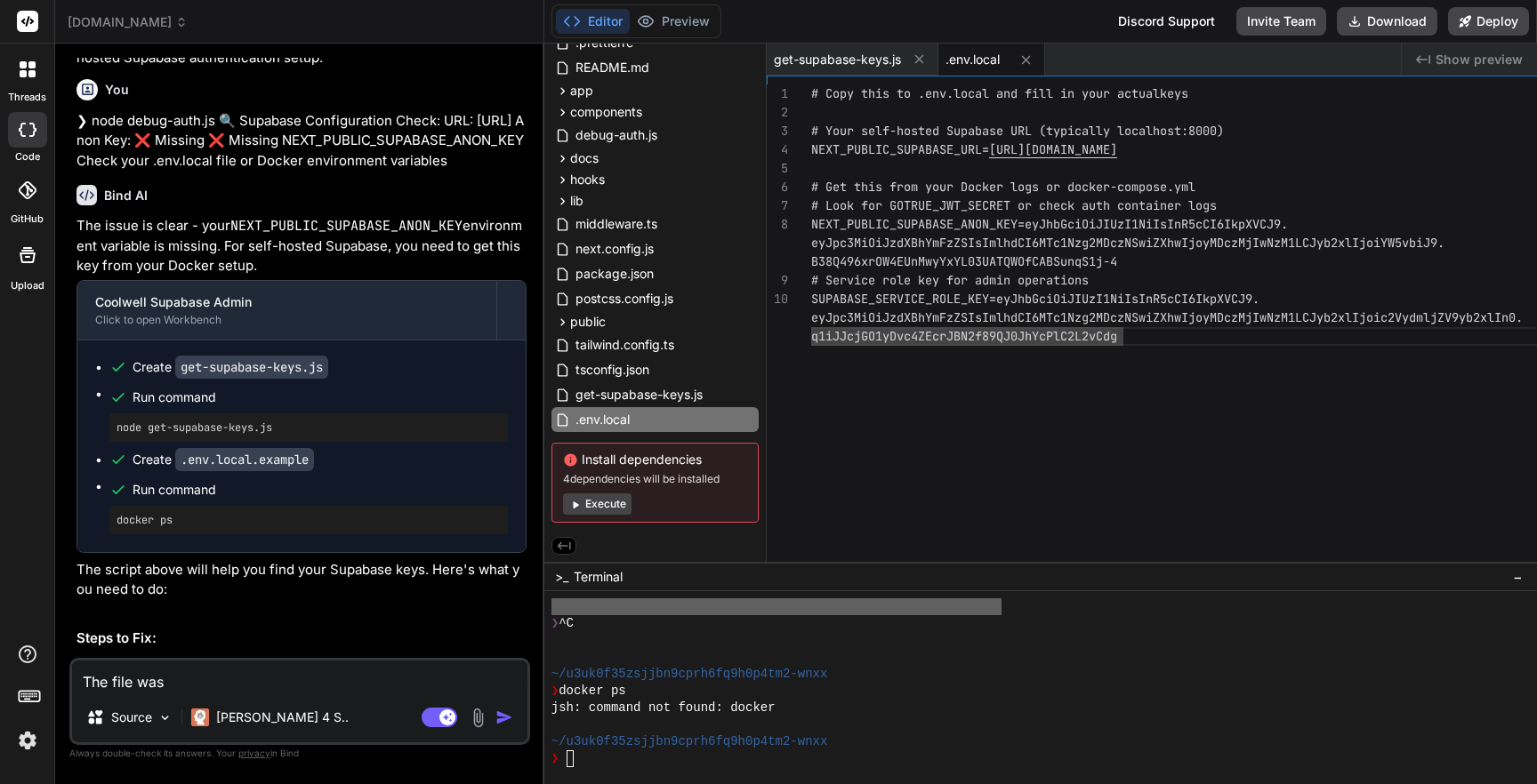
type textarea "The file was"
type textarea "x"
type textarea "The file was t"
type textarea "x"
type textarea "The file was th"
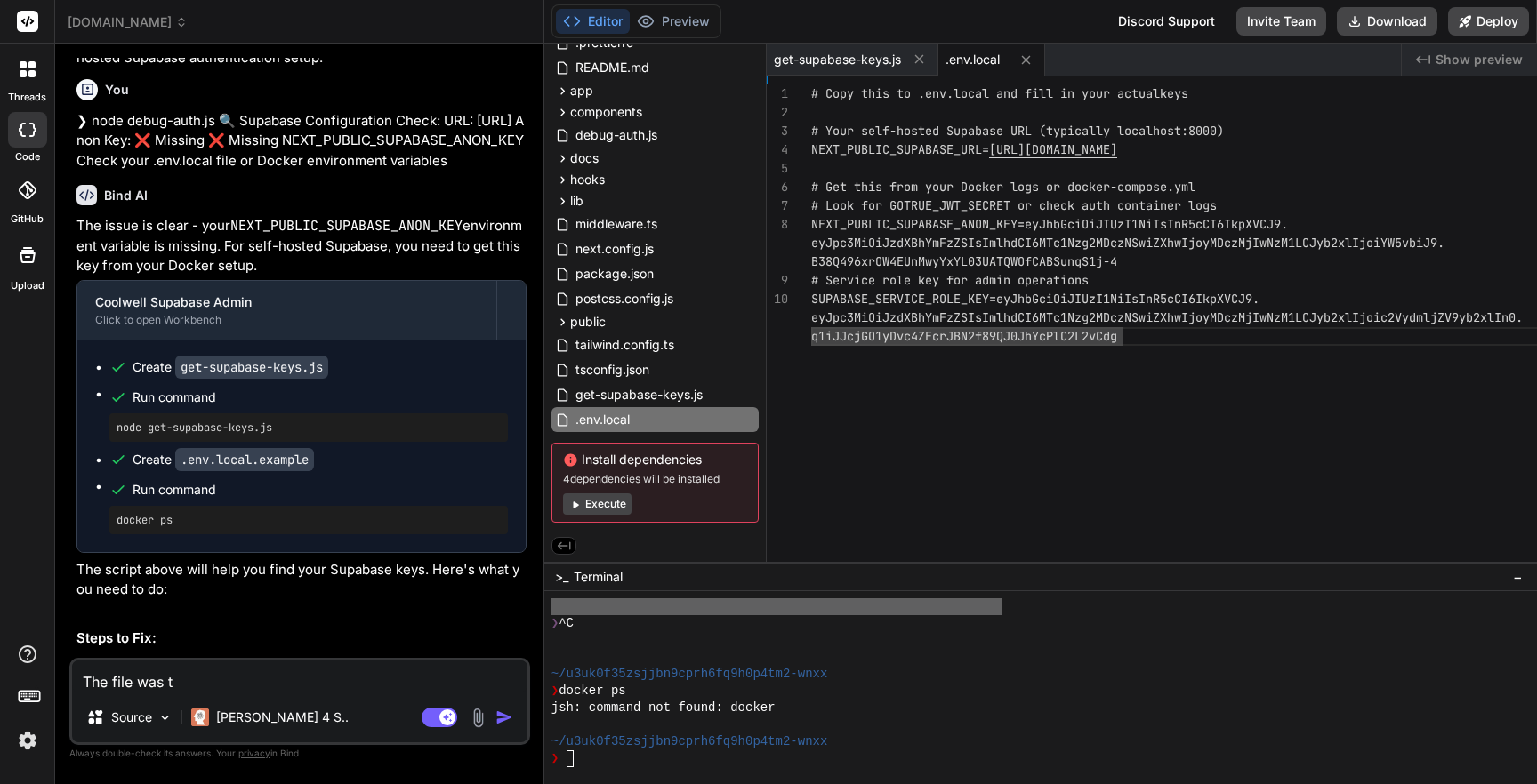
type textarea "x"
type textarea "The file was the"
type textarea "x"
type textarea "The file was ther"
type textarea "x"
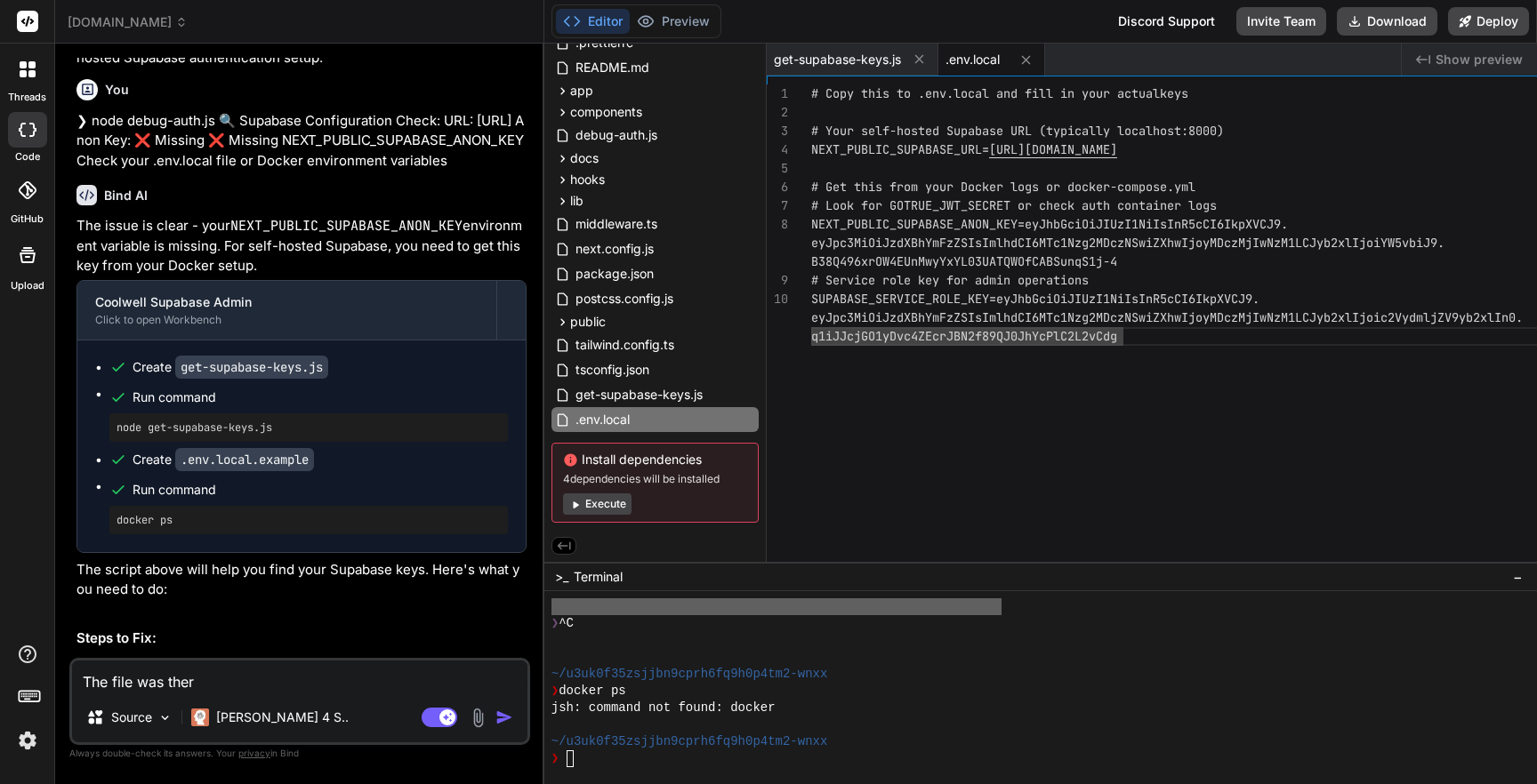
type textarea "The file was there"
type textarea "x"
type textarea "The file was there."
type textarea "x"
type textarea "The file was there."
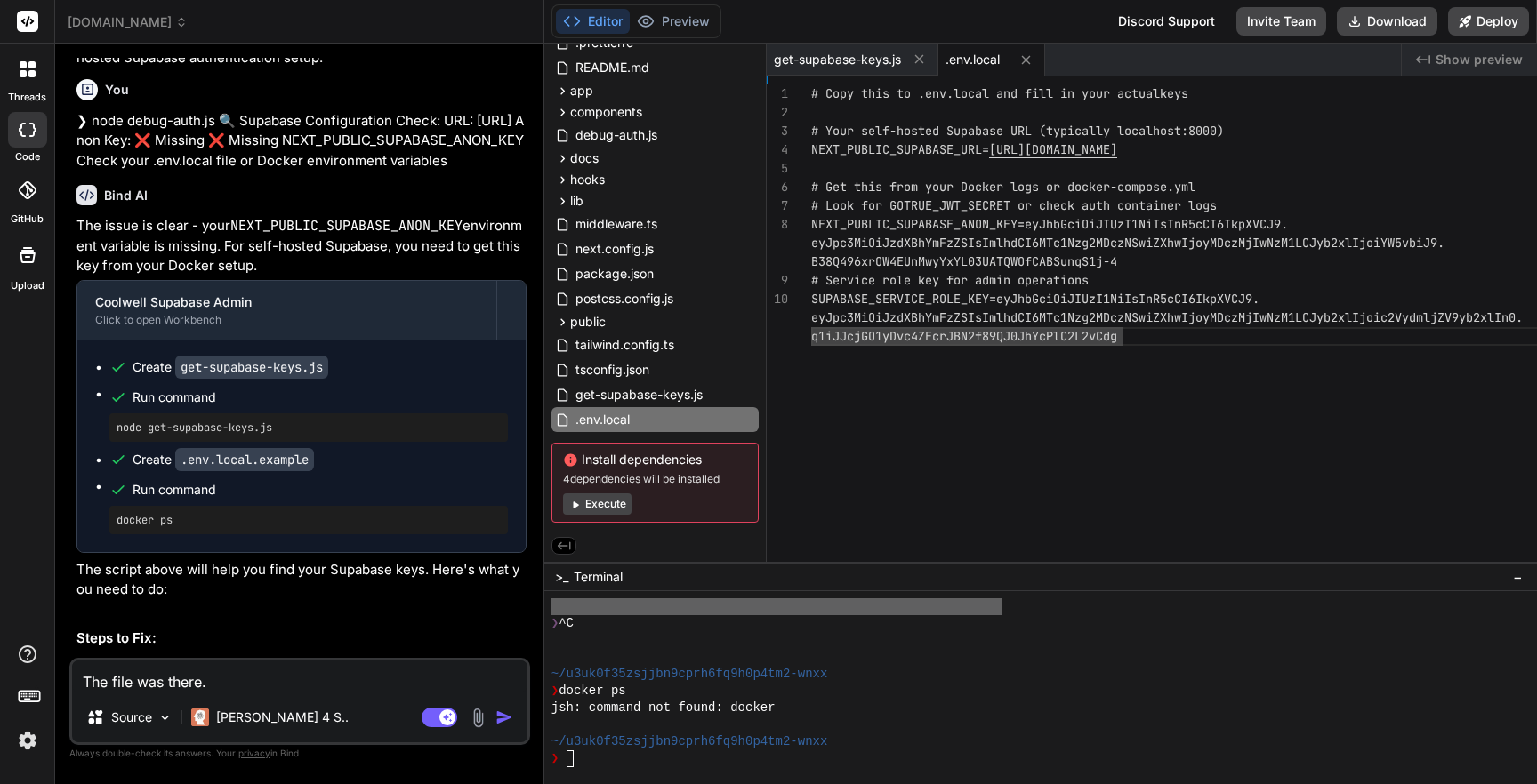
type textarea "x"
type textarea "The file was there. Y"
type textarea "x"
type textarea "The file was there. Yo"
type textarea "x"
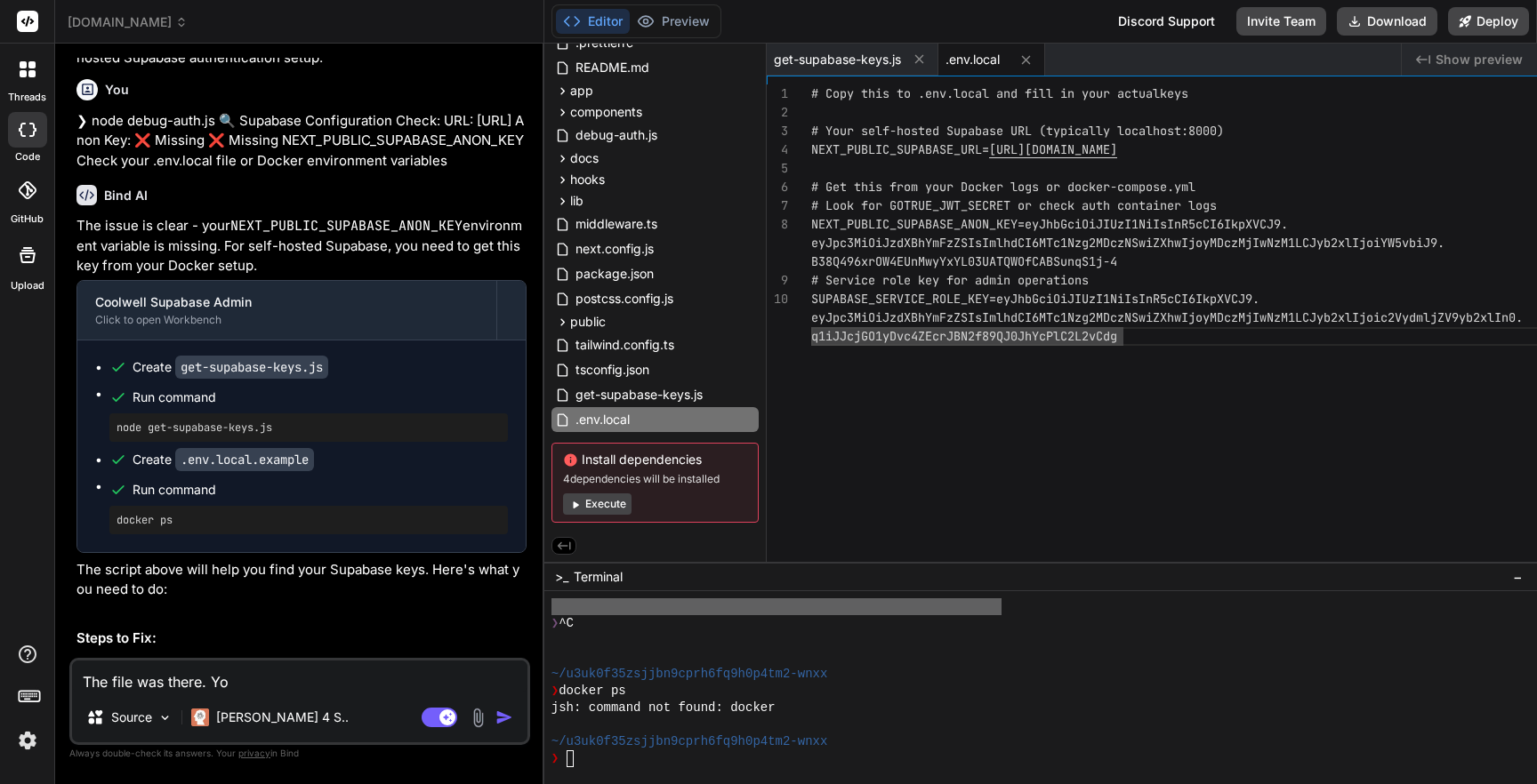
type textarea "The file was there. You"
type textarea "x"
type textarea "The file was there. You"
type textarea "x"
type textarea "The file was there. You d"
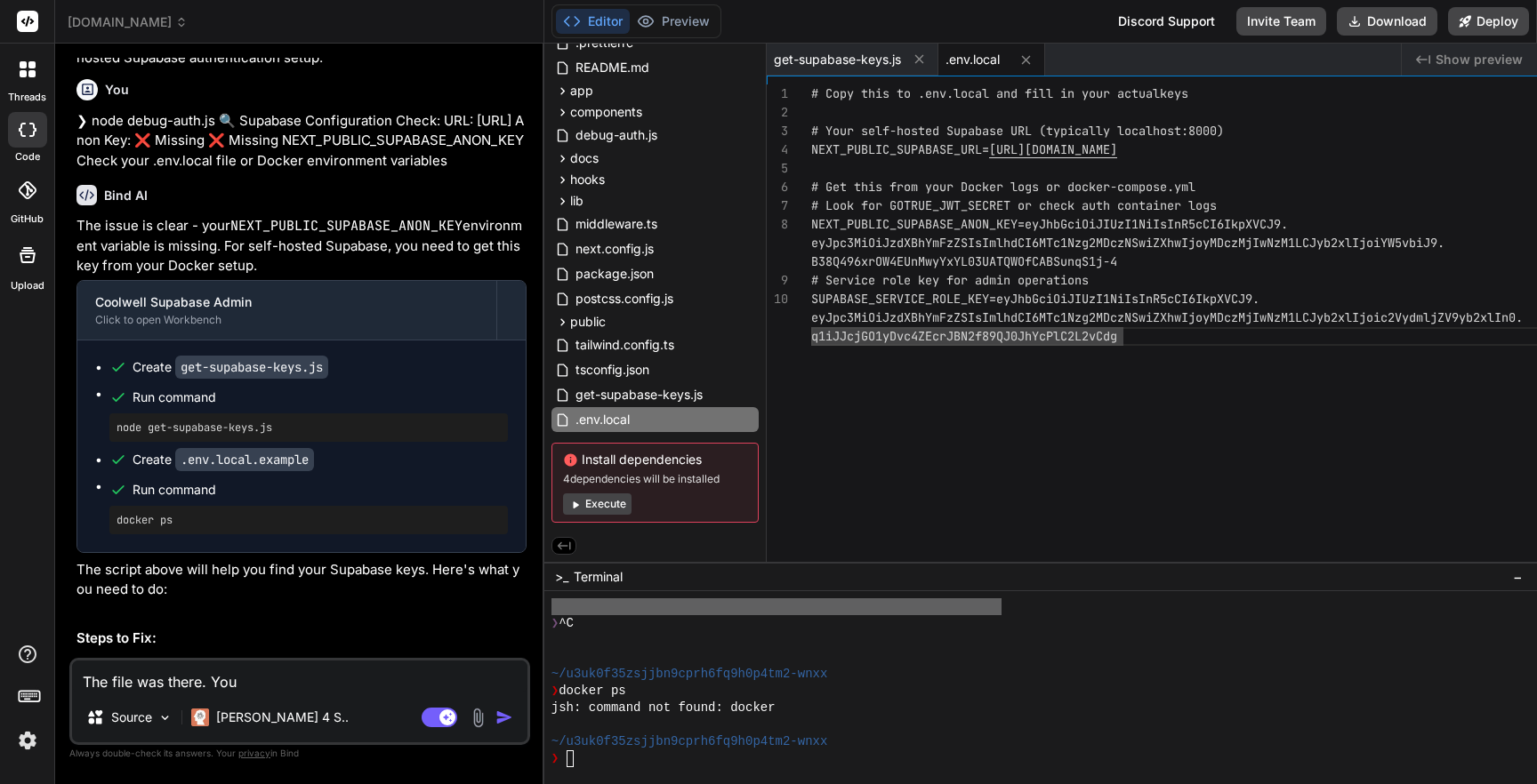
type textarea "x"
type textarea "The file was there. You de"
type textarea "x"
type textarea "The file was there. You del"
type textarea "x"
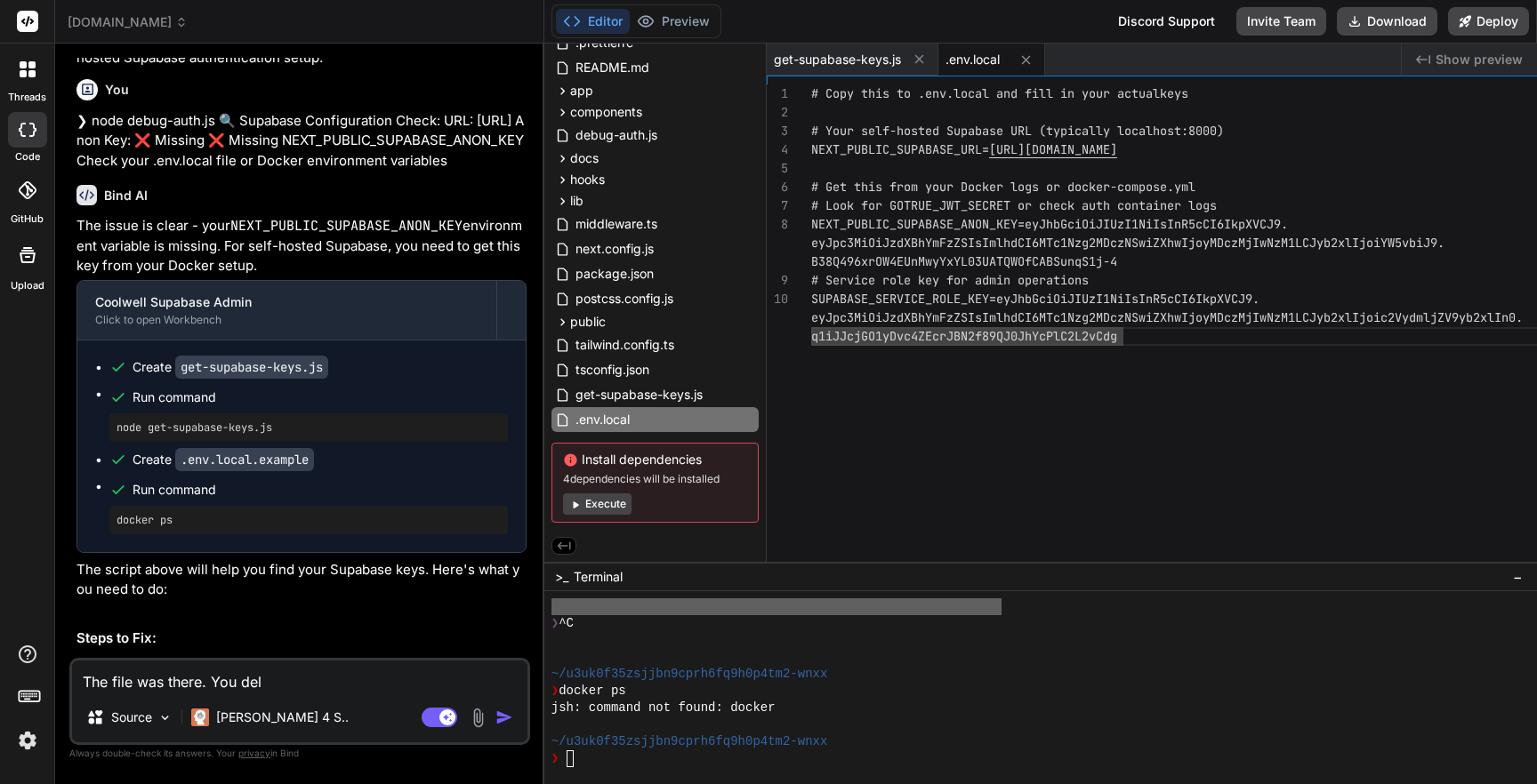
type textarea "The file was there. You dele"
type textarea "x"
type textarea "The file was there. You delet"
type textarea "x"
type textarea "The file was there. You delete"
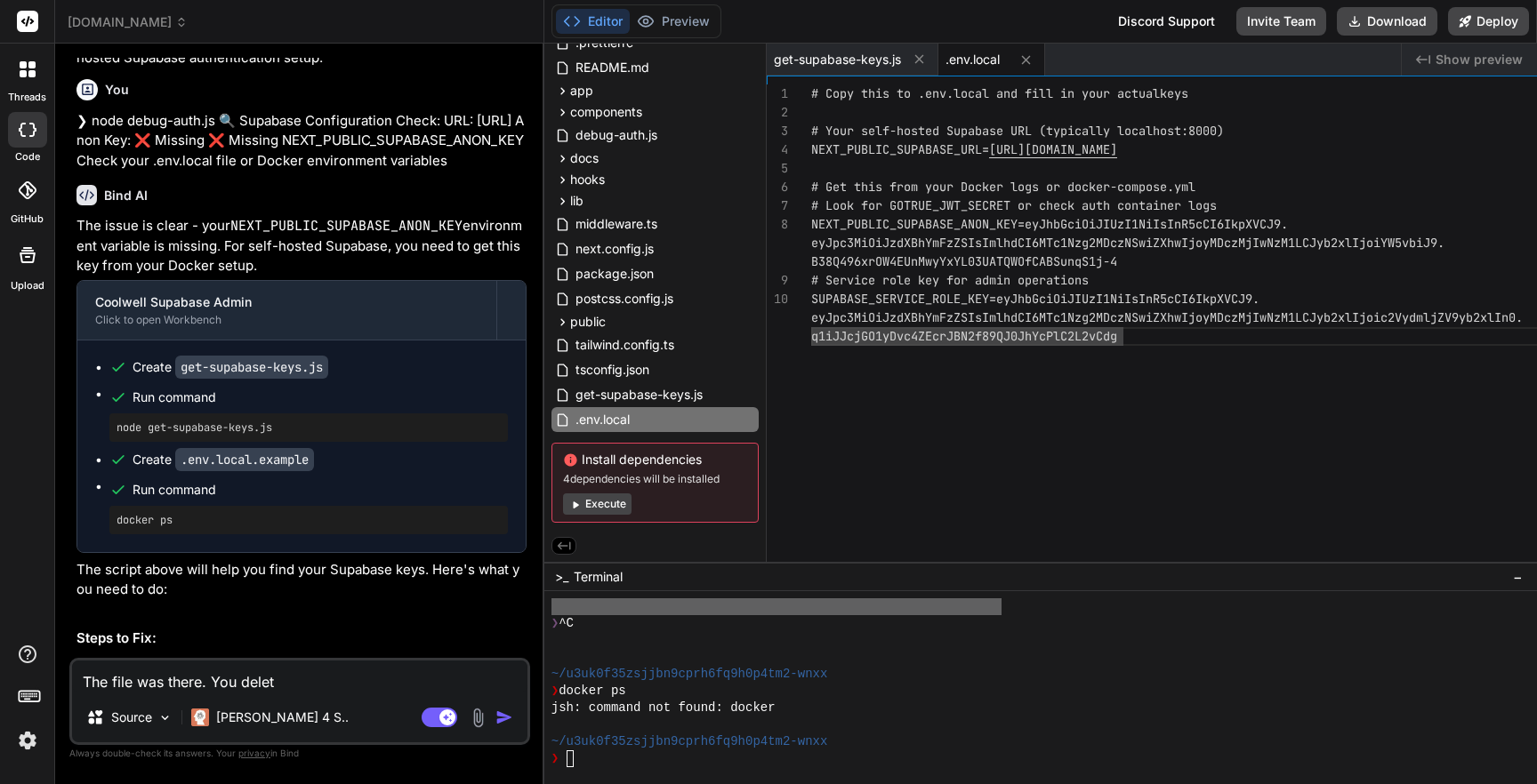
type textarea "x"
type textarea "The file was there. You deleted"
type textarea "x"
type textarea "The file was there. You deleted"
type textarea "x"
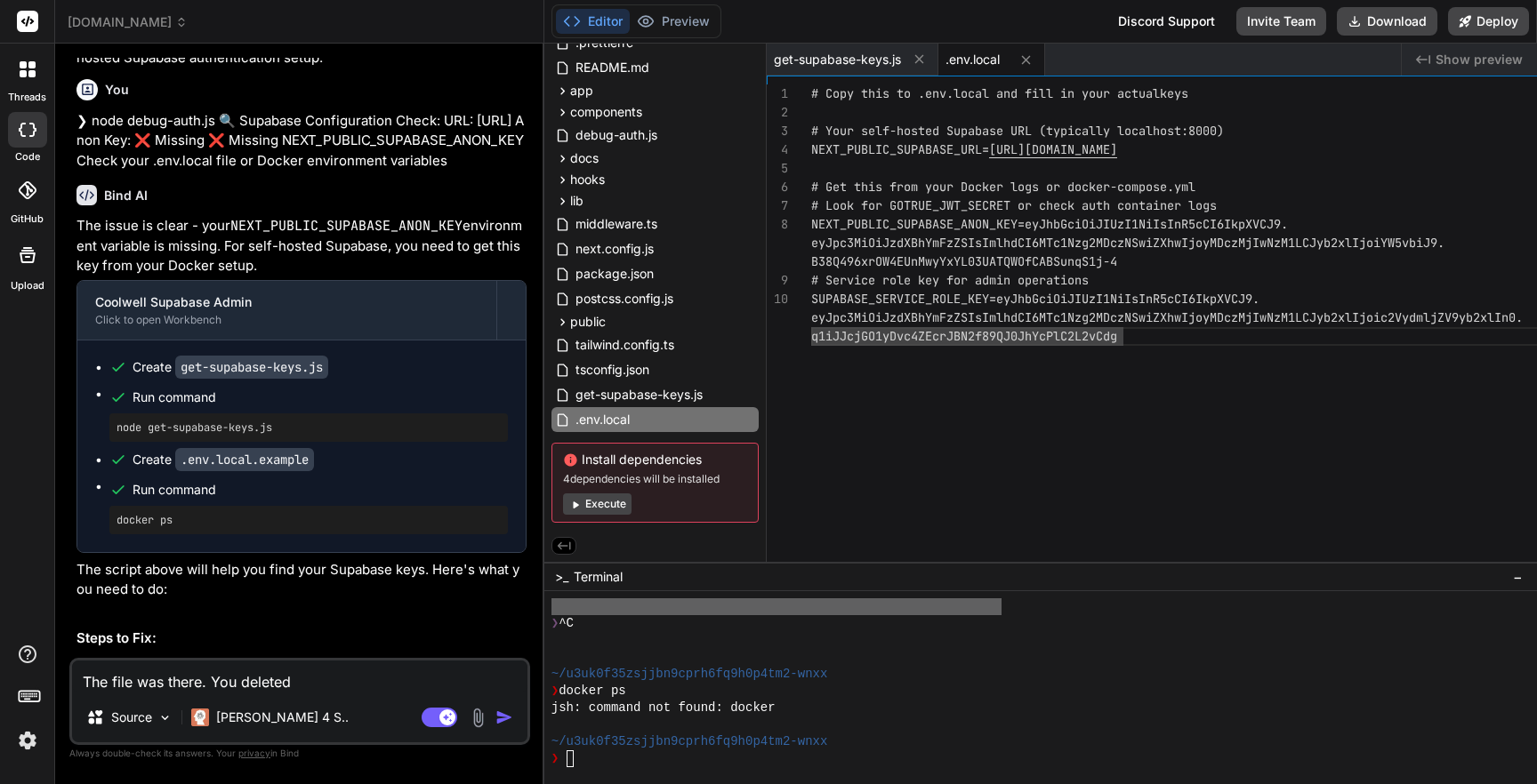
type textarea "The file was there. You deleted i"
type textarea "x"
type textarea "The file was there. You deleted it"
type textarea "x"
type textarea "The file was there. You deleted it."
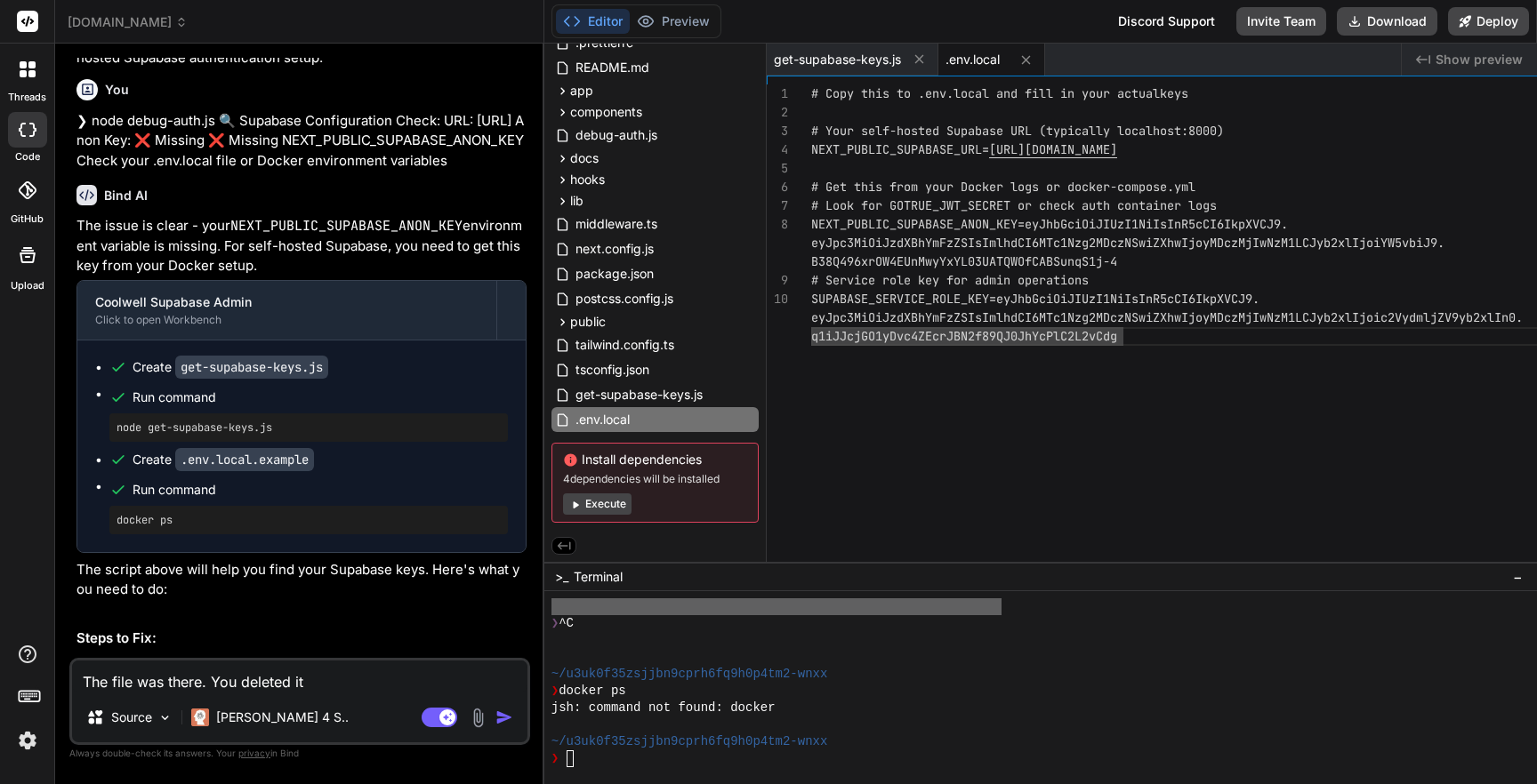
type textarea "x"
type textarea "The file was there. You deleted it."
type textarea "x"
type textarea "The file was there. You deleted it. T"
type textarea "x"
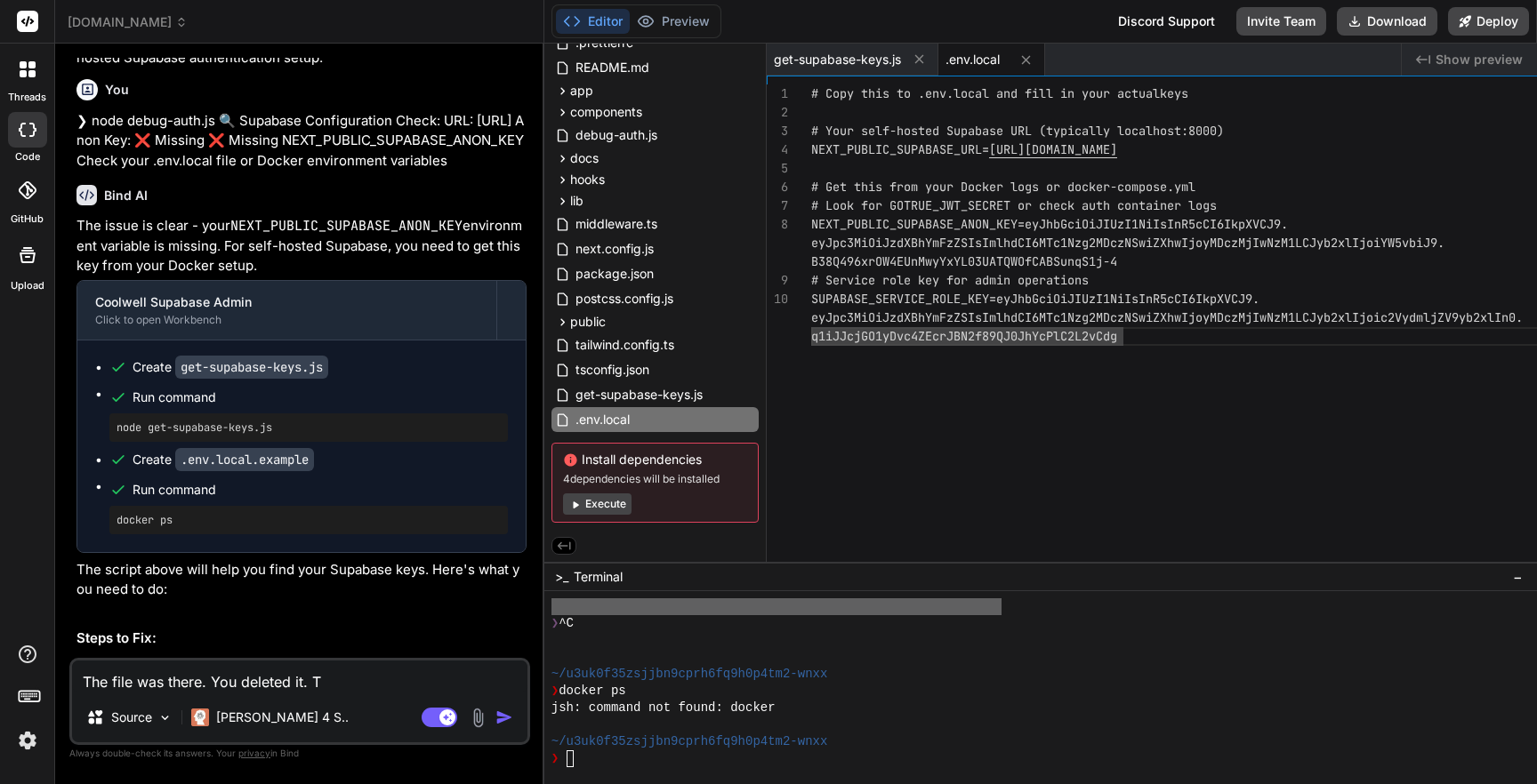
type textarea "The file was there. You deleted it. Tr"
type textarea "x"
type textarea "The file was there. You deleted it. Try"
type textarea "x"
type textarea "The file was there. You deleted it. Try"
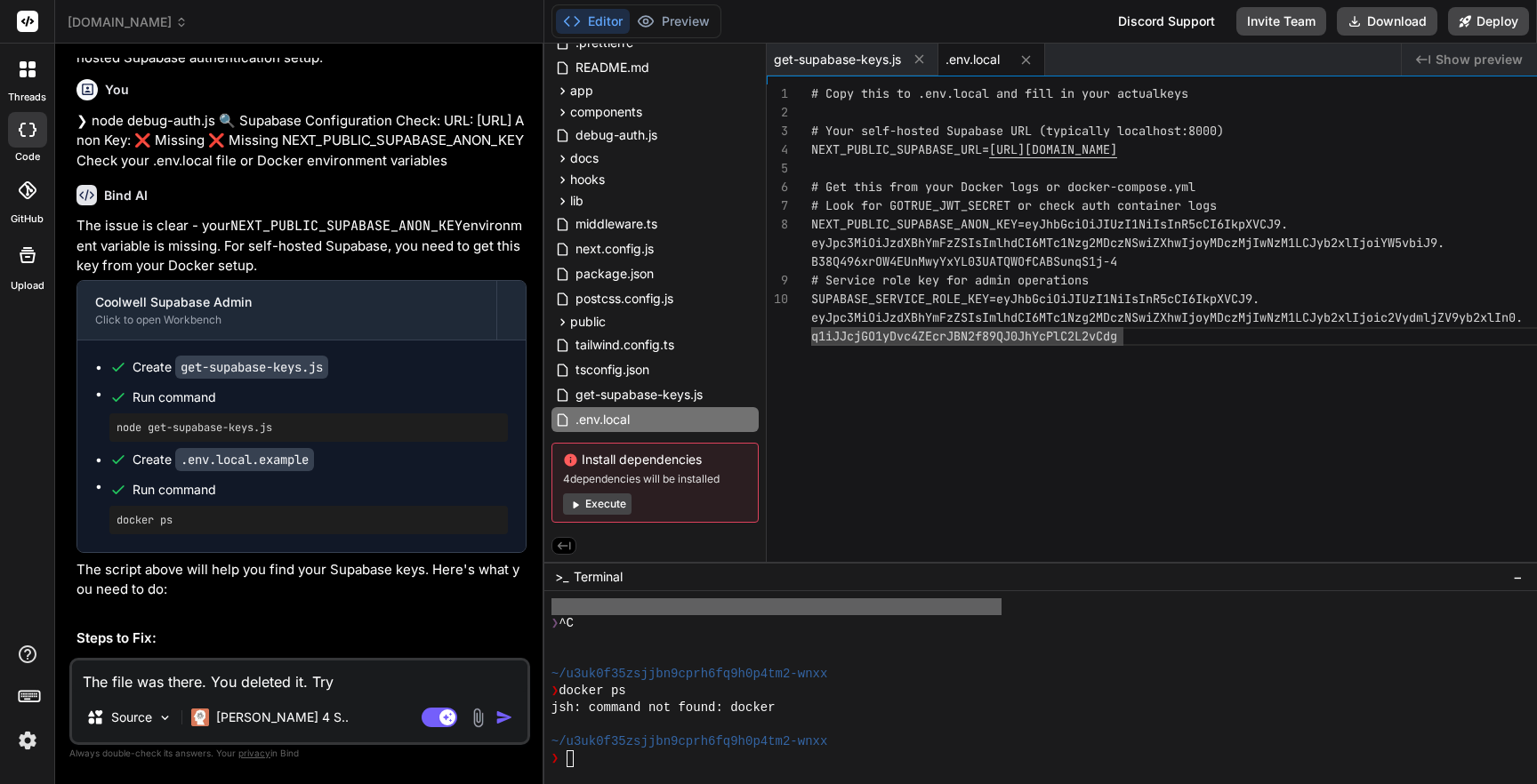
type textarea "x"
type textarea "The file was there. You deleted it. Try a"
type textarea "x"
type textarea "The file was there. You deleted it. Try ag"
type textarea "x"
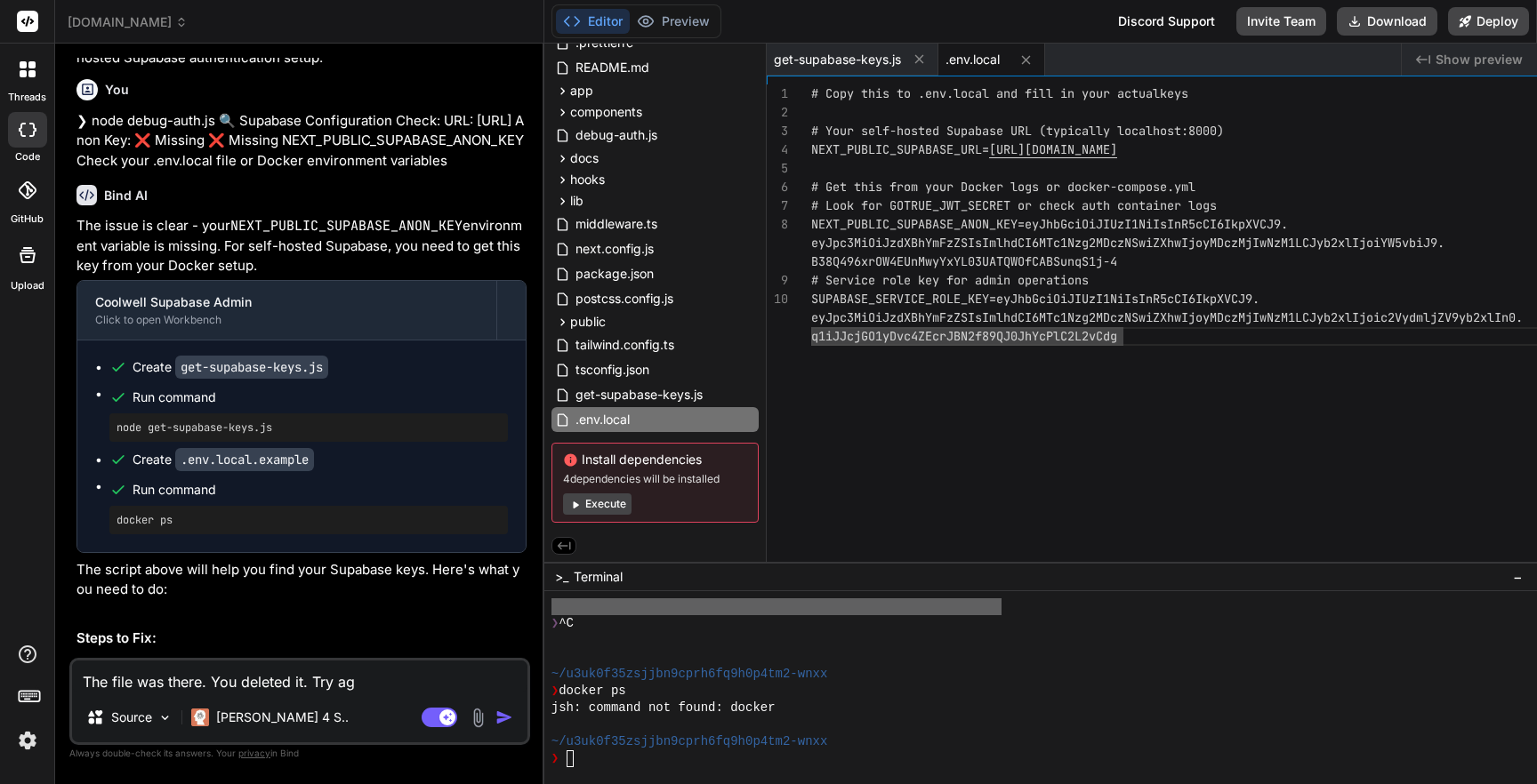
type textarea "The file was there. You deleted it. Try aga"
type textarea "x"
type textarea "The file was there. You deleted it. Try agai"
type textarea "x"
type textarea "The file was there. You deleted it. Try again"
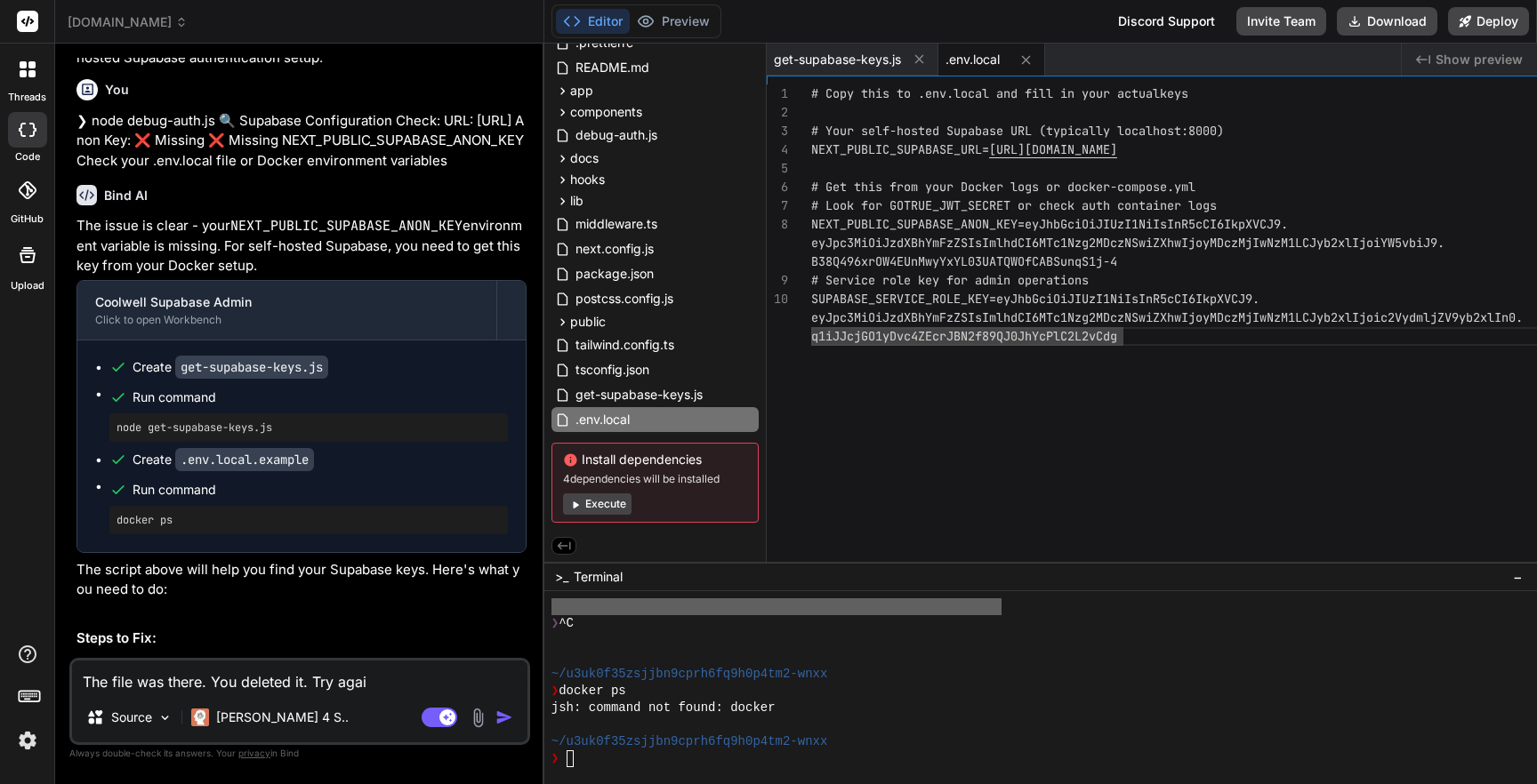
type textarea "x"
type textarea "The file was there. You deleted it. Try again."
type textarea "x"
type textarea "The file was there. You deleted it. Try again."
type textarea "x"
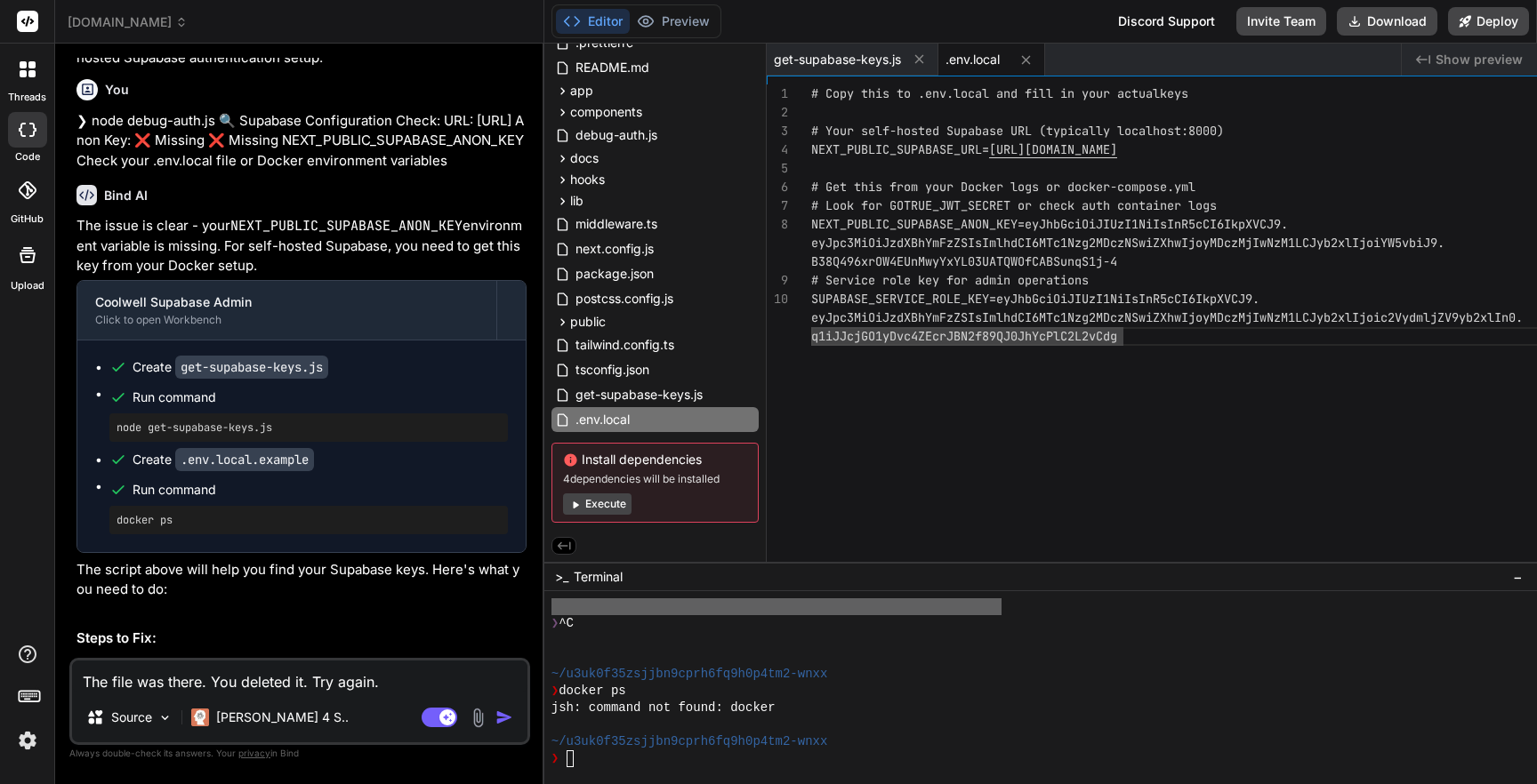
type textarea "The file was there. You deleted it. Try again. I"
type textarea "x"
type textarea "The file was there. You deleted it. Try again. I"
type textarea "x"
type textarea "The file was there. You deleted it. Try again. I h"
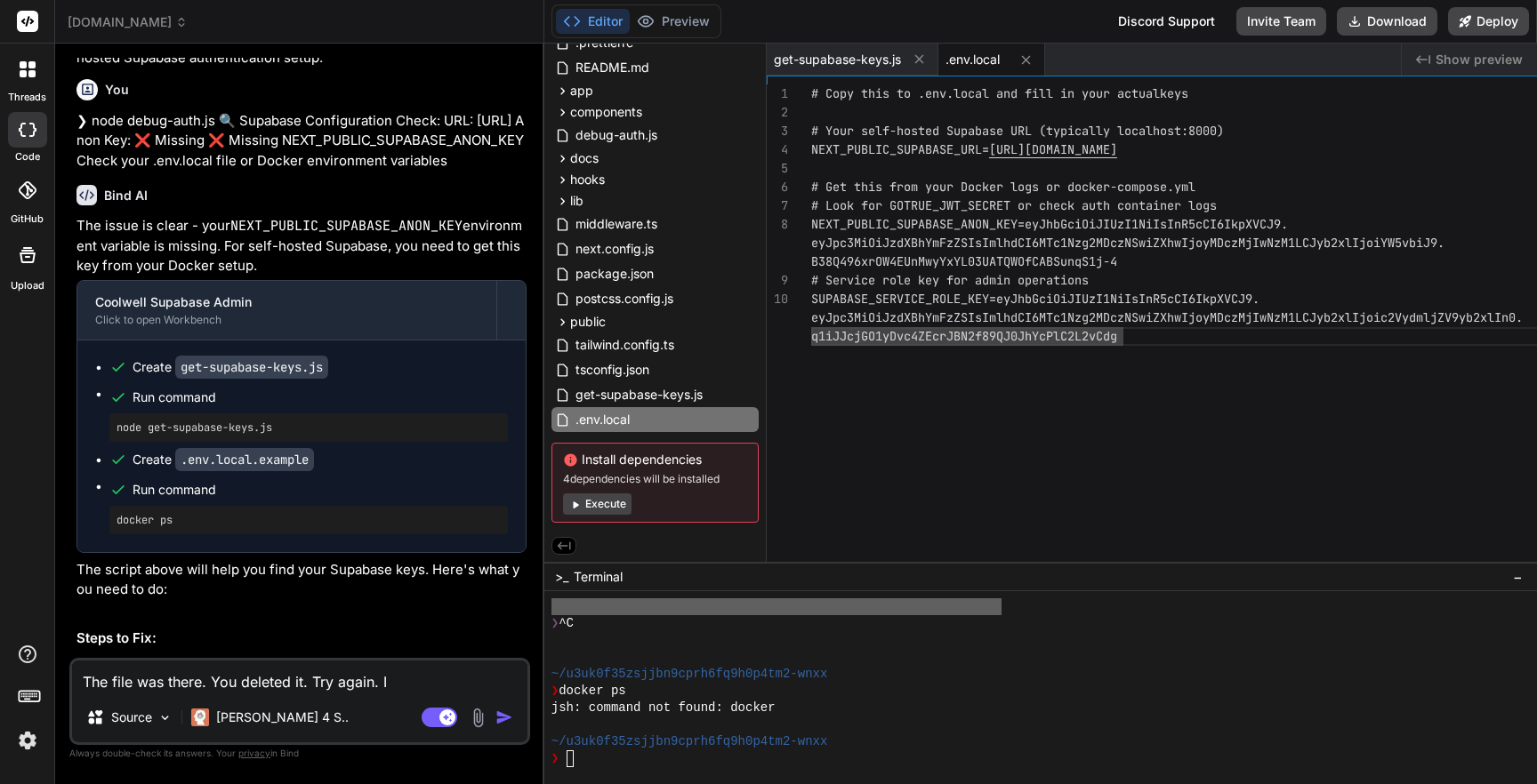
type textarea "x"
type textarea "The file was there. You deleted it. Try again. I ha"
type textarea "x"
type textarea "The file was there. You deleted it. Try again. I hav"
type textarea "x"
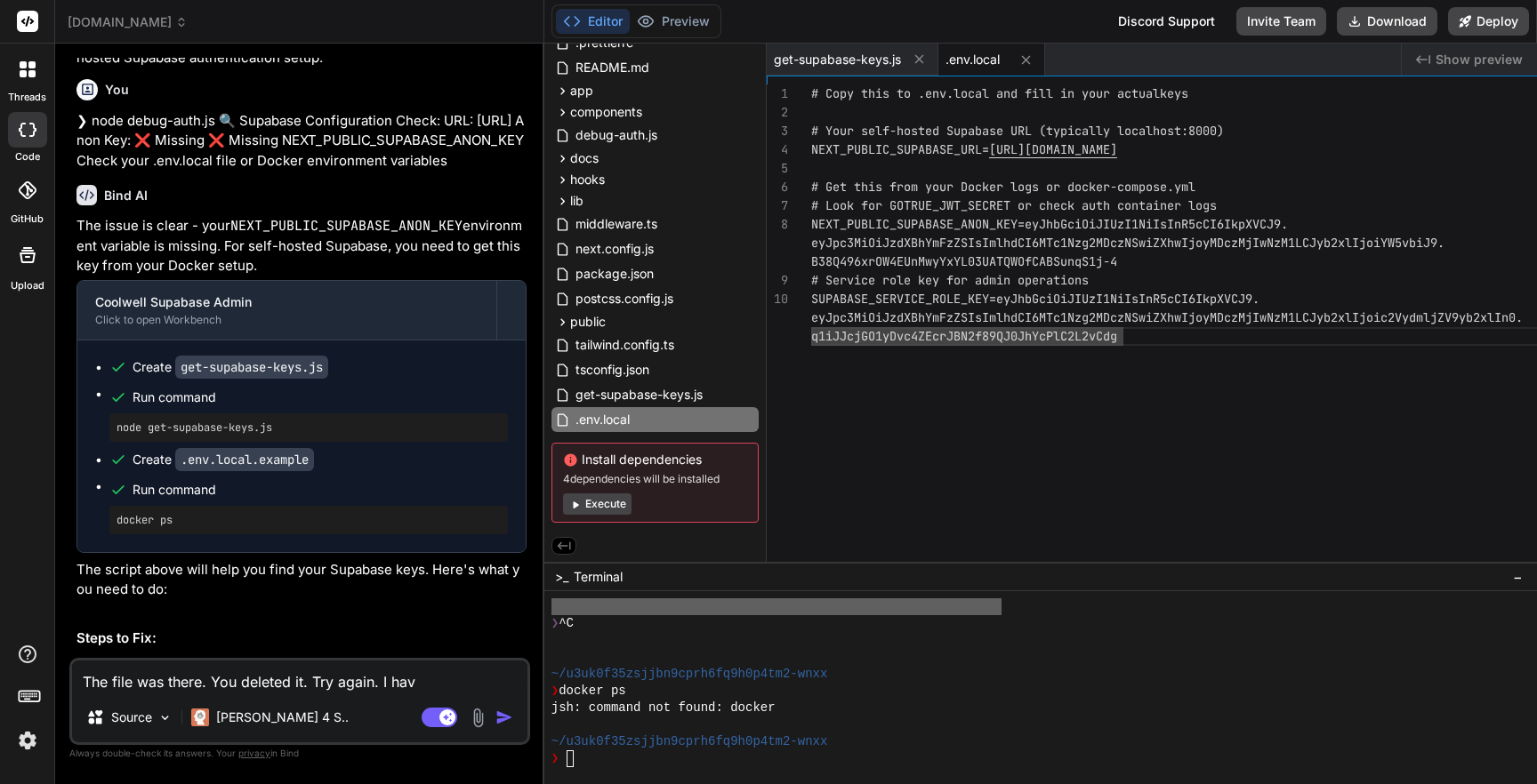
type textarea "The file was there. You deleted it. Try again. I have"
type textarea "x"
type textarea "The file was there. You deleted it. Try again. I have"
type textarea "x"
type textarea "The file was there. You deleted it. Try again. I have r"
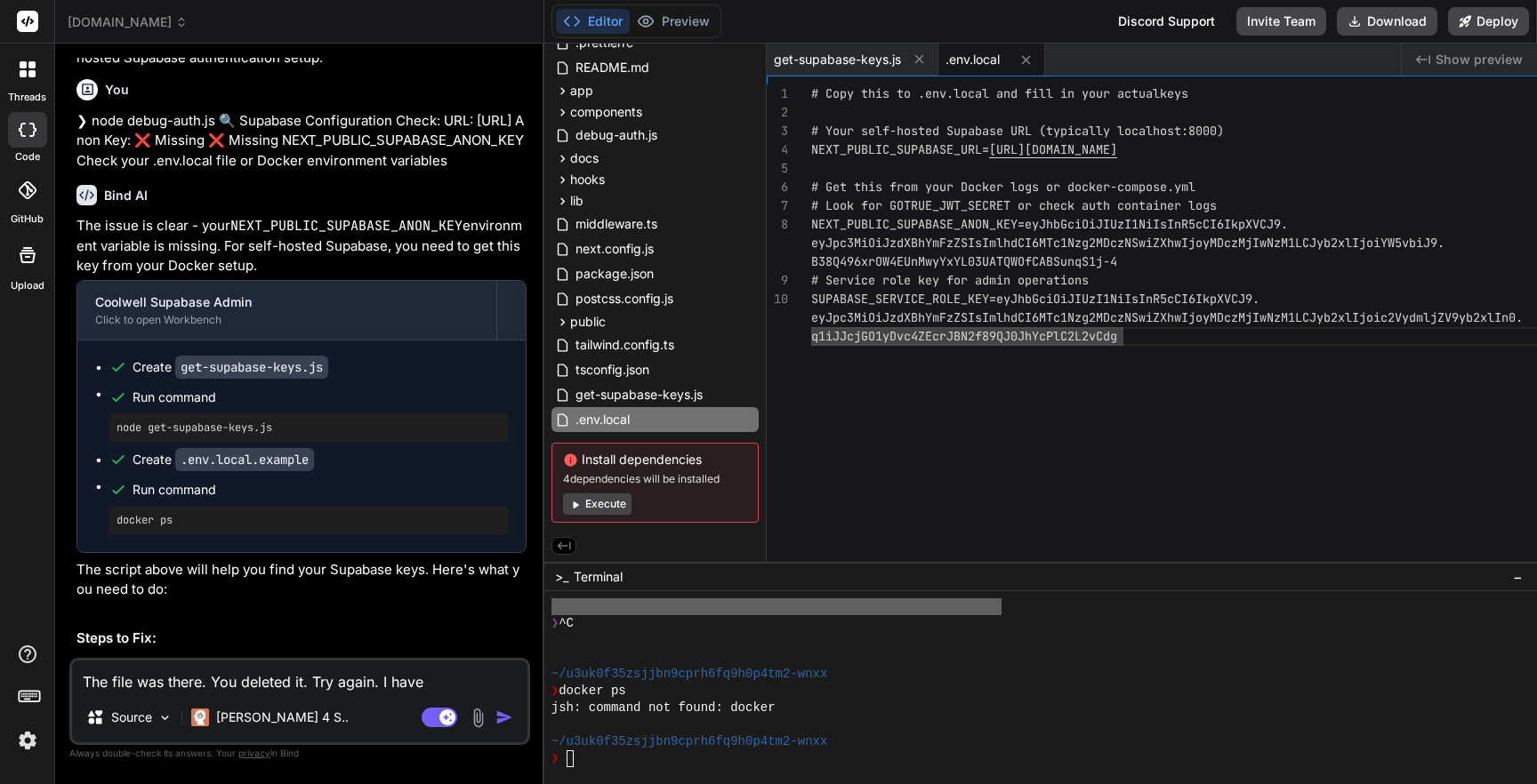
type textarea "x"
type textarea "The file was there. You deleted it. Try again. I have re"
type textarea "x"
type textarea "The file was there. You deleted it. Try again. I have rec"
type textarea "x"
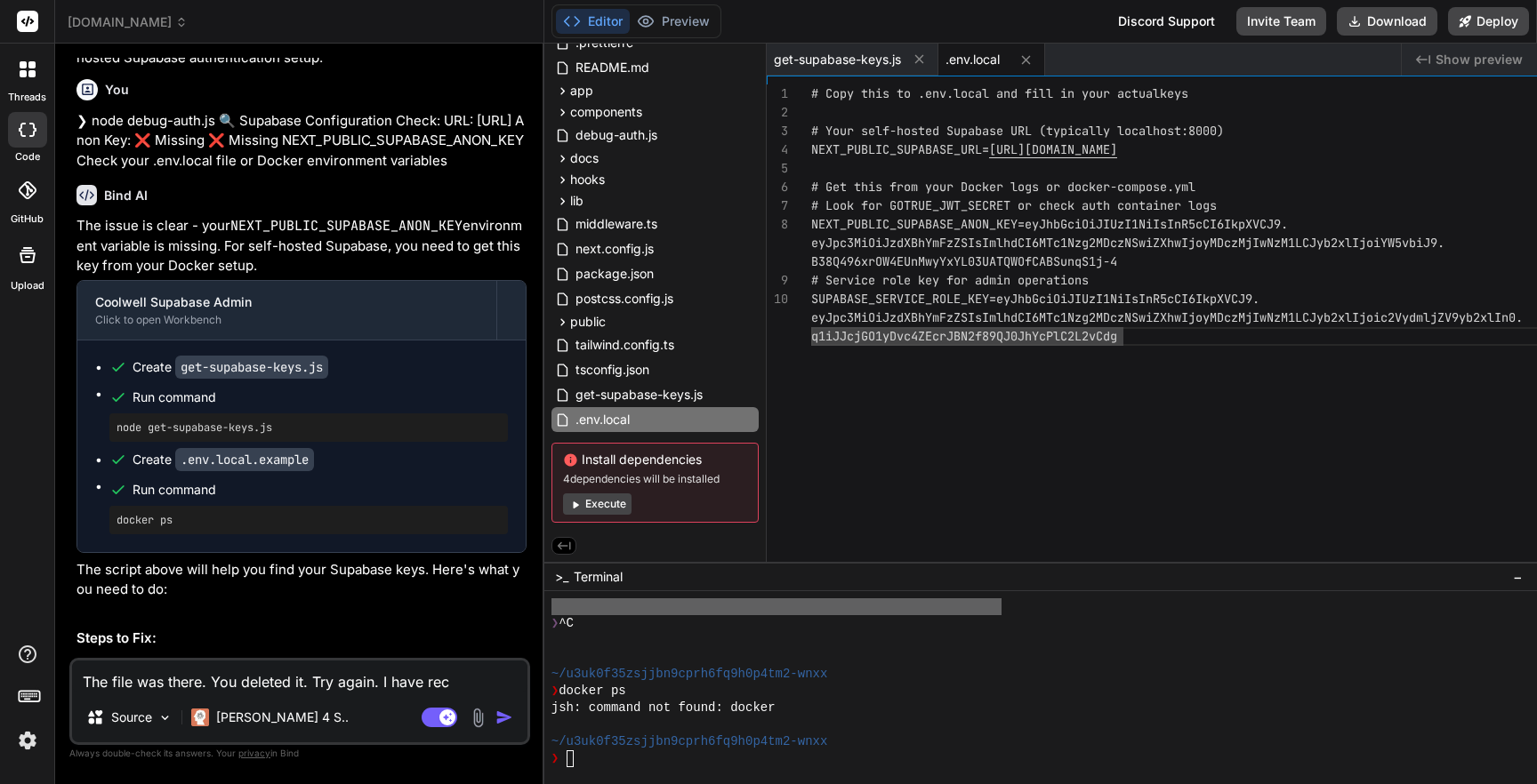
type textarea "The file was there. You deleted it. Try again. I have recr"
type textarea "x"
type textarea "The file was there. You deleted it. Try again. I have recre"
type textarea "x"
type textarea "The file was there. You deleted it. Try again. I have recrea"
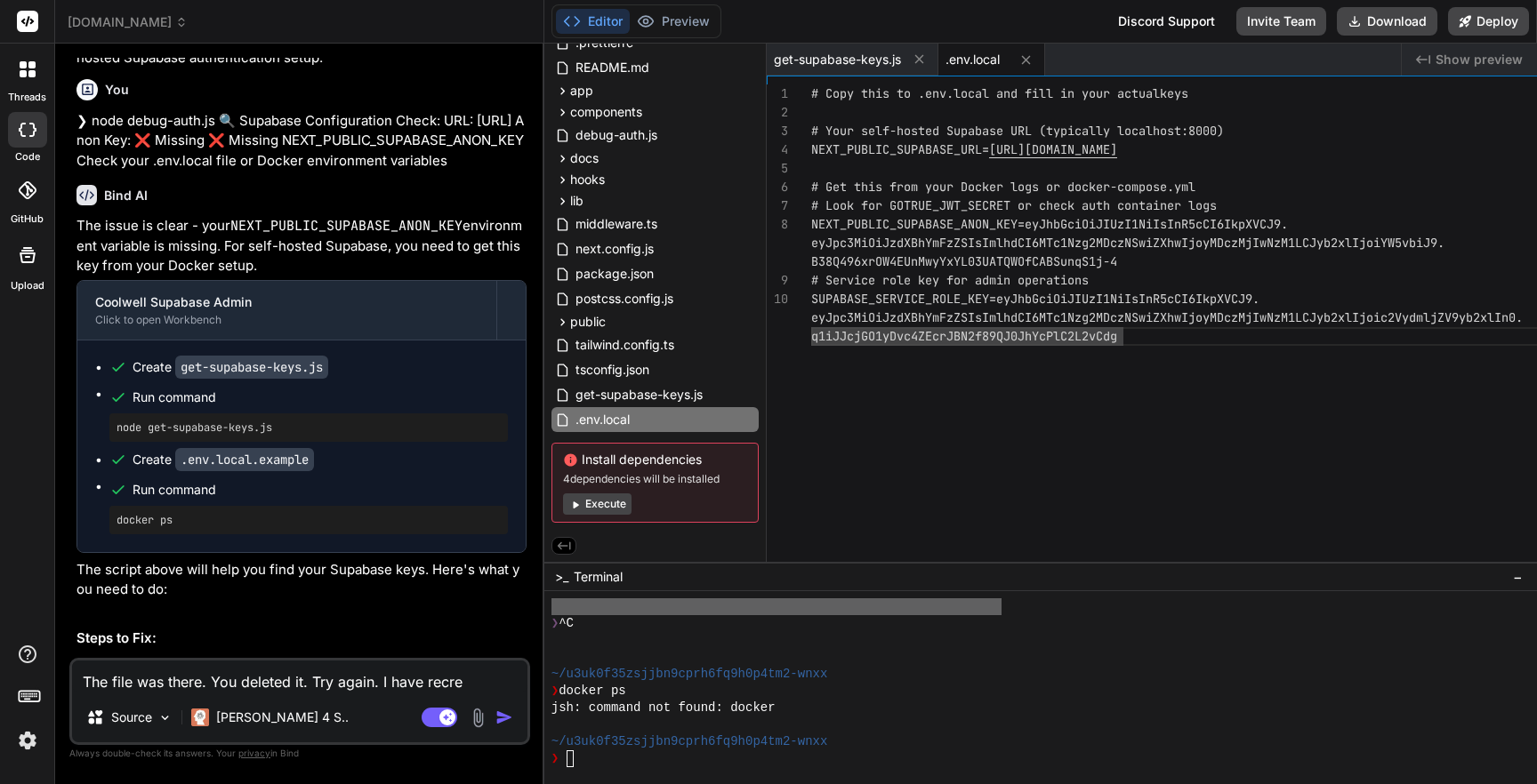
type textarea "x"
type textarea "The file was there. You deleted it. Try again. I have recreat"
type textarea "x"
type textarea "The file was there. You deleted it. Try again. I have recreate"
type textarea "x"
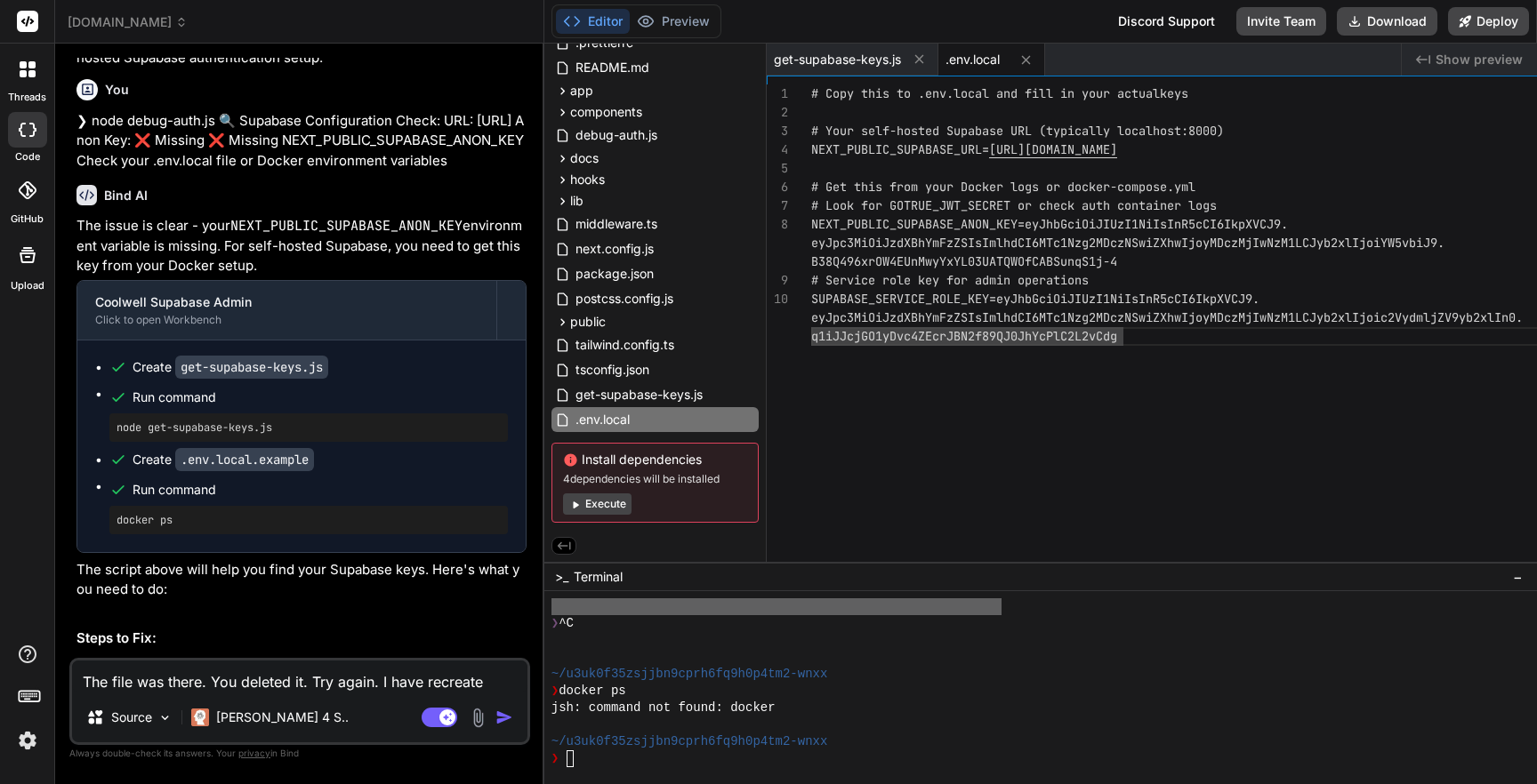
type textarea "The file was there. You deleted it. Try again. I have recreated"
type textarea "x"
type textarea "The file was there. You deleted it. Try again. I have recreated"
type textarea "x"
type textarea "The file was there. You deleted it. Try again. I have recreated i"
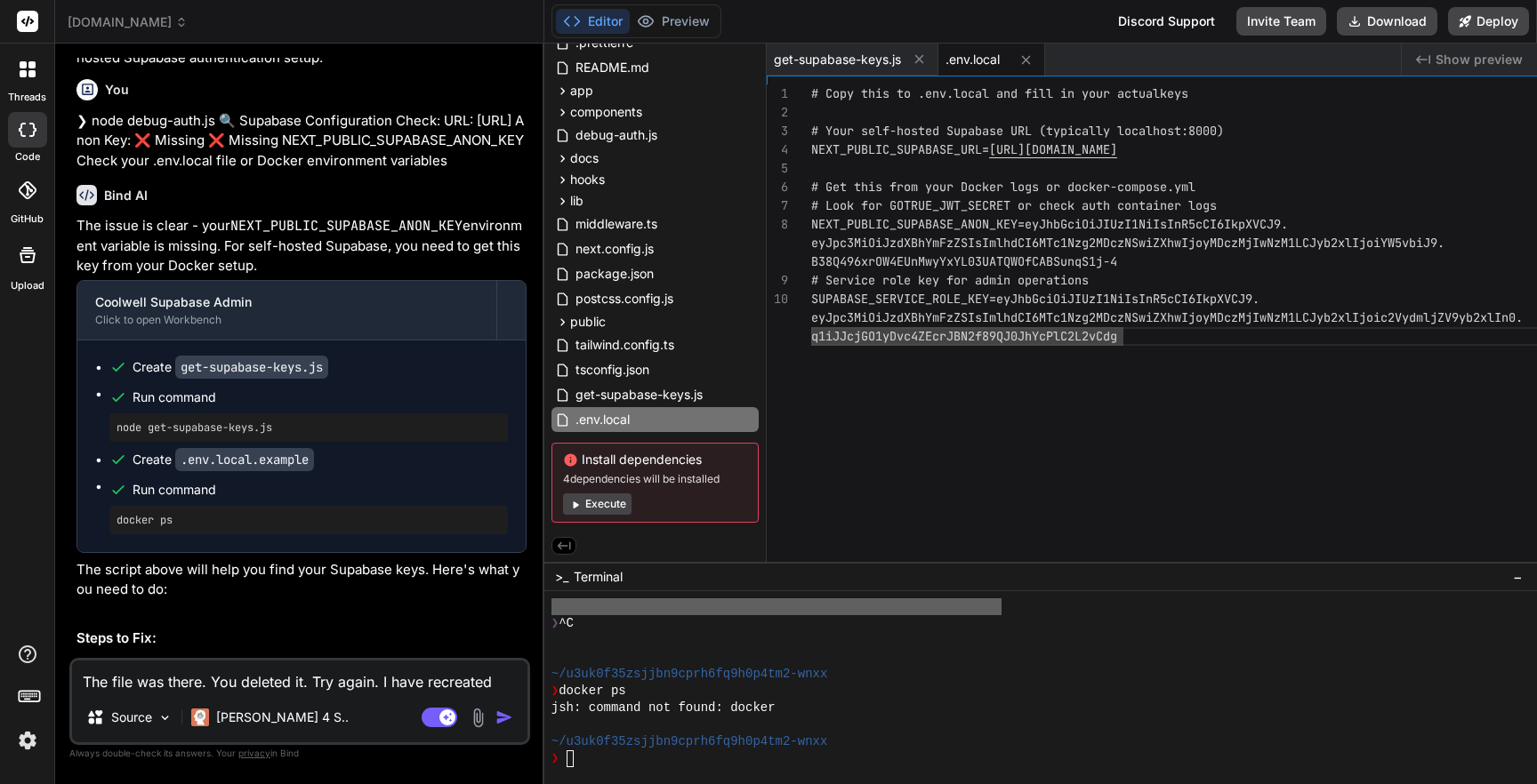
type textarea "x"
type textarea "The file was there. You deleted it. Try again. I have recreated it"
type textarea "x"
type textarea "The file was there. You deleted it. Try again. I have recreated it."
type textarea "x"
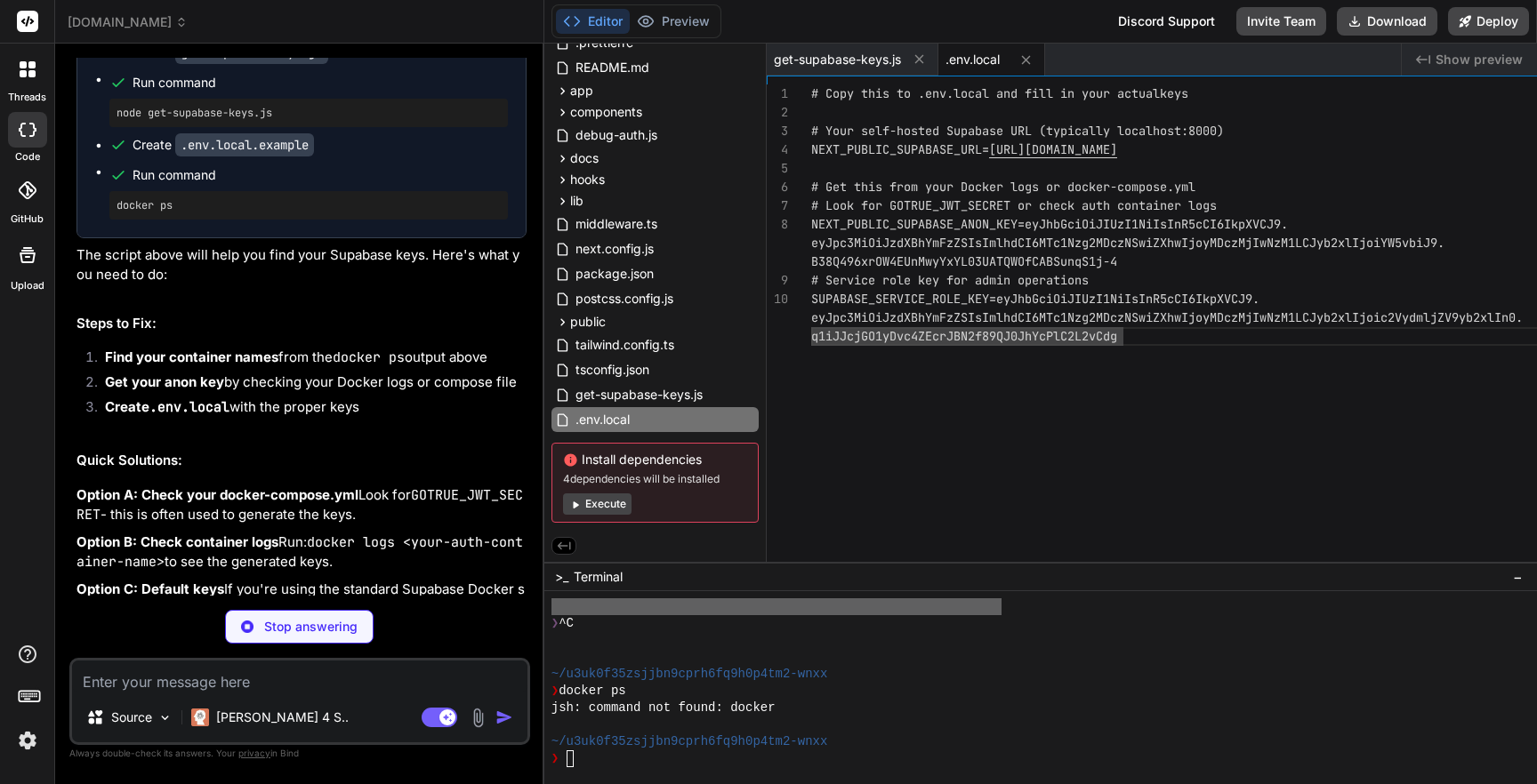
scroll to position [5502, 0]
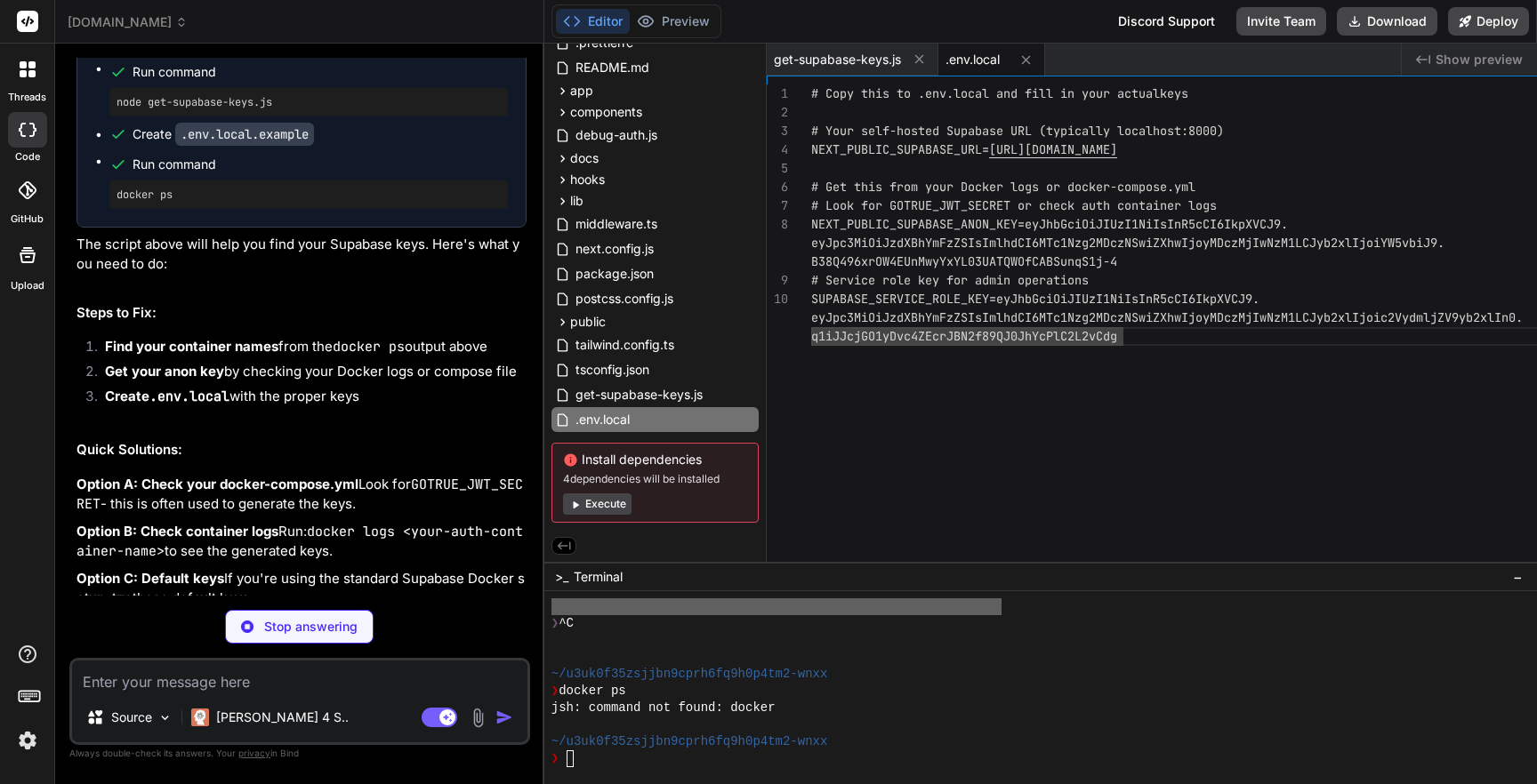
type textarea "x"
type textarea "</div> ) }"
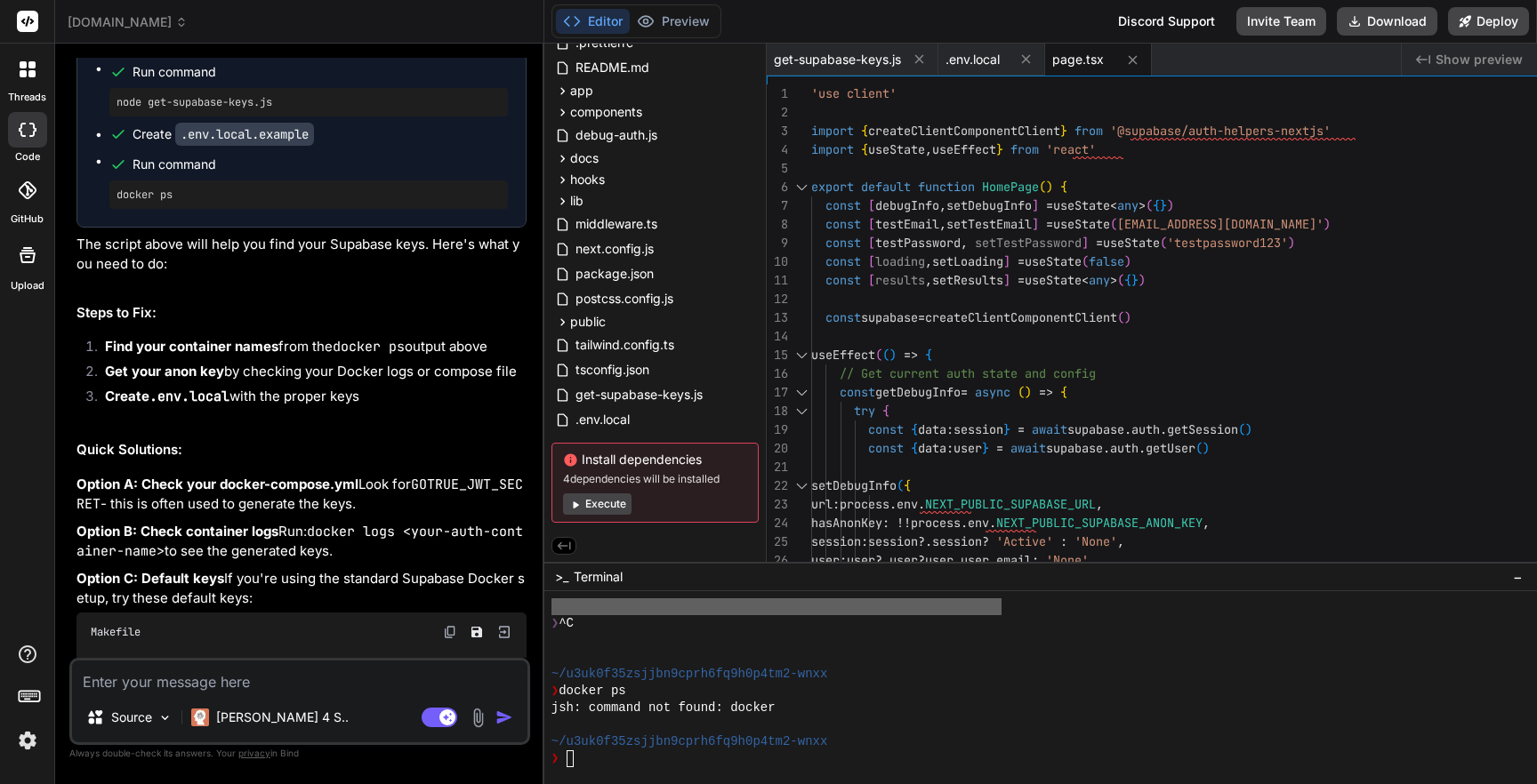
scroll to position [5530, 0]
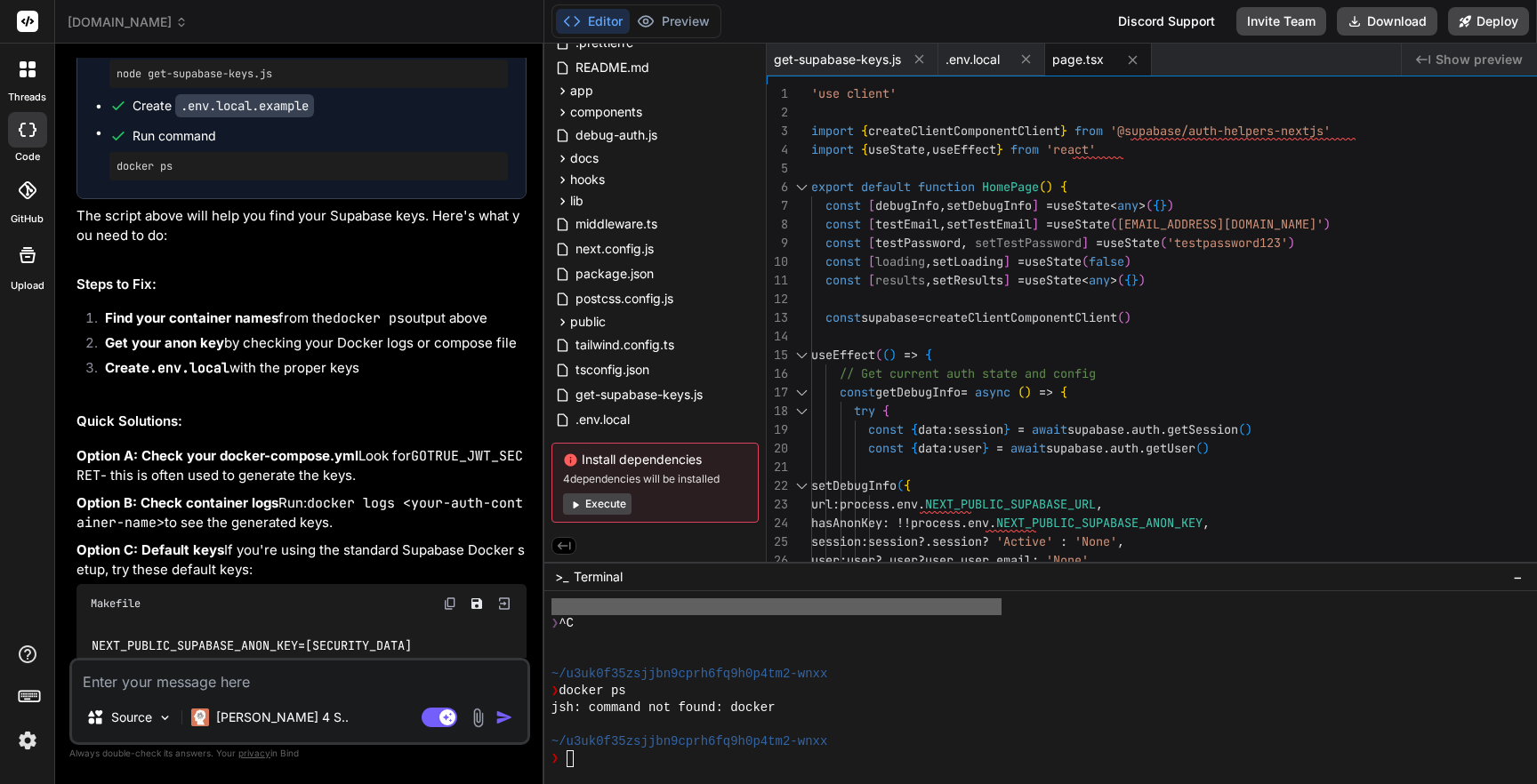
click at [860, 693] on div "❯ docker ps" at bounding box center [1031, 692] width 960 height 17
click at [801, 764] on div "❯" at bounding box center [1031, 759] width 960 height 17
type textarea "x"
click at [379, 679] on textarea at bounding box center [300, 676] width 455 height 32
type textarea "C"
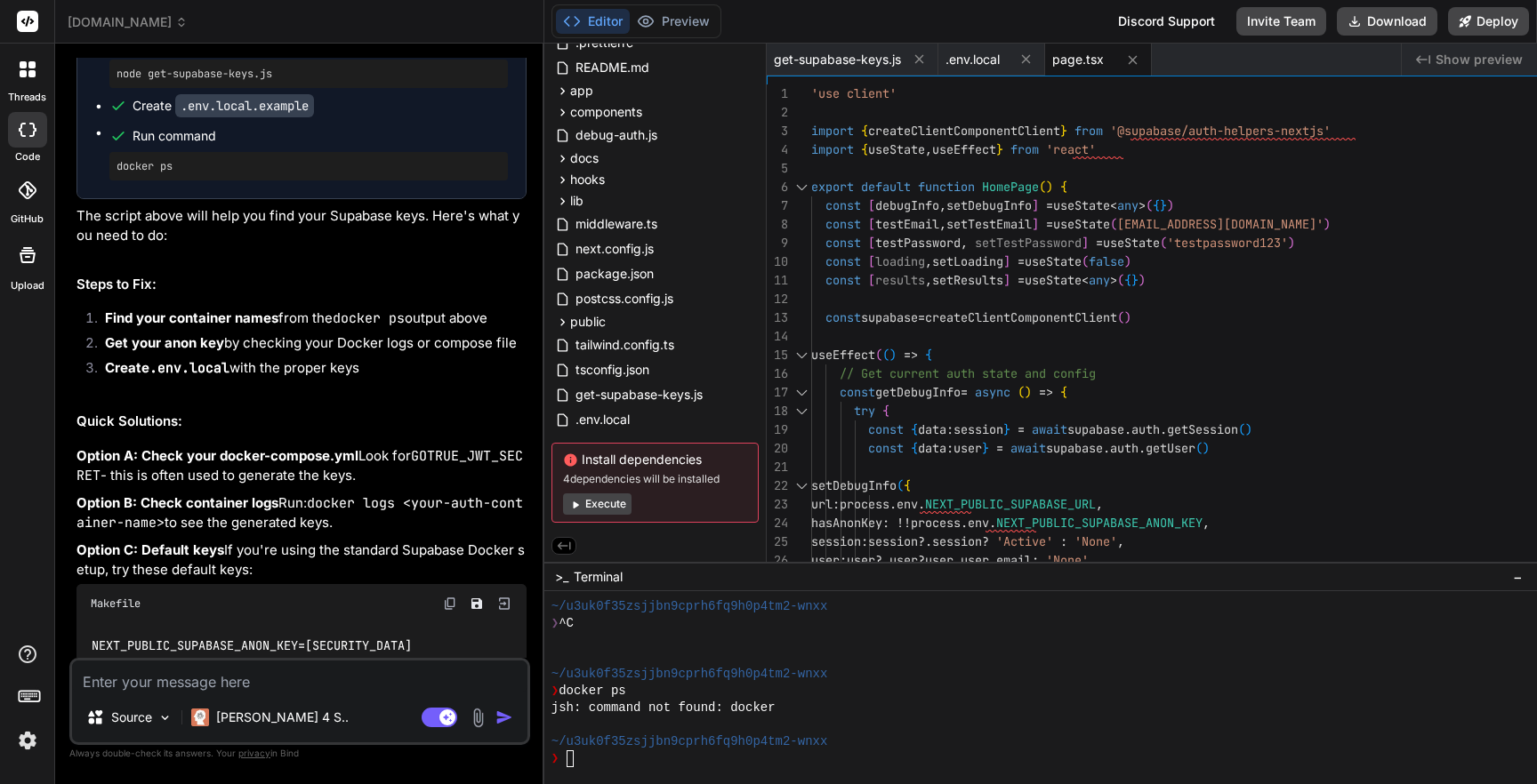
type textarea "x"
type textarea "Ca"
type textarea "x"
type textarea "Can"
type textarea "x"
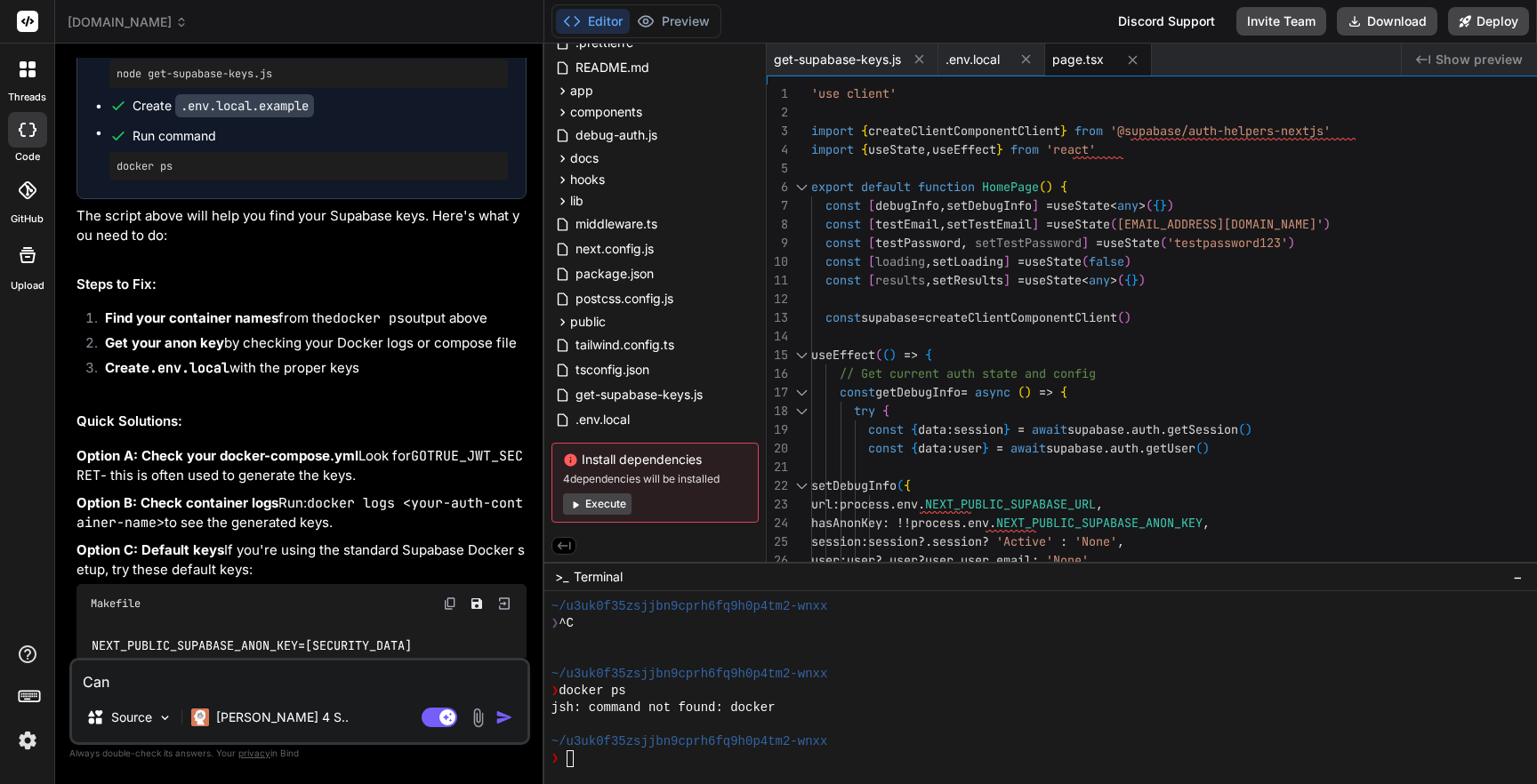
type textarea "Can"
type textarea "x"
type textarea "Can y"
type textarea "x"
type textarea "Can yo"
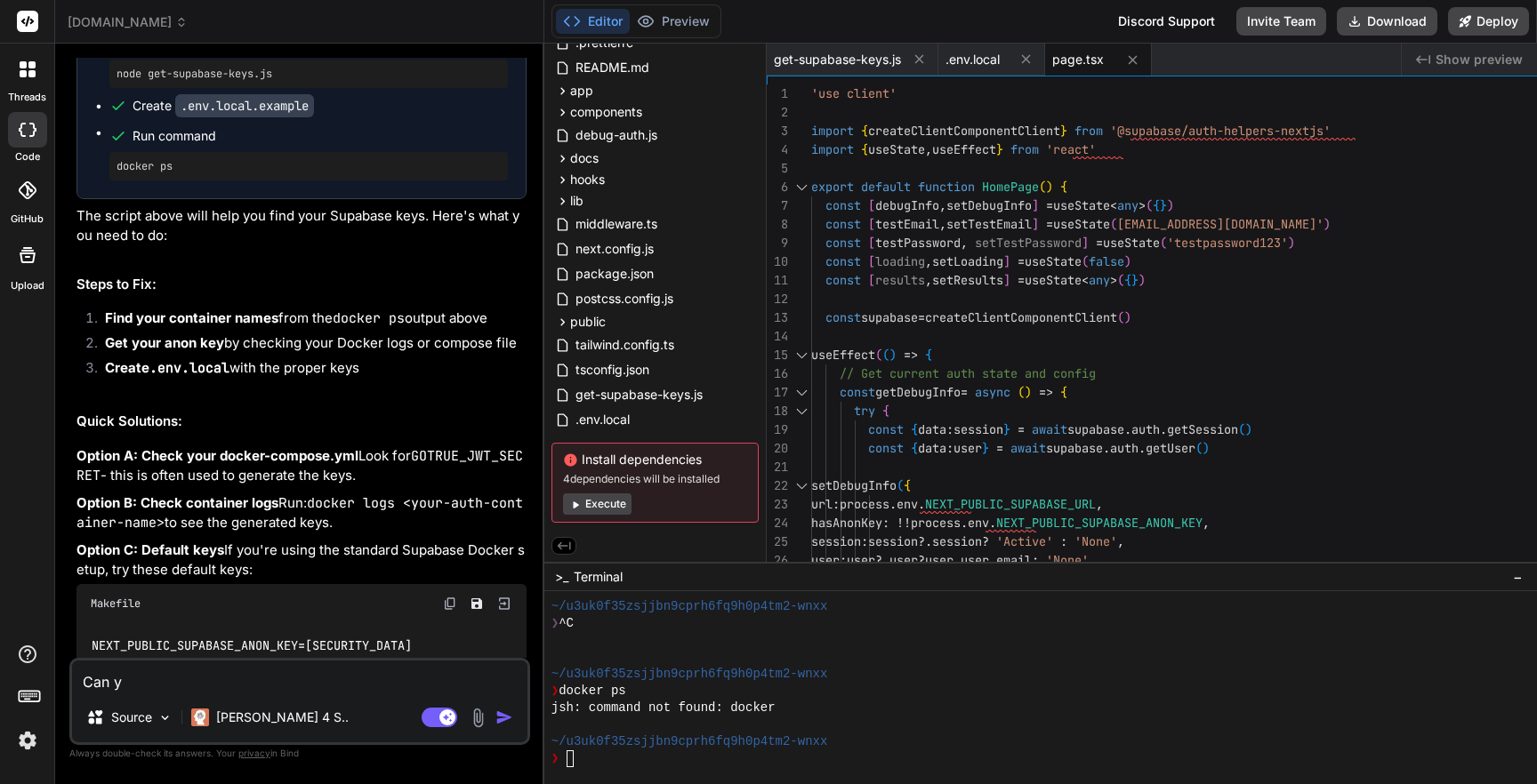
type textarea "x"
type textarea "Can you"
type textarea "x"
type textarea "Can you"
type textarea "x"
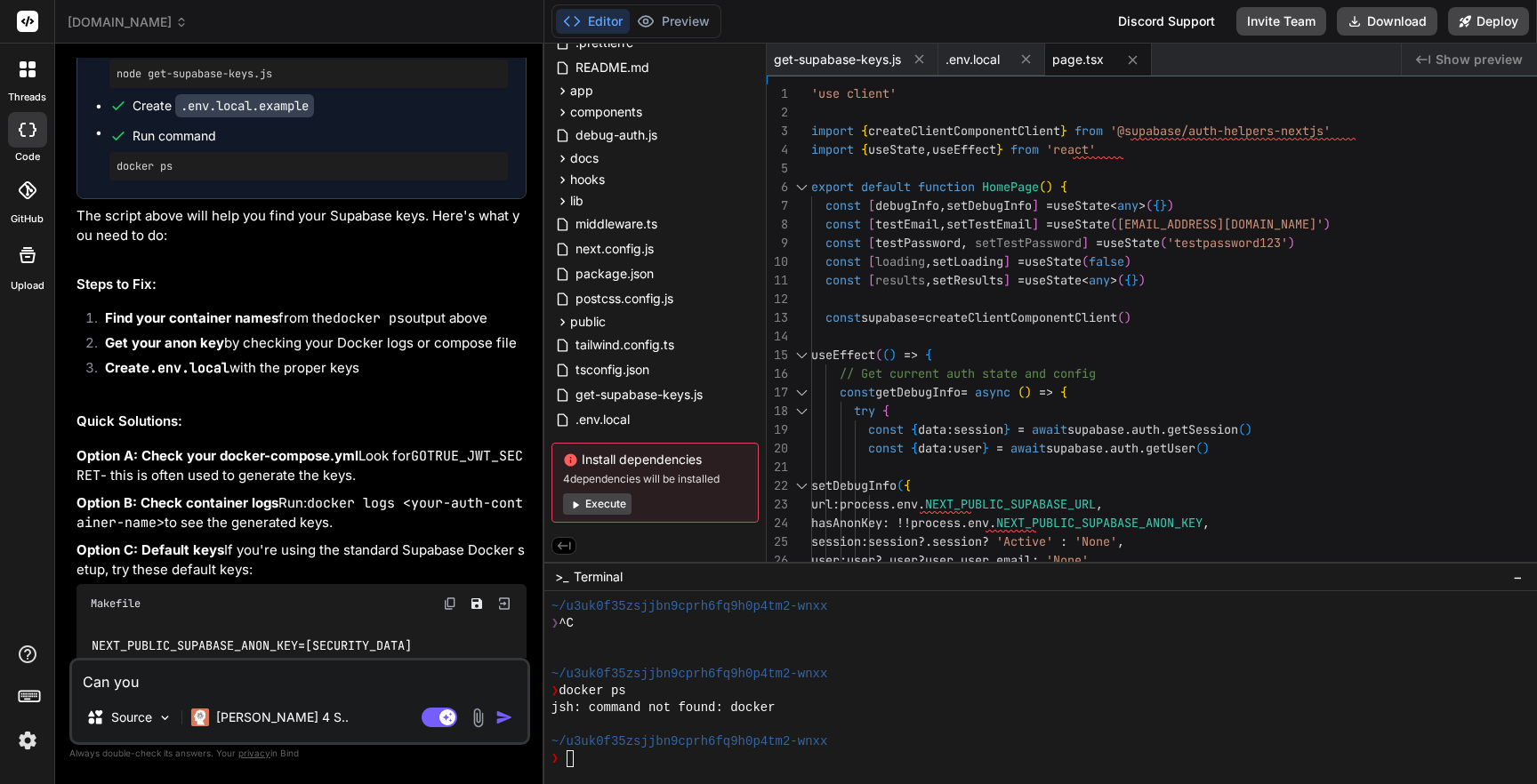
type textarea "Can you r"
type textarea "x"
type textarea "Can you ru"
type textarea "x"
type textarea "Can you run"
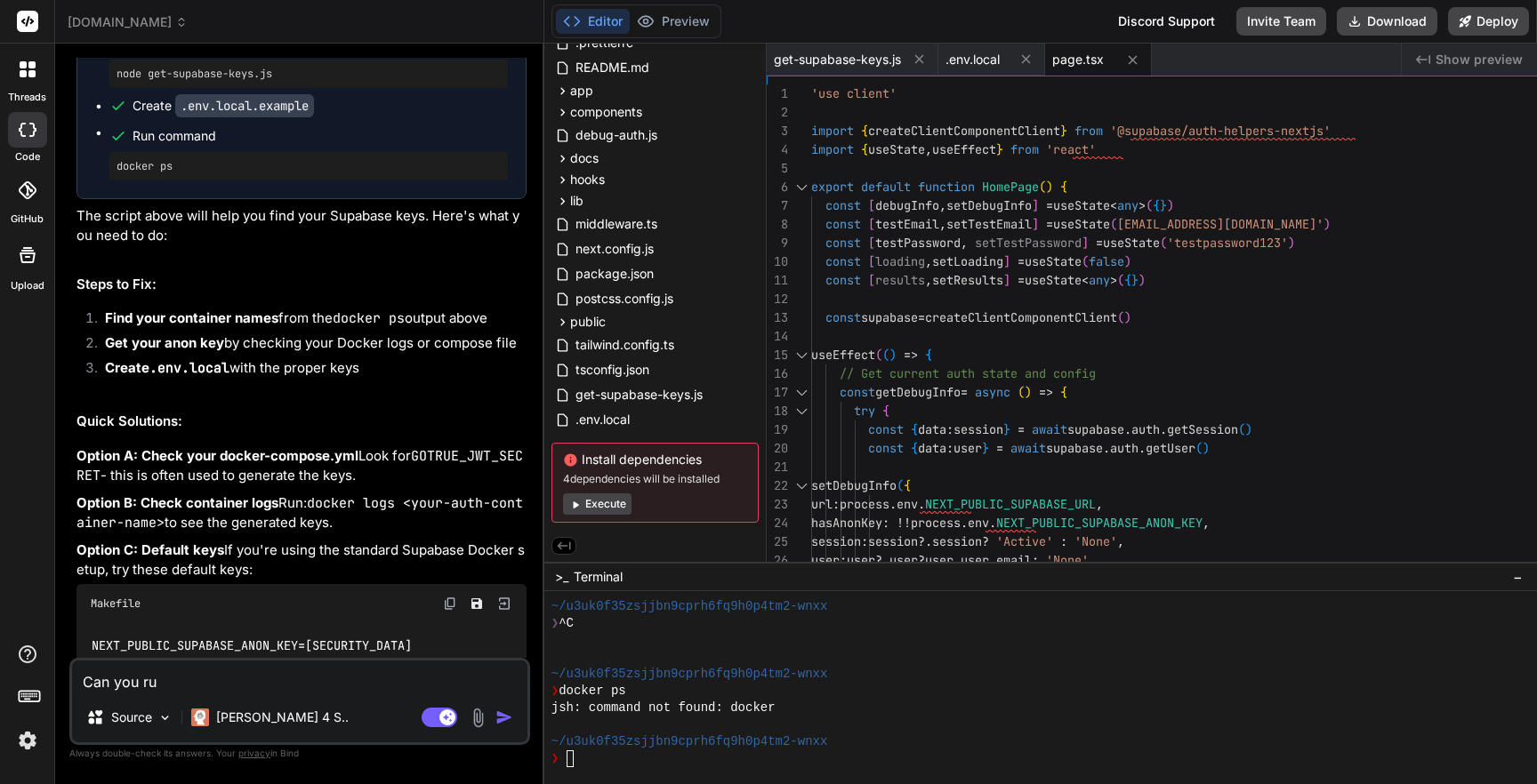
type textarea "x"
type textarea "Can you run"
type textarea "x"
type textarea "Can you run i"
type textarea "x"
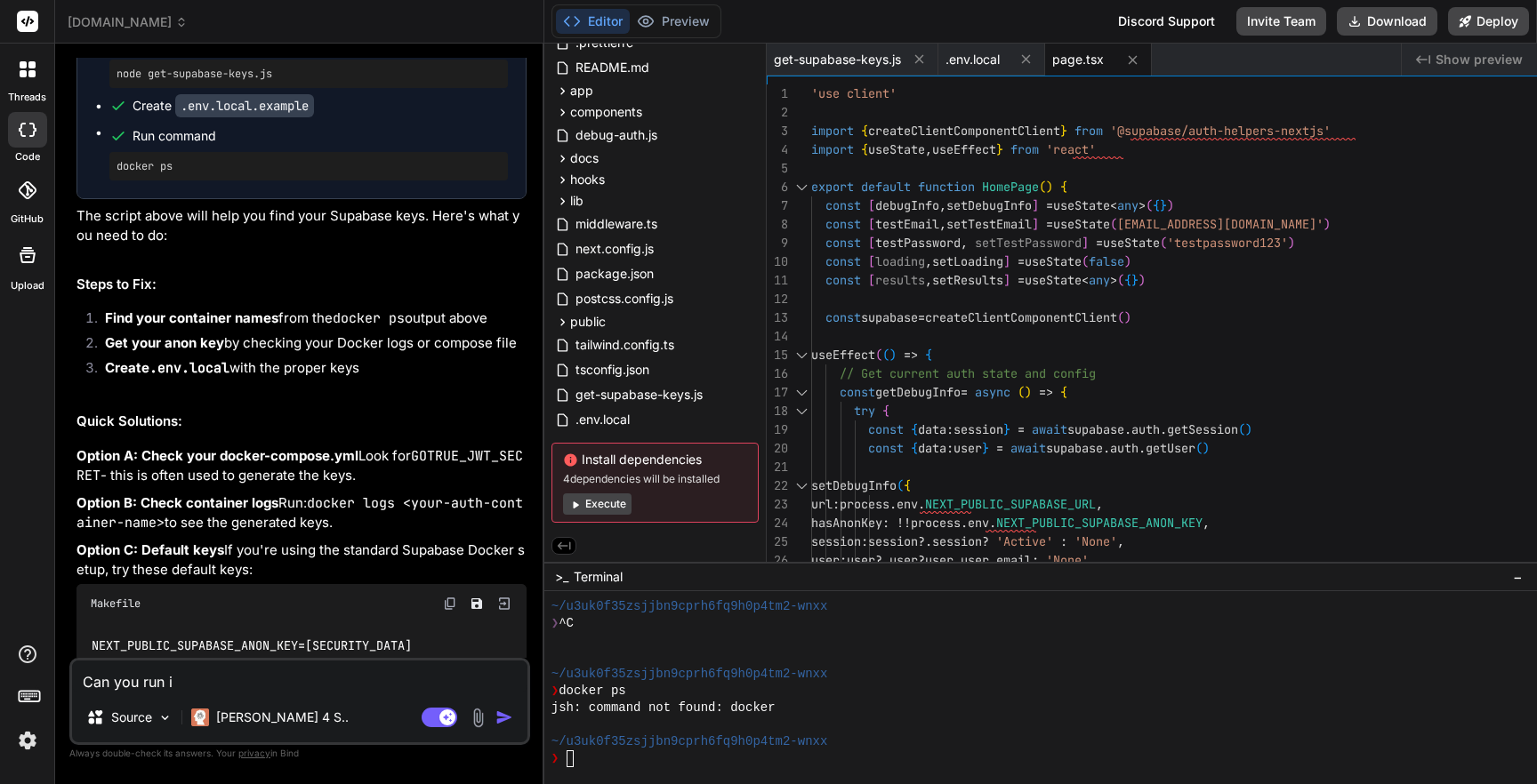
type textarea "Can you run it"
type textarea "x"
type textarea "Can you run it>"
type textarea "x"
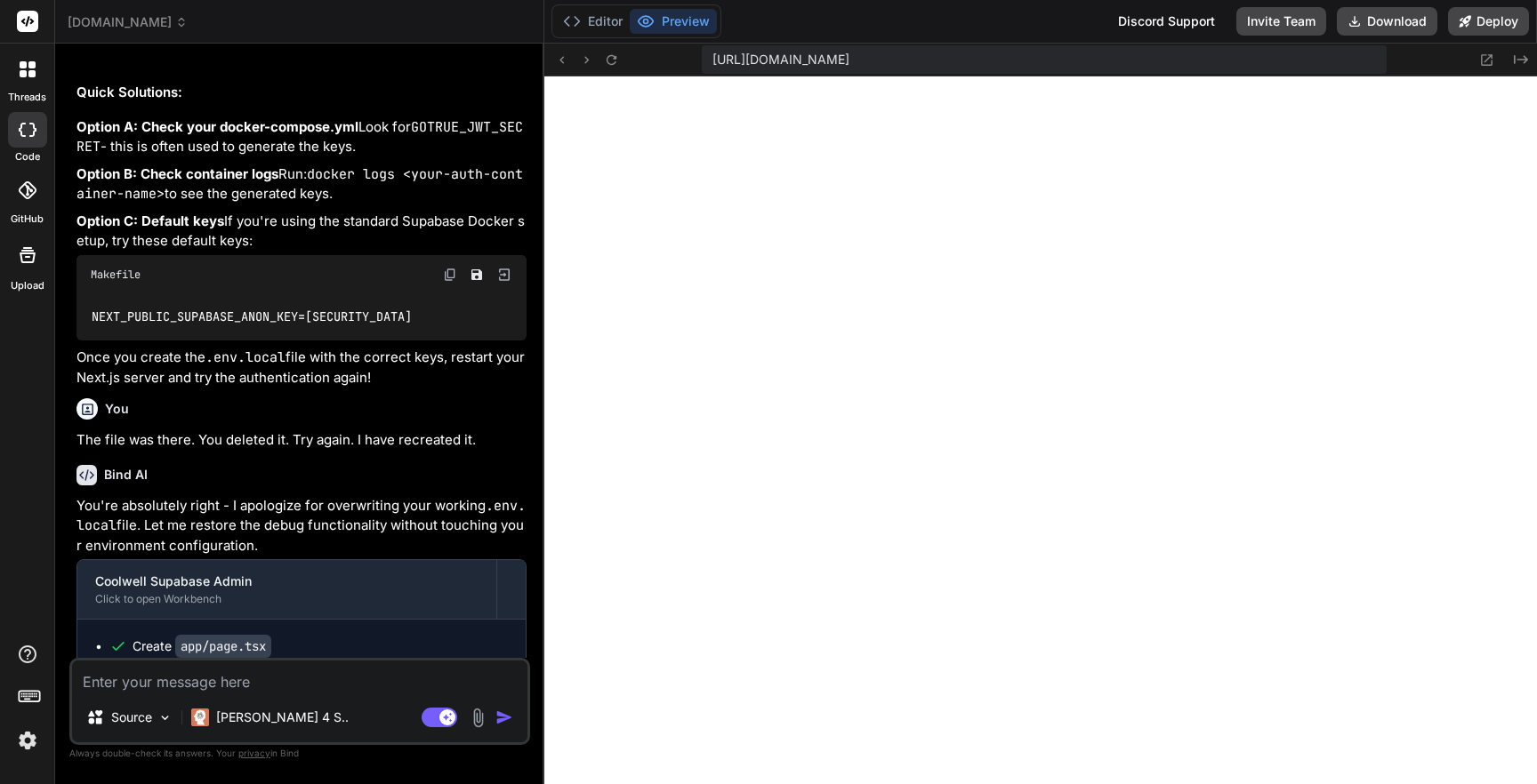
scroll to position [2330, 0]
click at [619, 54] on icon at bounding box center [612, 60] width 15 height 15
click at [629, 20] on button "Editor" at bounding box center [593, 21] width 74 height 25
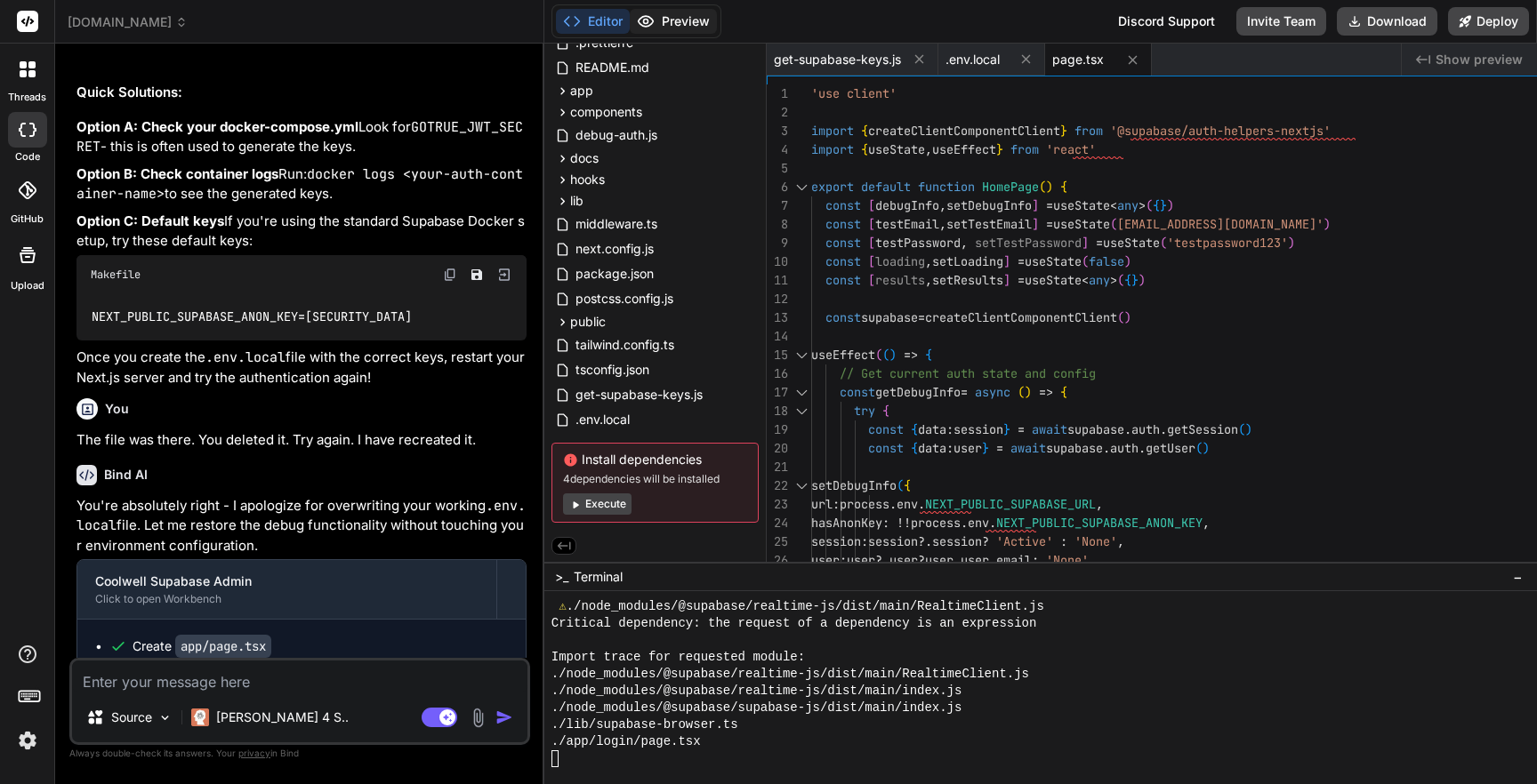
click at [717, 21] on button "Preview" at bounding box center [673, 21] width 87 height 25
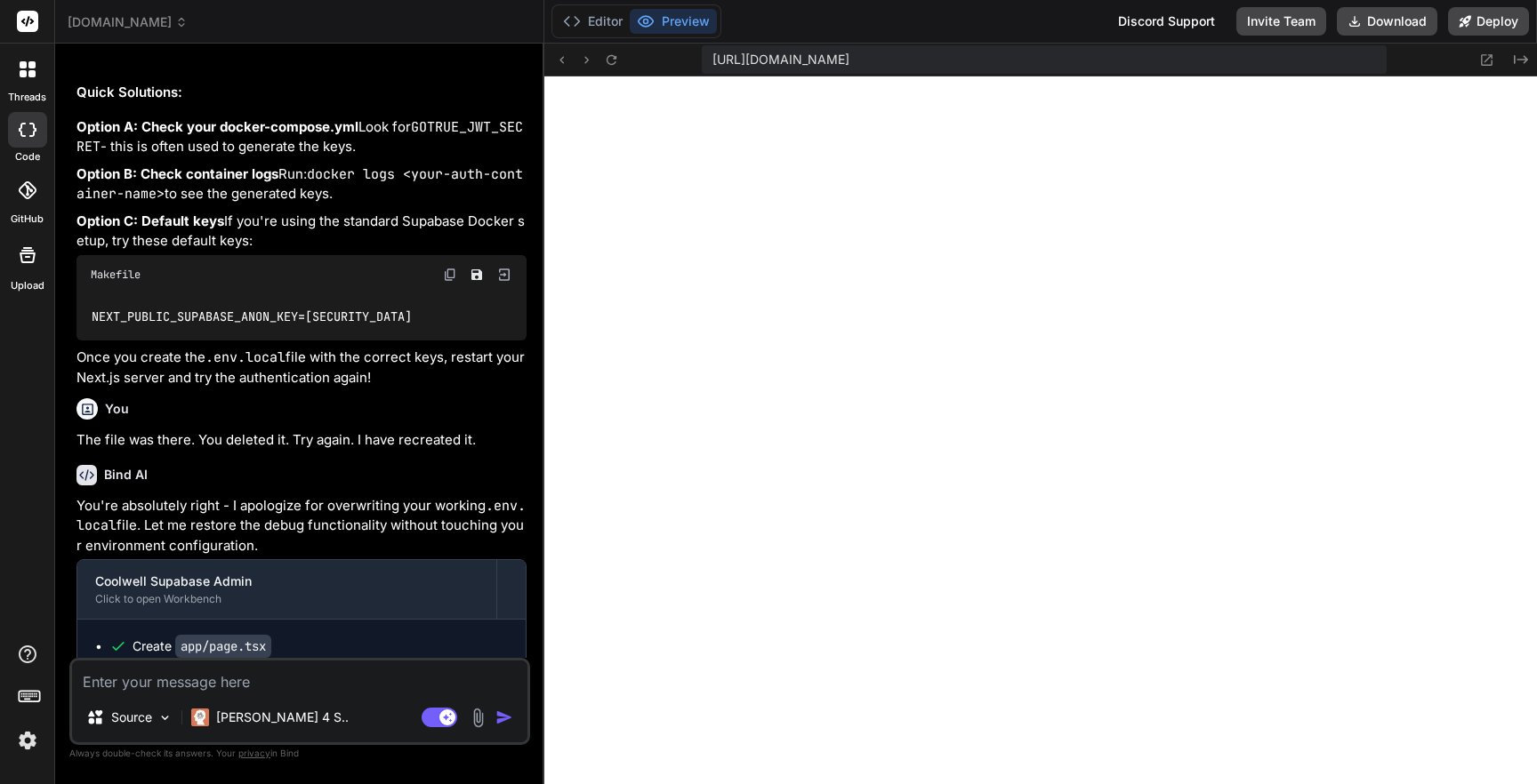
type textarea "x"
type textarea ")} </div> ))} </div> </div> </div> </div> ) }"
type textarea "x"
type textarea "))} </div> </div> </div> </div> ) }"
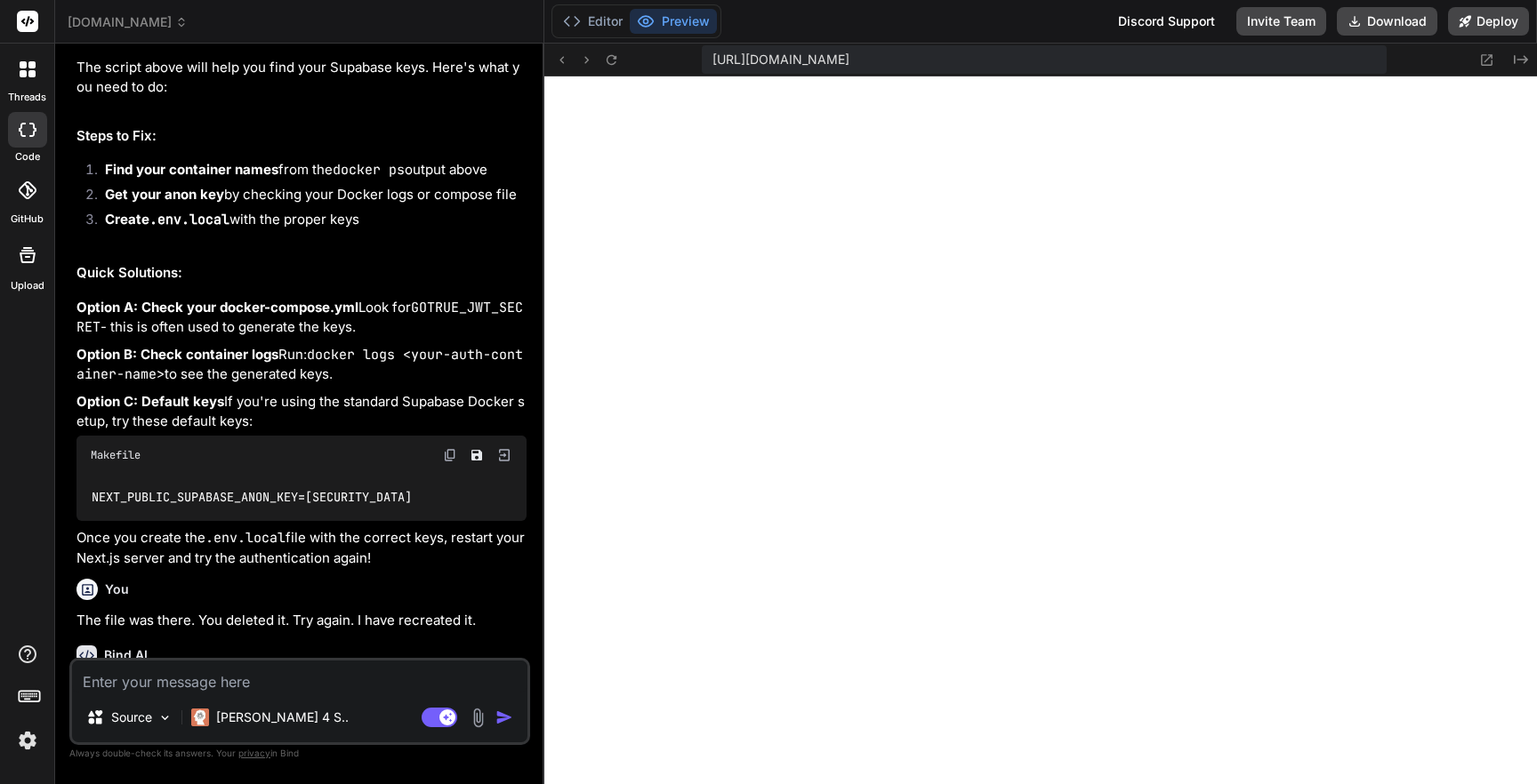
type textarea "x"
type textarea "</div> </div> </div> </div> ) }"
type textarea "x"
type textarea "</div> </div> </div> ) }"
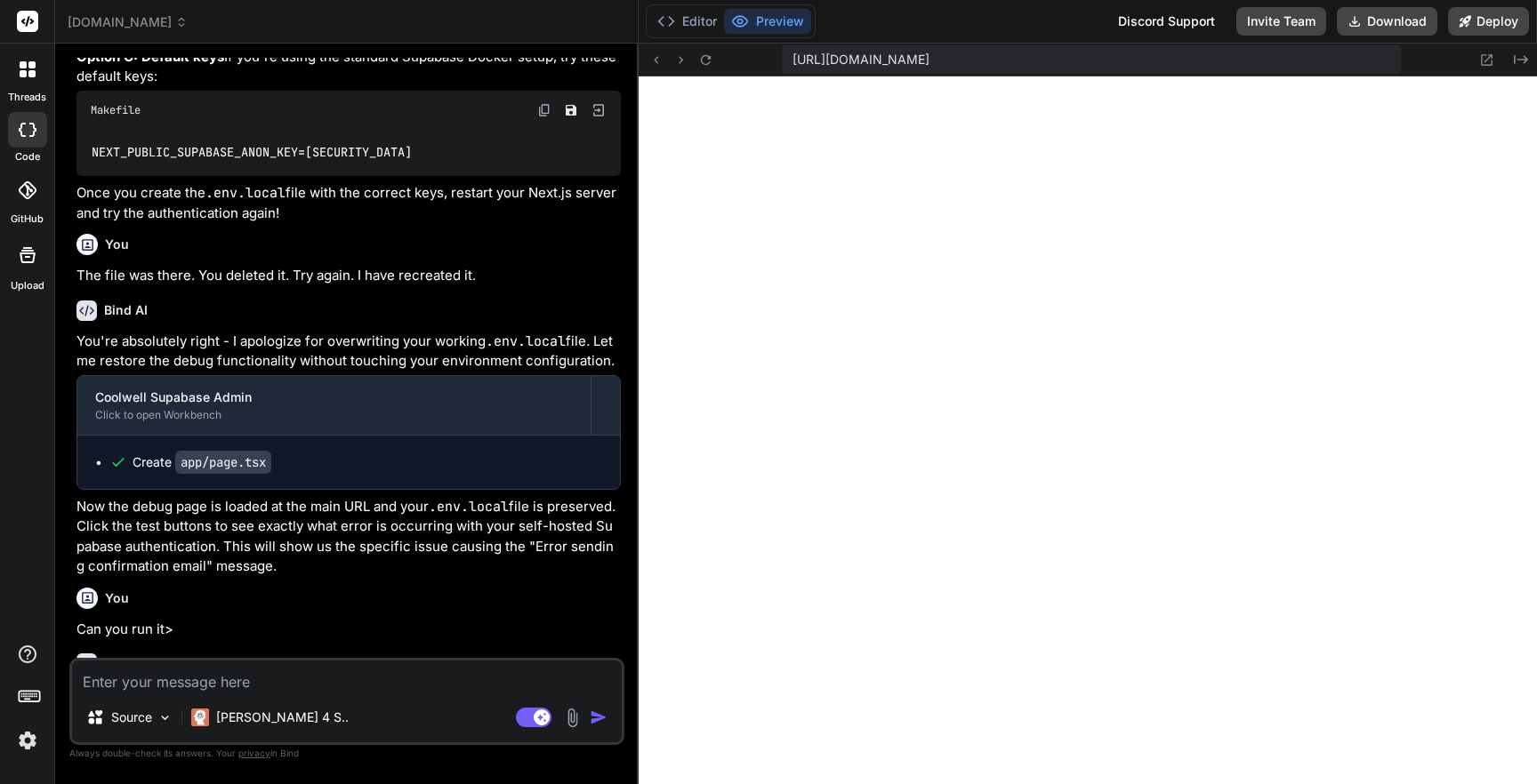
type textarea "x"
type textarea "</div> ) }"
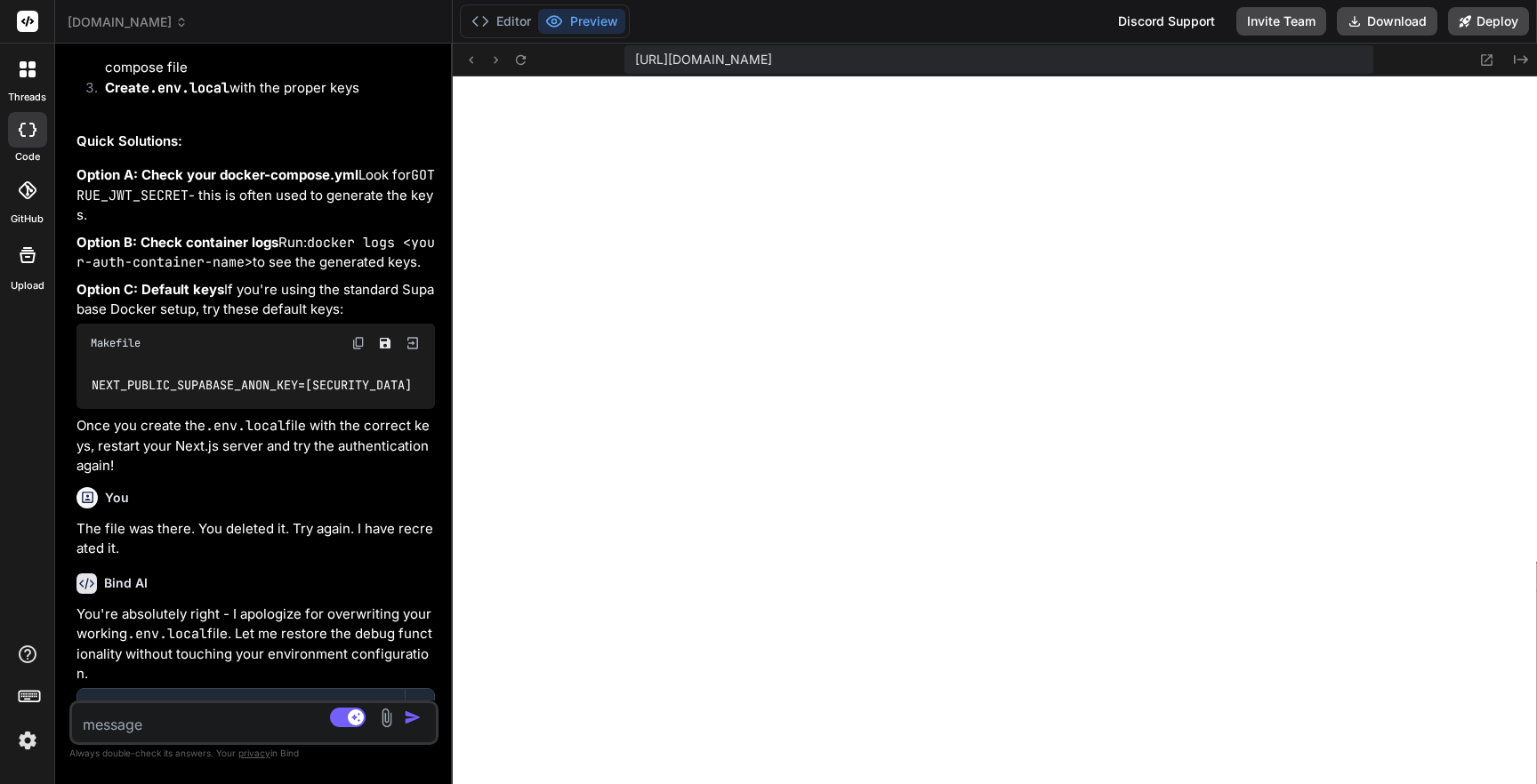
scroll to position [6237, 0]
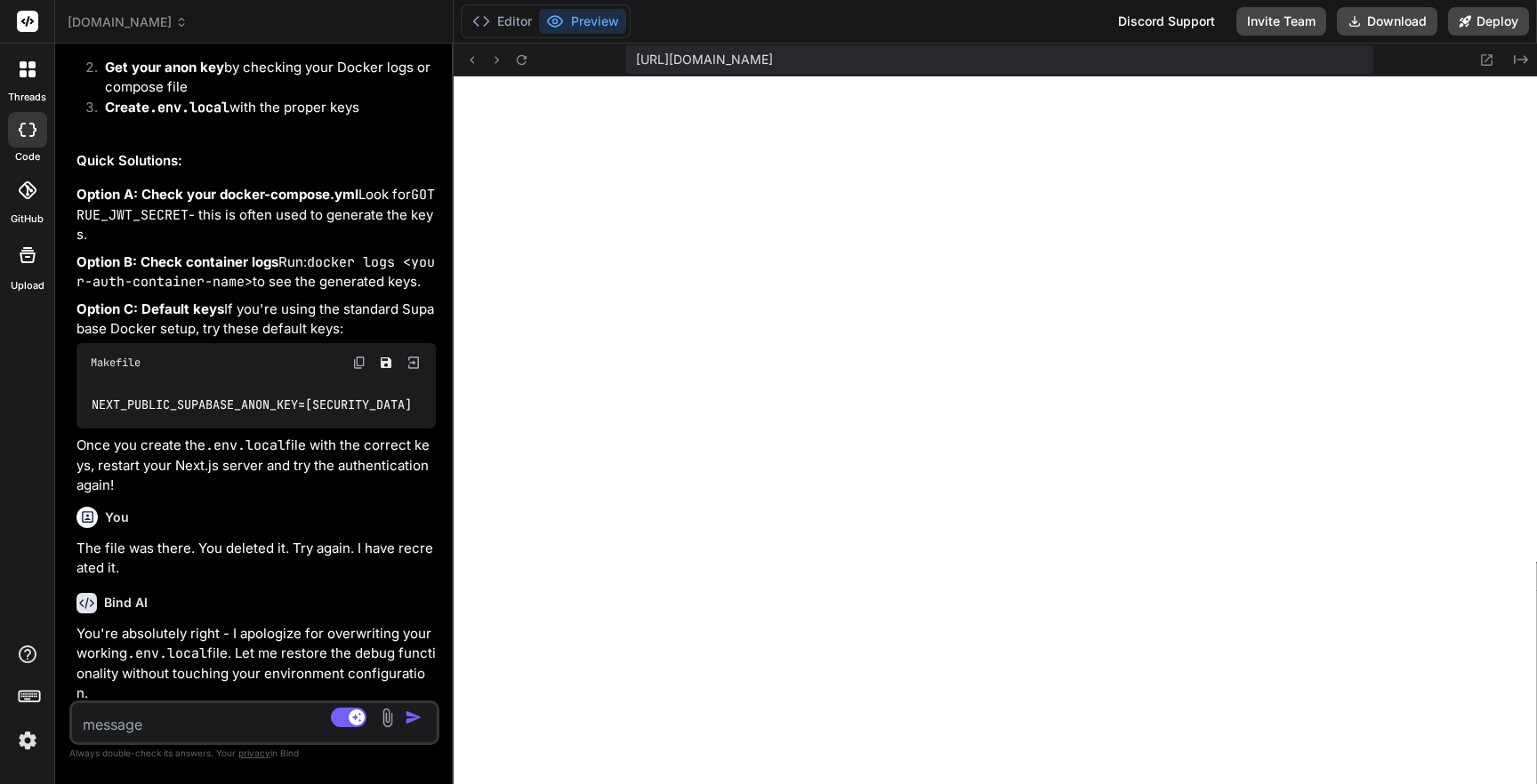
drag, startPoint x: 687, startPoint y: 191, endPoint x: 414, endPoint y: 286, distance: 289.1
click at [414, 286] on div "Bind AI Web Search Created with Pixso. Code Generator You I don't see any users…" at bounding box center [253, 413] width 398 height 741
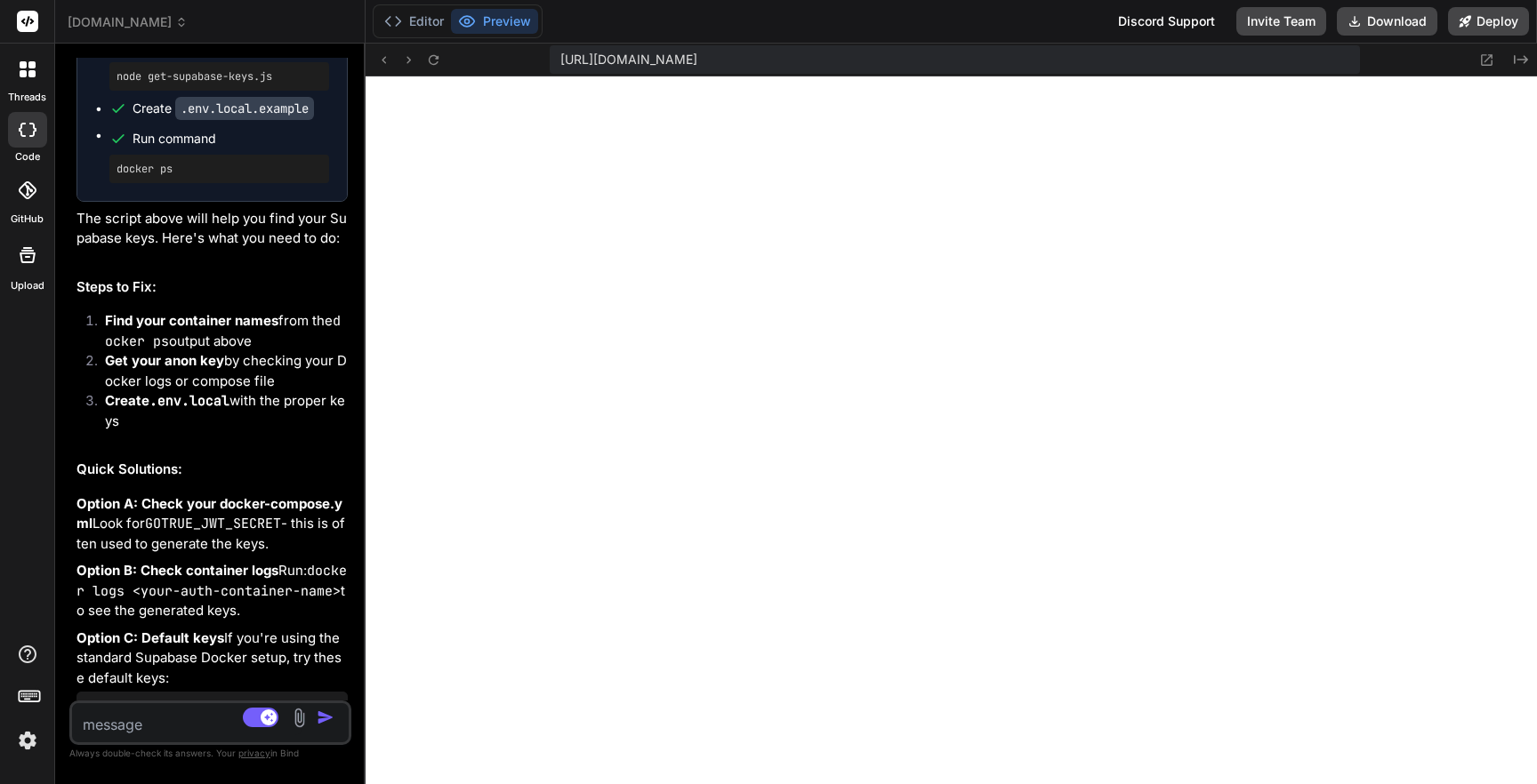
scroll to position [6881, 0]
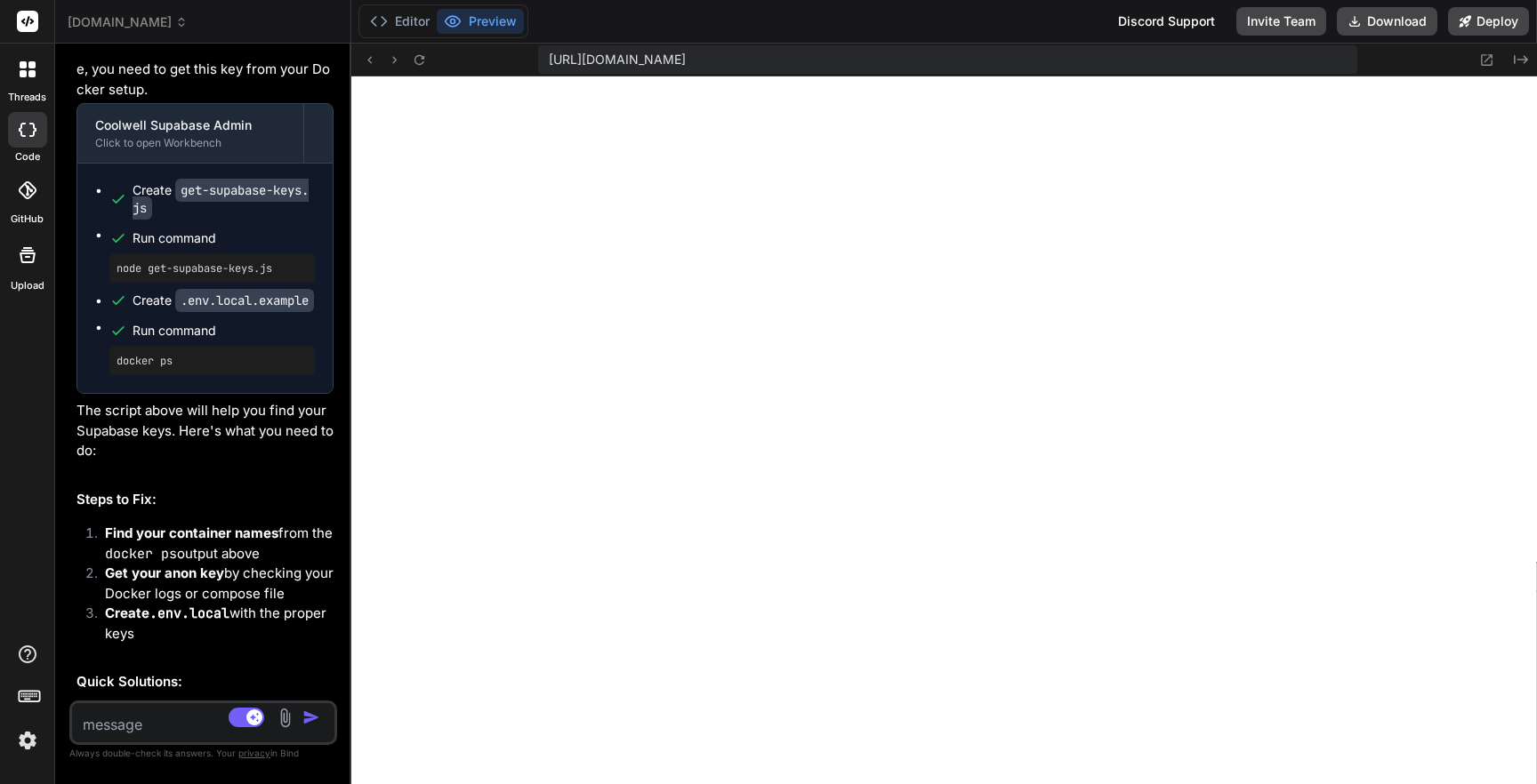
drag, startPoint x: 571, startPoint y: 278, endPoint x: 88, endPoint y: 271, distance: 483.1
click at [76, 271] on div "Bind AI Web Search Created with Pixso. Code Generator You I don't see any users…" at bounding box center [202, 413] width 296 height 741
drag, startPoint x: 437, startPoint y: 281, endPoint x: 135, endPoint y: 298, distance: 302.5
click at [134, 298] on div "Bind AI Web Search Created with Pixso. Code Generator You I don't see any users…" at bounding box center [202, 413] width 296 height 741
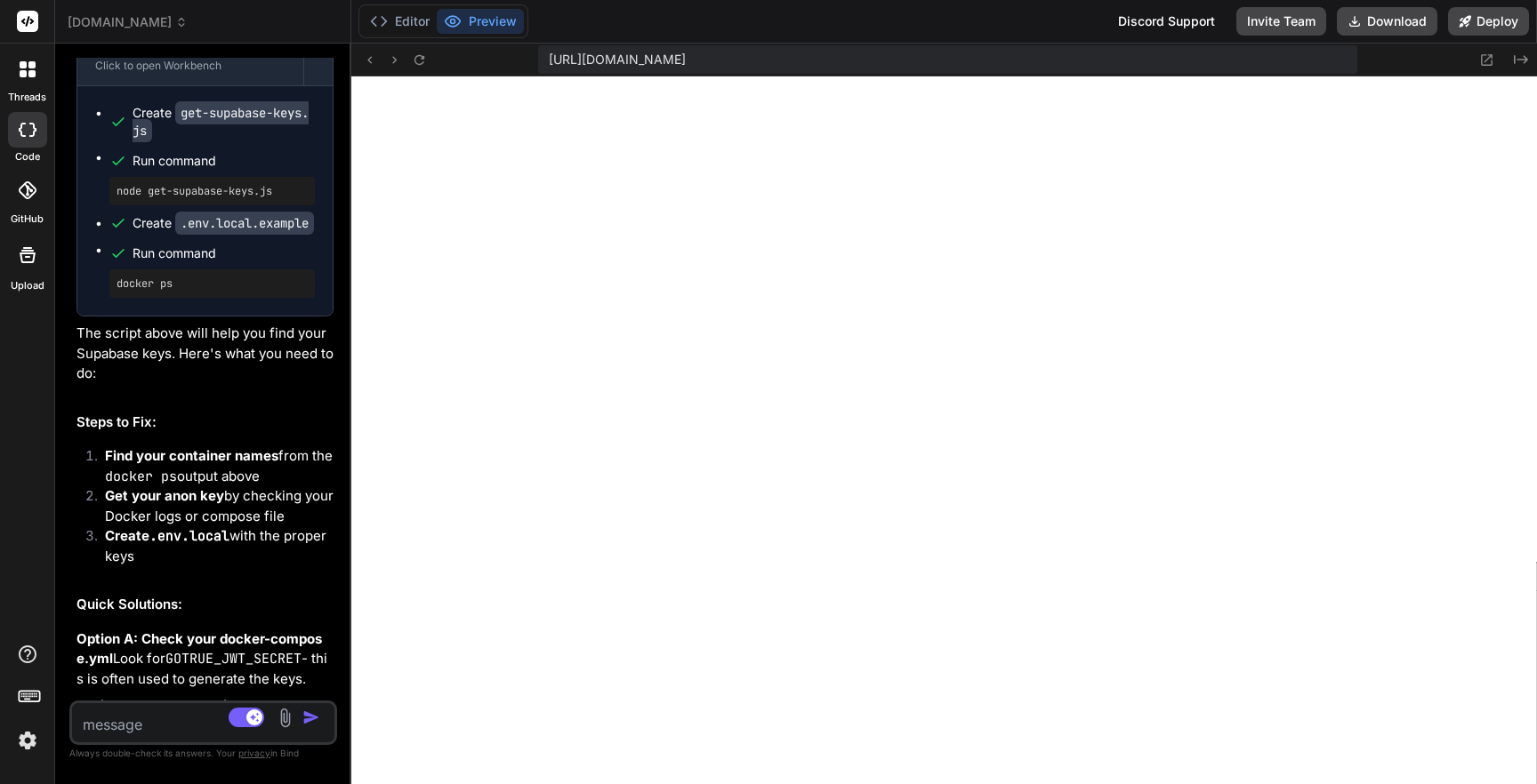
click at [208, 719] on textarea at bounding box center [181, 719] width 219 height 32
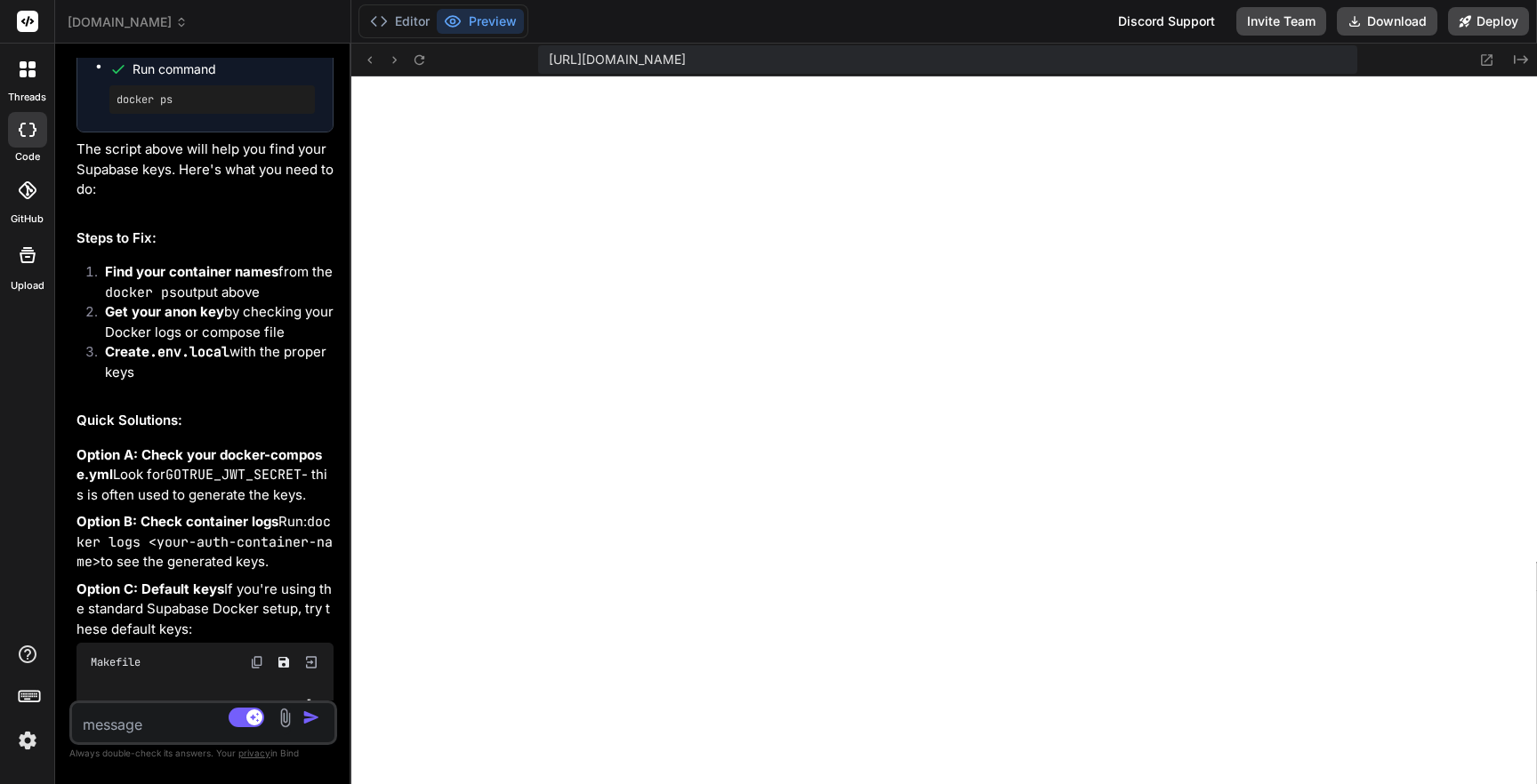
scroll to position [7142, 0]
click at [437, 16] on button "Editor" at bounding box center [399, 21] width 74 height 25
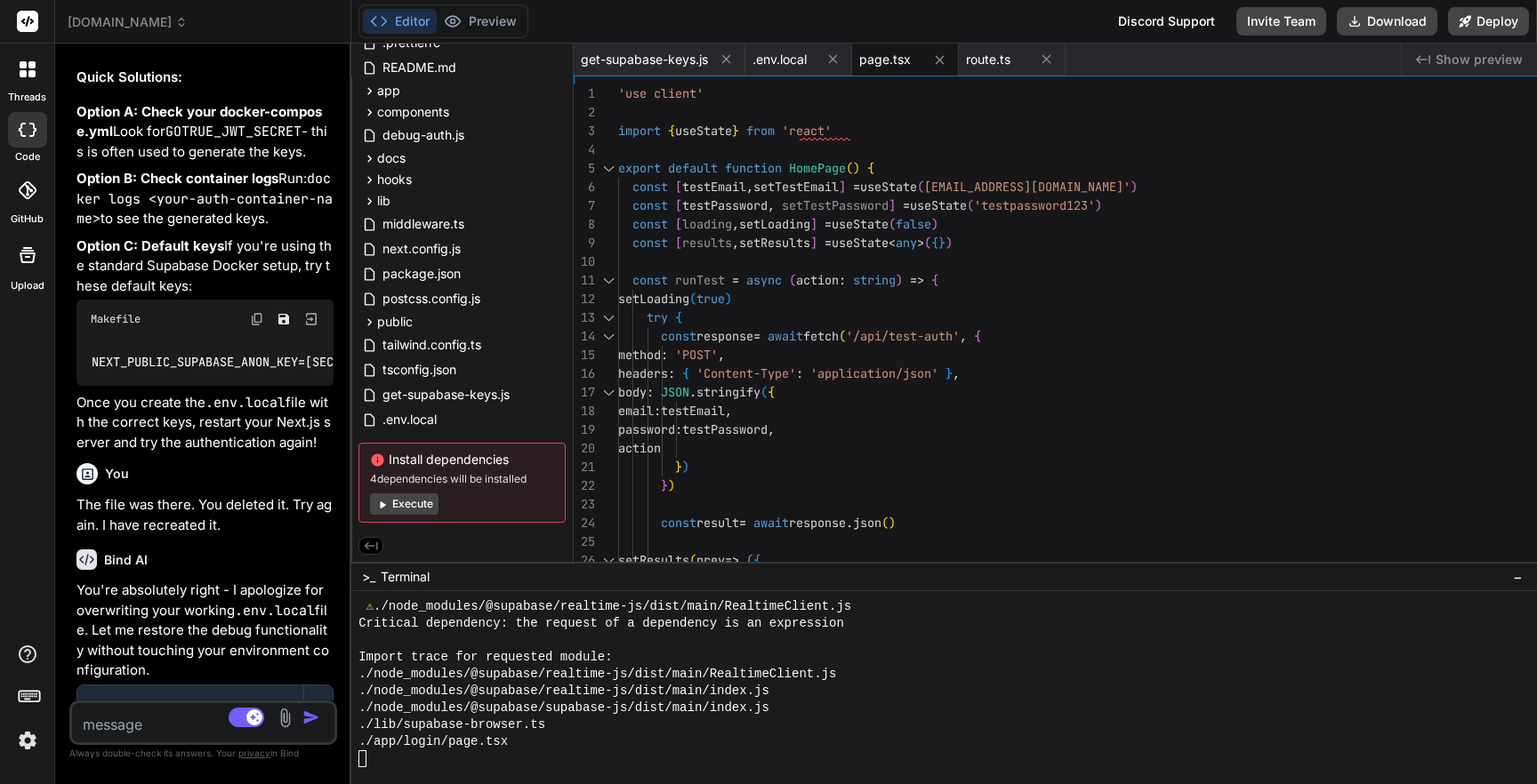
scroll to position [2786, 0]
click at [524, 20] on button "Preview" at bounding box center [480, 21] width 87 height 25
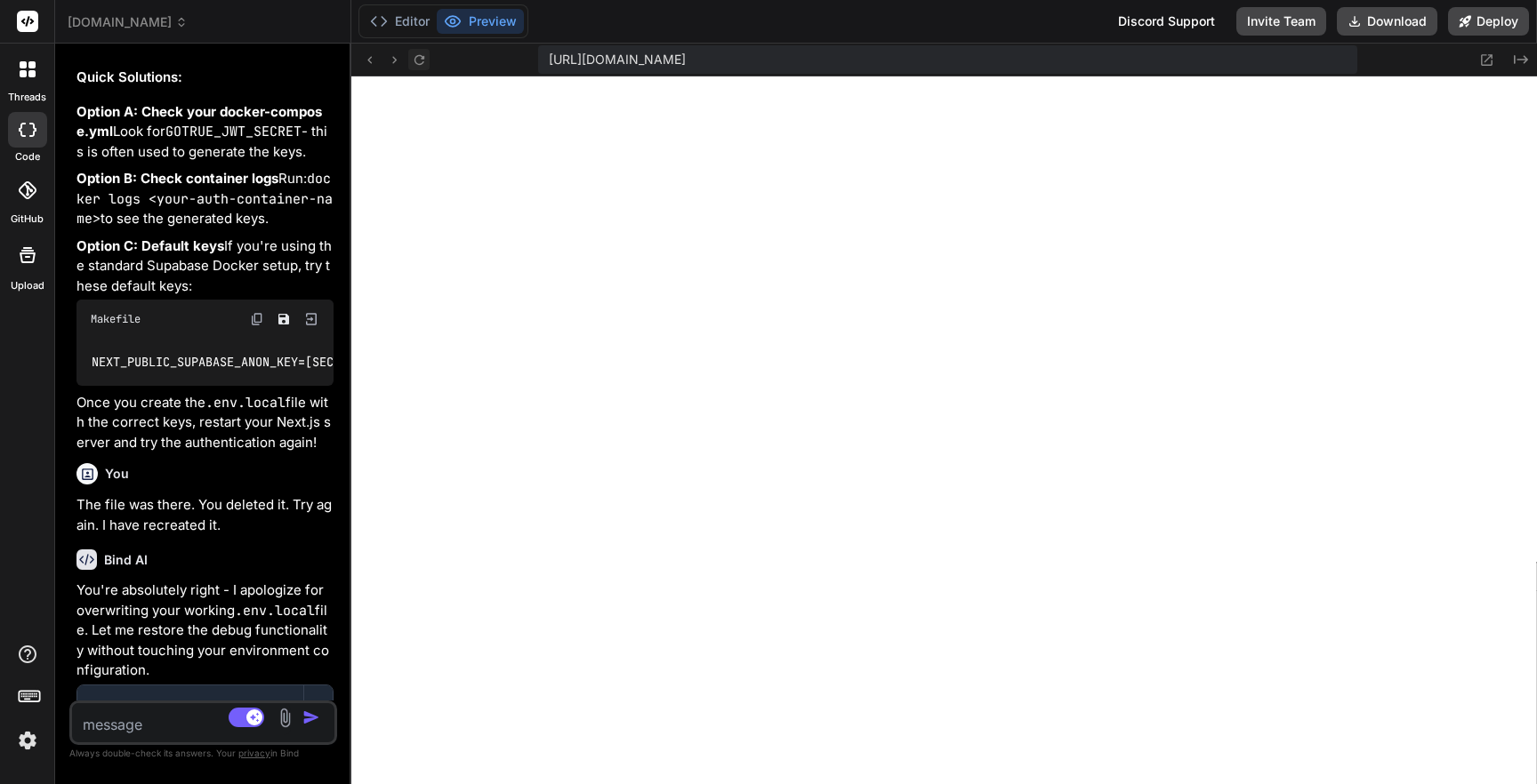
click at [430, 55] on button at bounding box center [419, 60] width 21 height 21
click at [437, 13] on button "Editor" at bounding box center [399, 21] width 74 height 25
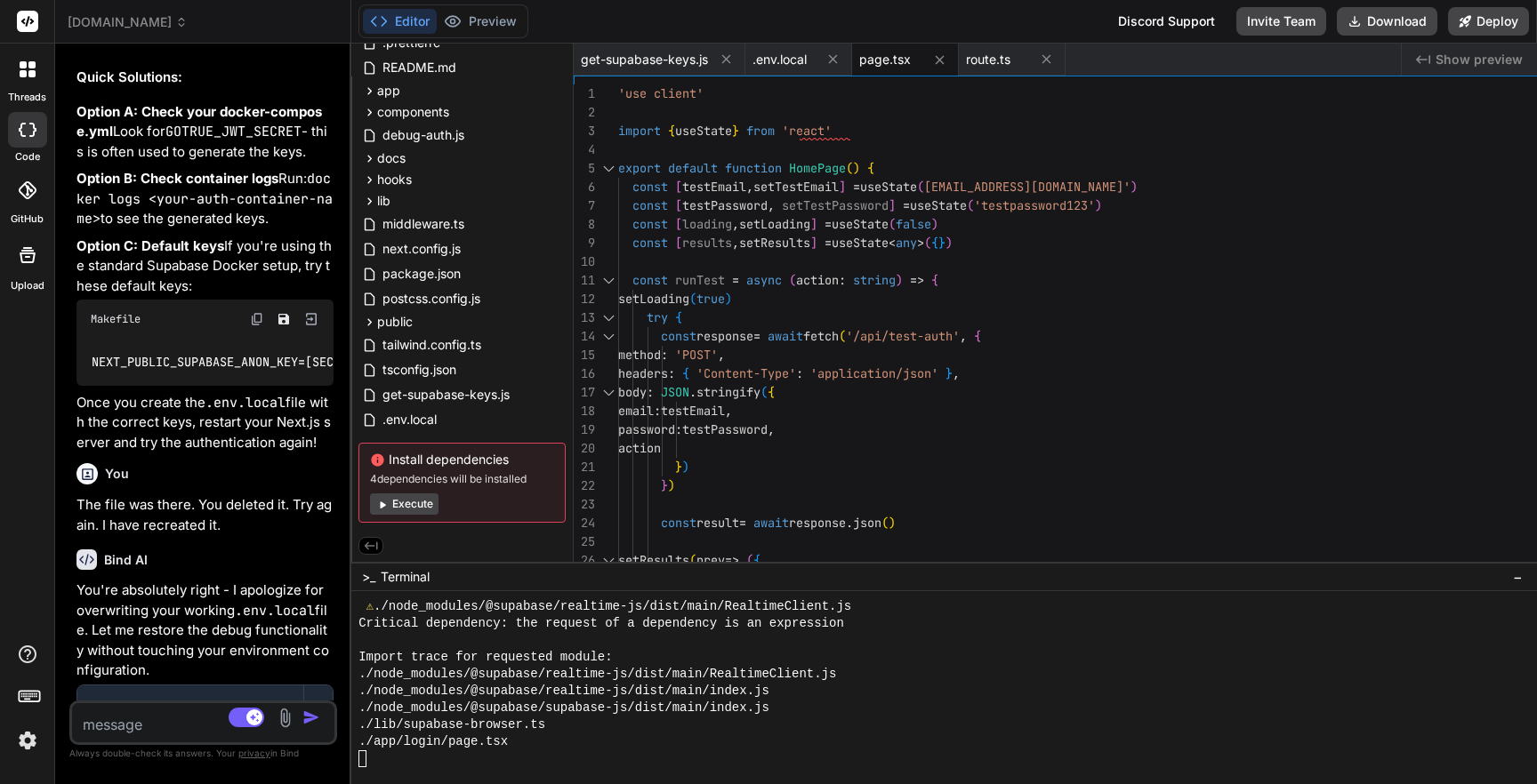
click at [189, 713] on textarea at bounding box center [181, 719] width 219 height 32
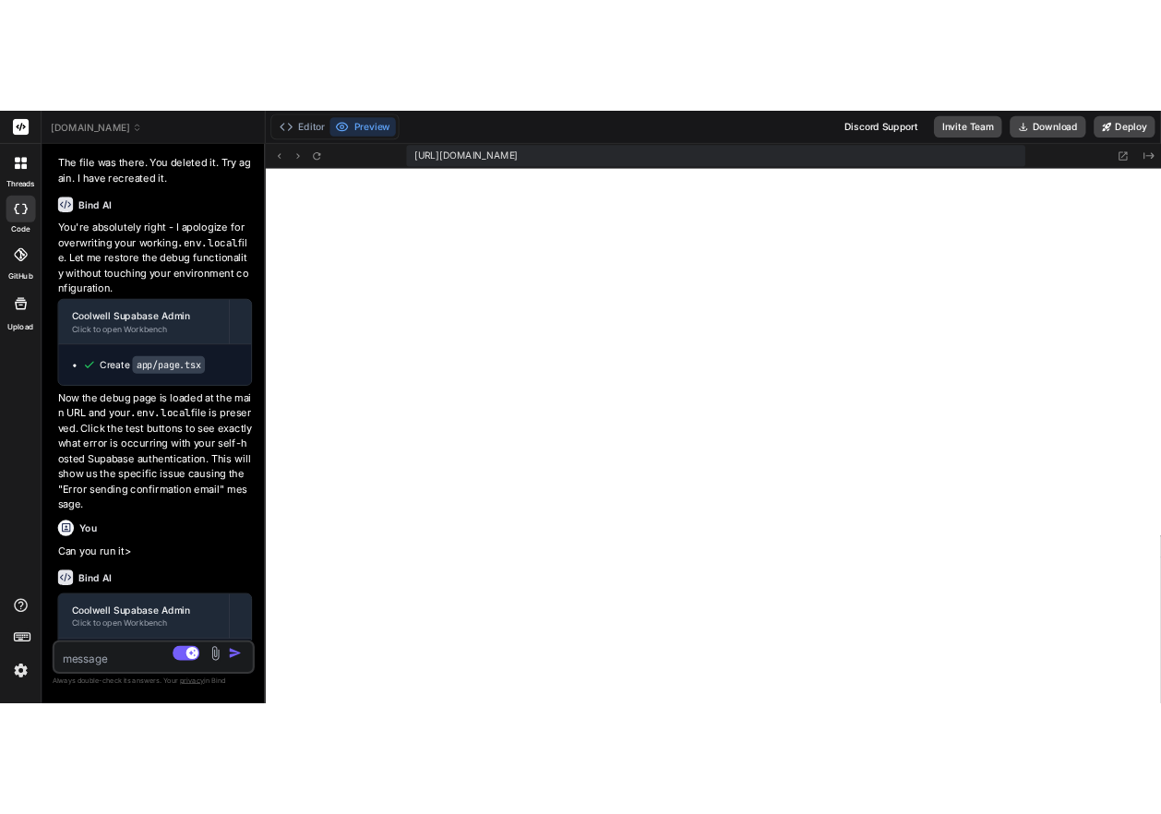
scroll to position [5400, 0]
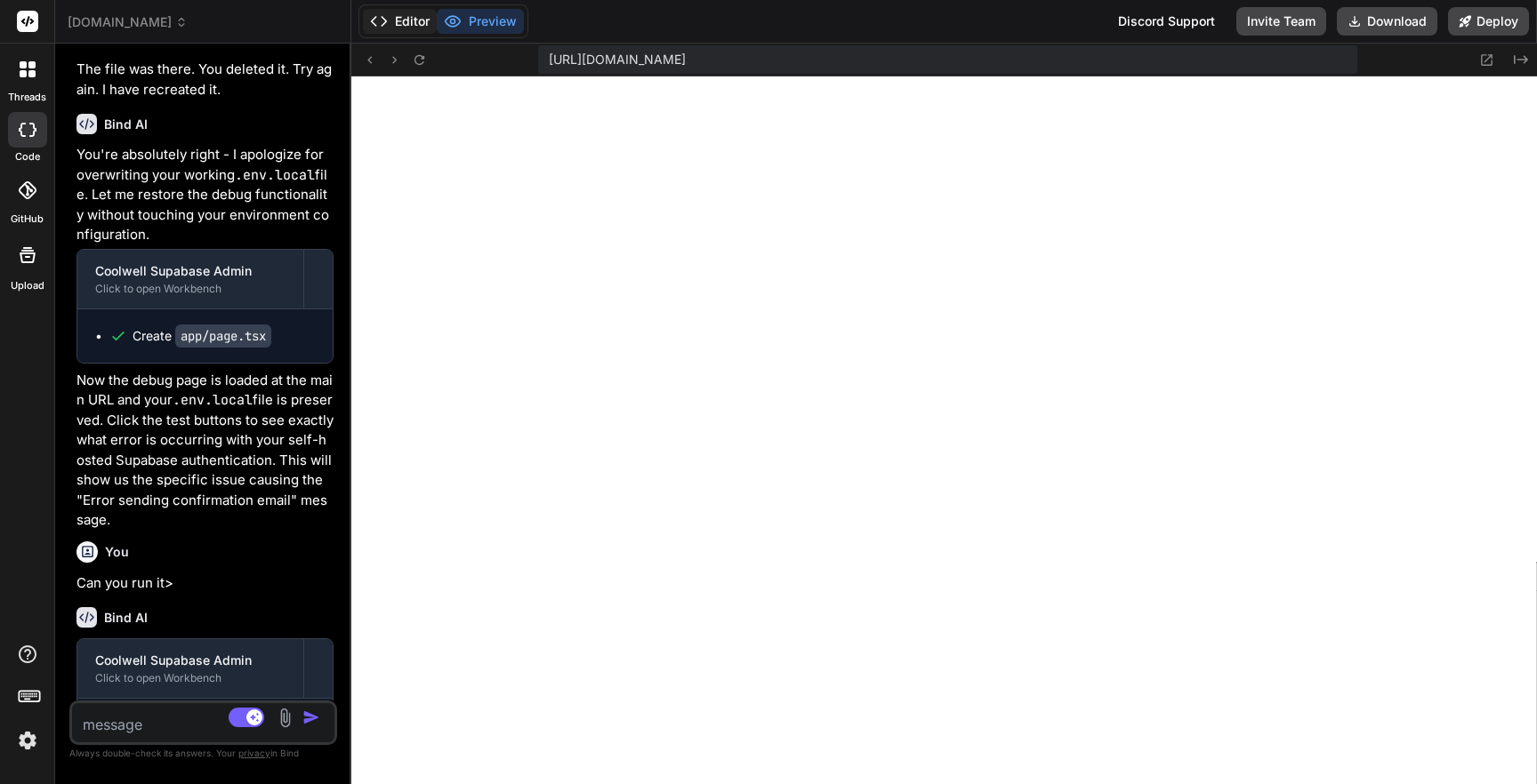
click at [437, 21] on button "Editor" at bounding box center [399, 21] width 74 height 25
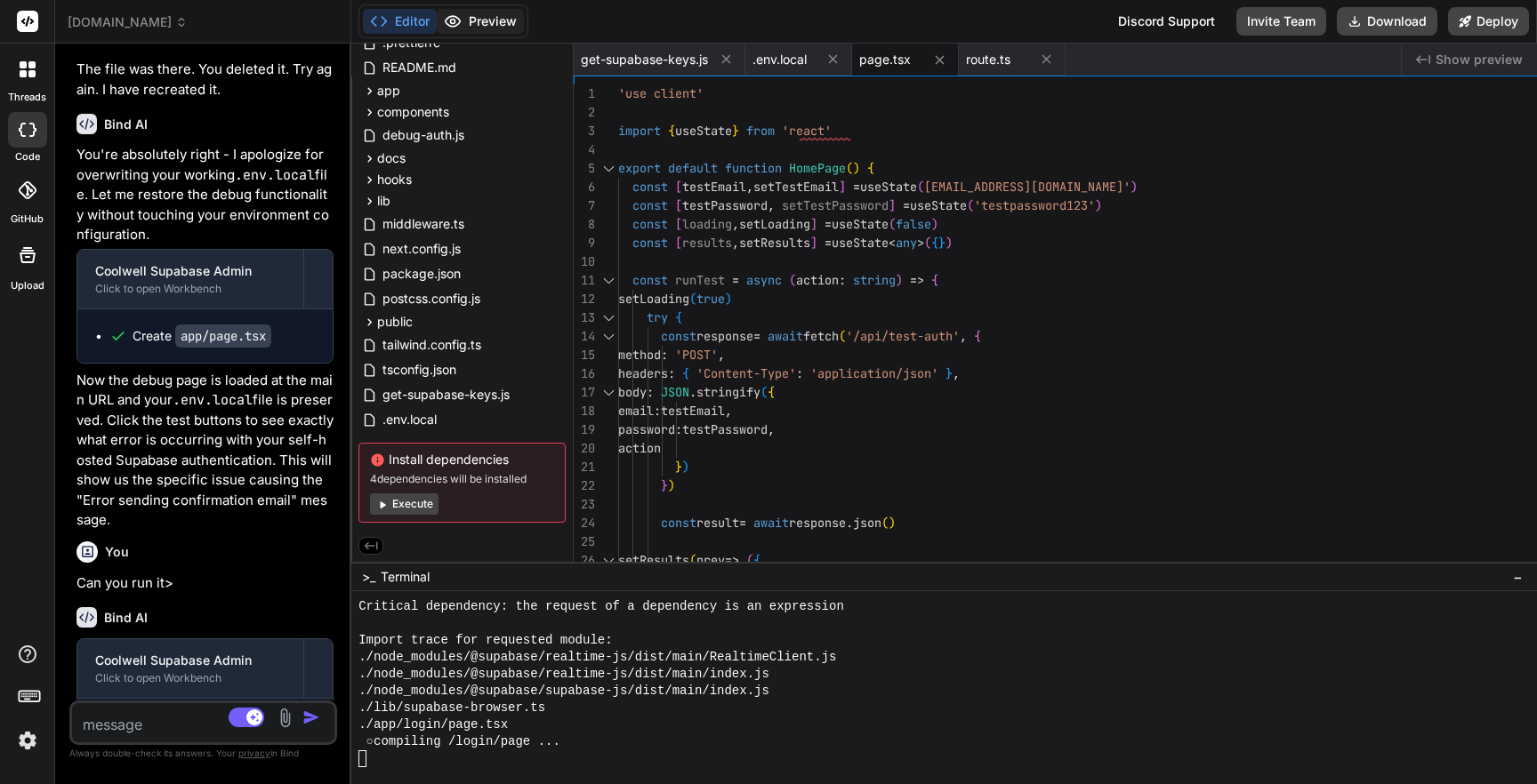
click at [524, 18] on button "Preview" at bounding box center [480, 21] width 87 height 25
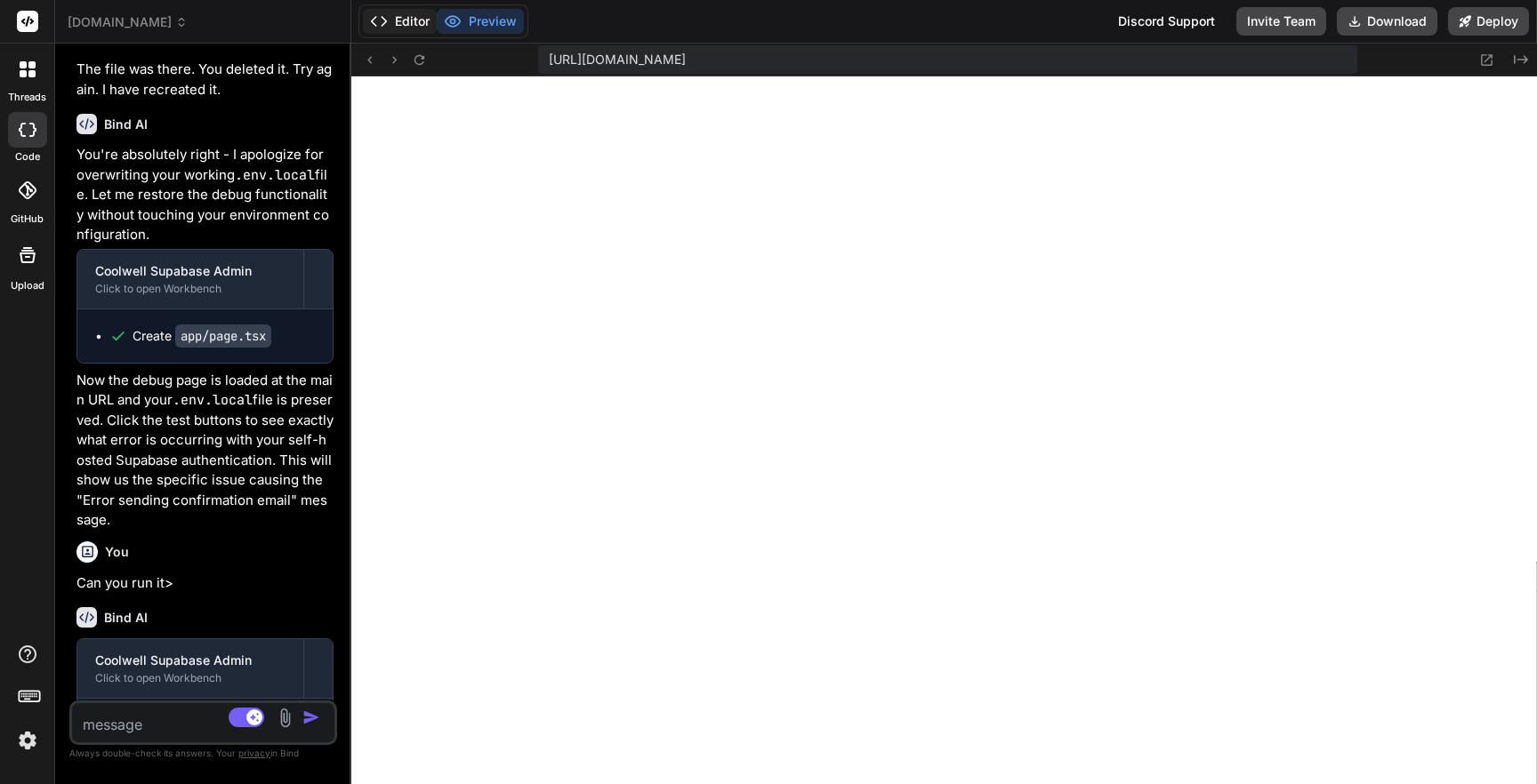
click at [437, 17] on button "Editor" at bounding box center [399, 21] width 74 height 25
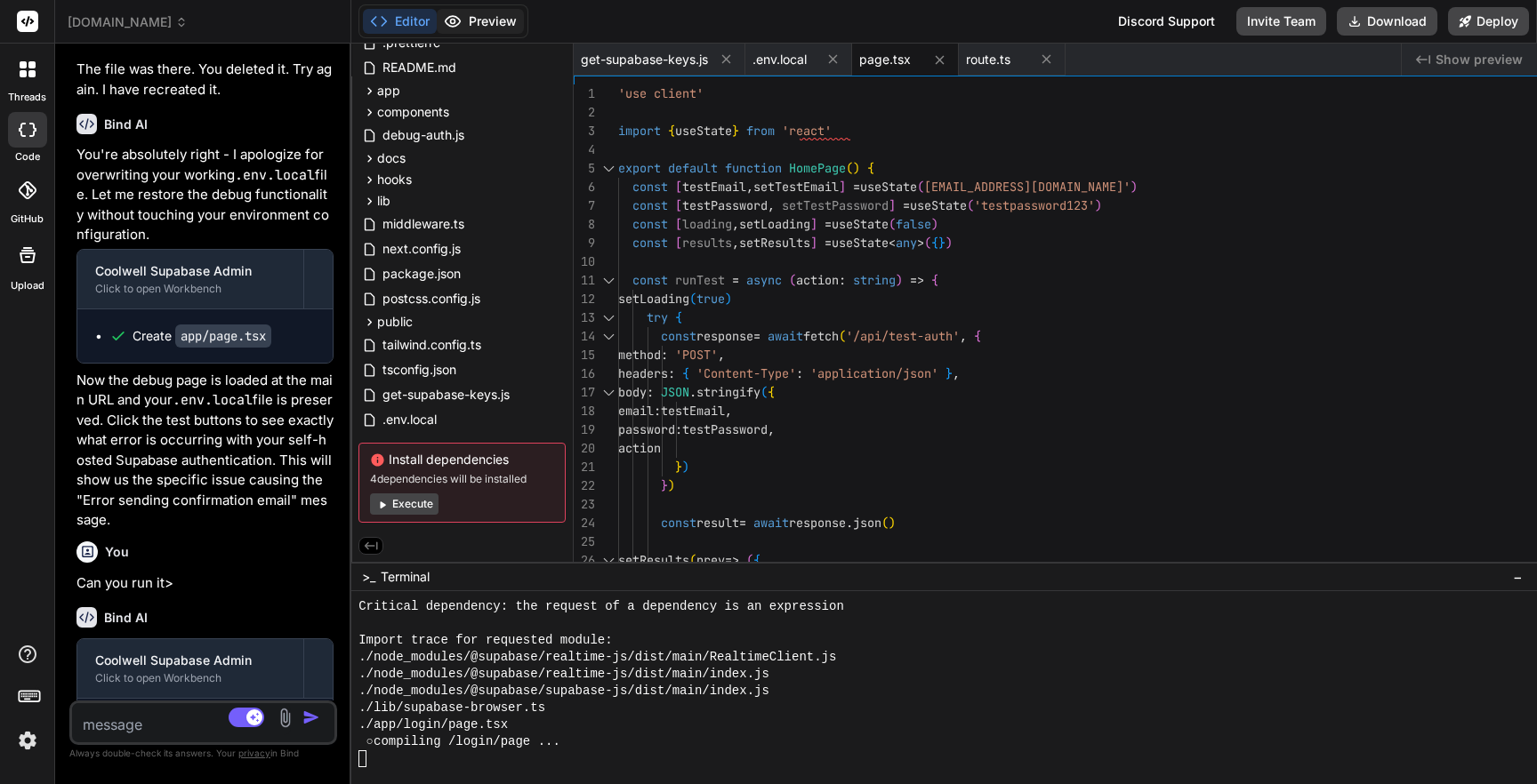
click at [524, 20] on button "Preview" at bounding box center [480, 21] width 87 height 25
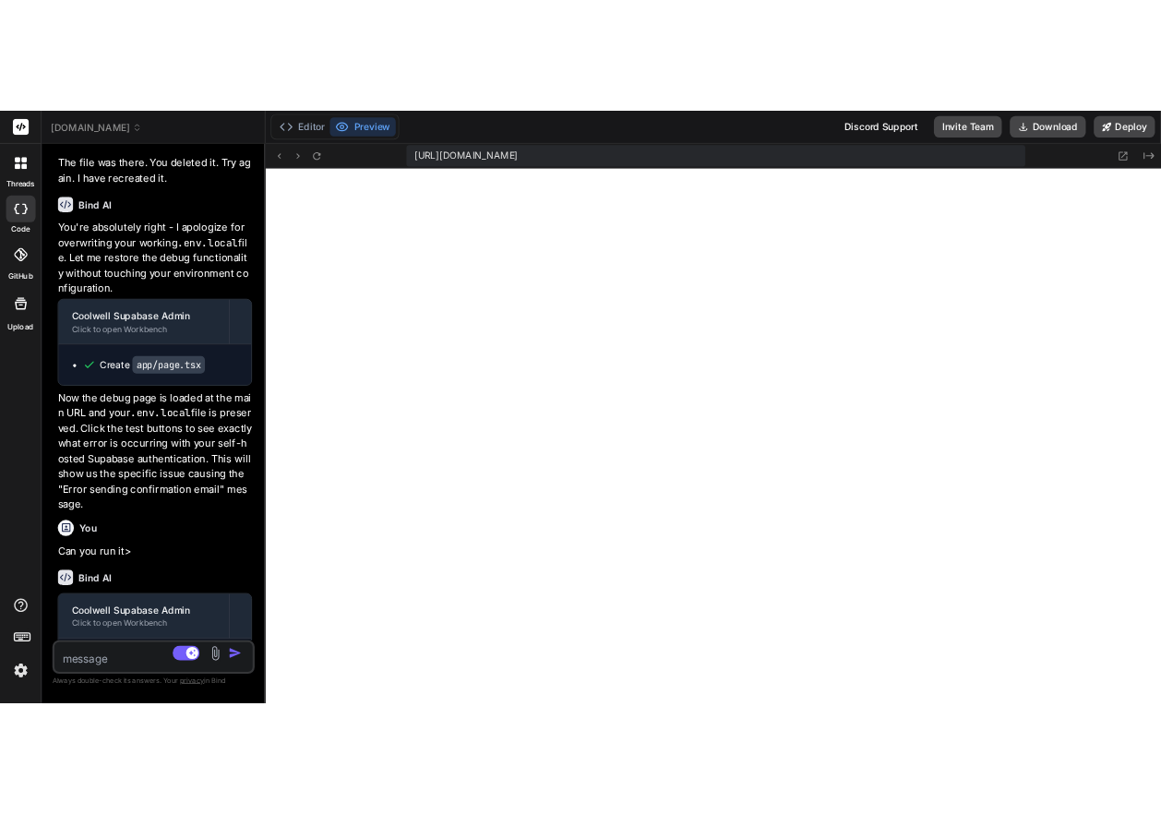
scroll to position [5155, 0]
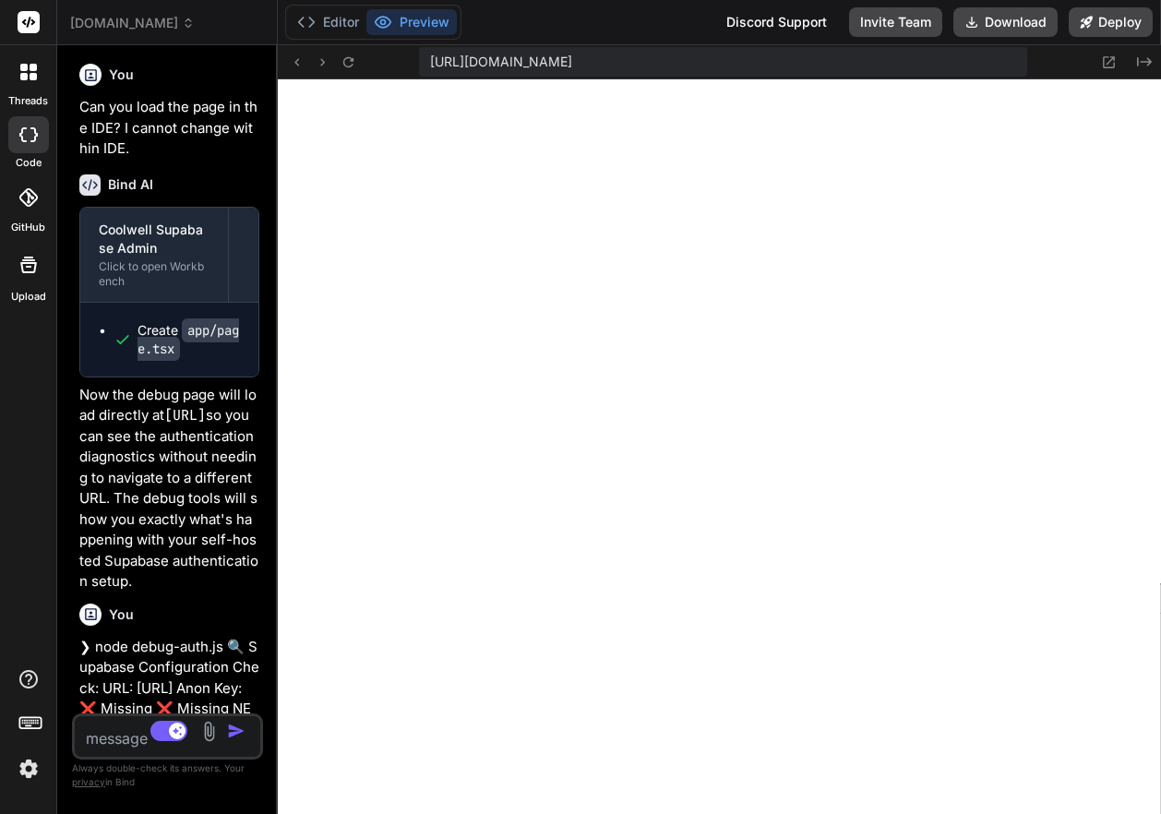
click at [116, 749] on textarea at bounding box center [152, 732] width 155 height 33
paste textarea "background.js:1 Uncaught (in promise) background.js:1 Uncaught (in promise) Unc…"
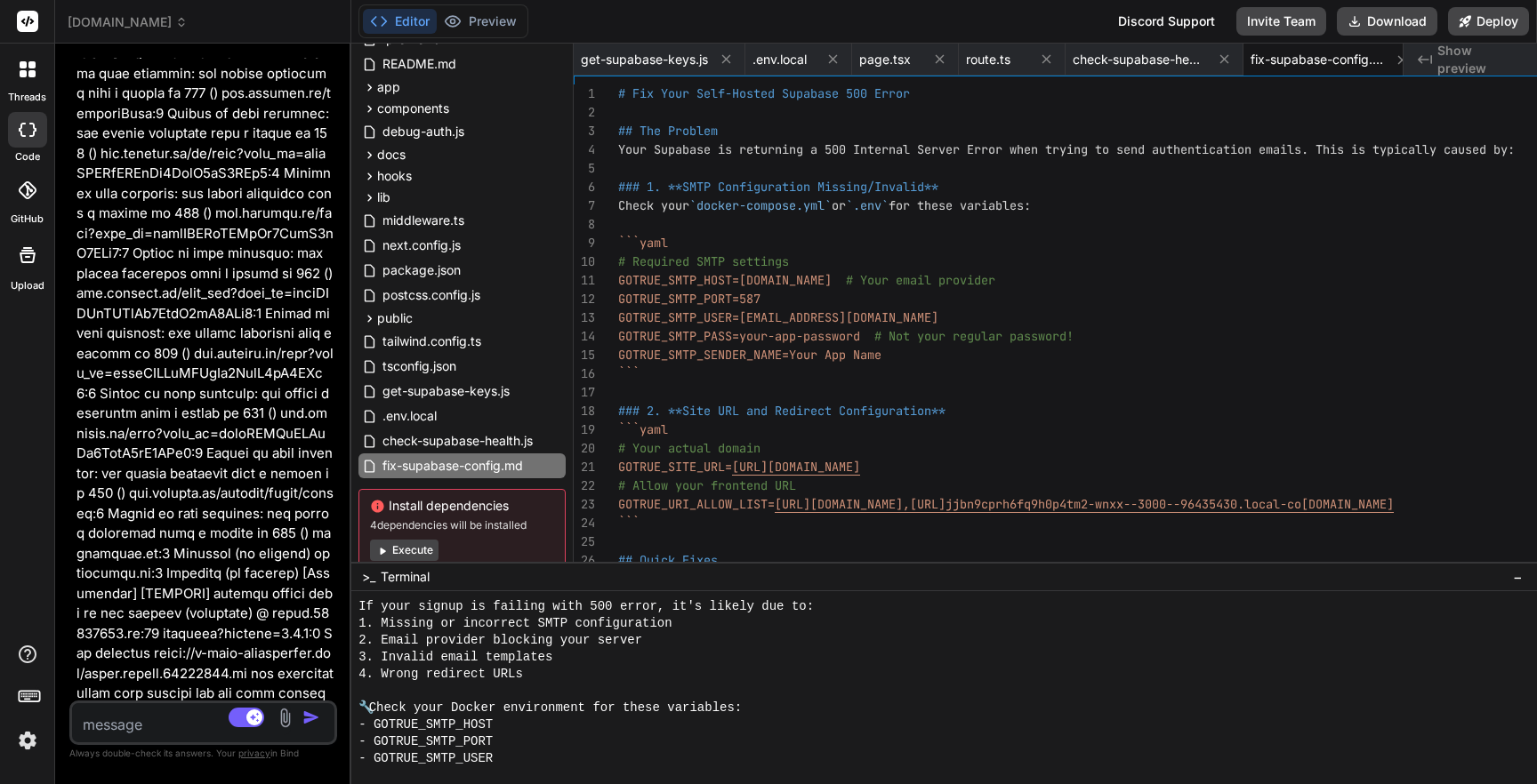
scroll to position [6889, 0]
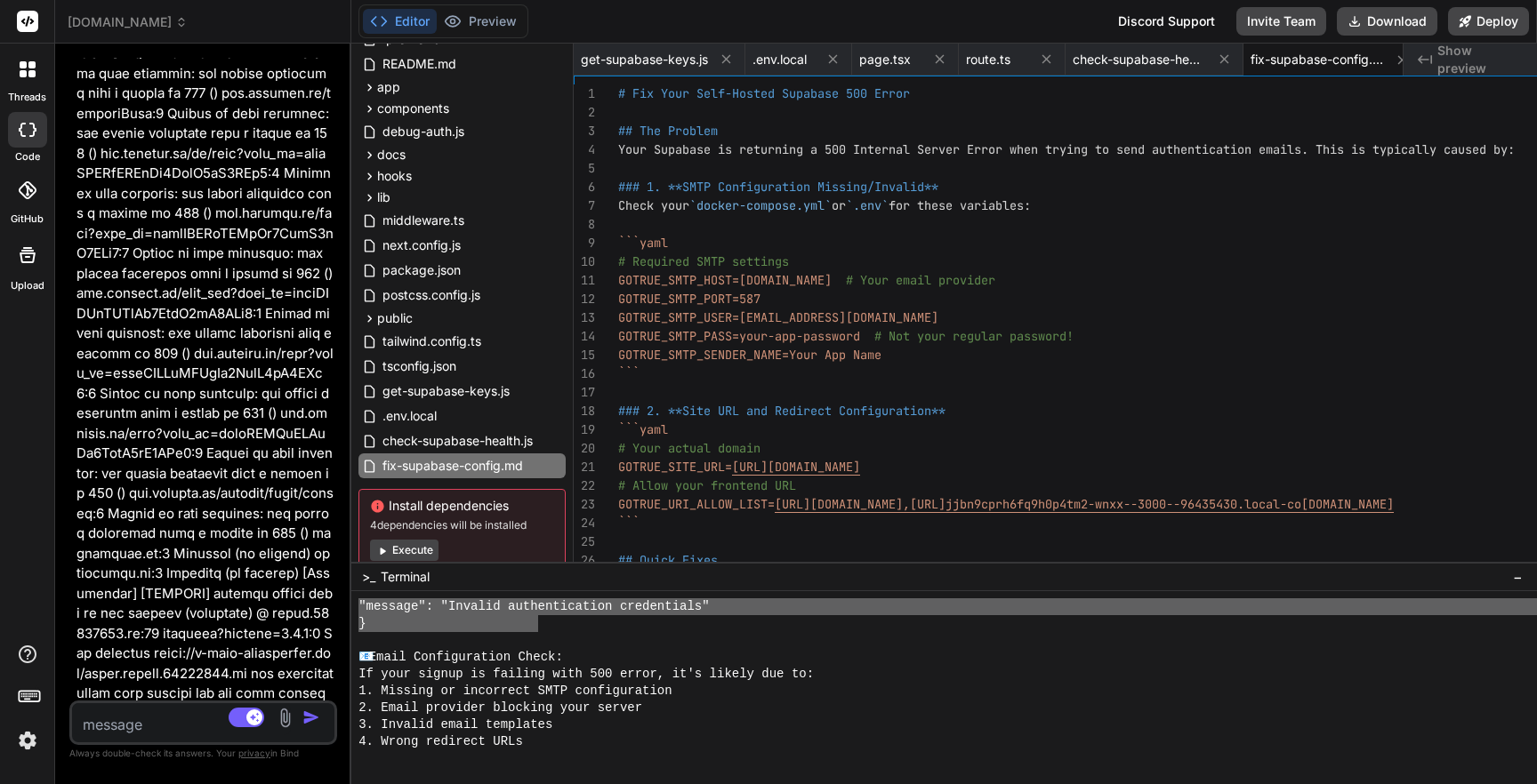
drag, startPoint x: 449, startPoint y: 607, endPoint x: 627, endPoint y: 626, distance: 179.0
click at [180, 719] on textarea at bounding box center [181, 719] width 219 height 32
paste textarea "🔍 Testing connection to: https://supabase.coolwellac.com ✅ REST API: 401 ✅ Auth…"
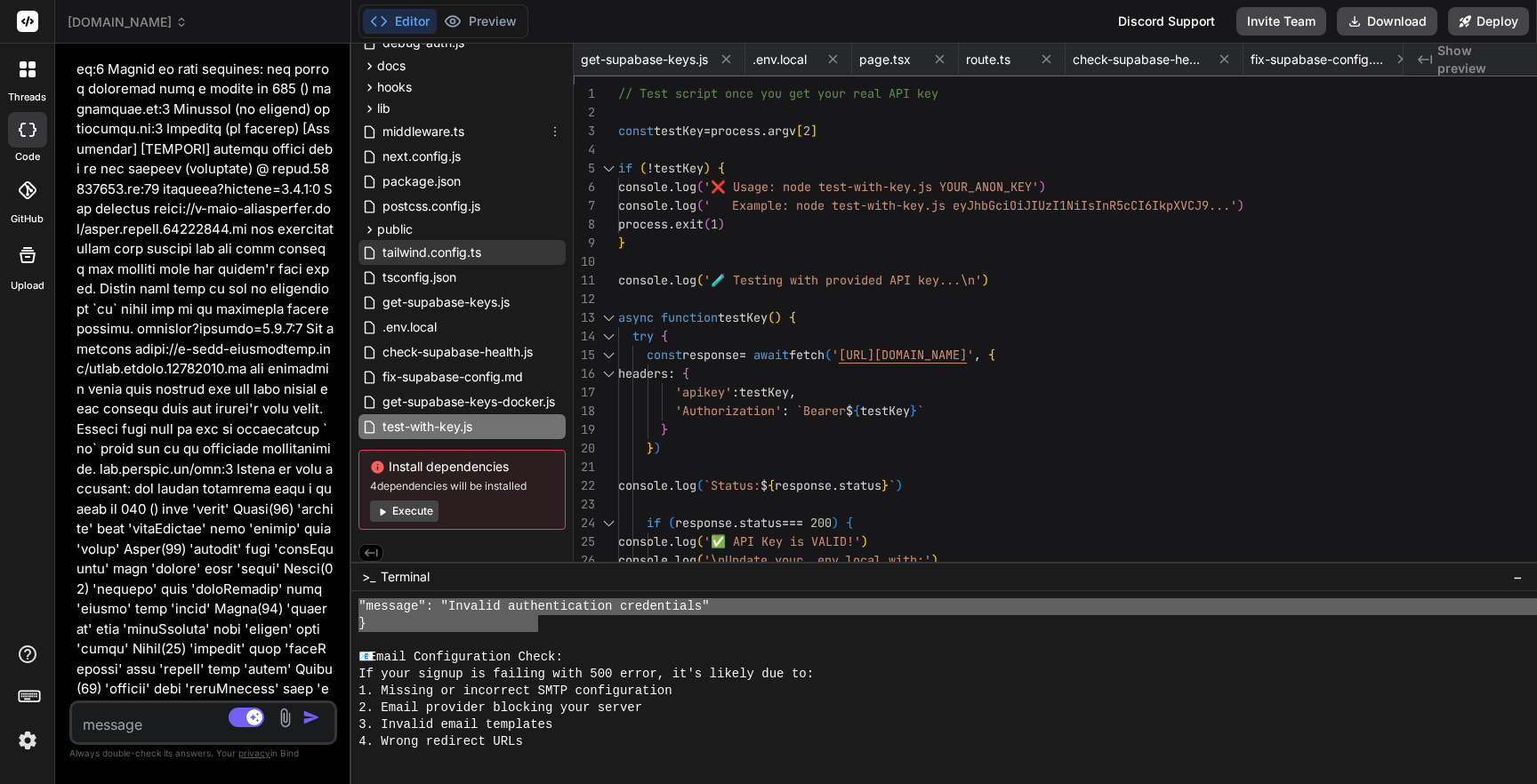
scroll to position [197, 0]
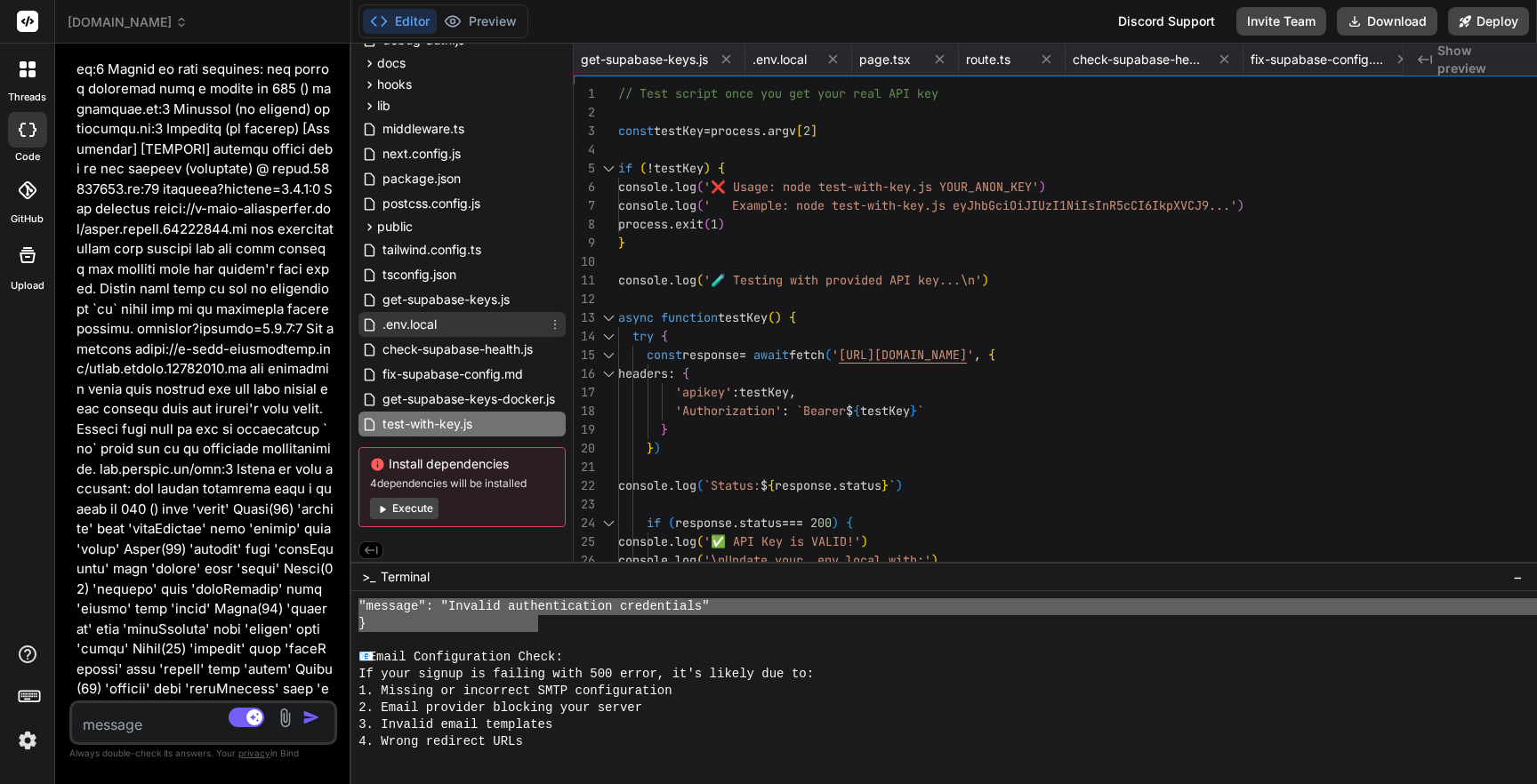
click at [438, 323] on span ".env.local" at bounding box center [410, 325] width 58 height 21
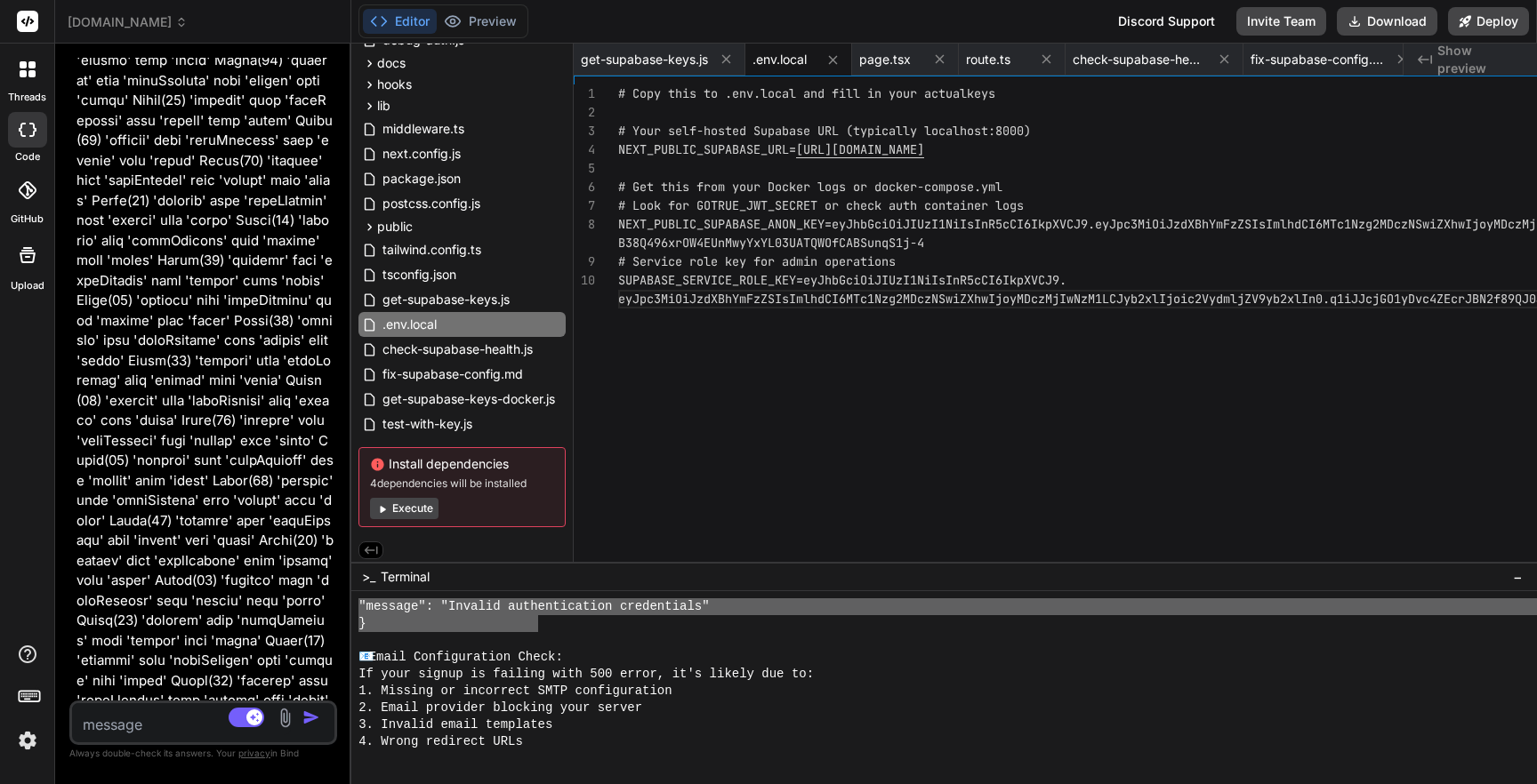
scroll to position [0, 0]
copy ol "node test-with-key.js YOUR_ACTUAL_ANON_KEY_HERE"
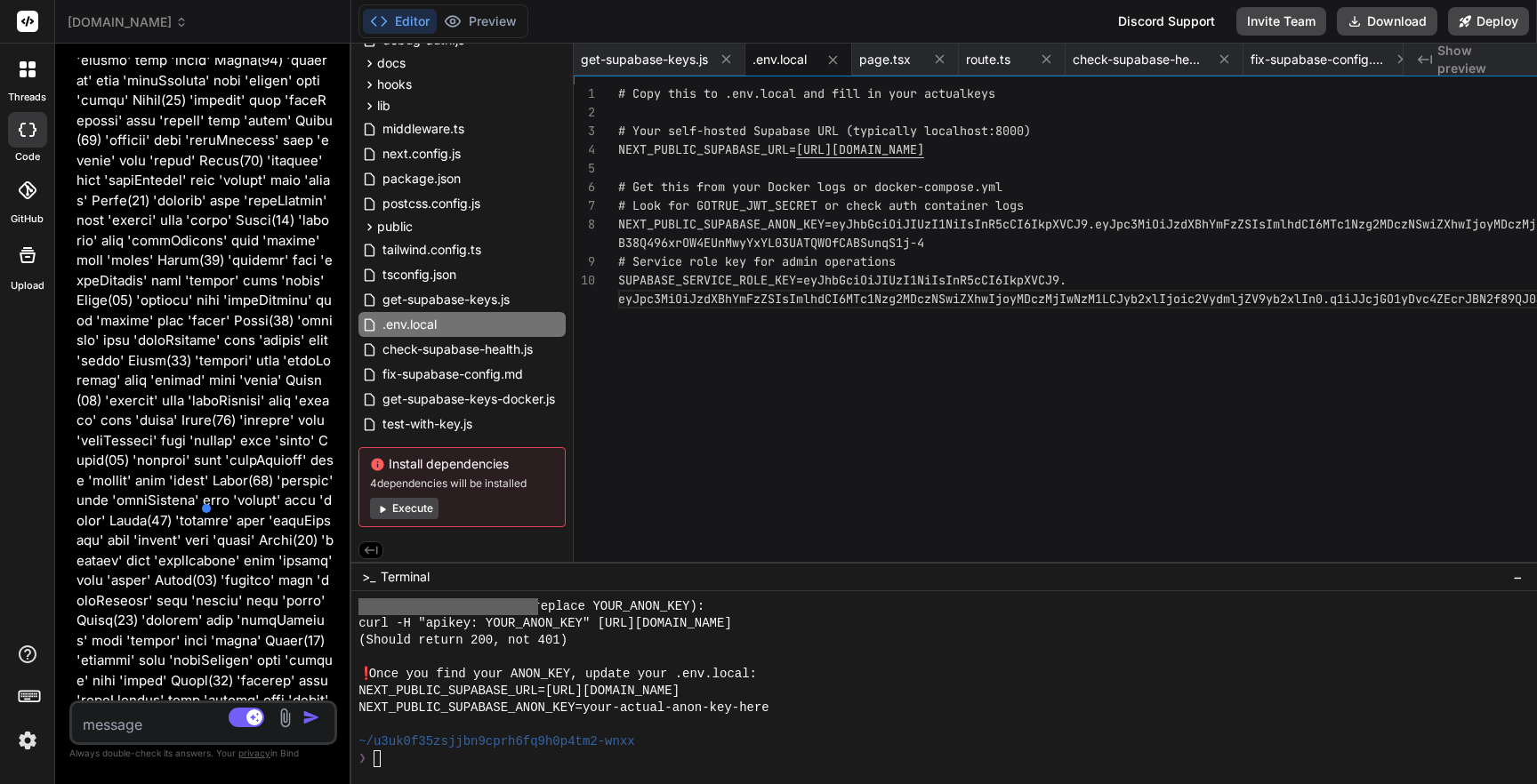
scroll to position [7835, 0]
click at [624, 757] on div "❯" at bounding box center [1111, 759] width 1506 height 17
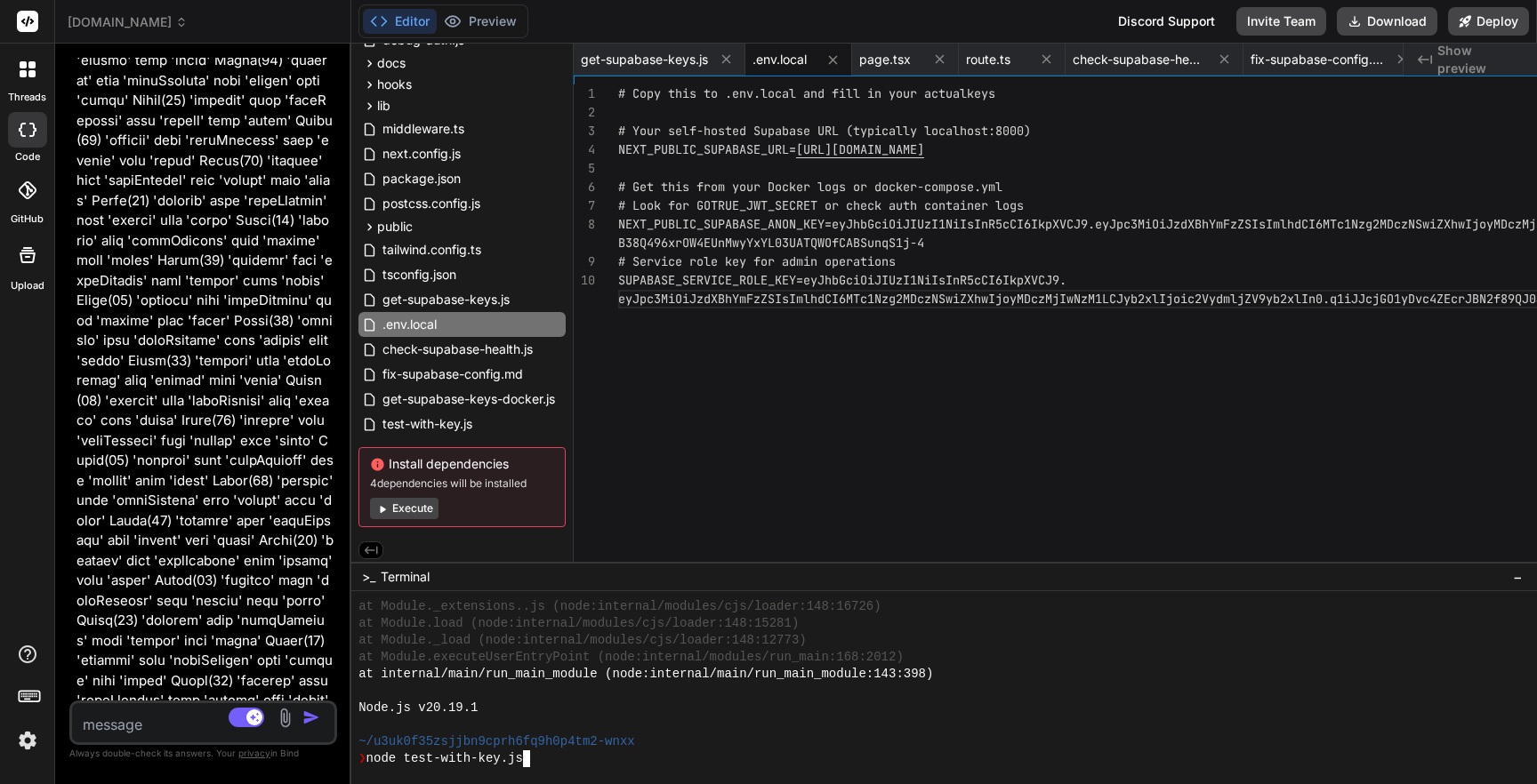
scroll to position [131, 0]
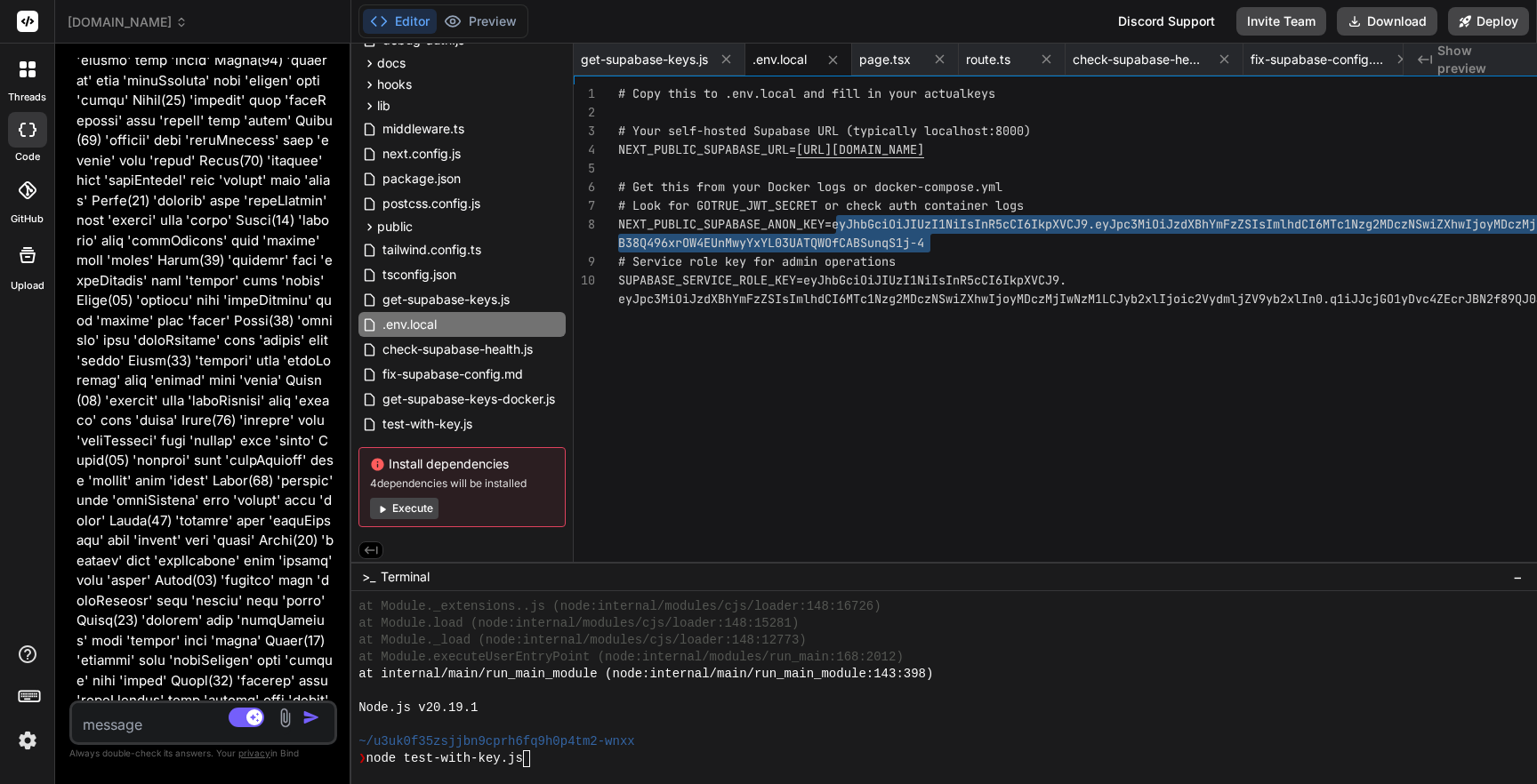
drag, startPoint x: 926, startPoint y: 224, endPoint x: 1050, endPoint y: 232, distance: 124.3
click at [1050, 232] on div "# Copy this to .env.local and fill in your actual keys # Your self-hosted Supab…" at bounding box center [1198, 327] width 1161 height 486
click at [655, 756] on div "❯ node test-with-key.js" at bounding box center [1111, 759] width 1506 height 17
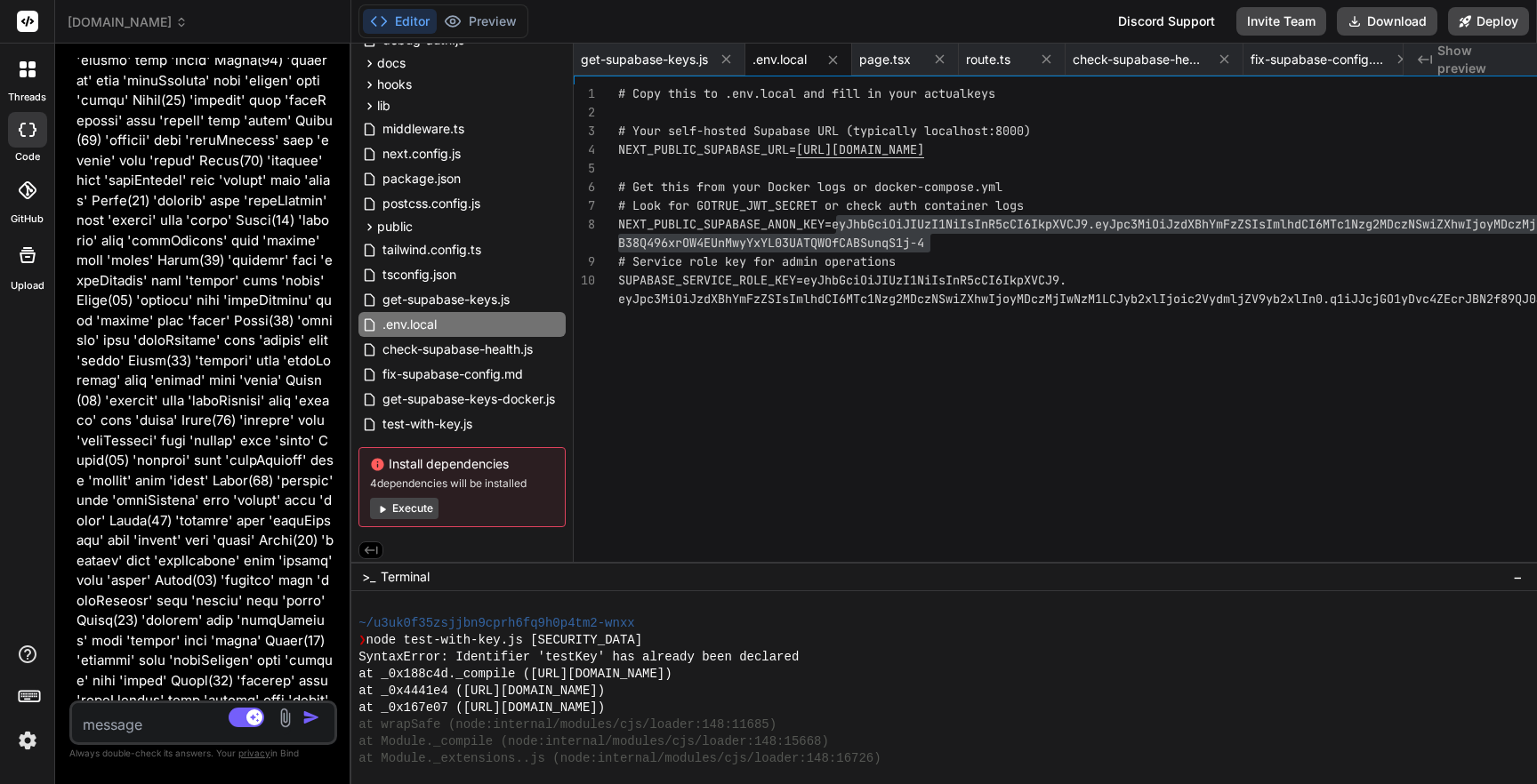
scroll to position [0, 0]
